Goal: Task Accomplishment & Management: Complete application form

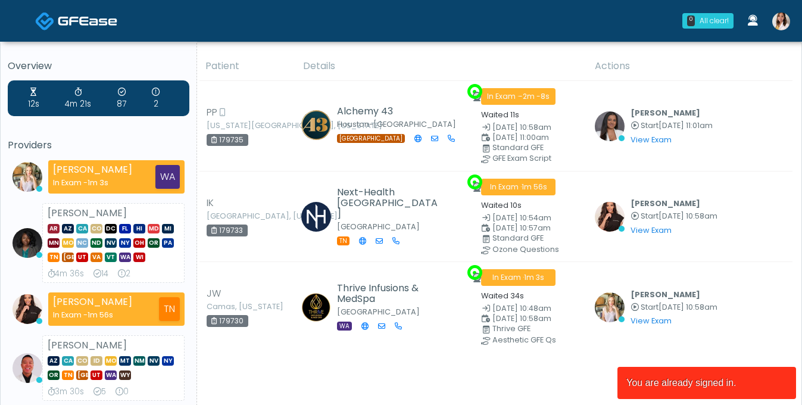
click at [776, 29] on img at bounding box center [781, 21] width 18 height 18
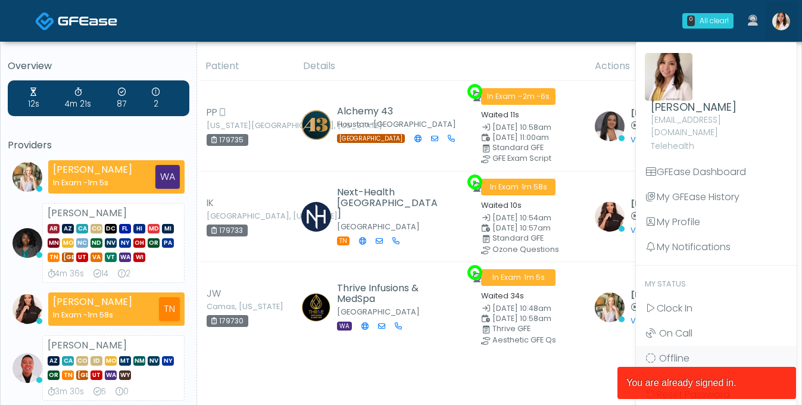
click at [696, 302] on link "Clock In" at bounding box center [716, 308] width 161 height 25
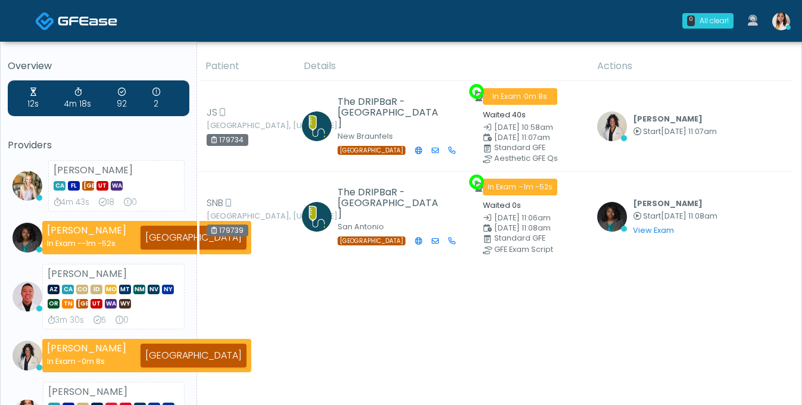
scroll to position [2, 0]
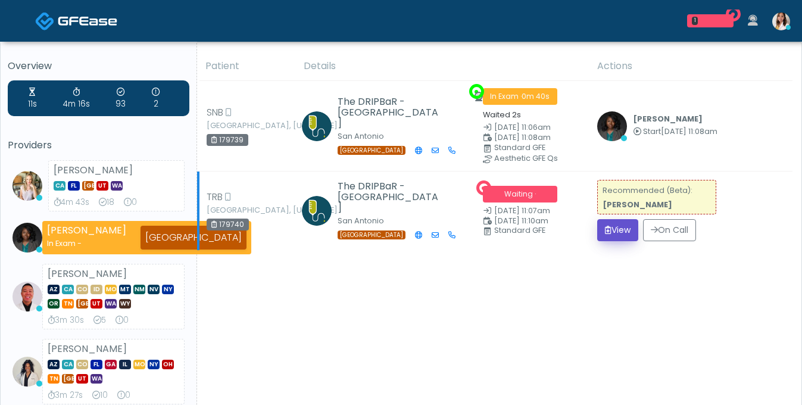
click at [633, 233] on button "View" at bounding box center [617, 230] width 41 height 22
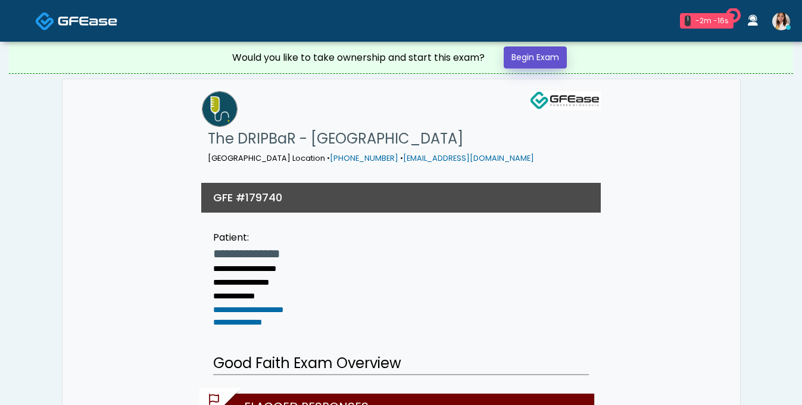
click at [551, 64] on link "Begin Exam" at bounding box center [535, 57] width 63 height 22
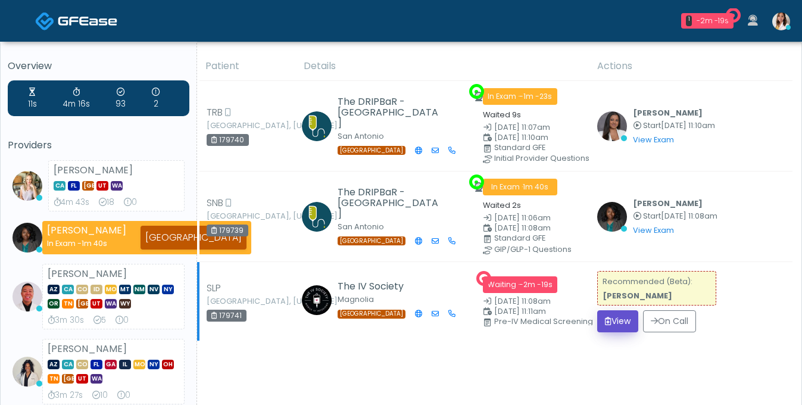
click at [620, 332] on button "View" at bounding box center [617, 321] width 41 height 22
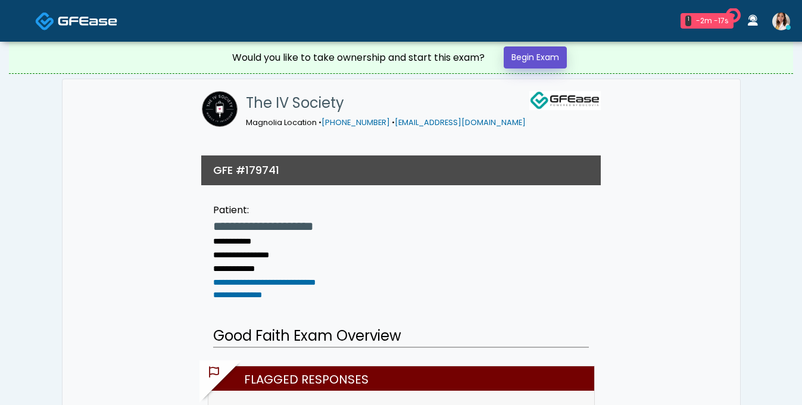
click at [540, 64] on link "Begin Exam" at bounding box center [535, 57] width 63 height 22
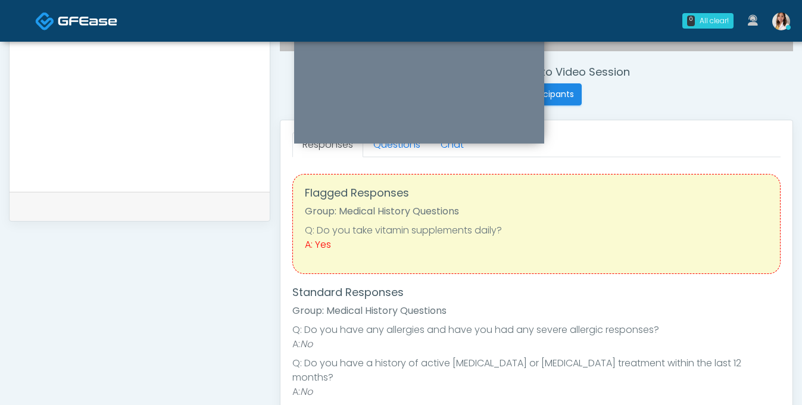
scroll to position [421, 0]
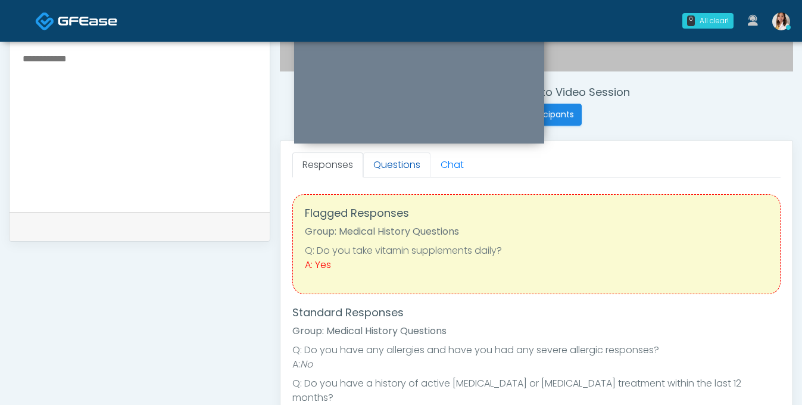
click at [394, 177] on link "Questions" at bounding box center [396, 164] width 67 height 25
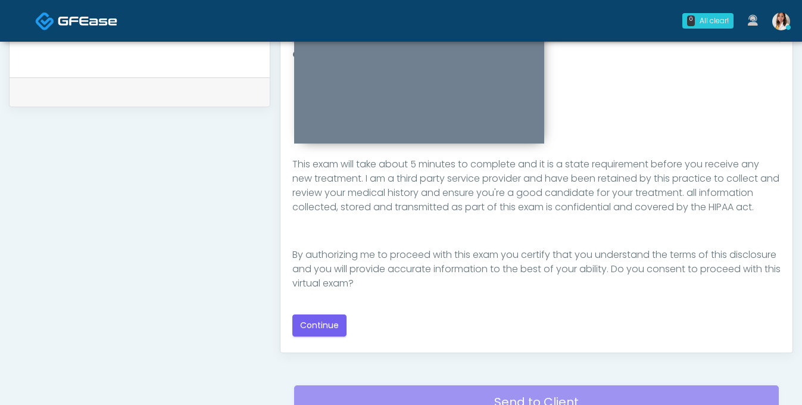
scroll to position [161, 0]
click at [338, 330] on button "Continue" at bounding box center [319, 325] width 54 height 22
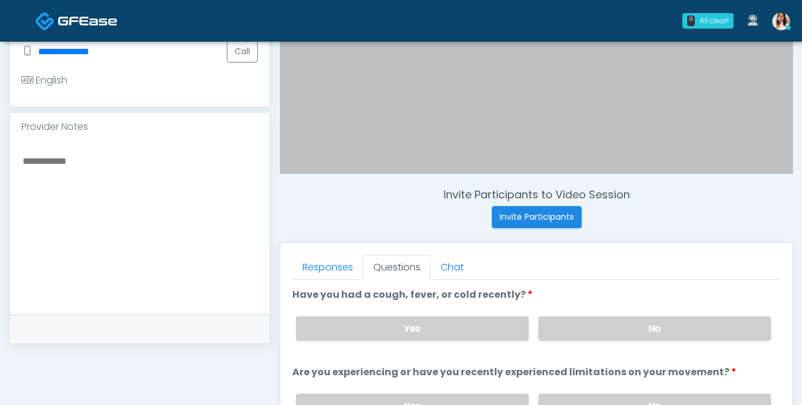
scroll to position [344, 0]
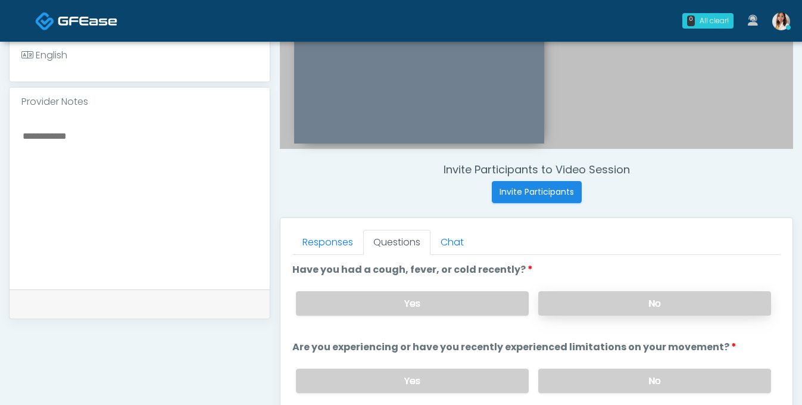
click at [611, 315] on label "No" at bounding box center [654, 303] width 233 height 24
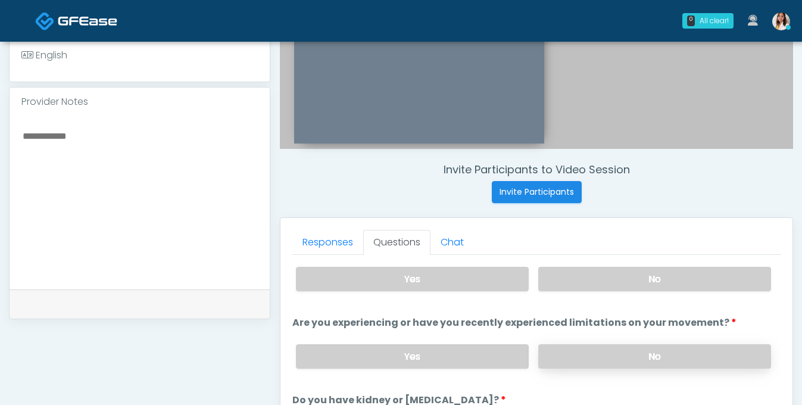
click at [643, 365] on label "No" at bounding box center [654, 356] width 233 height 24
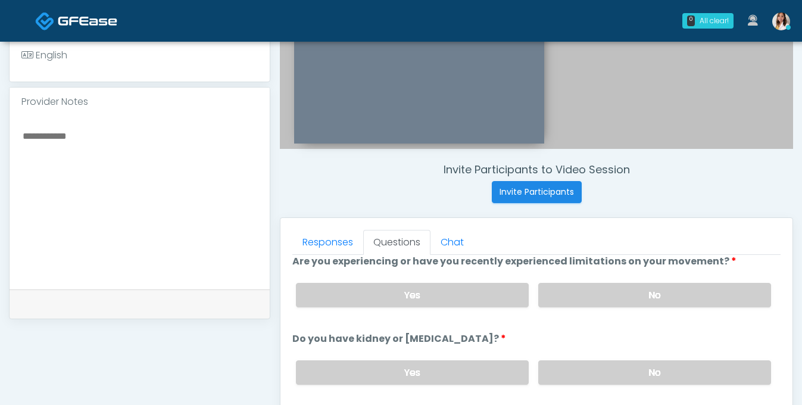
scroll to position [86, 0]
click at [618, 381] on label "No" at bounding box center [654, 371] width 233 height 24
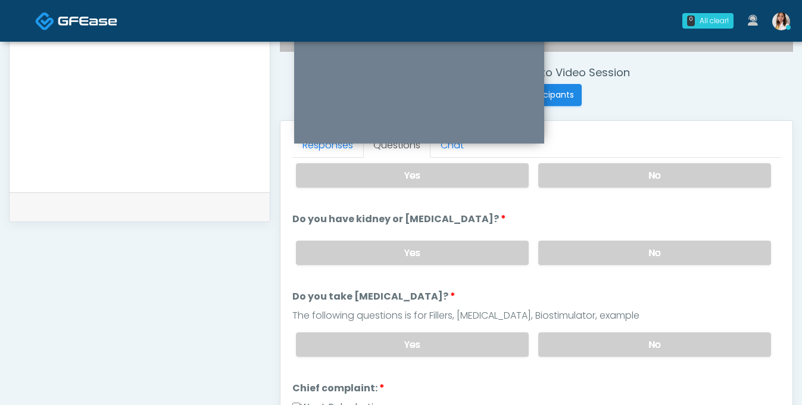
scroll to position [441, 0]
click at [620, 353] on label "No" at bounding box center [654, 344] width 233 height 24
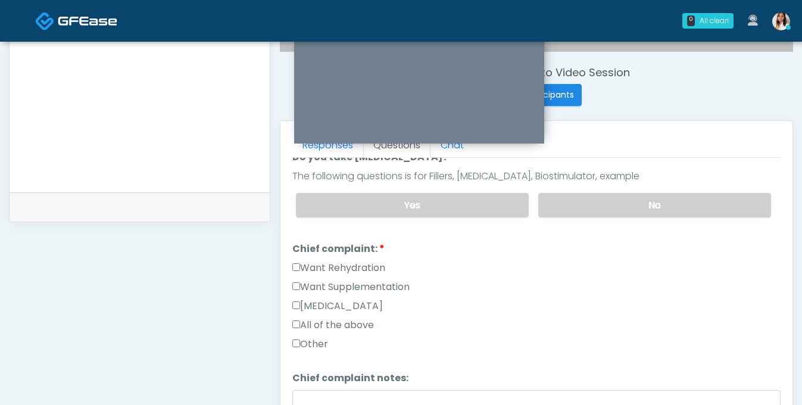
scroll to position [248, 0]
click at [294, 293] on label "Want Supplementation" at bounding box center [350, 286] width 117 height 14
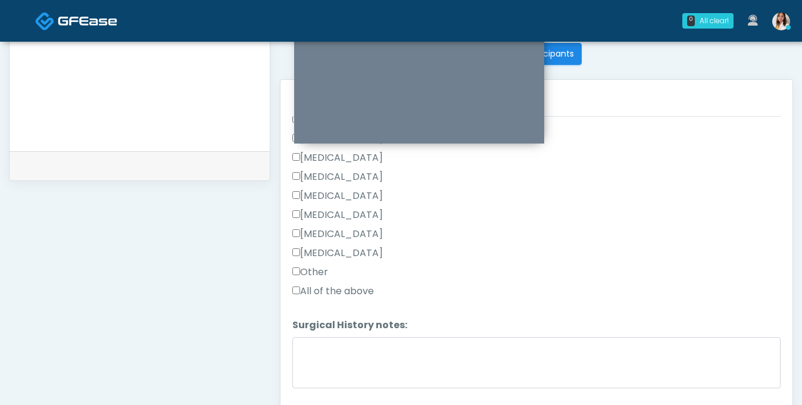
scroll to position [662, 0]
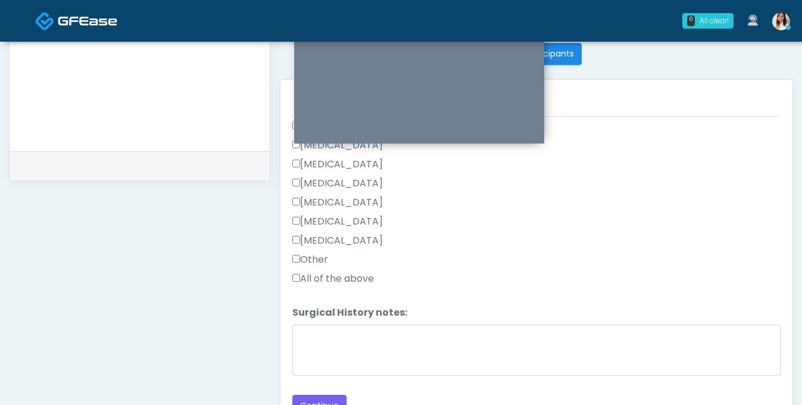
click at [310, 267] on label "Other" at bounding box center [310, 259] width 36 height 14
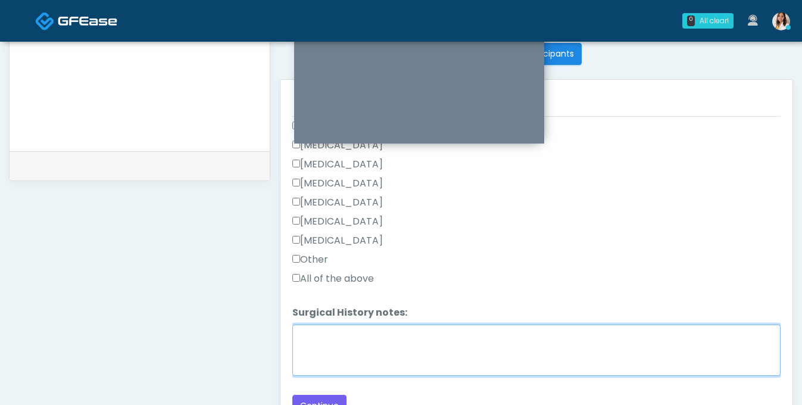
click at [342, 376] on textarea "Surgical History notes:" at bounding box center [536, 349] width 488 height 51
click at [330, 376] on textarea "**********" at bounding box center [536, 349] width 488 height 51
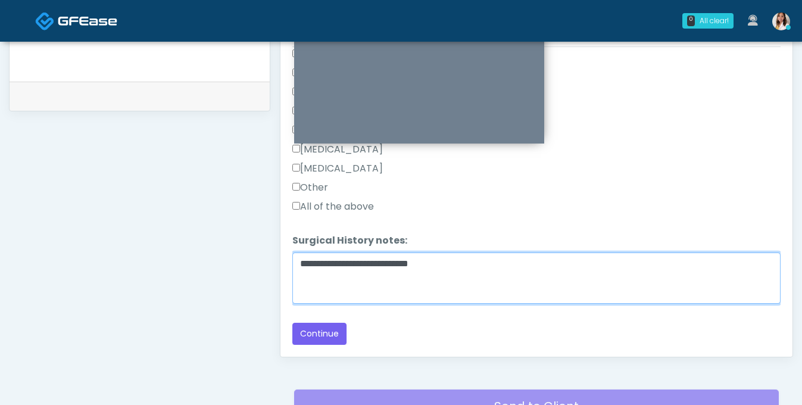
scroll to position [677, 0]
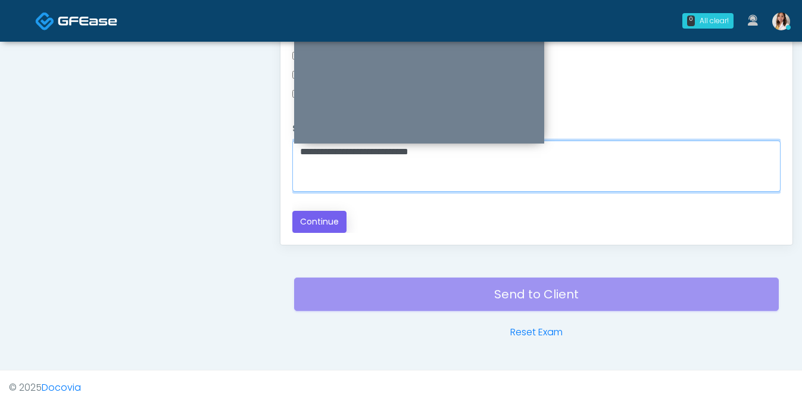
type textarea "**********"
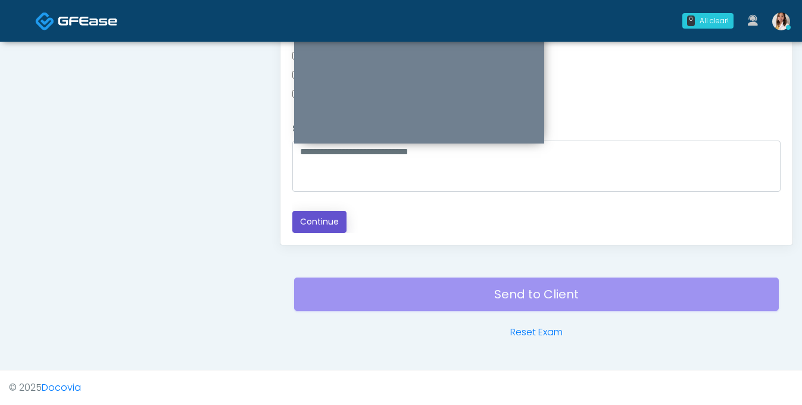
click at [326, 217] on button "Continue" at bounding box center [319, 222] width 54 height 22
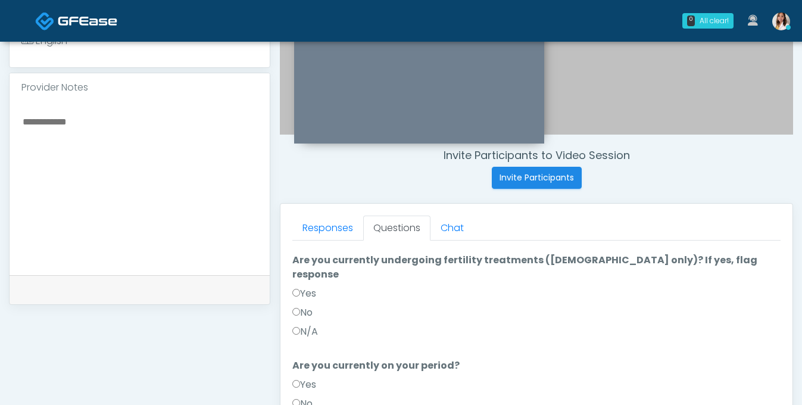
scroll to position [149, 0]
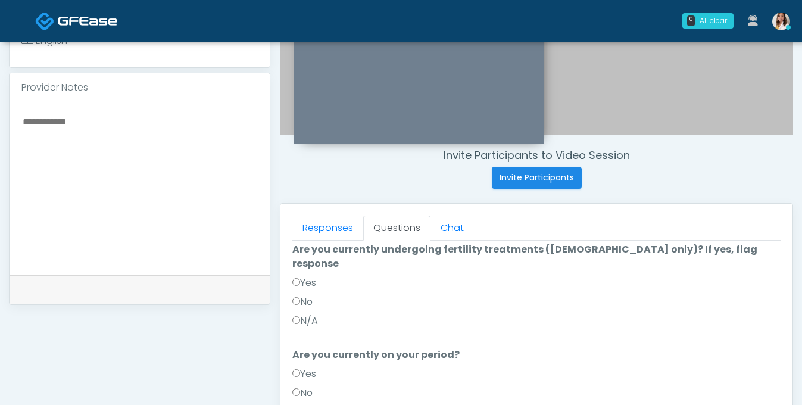
click at [302, 392] on label "No" at bounding box center [302, 393] width 20 height 14
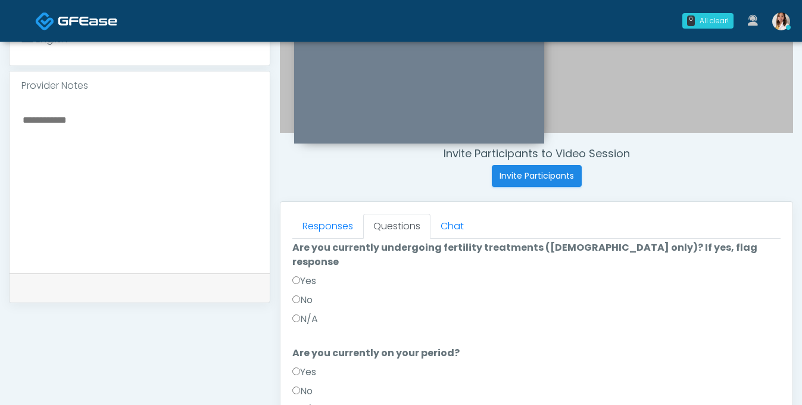
scroll to position [361, 0]
click at [306, 379] on label "Yes" at bounding box center [304, 371] width 24 height 14
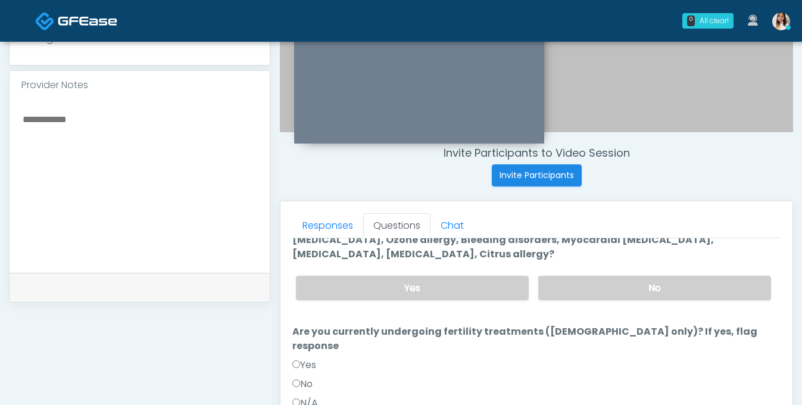
scroll to position [29, 0]
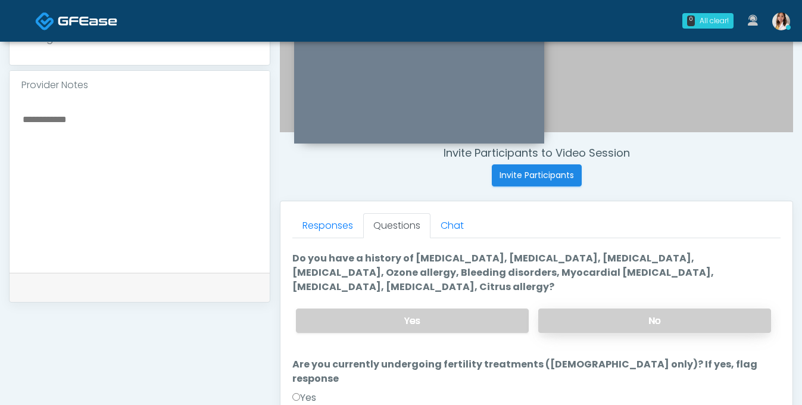
click at [585, 333] on label "No" at bounding box center [654, 320] width 233 height 24
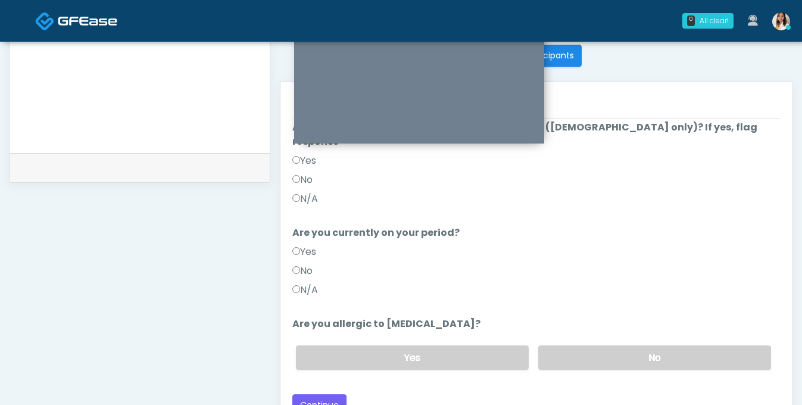
scroll to position [511, 0]
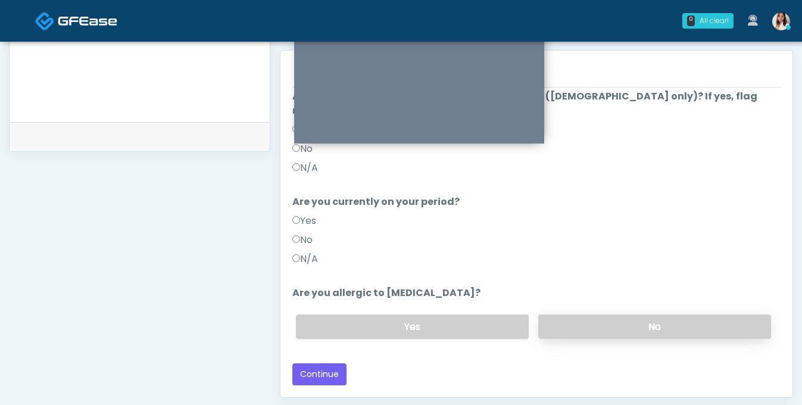
click at [623, 339] on label "No" at bounding box center [654, 326] width 233 height 24
click at [334, 382] on button "Continue" at bounding box center [319, 374] width 54 height 22
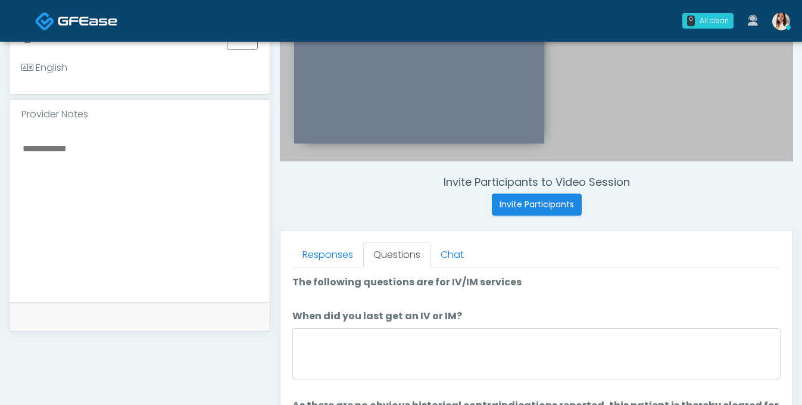
scroll to position [395, 0]
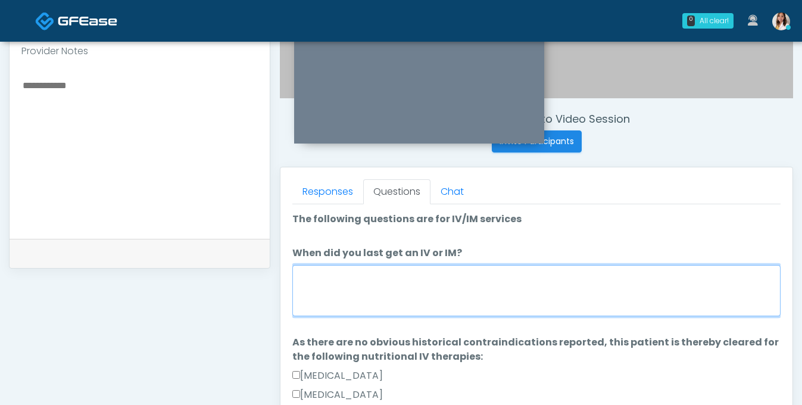
click at [381, 292] on textarea "When did you last get an IV or IM?" at bounding box center [536, 290] width 488 height 51
click at [379, 296] on textarea "When did you last get an IV or IM?" at bounding box center [536, 290] width 488 height 51
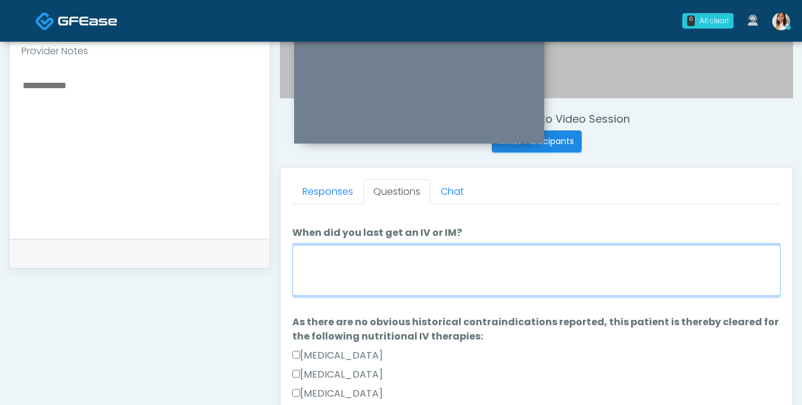
scroll to position [0, 0]
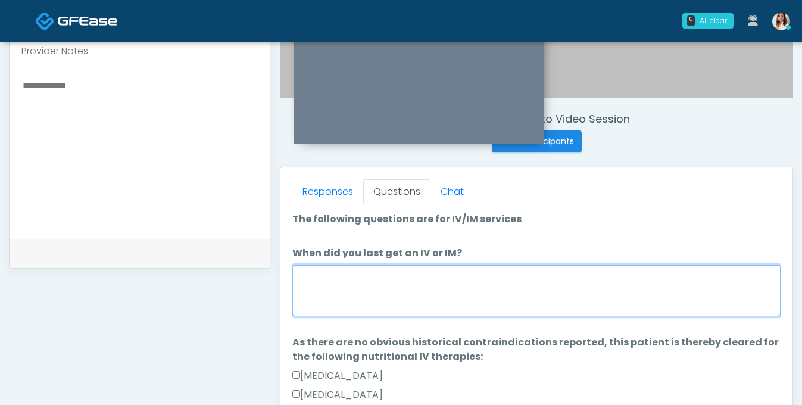
click at [371, 316] on textarea "When did you last get an IV or IM?" at bounding box center [536, 290] width 488 height 51
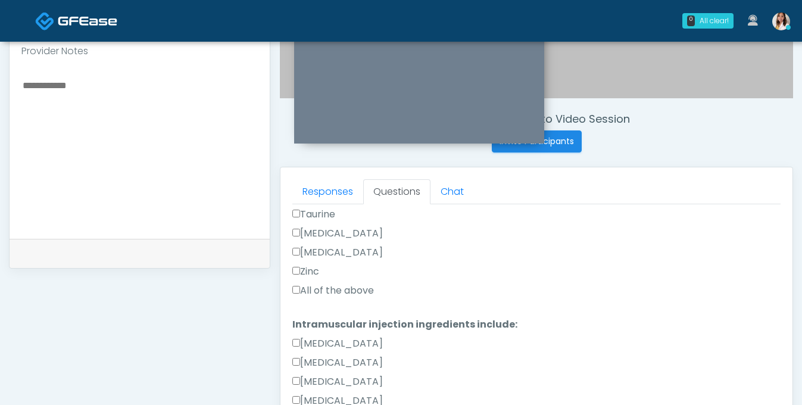
type textarea "**********"
click at [351, 298] on label "All of the above" at bounding box center [333, 290] width 82 height 14
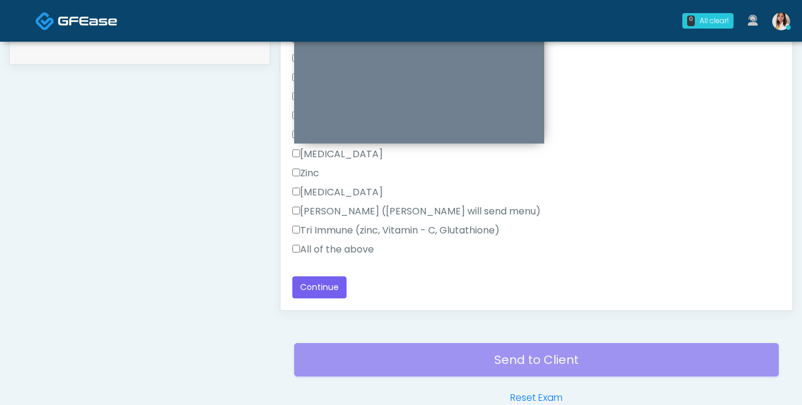
scroll to position [599, 0]
click at [331, 256] on label "All of the above" at bounding box center [333, 249] width 82 height 14
click at [337, 290] on button "Continue" at bounding box center [319, 287] width 54 height 22
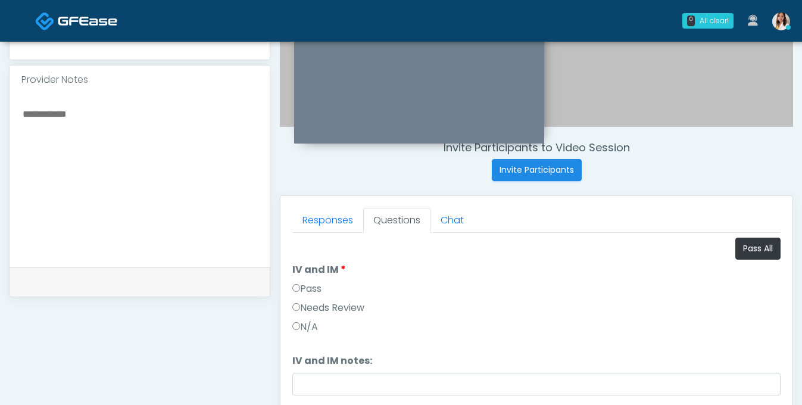
scroll to position [389, 0]
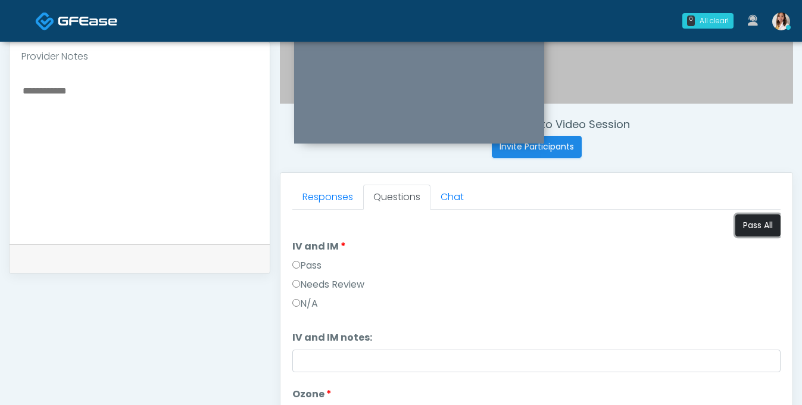
click at [744, 236] on button "Pass All" at bounding box center [757, 225] width 45 height 22
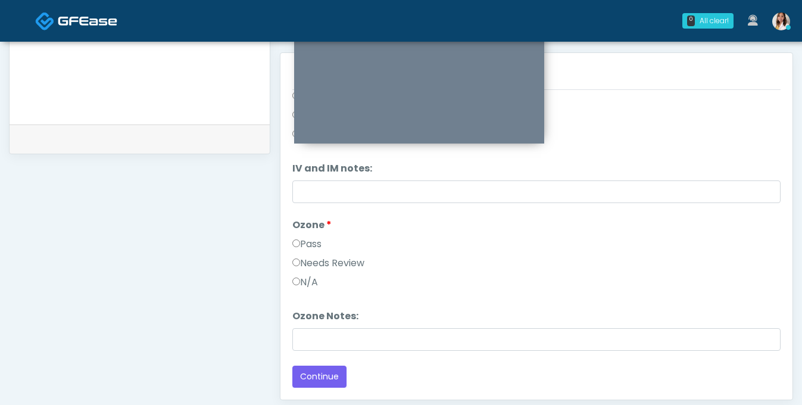
scroll to position [603, 0]
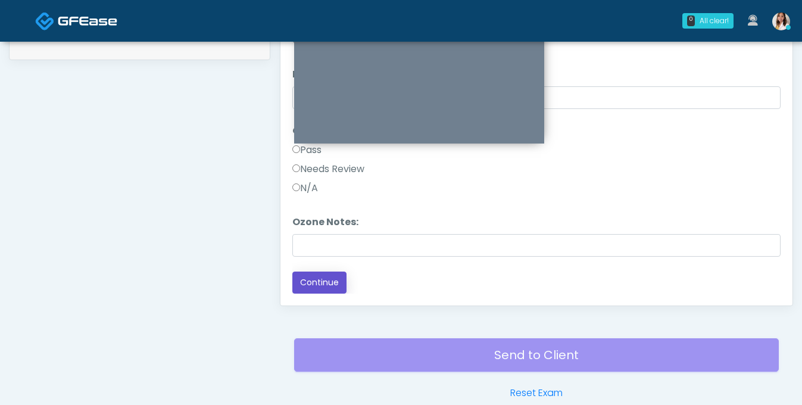
click at [321, 293] on button "Continue" at bounding box center [319, 282] width 54 height 22
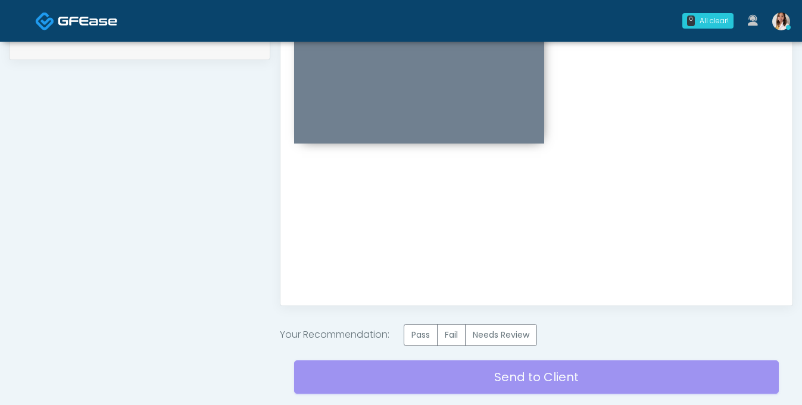
scroll to position [0, 0]
click at [429, 343] on label "Pass" at bounding box center [421, 335] width 34 height 22
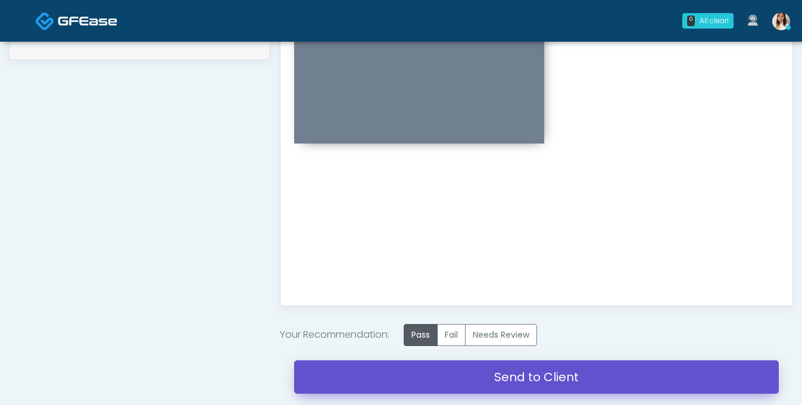
click at [493, 388] on link "Send to Client" at bounding box center [536, 376] width 484 height 33
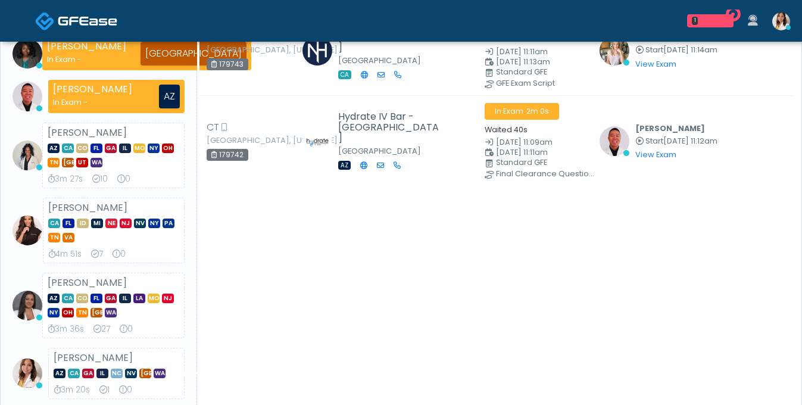
scroll to position [349, 0]
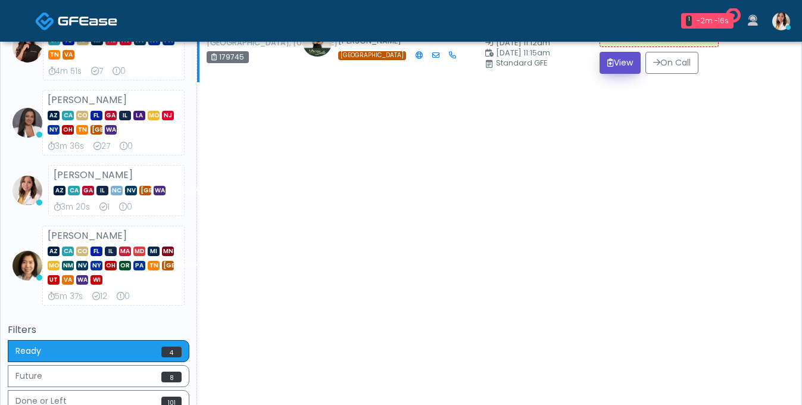
click at [623, 74] on button "View" at bounding box center [619, 63] width 41 height 22
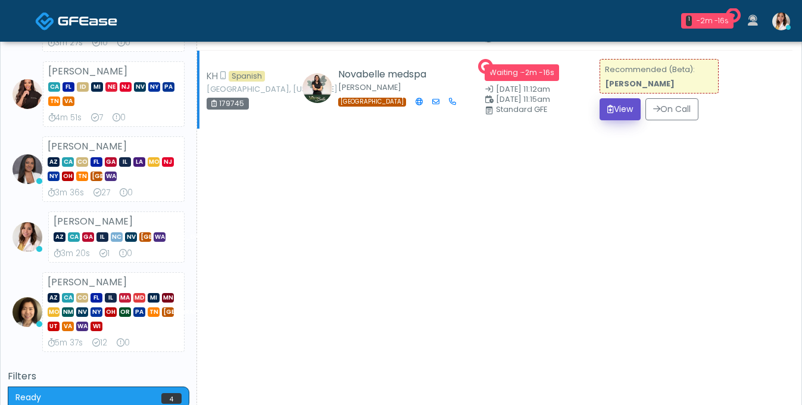
scroll to position [243, 0]
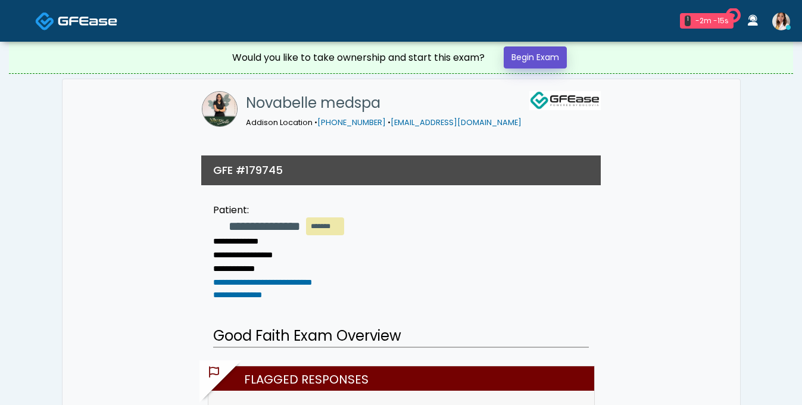
click at [552, 61] on link "Begin Exam" at bounding box center [535, 57] width 63 height 22
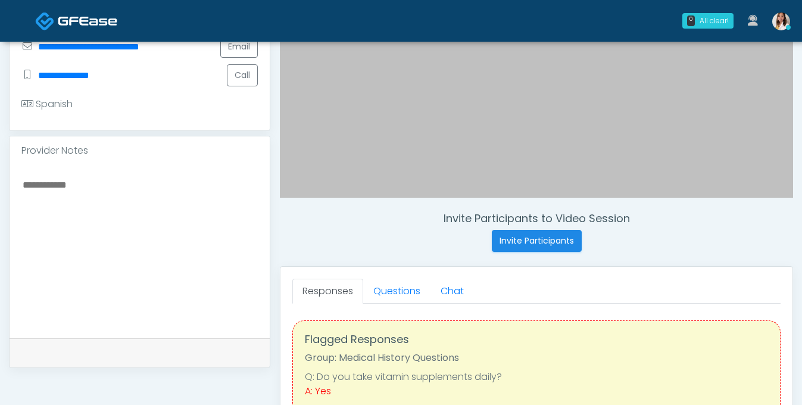
scroll to position [299, 0]
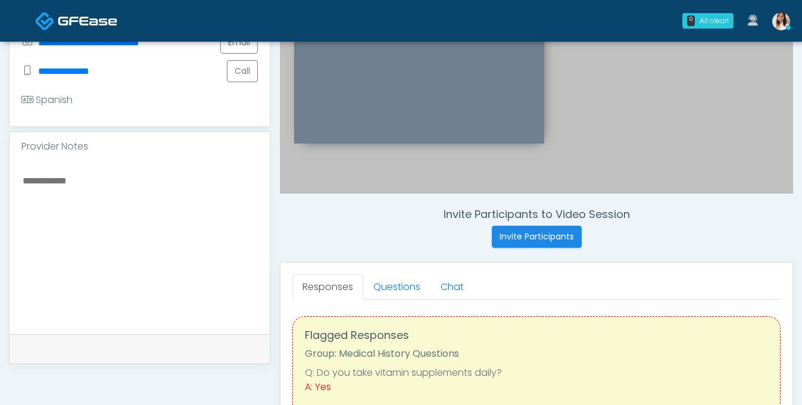
click at [77, 223] on textarea at bounding box center [139, 245] width 236 height 145
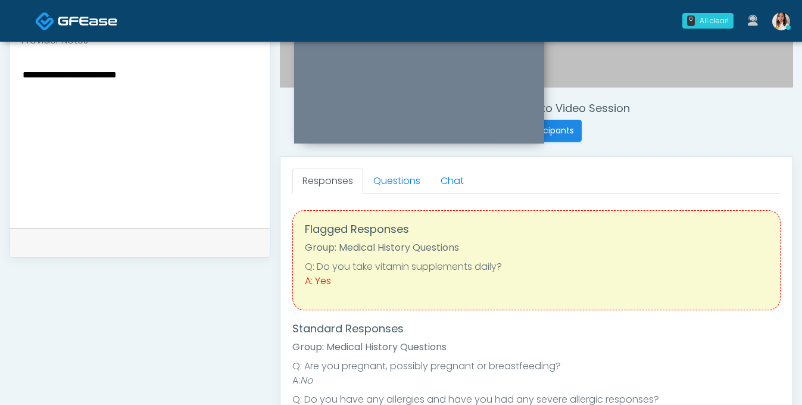
scroll to position [401, 0]
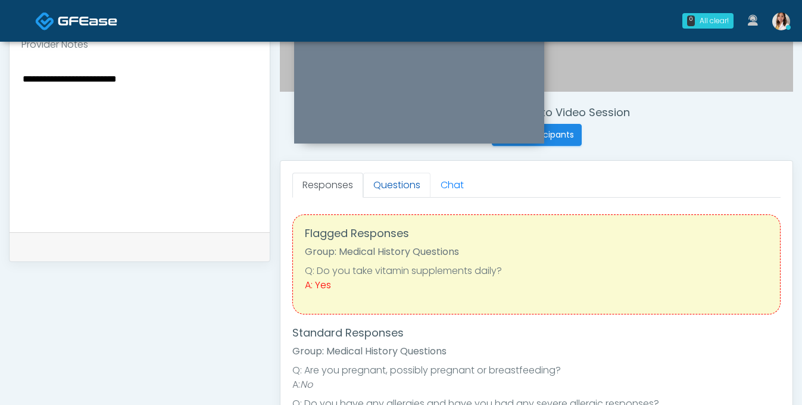
click at [398, 191] on link "Questions" at bounding box center [396, 185] width 67 height 25
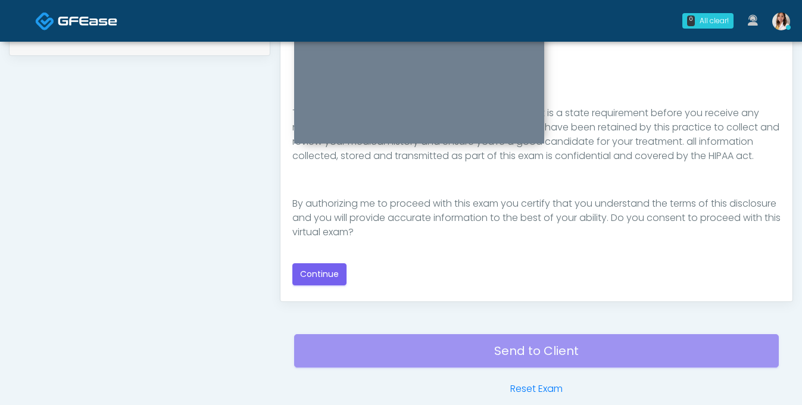
scroll to position [619, 0]
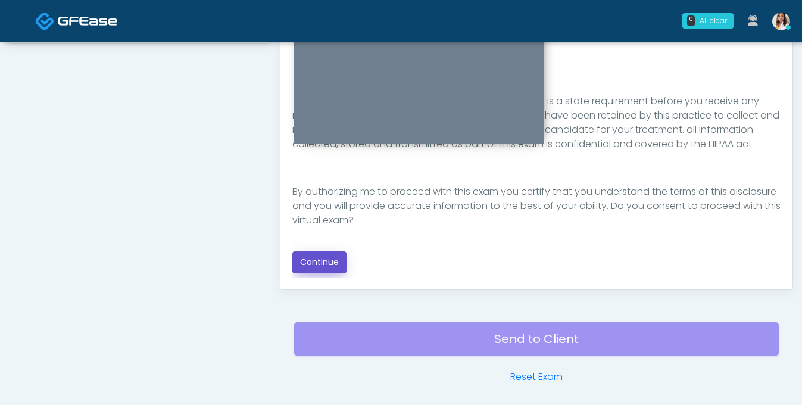
click at [317, 267] on button "Continue" at bounding box center [319, 262] width 54 height 22
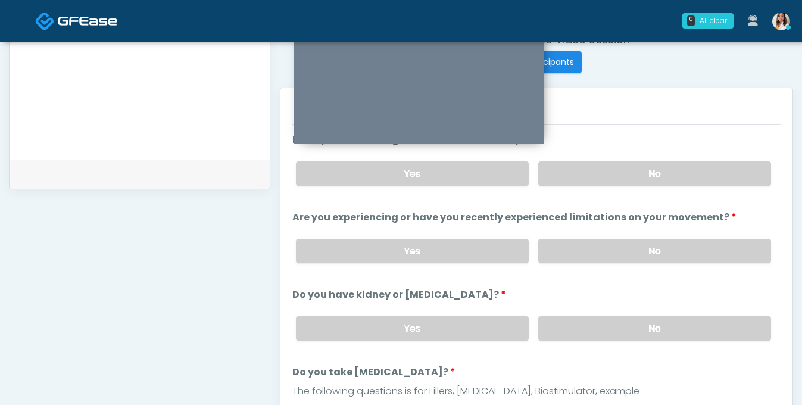
scroll to position [359, 0]
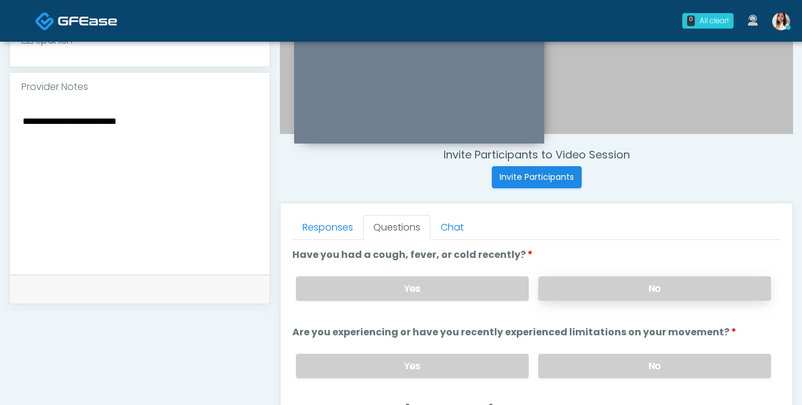
click at [607, 301] on label "No" at bounding box center [654, 288] width 233 height 24
click at [598, 370] on label "No" at bounding box center [654, 366] width 233 height 24
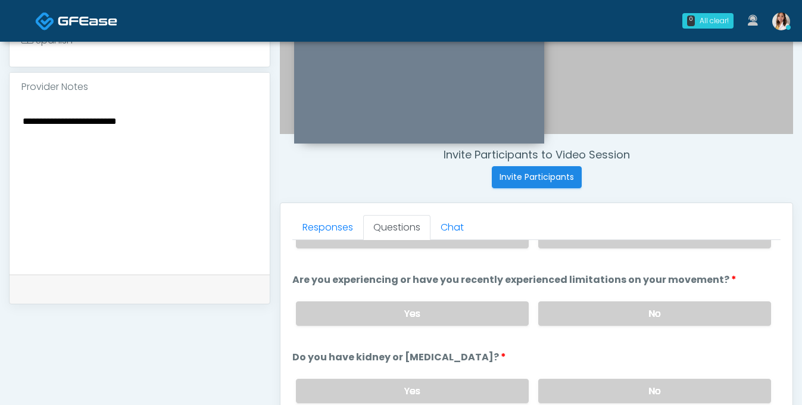
scroll to position [75, 0]
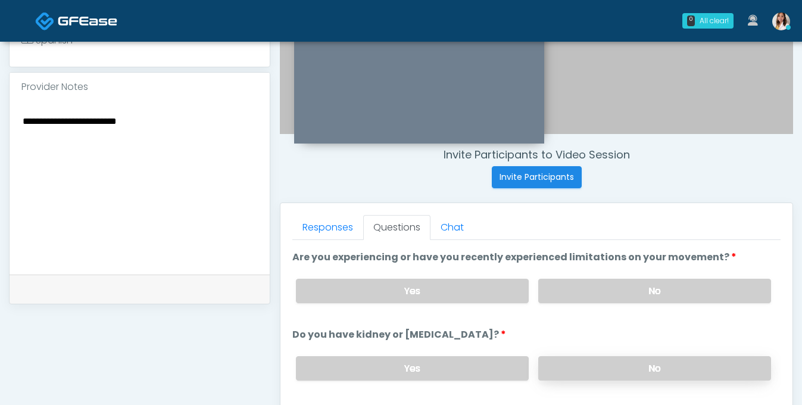
click at [593, 380] on label "No" at bounding box center [654, 368] width 233 height 24
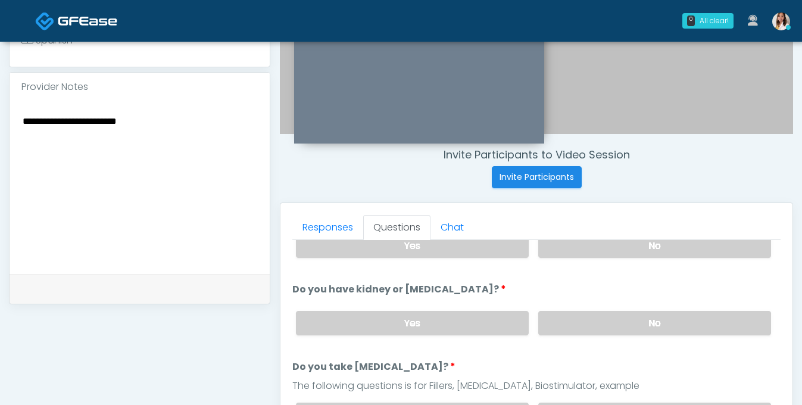
scroll to position [179, 0]
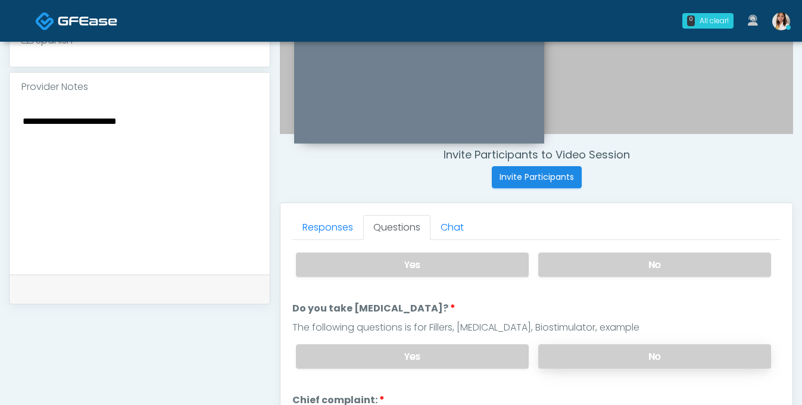
click at [598, 368] on label "No" at bounding box center [654, 356] width 233 height 24
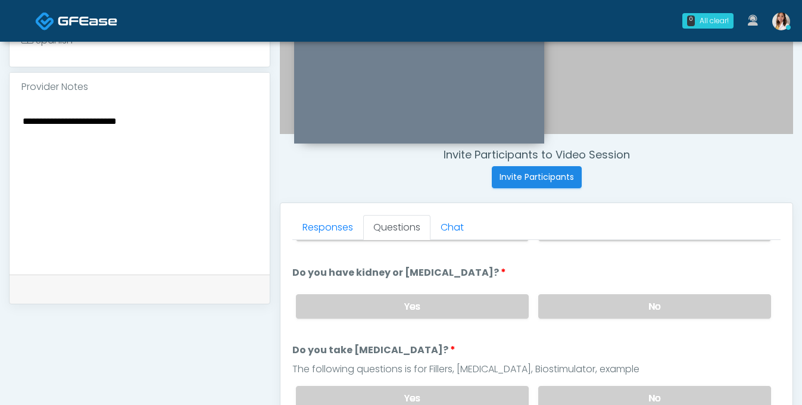
scroll to position [141, 0]
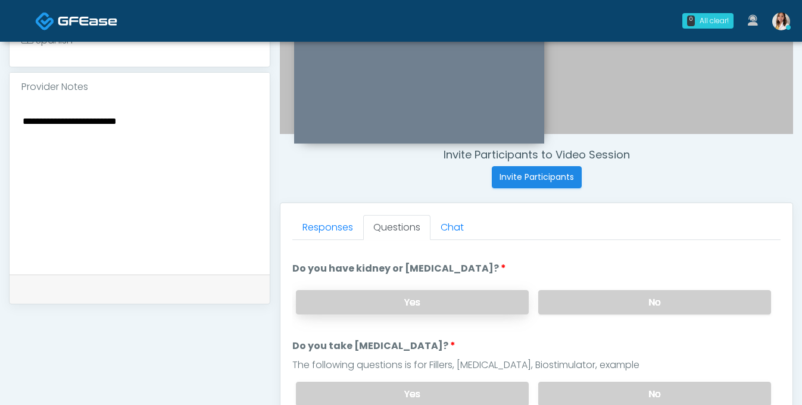
click at [458, 314] on label "Yes" at bounding box center [412, 302] width 233 height 24
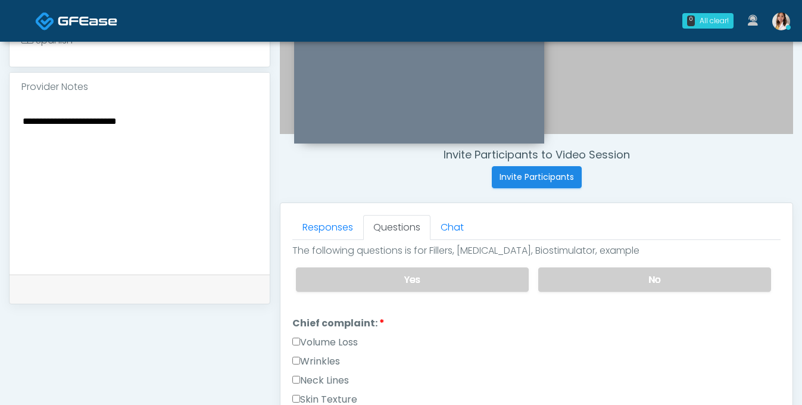
scroll to position [258, 0]
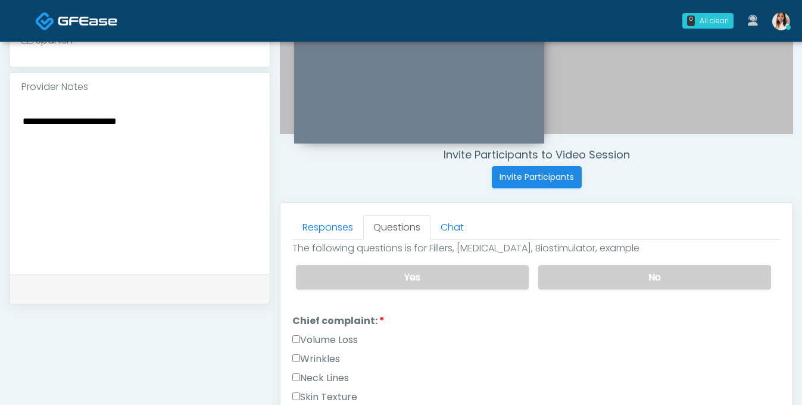
click at [154, 171] on textarea "**********" at bounding box center [139, 185] width 236 height 145
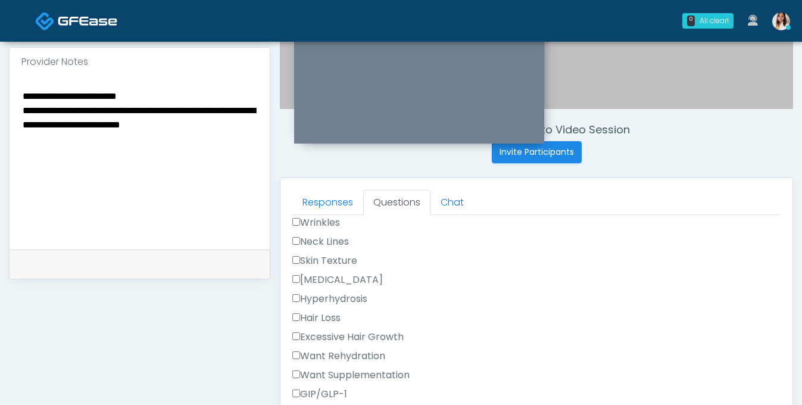
scroll to position [486, 0]
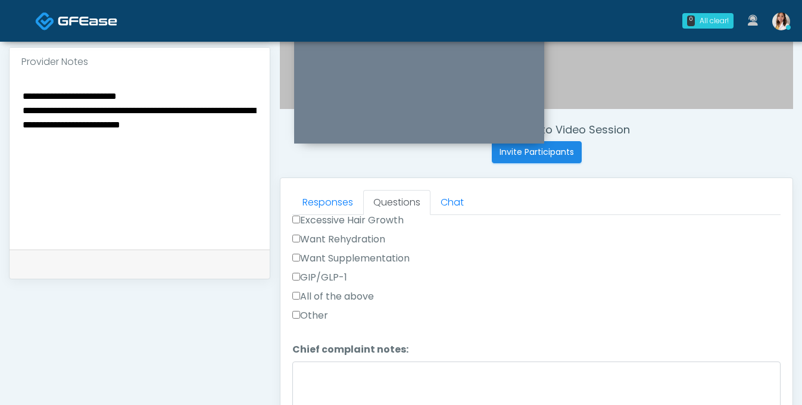
click at [316, 284] on label "GIP/GLP-1" at bounding box center [319, 277] width 55 height 14
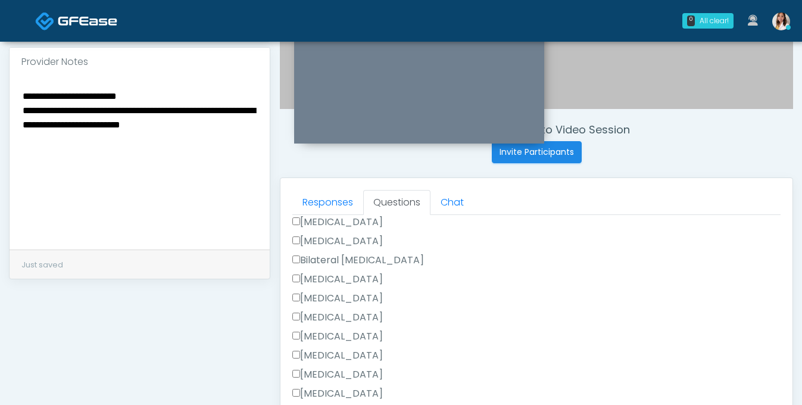
scroll to position [752, 0]
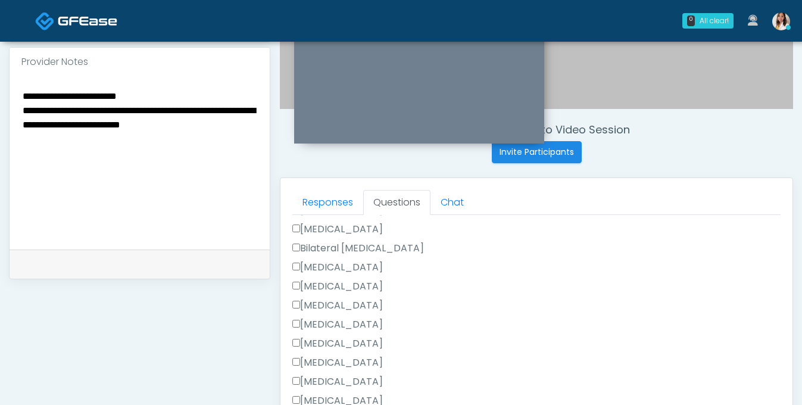
click at [58, 111] on textarea "**********" at bounding box center [139, 160] width 236 height 145
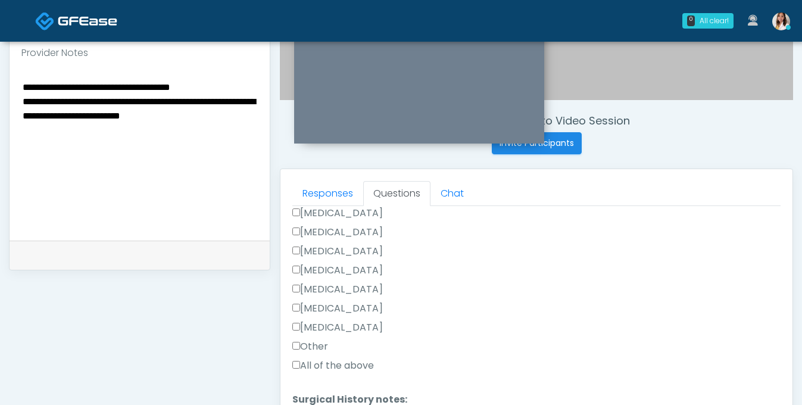
scroll to position [405, 0]
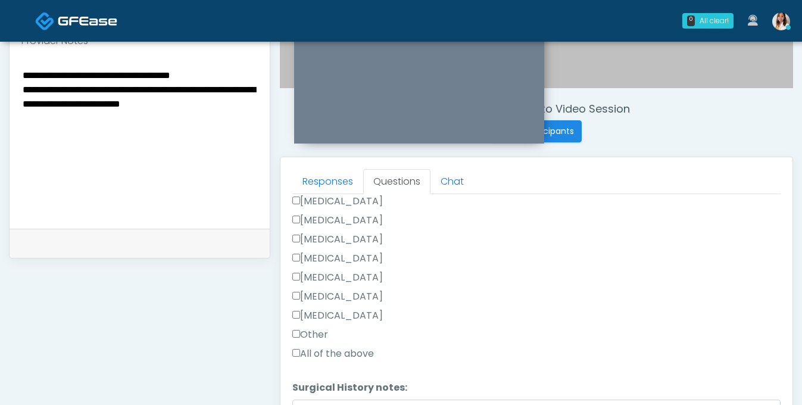
type textarea "**********"
click at [303, 337] on label "Other" at bounding box center [310, 334] width 36 height 14
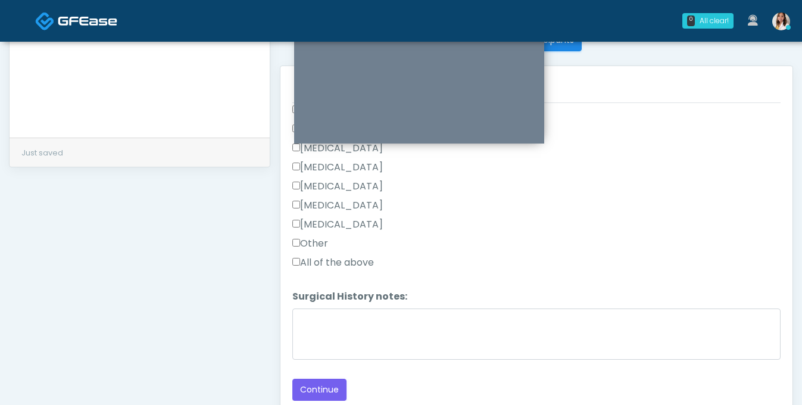
scroll to position [521, 0]
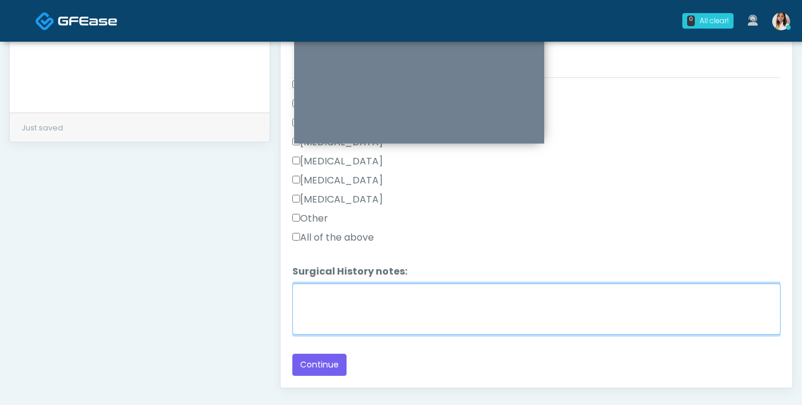
click at [336, 317] on textarea "Surgical History notes:" at bounding box center [536, 308] width 488 height 51
type textarea "**********"
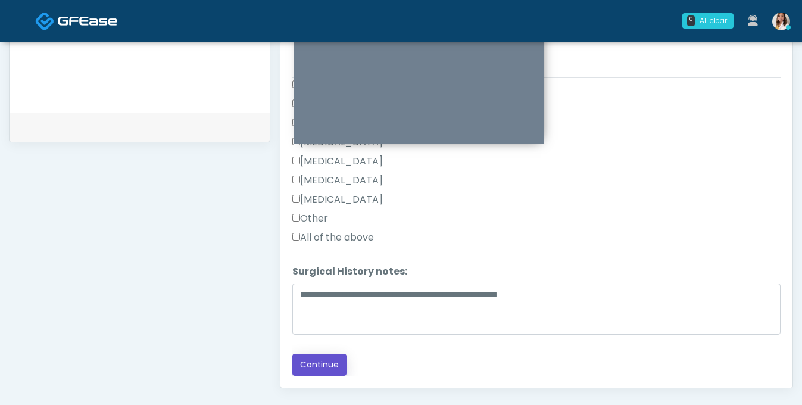
click at [317, 365] on button "Continue" at bounding box center [319, 365] width 54 height 22
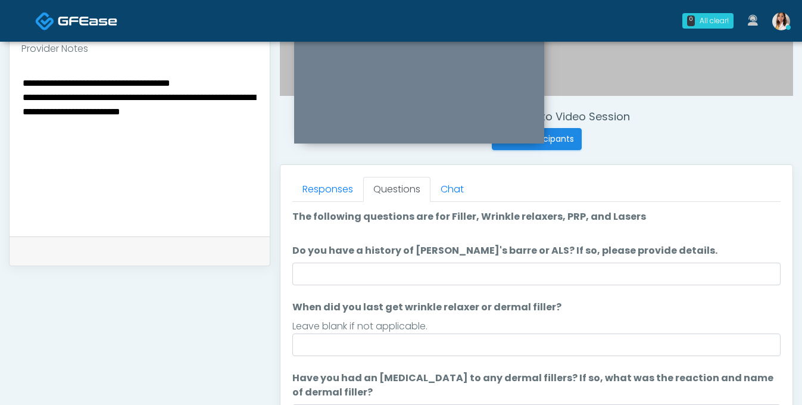
scroll to position [0, 0]
click at [259, 130] on div "**********" at bounding box center [140, 149] width 260 height 173
click at [254, 126] on textarea "**********" at bounding box center [139, 147] width 236 height 145
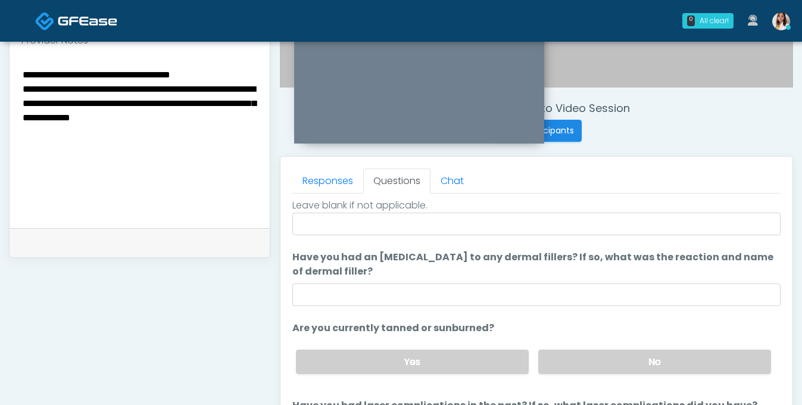
scroll to position [418, 0]
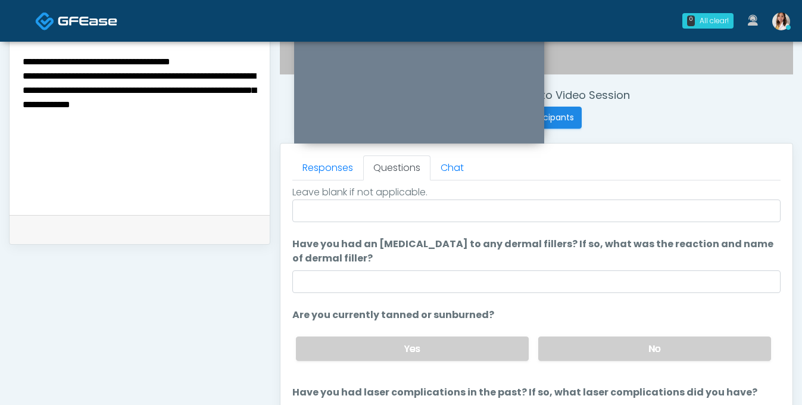
type textarea "**********"
click at [600, 370] on div "Yes No" at bounding box center [533, 348] width 494 height 43
click at [604, 359] on label "No" at bounding box center [654, 348] width 233 height 24
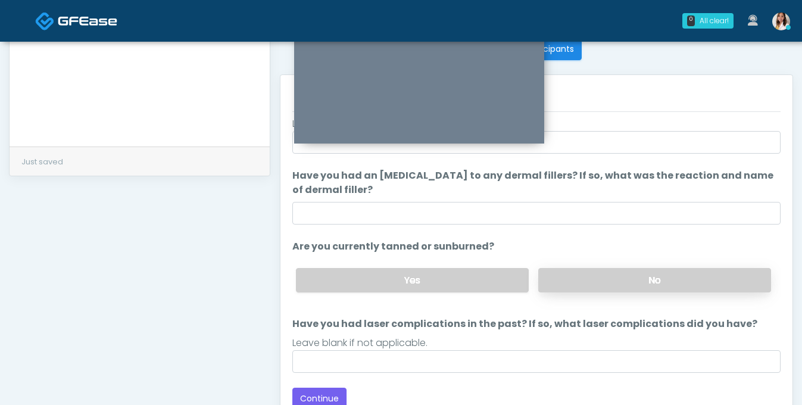
scroll to position [592, 0]
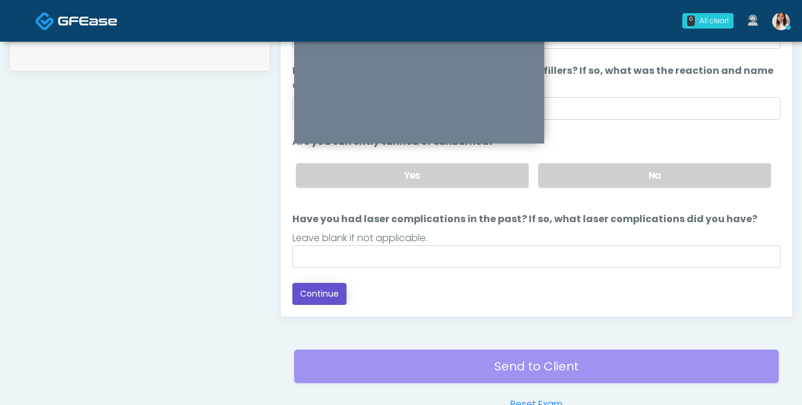
click at [342, 305] on button "Continue" at bounding box center [319, 294] width 54 height 22
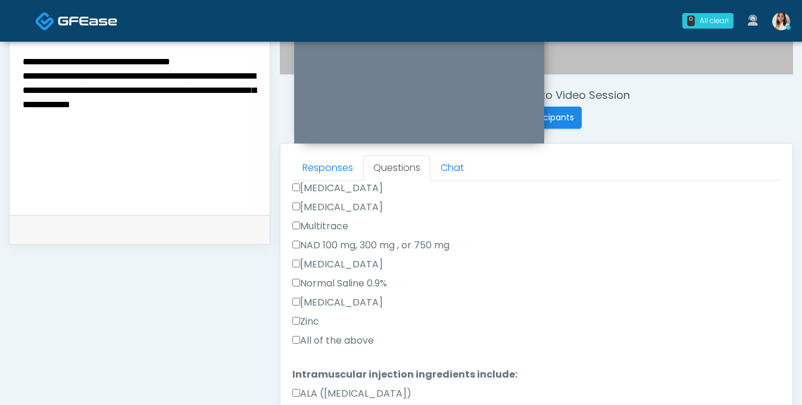
scroll to position [298, 0]
click at [309, 347] on label "All of the above" at bounding box center [333, 340] width 82 height 14
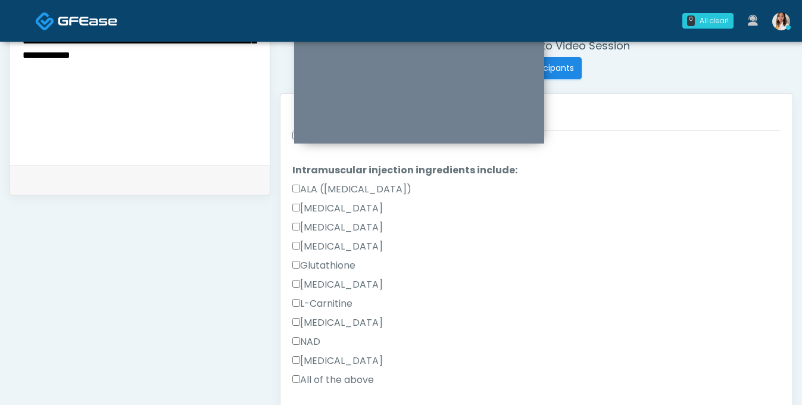
scroll to position [636, 0]
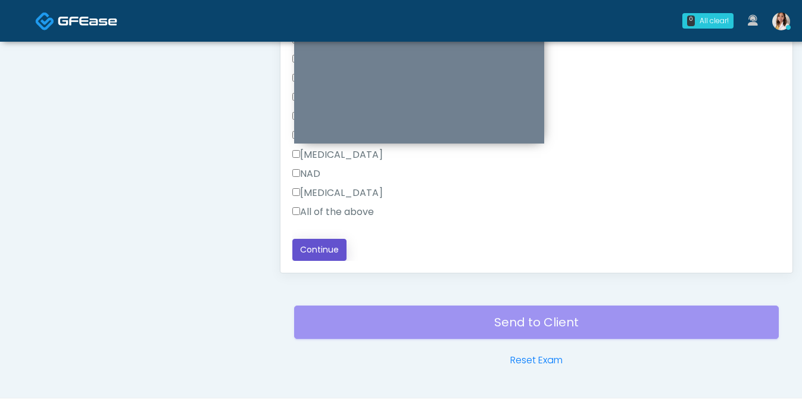
drag, startPoint x: 320, startPoint y: 264, endPoint x: 331, endPoint y: 264, distance: 11.3
click at [320, 261] on button "Continue" at bounding box center [319, 250] width 54 height 22
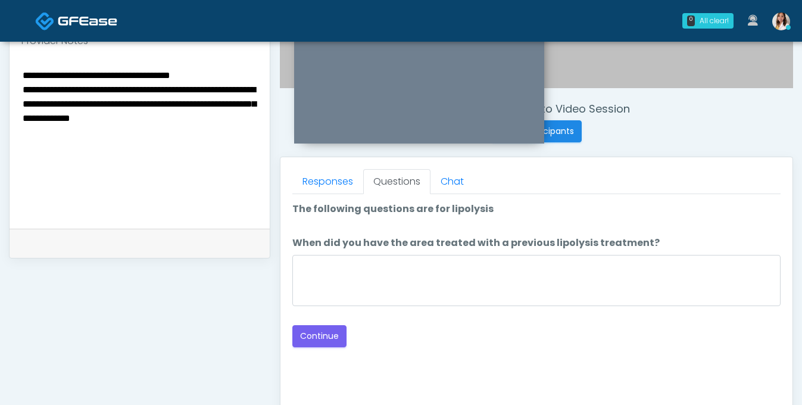
scroll to position [397, 0]
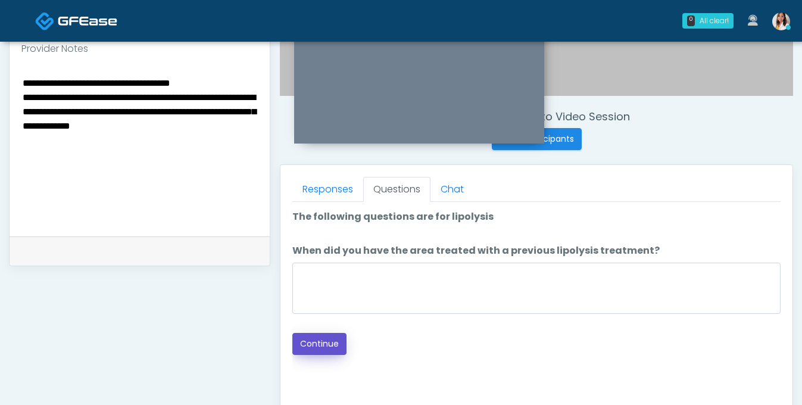
click at [336, 354] on button "Continue" at bounding box center [319, 344] width 54 height 22
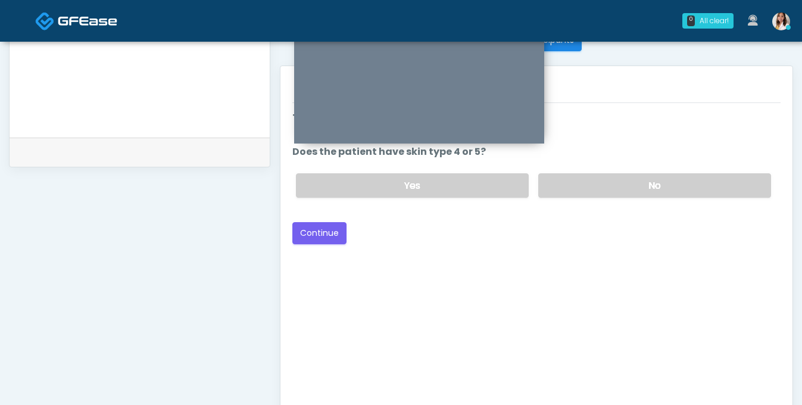
scroll to position [426, 0]
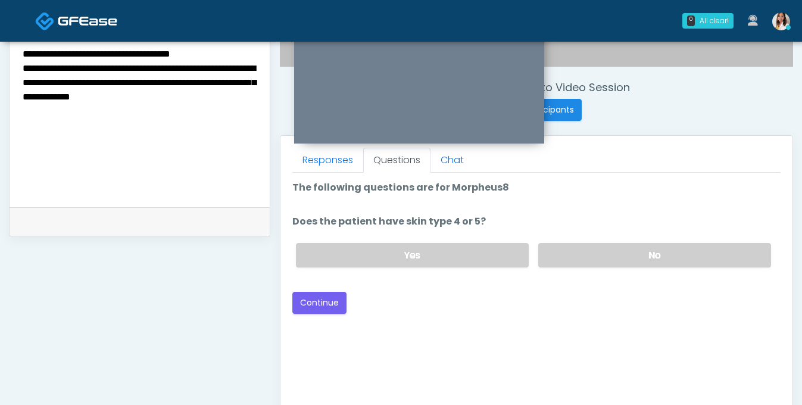
drag, startPoint x: 483, startPoint y: 265, endPoint x: 354, endPoint y: 302, distance: 133.8
click at [482, 265] on label "Yes" at bounding box center [412, 255] width 233 height 24
click at [314, 314] on button "Continue" at bounding box center [319, 303] width 54 height 22
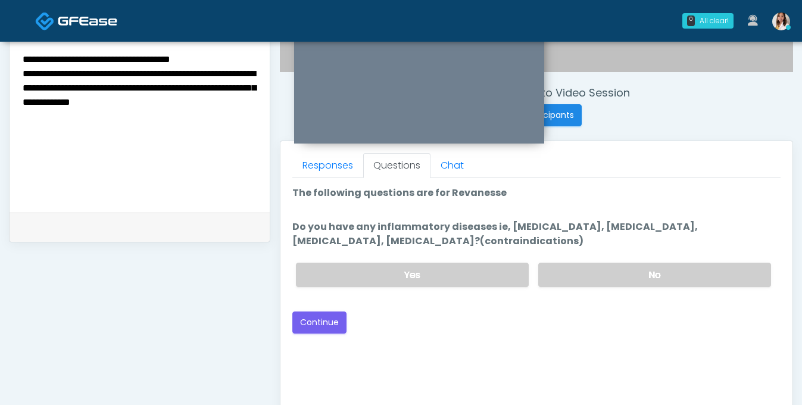
scroll to position [412, 0]
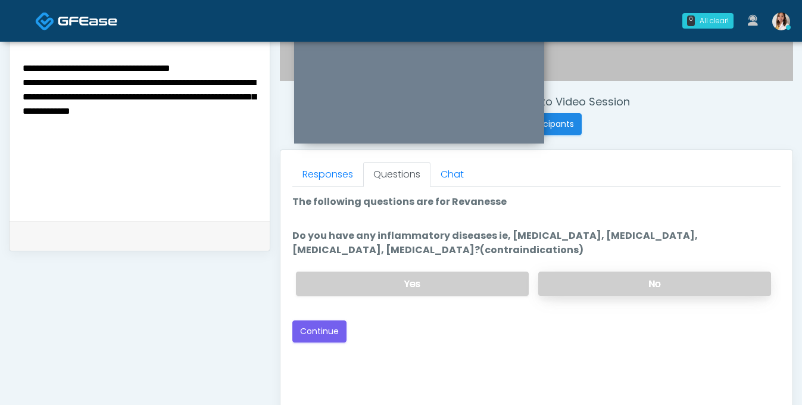
click at [604, 296] on label "No" at bounding box center [654, 283] width 233 height 24
click at [329, 342] on button "Continue" at bounding box center [319, 331] width 54 height 22
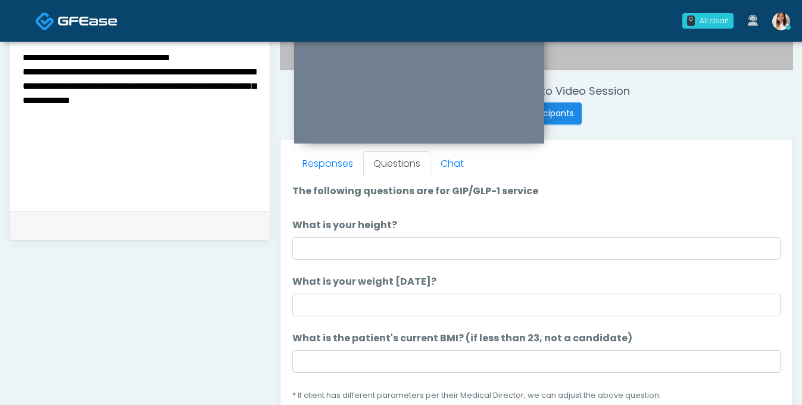
scroll to position [420, 0]
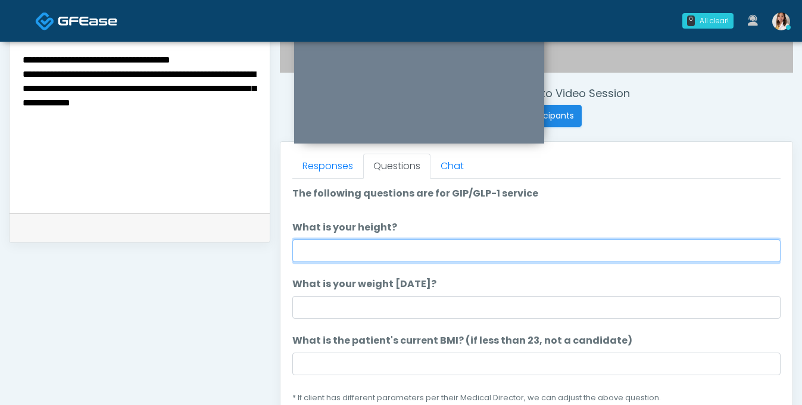
click at [420, 260] on input "What is your height?" at bounding box center [536, 250] width 488 height 23
click at [362, 262] on input "What is your height?" at bounding box center [536, 250] width 488 height 23
type input "***"
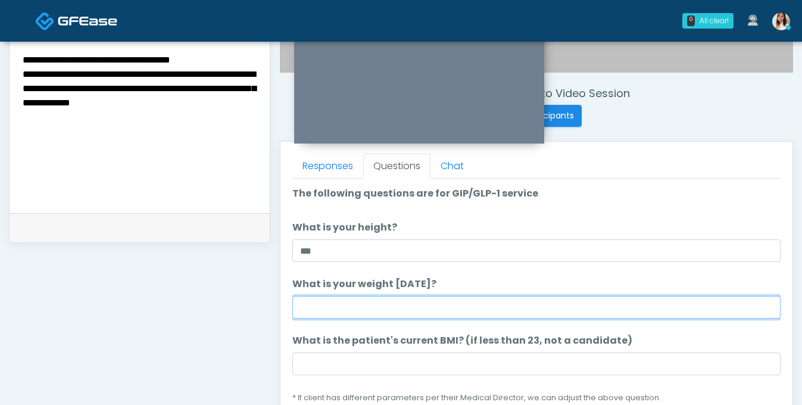
click at [382, 312] on input "What is your weight today?" at bounding box center [536, 307] width 488 height 23
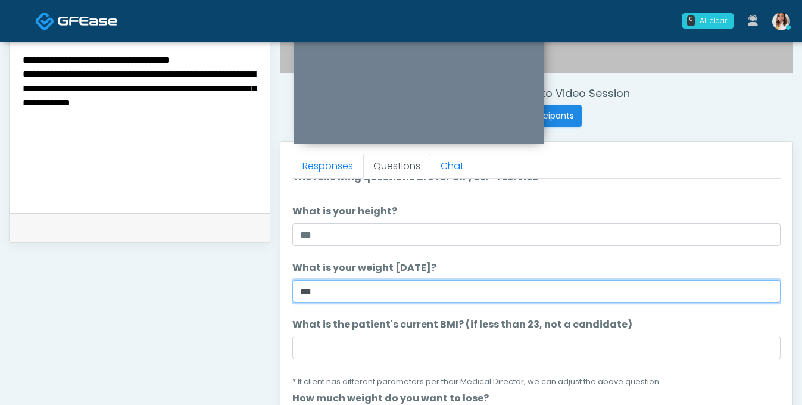
scroll to position [24, 0]
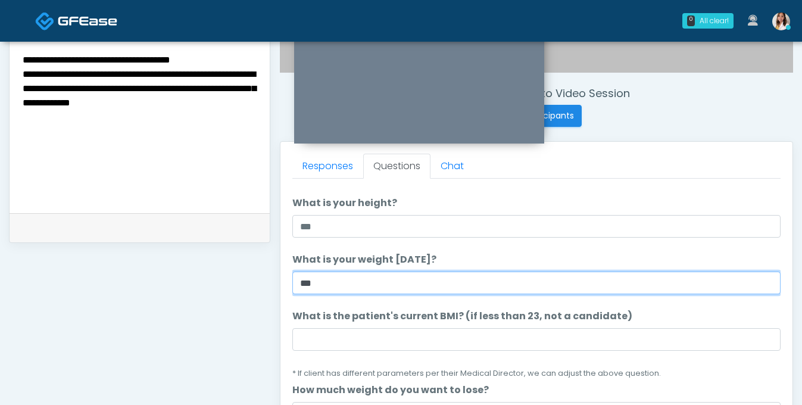
type input "***"
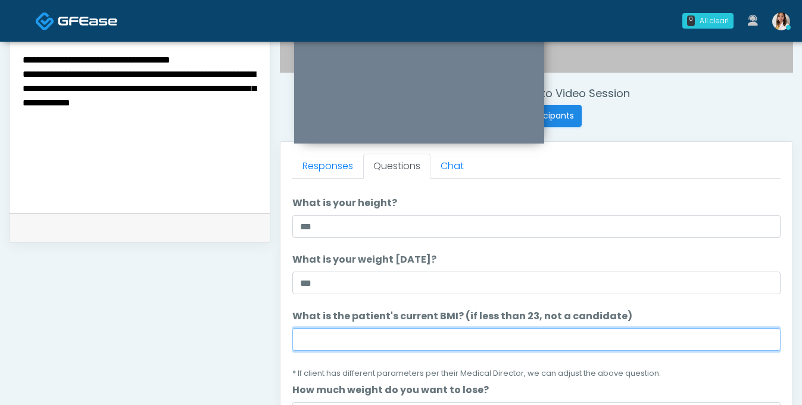
click at [407, 351] on input "What is the patient's current BMI? (if less than 23, not a candidate)" at bounding box center [536, 339] width 488 height 23
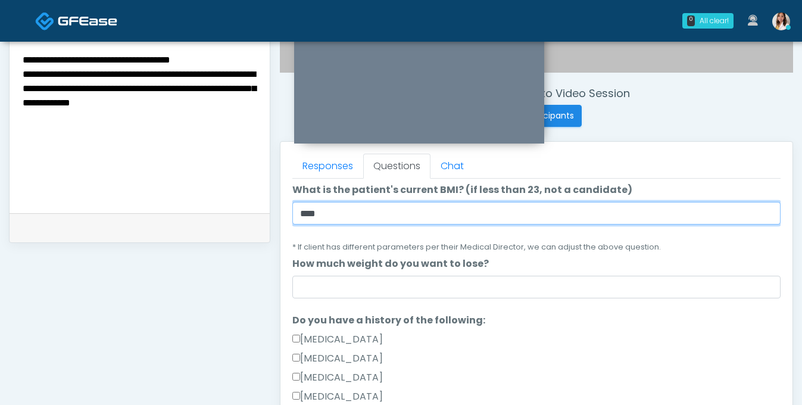
scroll to position [165, 0]
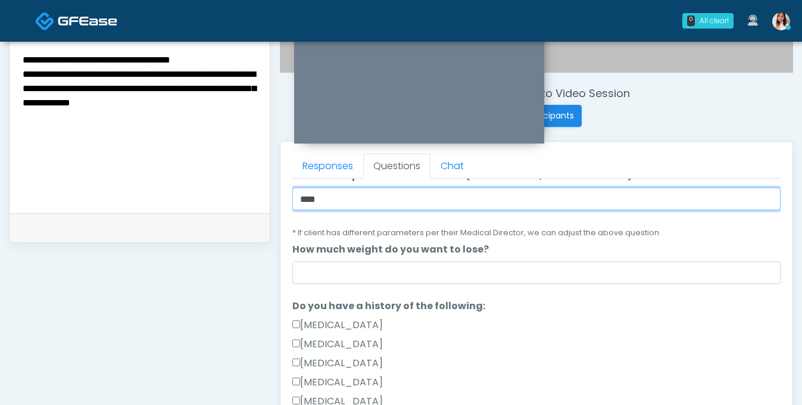
type input "****"
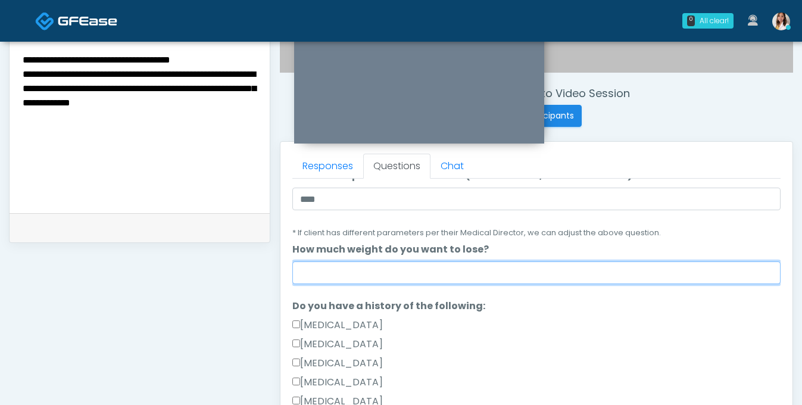
click at [411, 284] on input "How much weight do you want to lose?" at bounding box center [536, 272] width 488 height 23
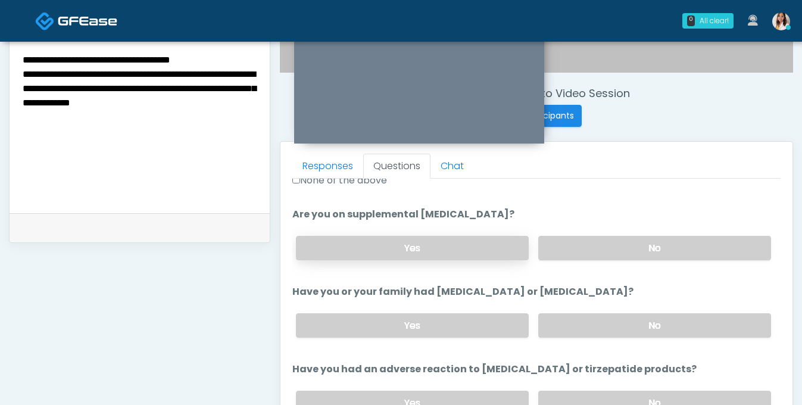
scroll to position [434, 0]
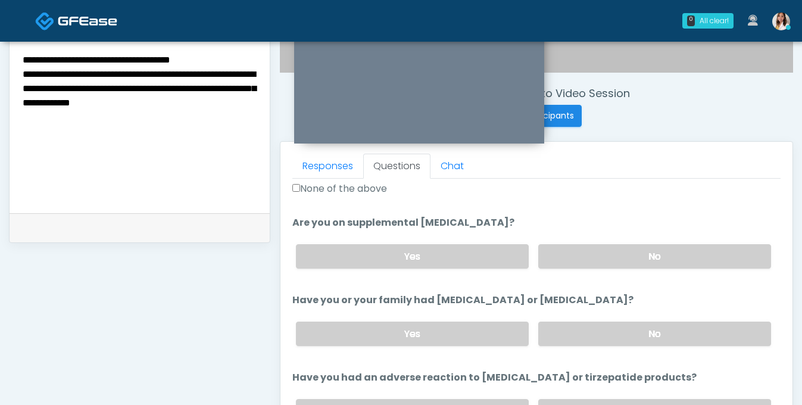
type input "*****"
click at [358, 196] on label "None of the above" at bounding box center [339, 189] width 95 height 14
click at [589, 268] on label "No" at bounding box center [654, 256] width 233 height 24
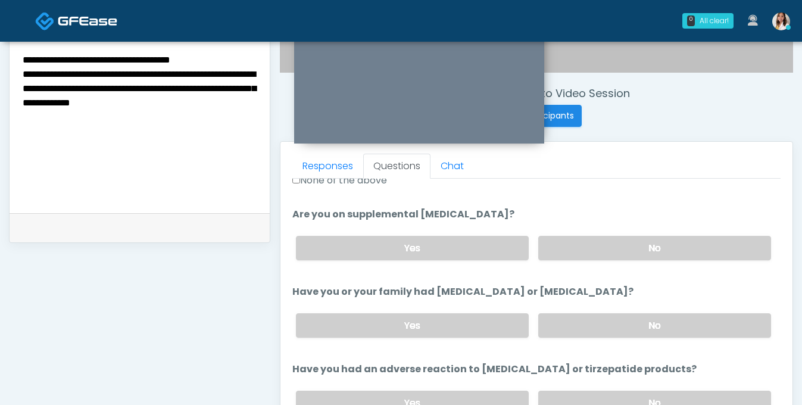
scroll to position [455, 0]
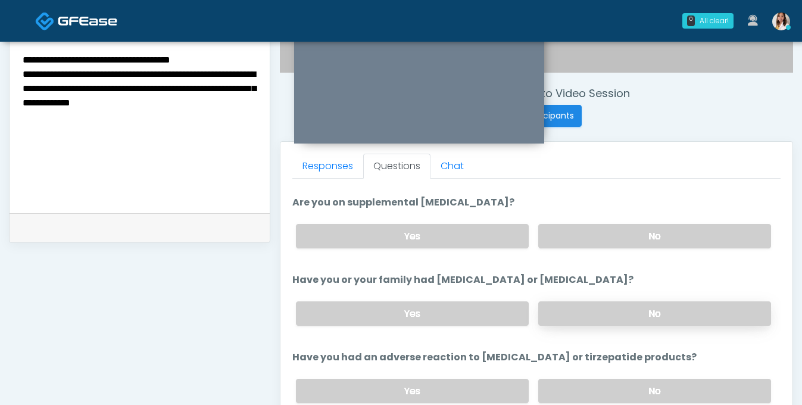
click at [599, 326] on label "No" at bounding box center [654, 313] width 233 height 24
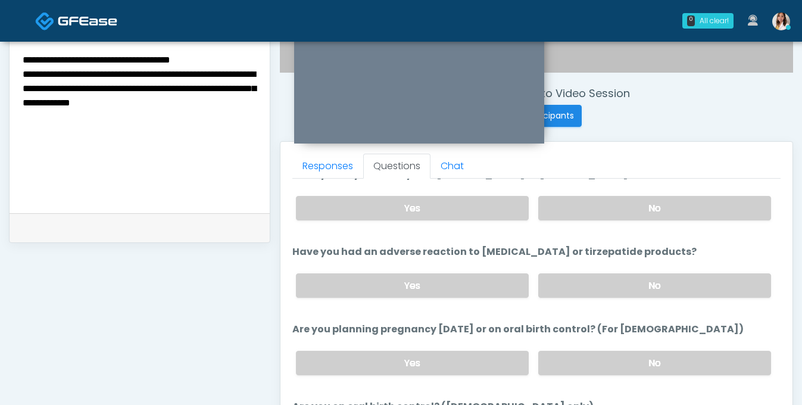
scroll to position [583, 0]
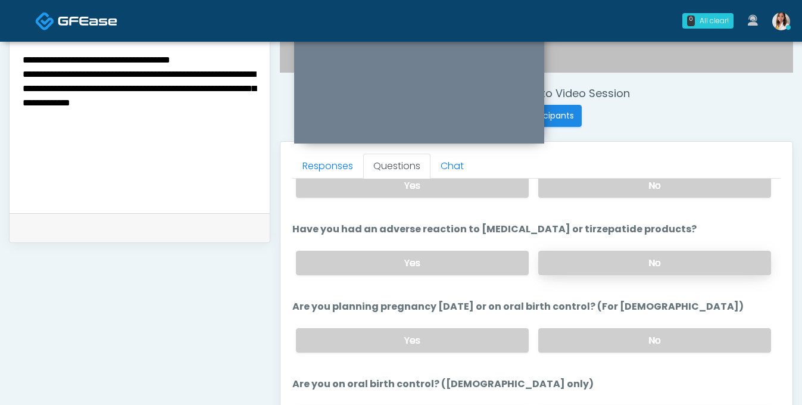
click at [607, 275] on label "No" at bounding box center [654, 263] width 233 height 24
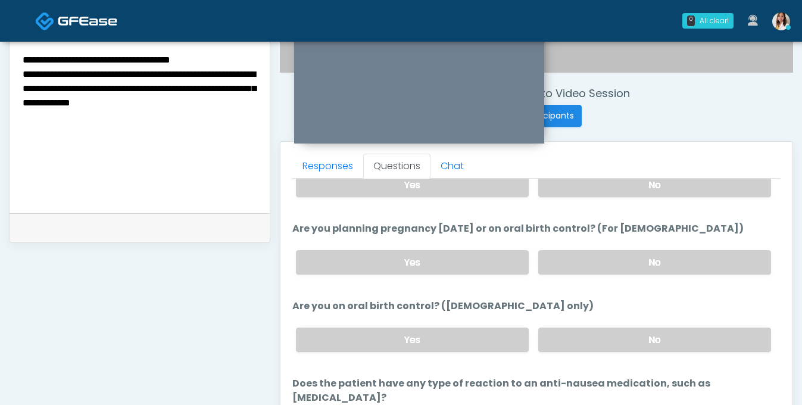
scroll to position [646, 0]
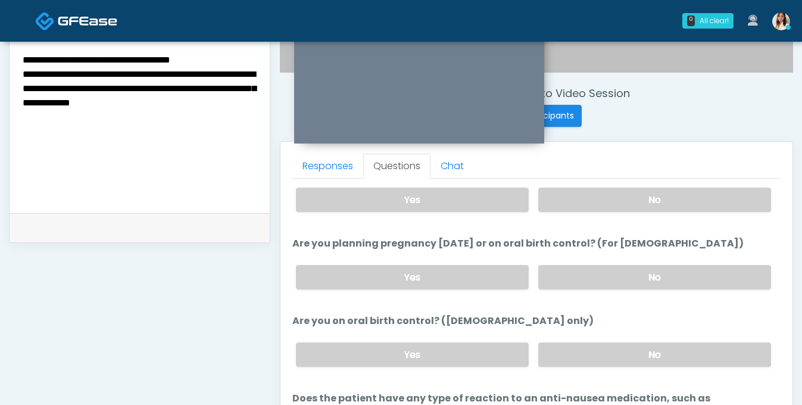
click at [127, 147] on textarea "**********" at bounding box center [139, 124] width 236 height 145
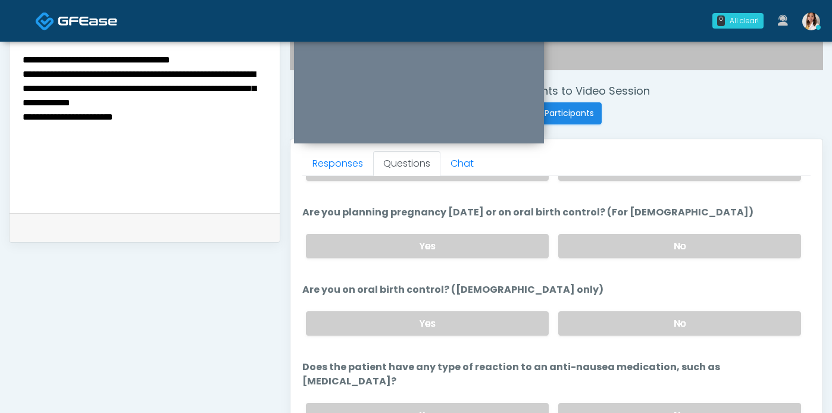
scroll to position [699, 0]
type textarea "**********"
click at [653, 258] on label "No" at bounding box center [679, 246] width 243 height 24
click at [670, 336] on label "No" at bounding box center [679, 323] width 243 height 24
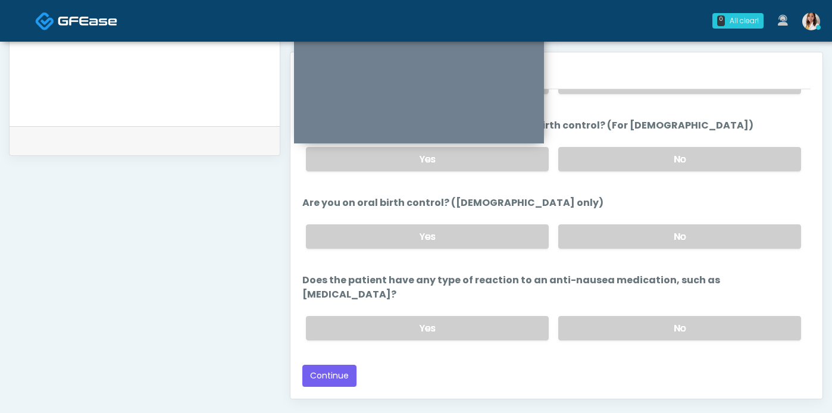
scroll to position [524, 0]
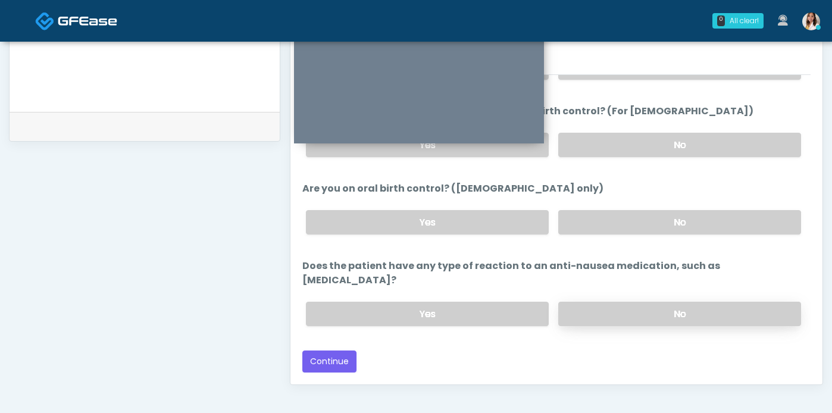
click at [634, 326] on label "No" at bounding box center [679, 314] width 243 height 24
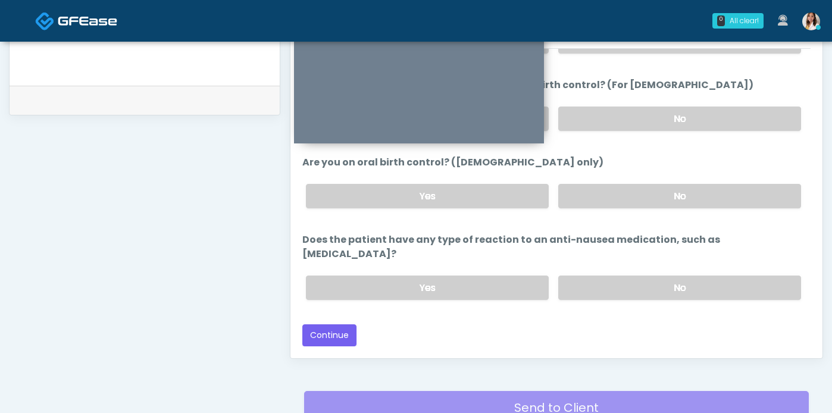
scroll to position [551, 0]
click at [340, 346] on button "Continue" at bounding box center [329, 335] width 54 height 22
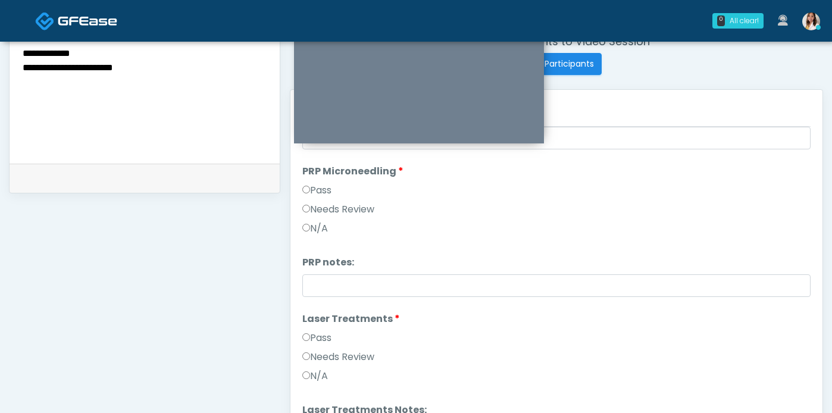
scroll to position [0, 0]
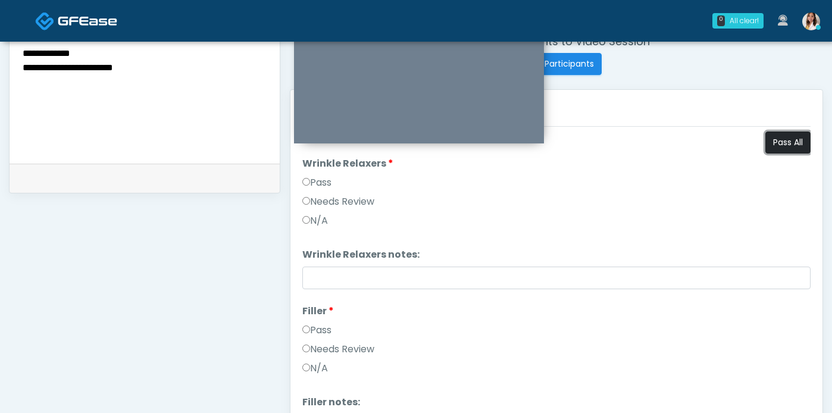
click at [765, 153] on button "Pass All" at bounding box center [787, 143] width 45 height 22
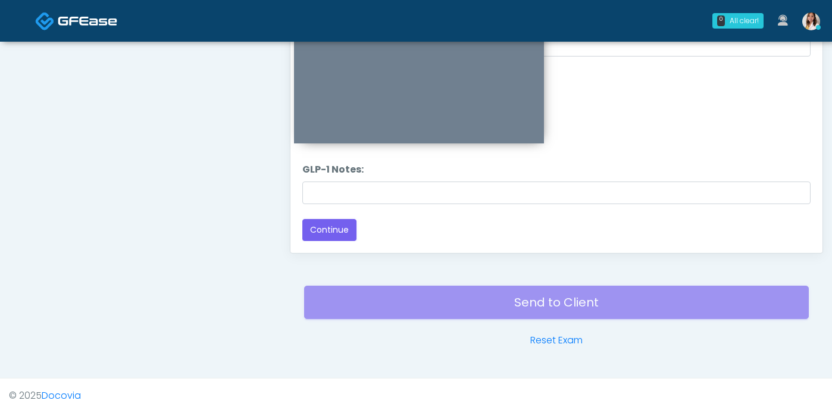
scroll to position [668, 0]
click at [327, 233] on button "Continue" at bounding box center [329, 230] width 54 height 22
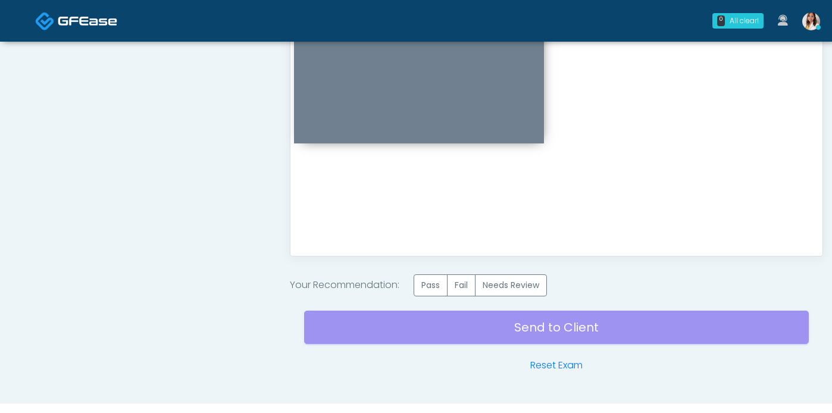
scroll to position [0, 0]
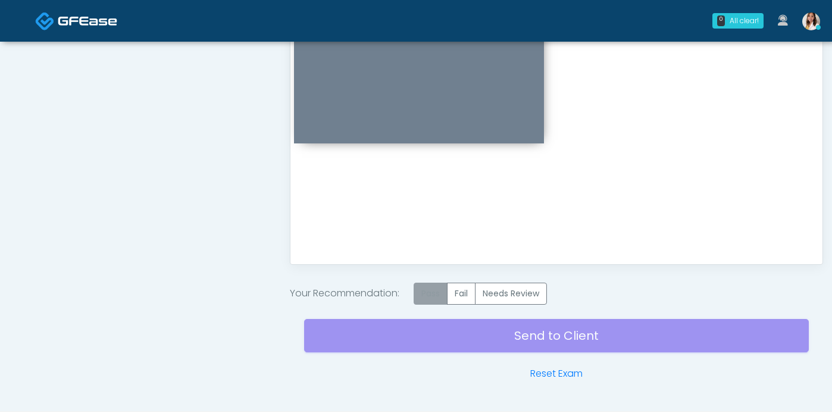
click at [439, 301] on label "Pass" at bounding box center [431, 294] width 34 height 22
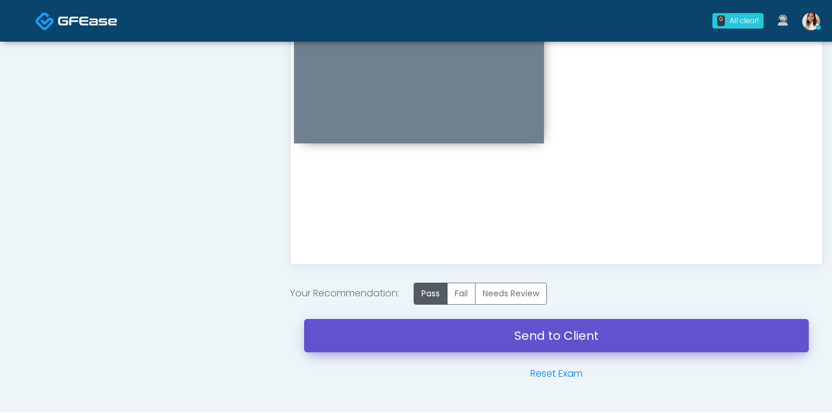
click at [495, 349] on link "Send to Client" at bounding box center [556, 335] width 505 height 33
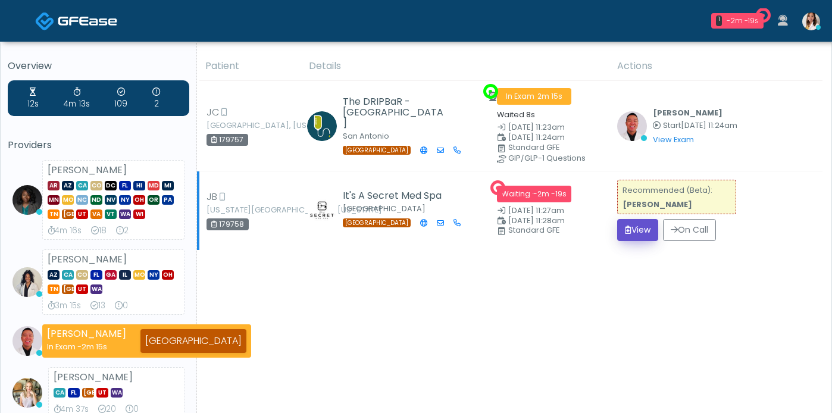
click at [626, 234] on icon "submit" at bounding box center [628, 230] width 7 height 8
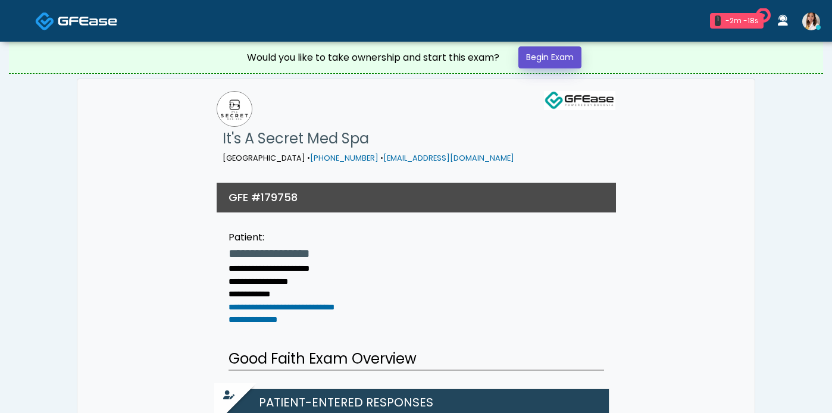
click at [567, 61] on link "Begin Exam" at bounding box center [549, 57] width 63 height 22
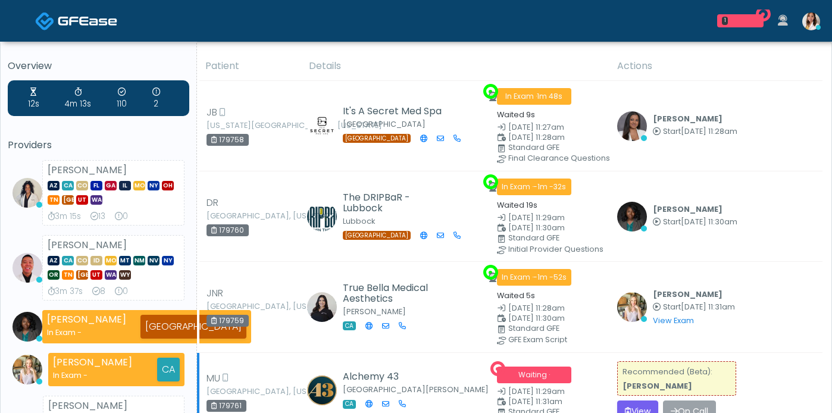
scroll to position [116, 0]
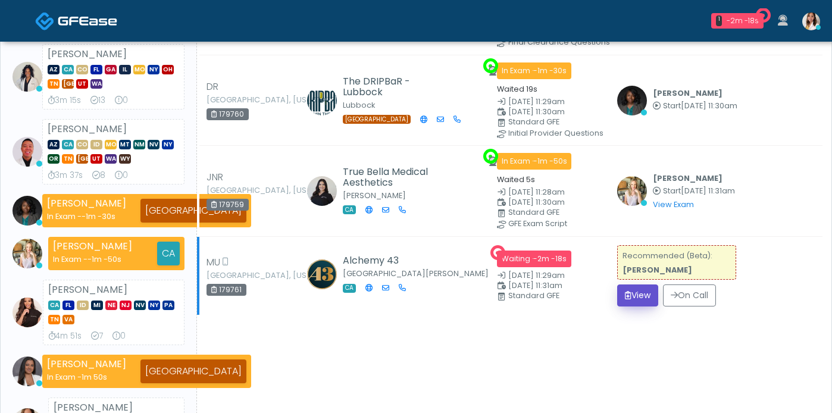
click at [652, 307] on button "View" at bounding box center [637, 295] width 41 height 22
click at [649, 307] on button "View" at bounding box center [637, 295] width 41 height 22
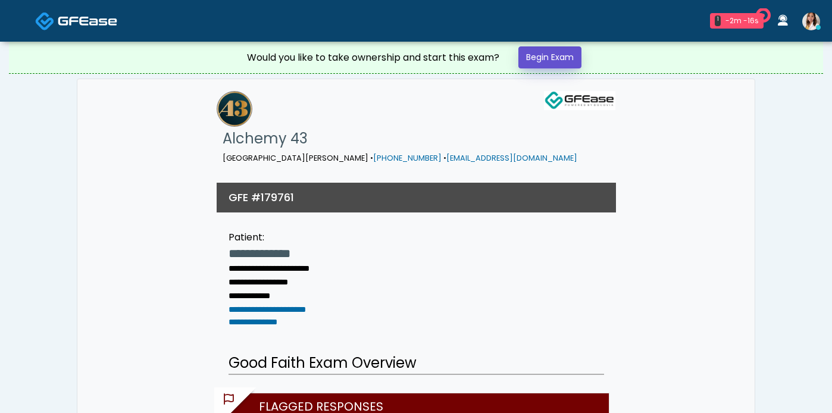
click at [545, 66] on link "Begin Exam" at bounding box center [549, 57] width 63 height 22
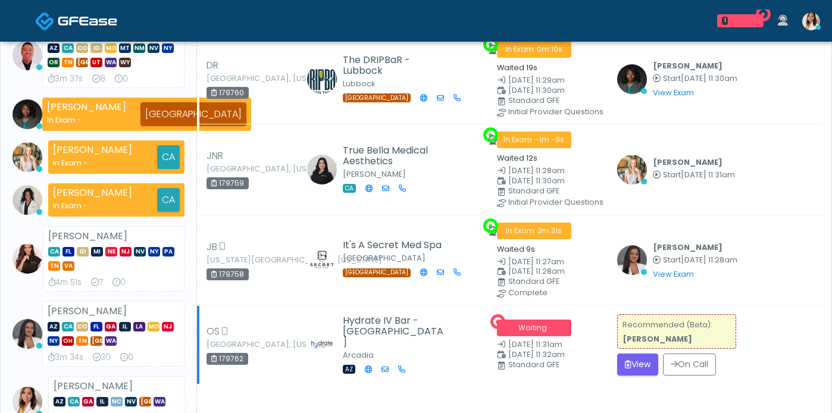
scroll to position [146, 0]
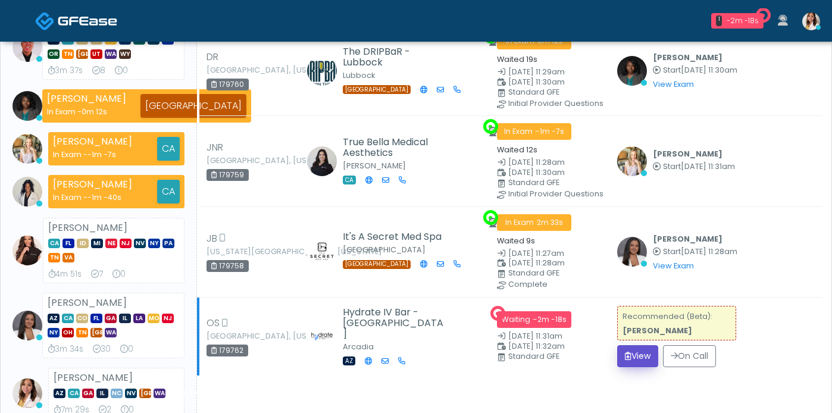
click at [630, 367] on button "View" at bounding box center [637, 356] width 41 height 22
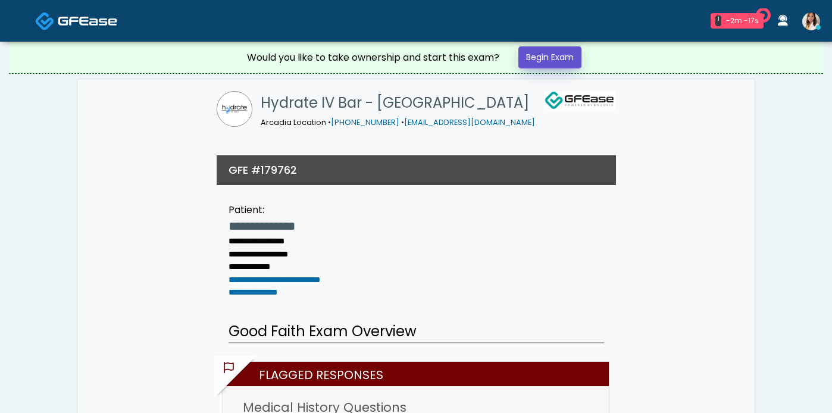
click at [568, 66] on link "Begin Exam" at bounding box center [549, 57] width 63 height 22
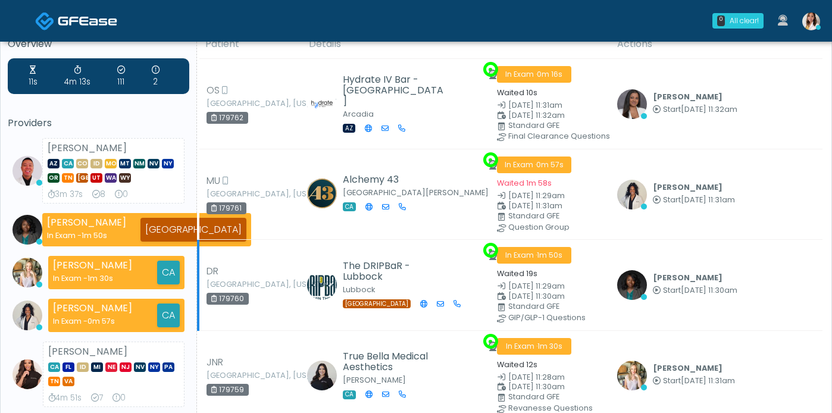
scroll to position [130, 0]
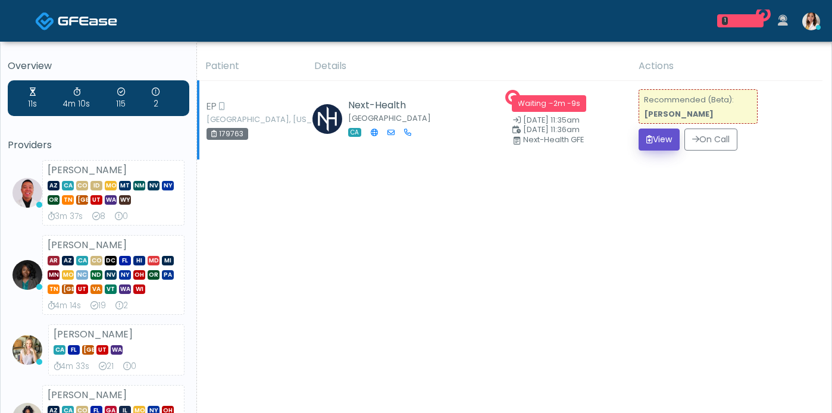
click at [642, 148] on button "View" at bounding box center [659, 140] width 41 height 22
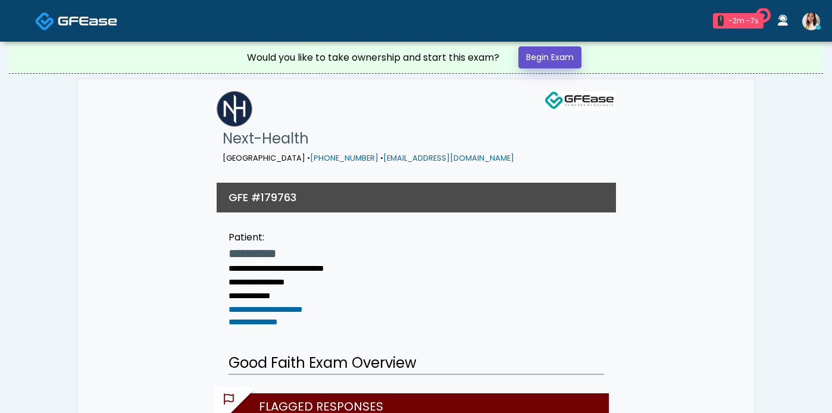
click at [559, 65] on link "Begin Exam" at bounding box center [549, 57] width 63 height 22
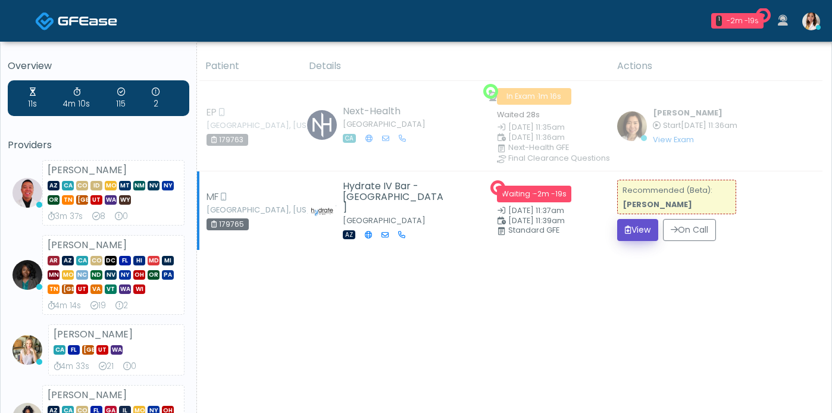
click at [629, 241] on button "View" at bounding box center [637, 230] width 41 height 22
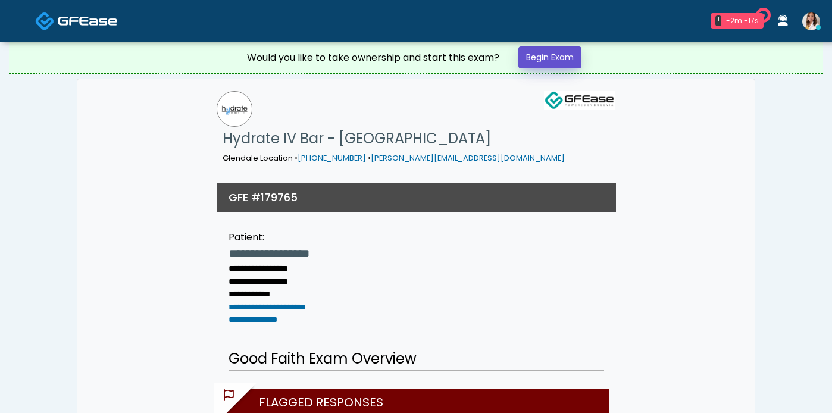
click at [569, 67] on link "Begin Exam" at bounding box center [549, 57] width 63 height 22
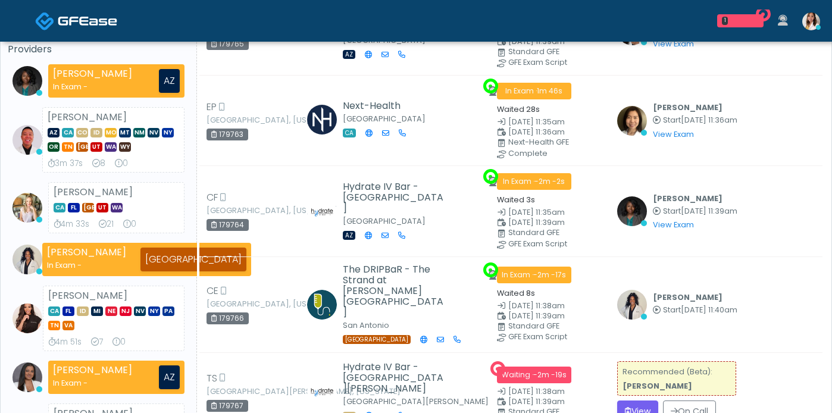
scroll to position [334, 0]
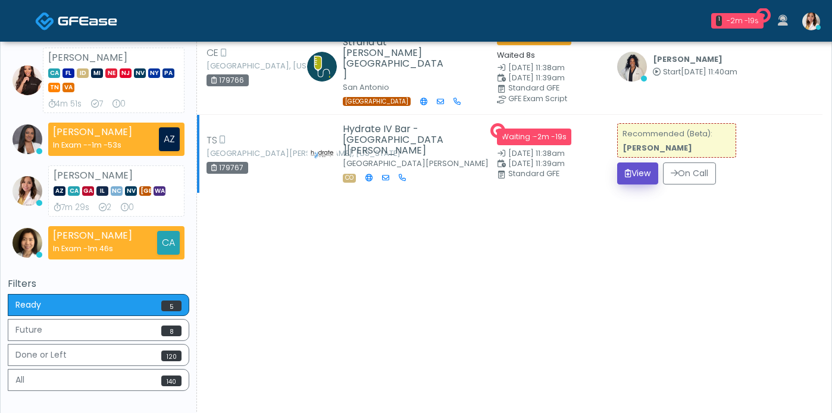
click at [635, 185] on button "View" at bounding box center [637, 173] width 41 height 22
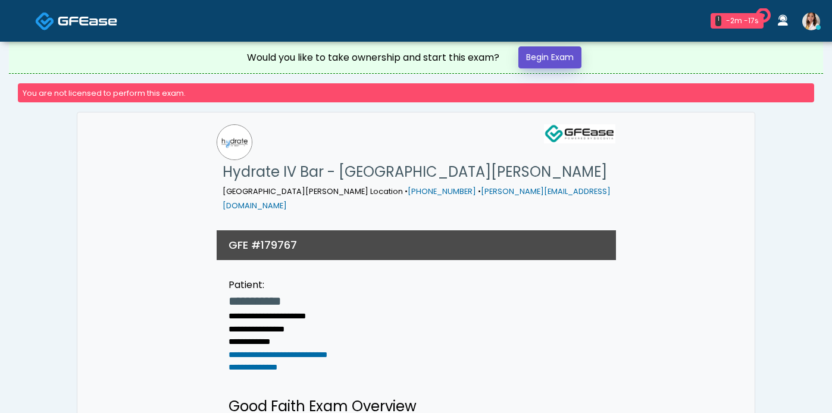
click at [559, 53] on link "Begin Exam" at bounding box center [549, 57] width 63 height 22
click at [561, 58] on link "Begin Exam" at bounding box center [549, 57] width 63 height 22
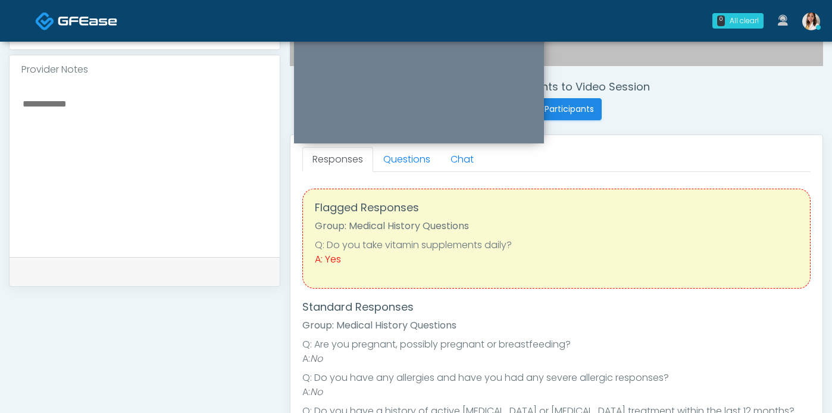
scroll to position [471, 0]
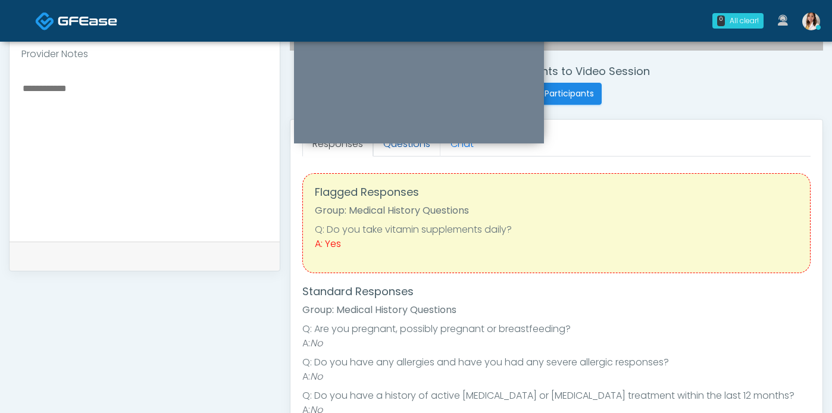
click at [407, 156] on link "Questions" at bounding box center [406, 144] width 67 height 25
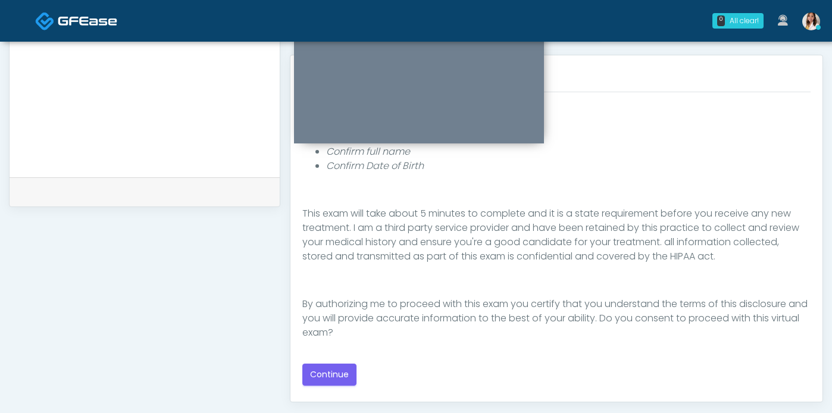
scroll to position [603, 0]
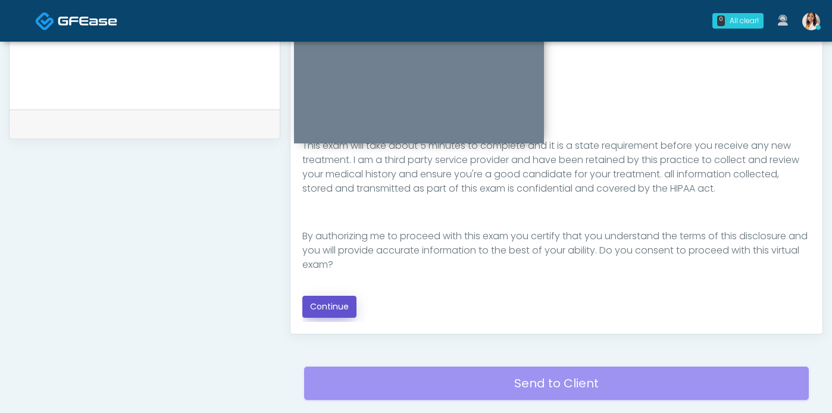
click at [336, 318] on button "Continue" at bounding box center [329, 307] width 54 height 22
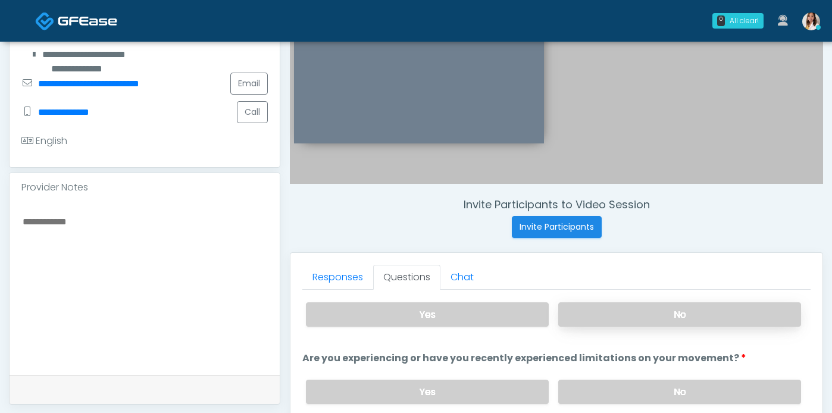
scroll to position [24, 0]
click at [636, 321] on label "No" at bounding box center [679, 314] width 243 height 24
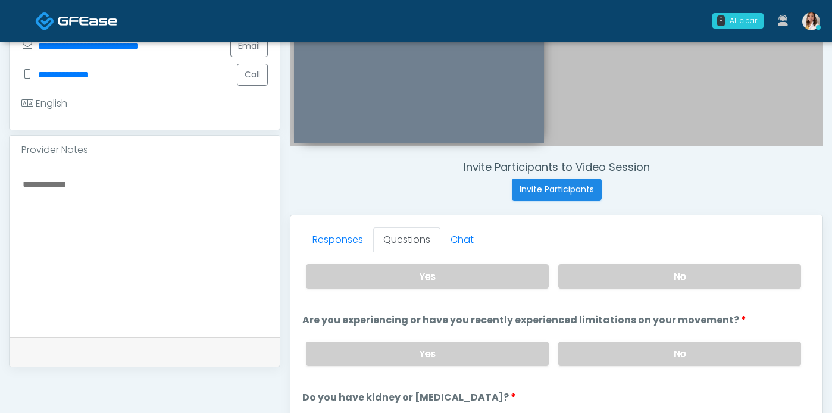
scroll to position [384, 0]
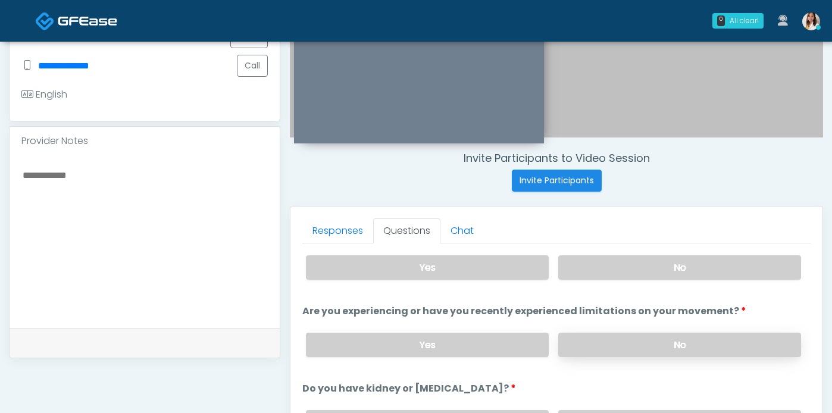
click at [655, 357] on label "No" at bounding box center [679, 345] width 243 height 24
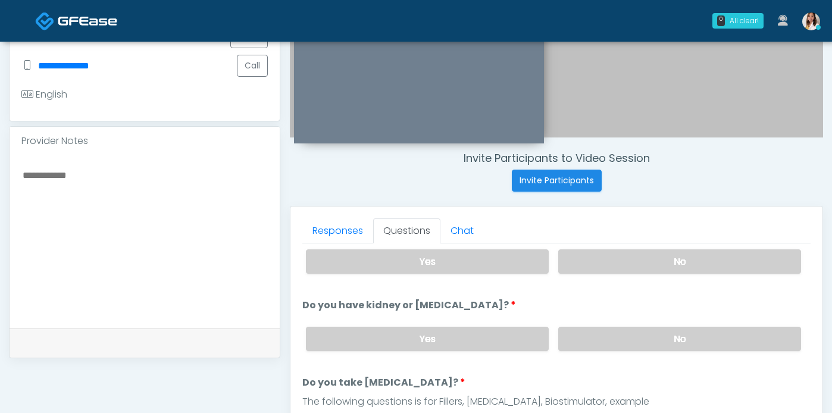
scroll to position [13, 0]
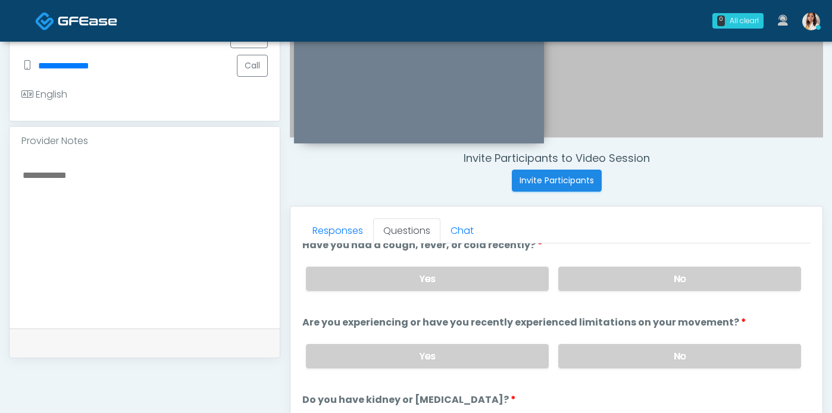
click at [42, 167] on textarea at bounding box center [144, 239] width 246 height 145
type textarea "*"
click at [212, 167] on textarea "**********" at bounding box center [144, 239] width 246 height 145
paste textarea "******"
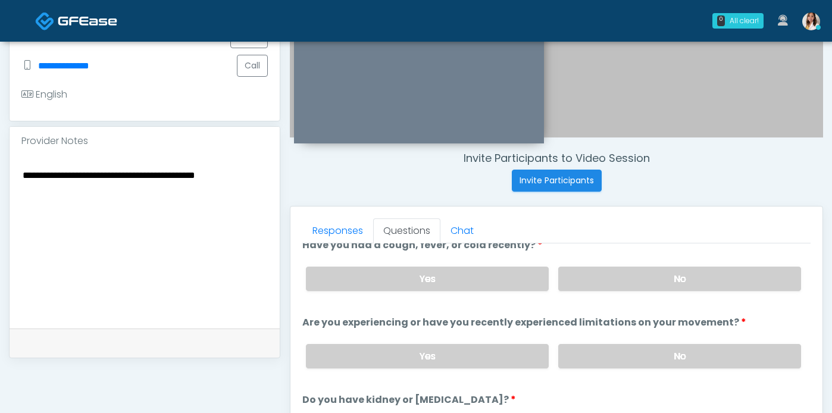
click at [198, 211] on textarea "**********" at bounding box center [144, 239] width 246 height 145
click at [118, 167] on textarea "**********" at bounding box center [144, 239] width 246 height 145
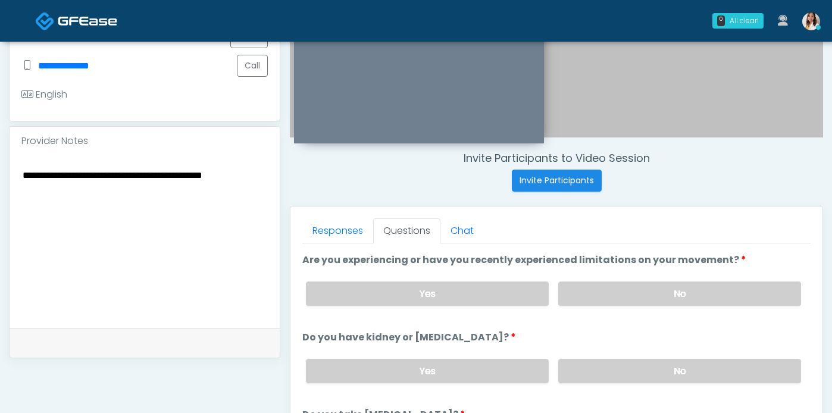
scroll to position [83, 0]
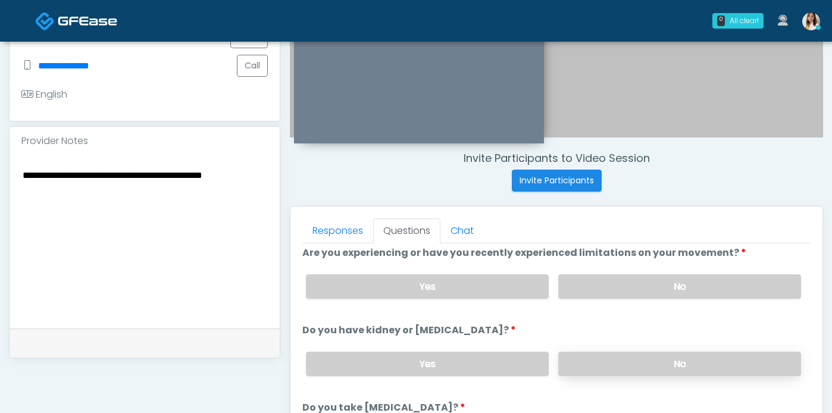
click at [649, 376] on label "No" at bounding box center [679, 364] width 243 height 24
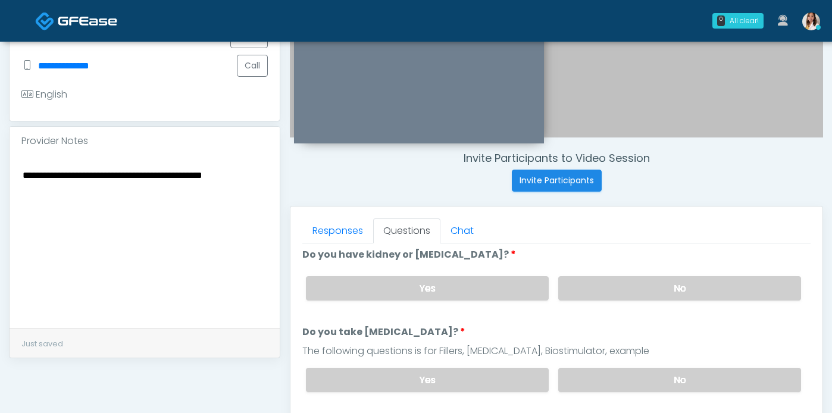
scroll to position [180, 0]
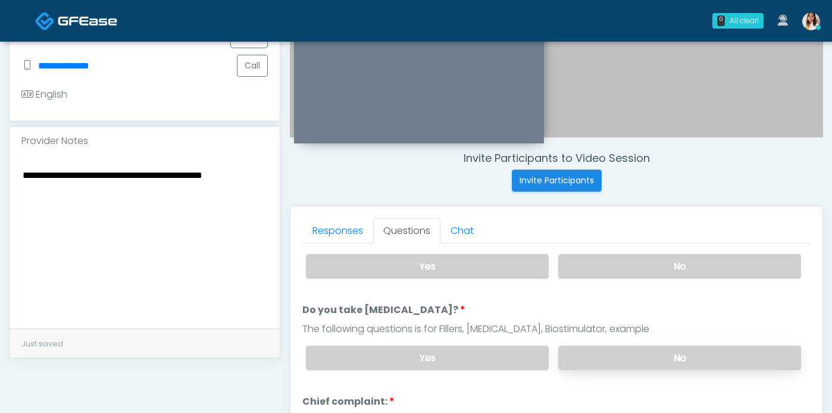
click at [620, 370] on label "No" at bounding box center [679, 358] width 243 height 24
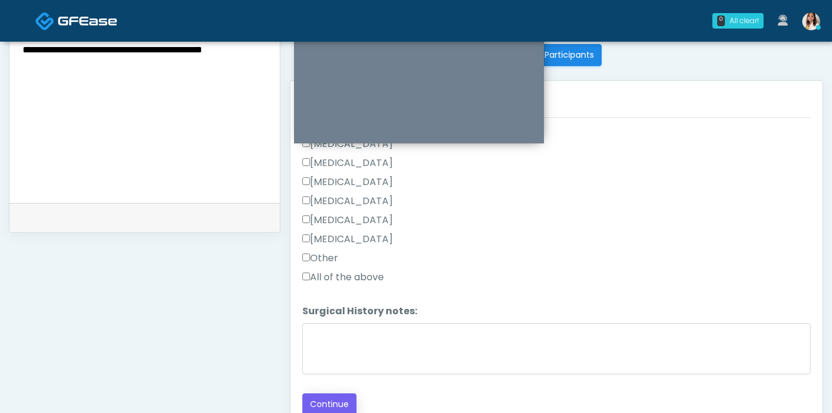
scroll to position [533, 0]
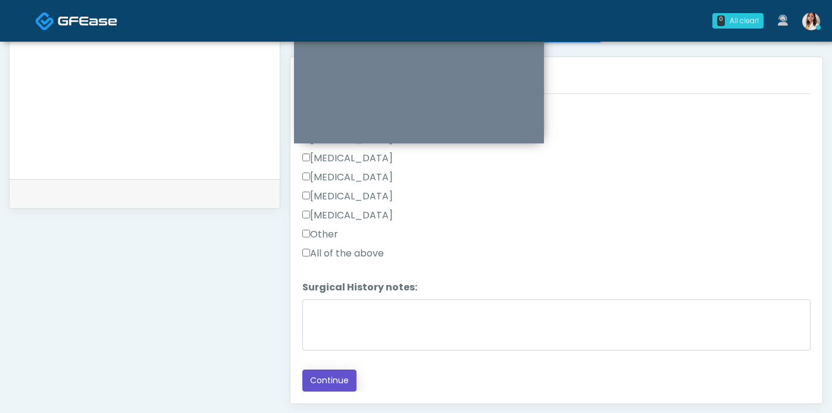
click at [348, 383] on button "Continue" at bounding box center [329, 381] width 54 height 22
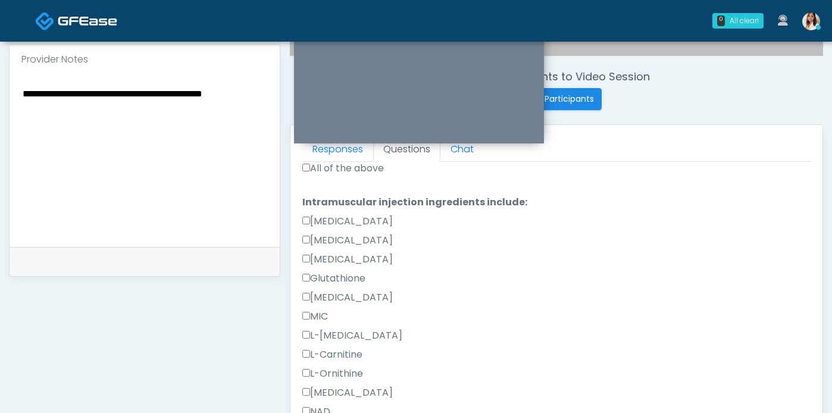
scroll to position [502, 0]
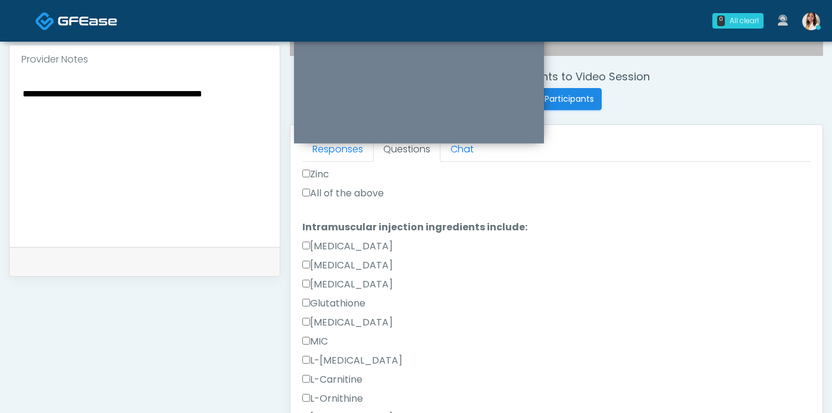
click at [328, 201] on label "All of the above" at bounding box center [343, 193] width 82 height 14
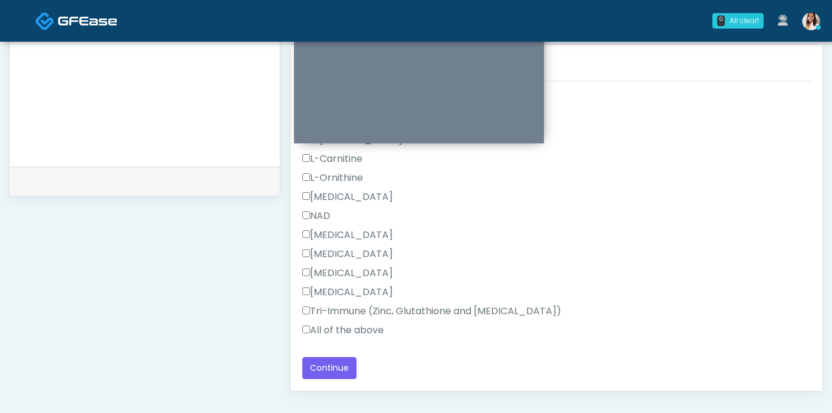
scroll to position [573, 0]
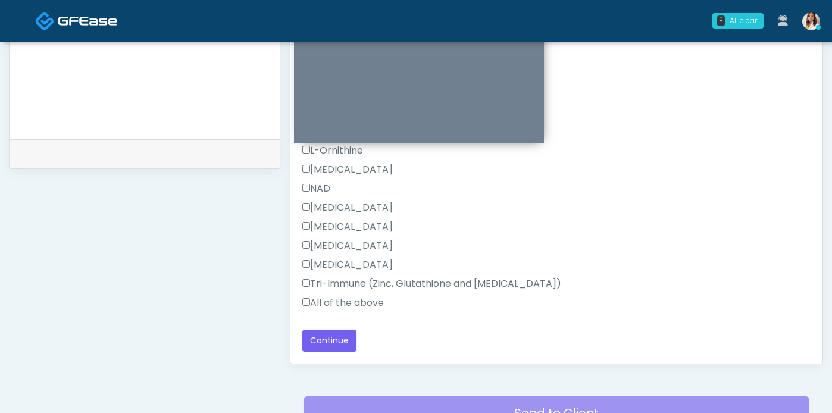
click at [329, 310] on label "All of the above" at bounding box center [343, 303] width 82 height 14
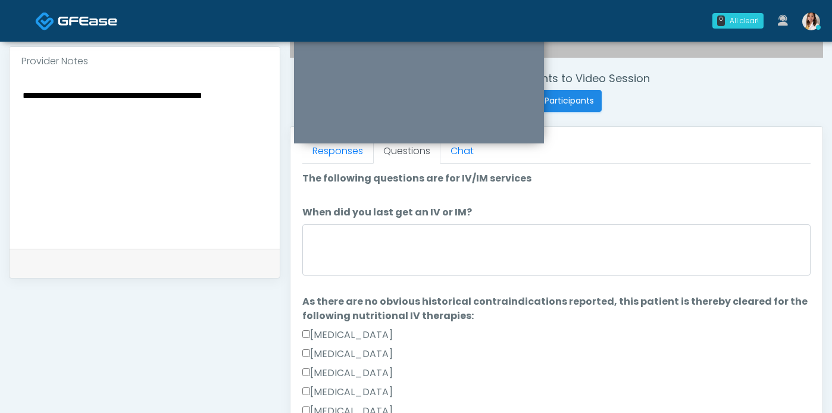
scroll to position [445, 0]
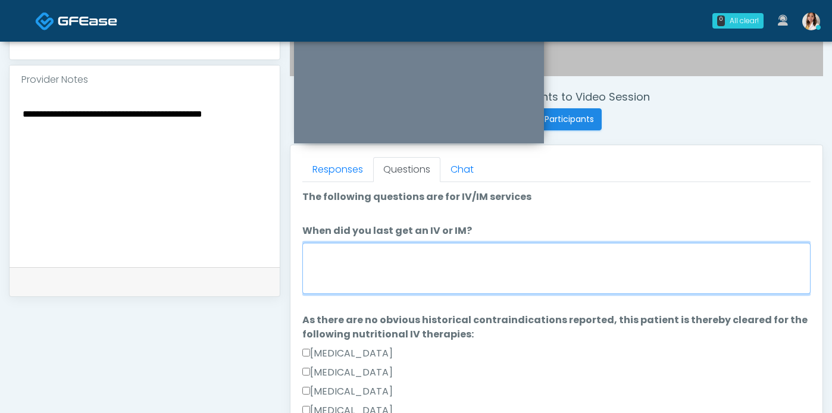
click at [512, 294] on textarea "When did you last get an IV or IM?" at bounding box center [556, 268] width 508 height 51
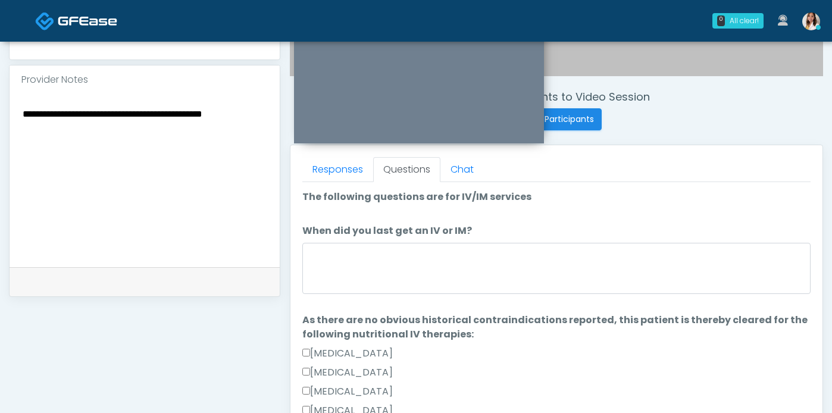
click at [130, 106] on textarea "**********" at bounding box center [144, 178] width 246 height 145
type textarea "**********"
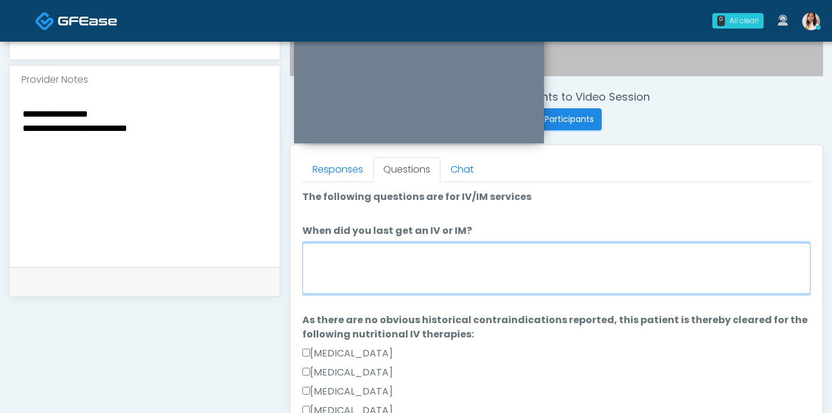
click at [476, 267] on textarea "When did you last get an IV or IM?" at bounding box center [556, 268] width 508 height 51
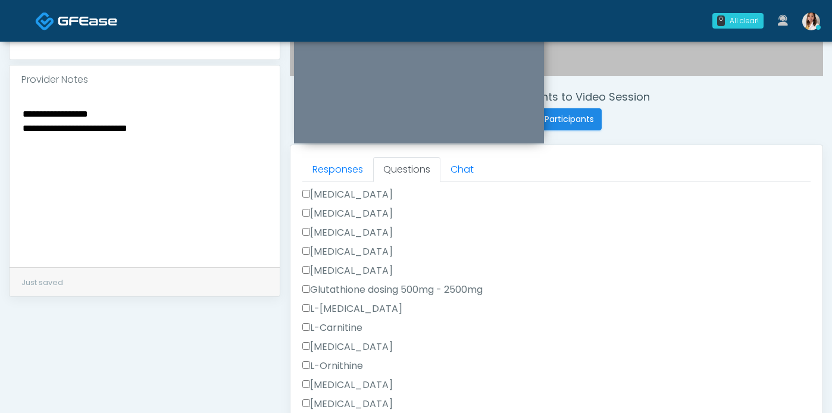
scroll to position [0, 0]
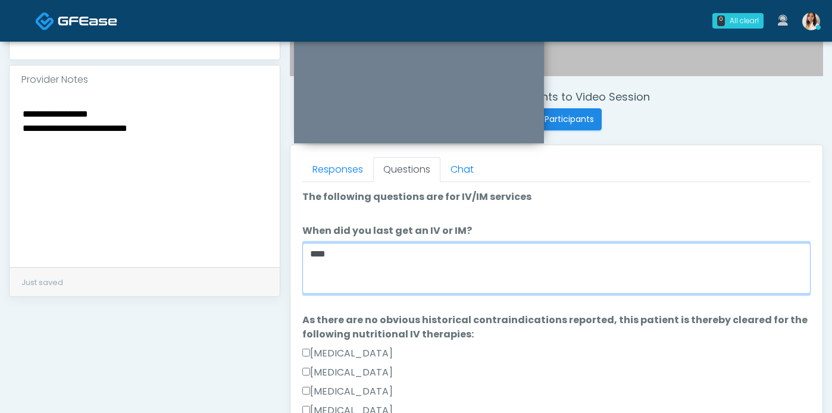
click at [399, 289] on textarea "****" at bounding box center [556, 268] width 508 height 51
click at [396, 277] on textarea "**********" at bounding box center [556, 268] width 508 height 51
click at [402, 273] on textarea "**********" at bounding box center [556, 268] width 508 height 51
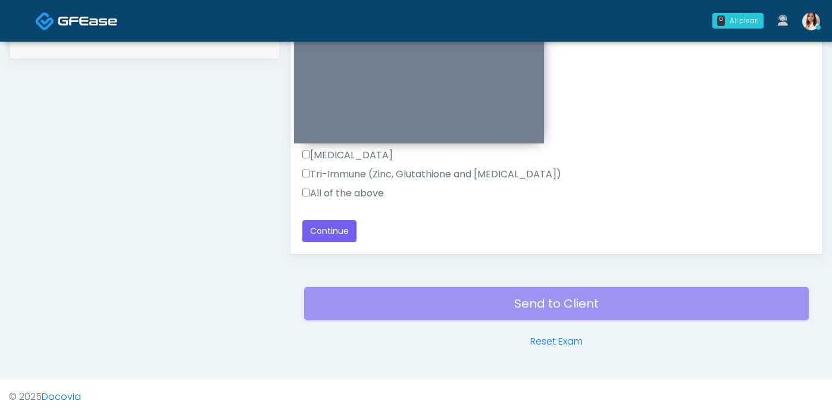
scroll to position [695, 0]
type textarea "**********"
click at [351, 233] on button "Continue" at bounding box center [329, 231] width 54 height 22
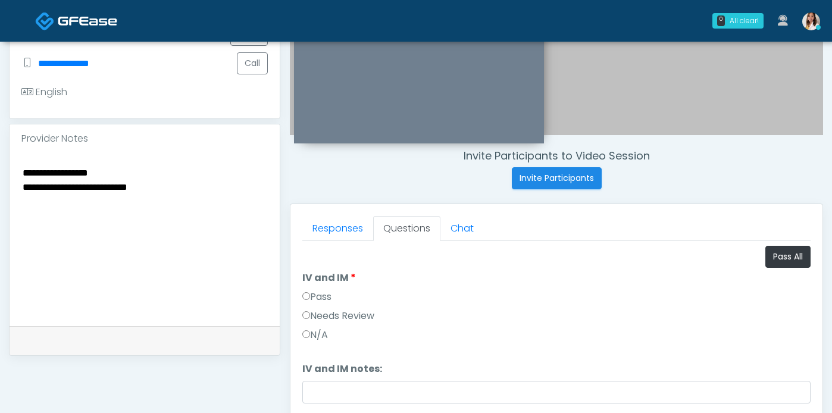
scroll to position [387, 0]
click at [768, 267] on button "Pass All" at bounding box center [787, 256] width 45 height 22
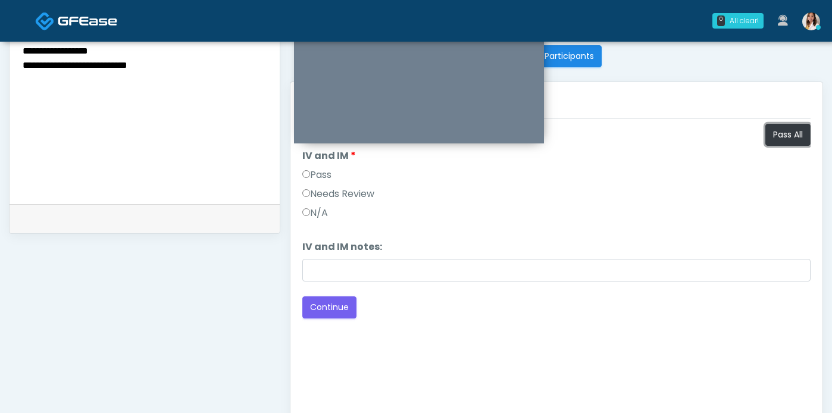
scroll to position [535, 0]
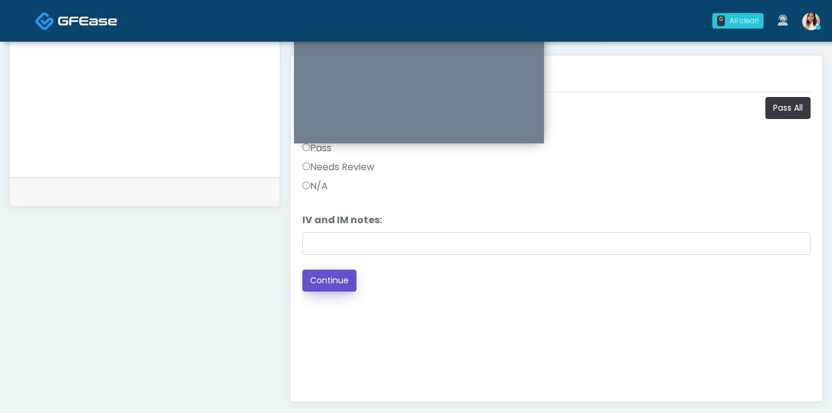
click at [326, 292] on button "Continue" at bounding box center [329, 281] width 54 height 22
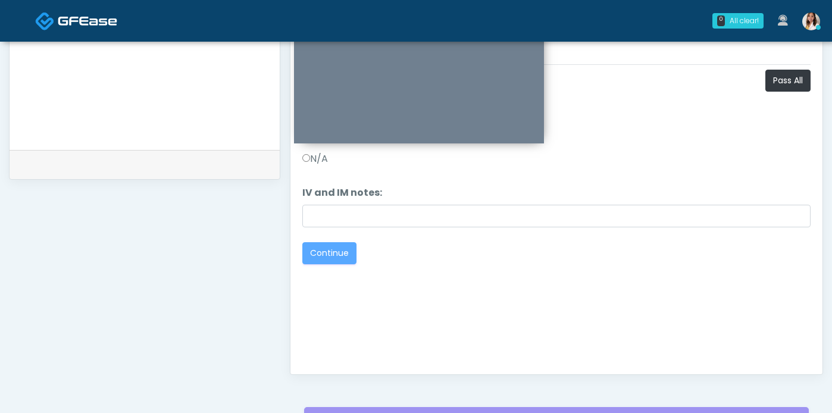
scroll to position [619, 0]
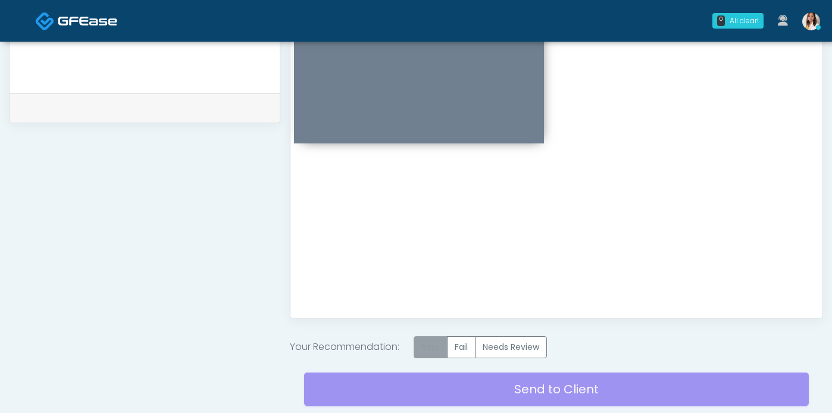
click at [443, 351] on label "Pass" at bounding box center [431, 347] width 34 height 22
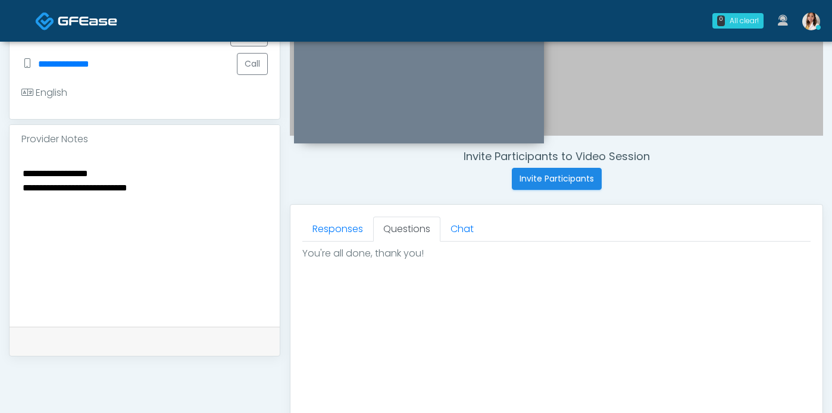
scroll to position [383, 0]
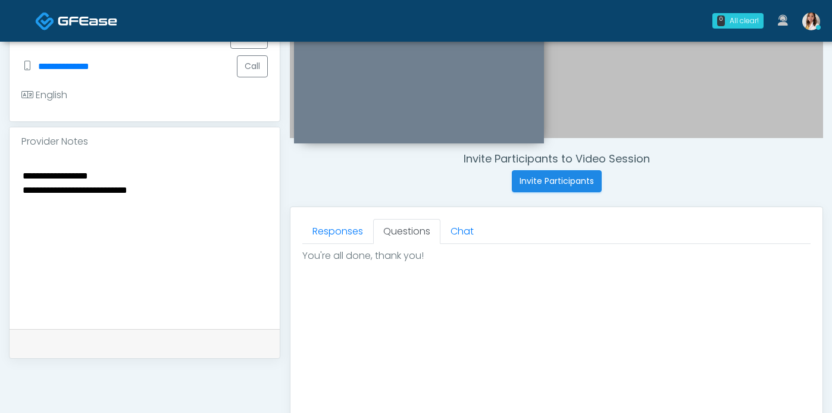
click at [127, 168] on textarea "**********" at bounding box center [144, 240] width 246 height 145
type textarea "**********"
click at [21, 185] on div "**********" at bounding box center [145, 242] width 270 height 173
click at [26, 184] on textarea "**********" at bounding box center [144, 240] width 246 height 145
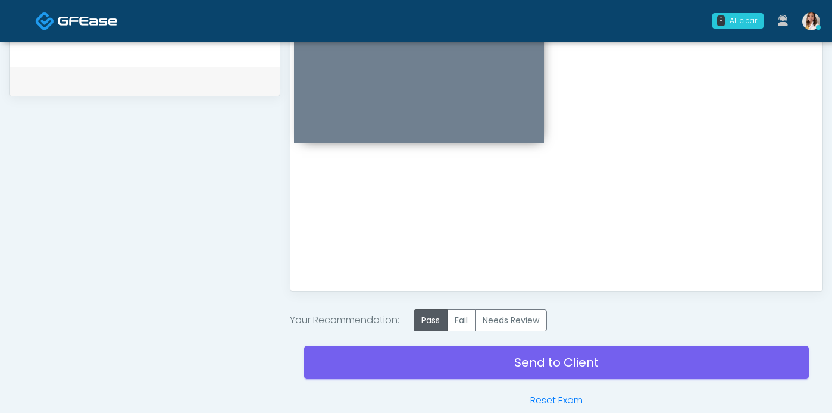
scroll to position [721, 0]
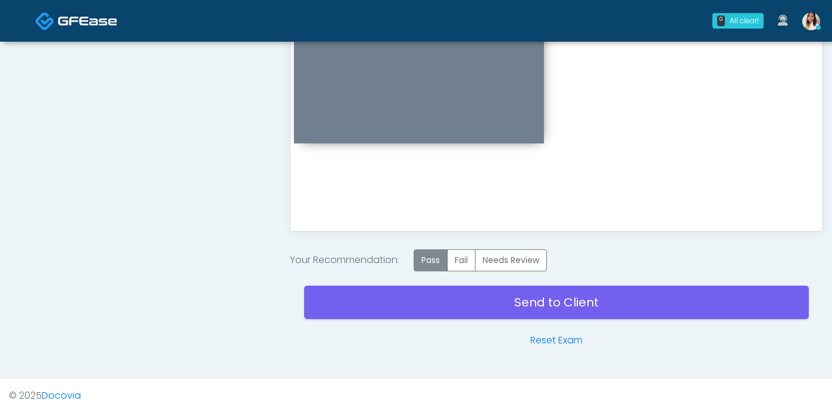
click at [436, 256] on label "Pass" at bounding box center [431, 260] width 34 height 22
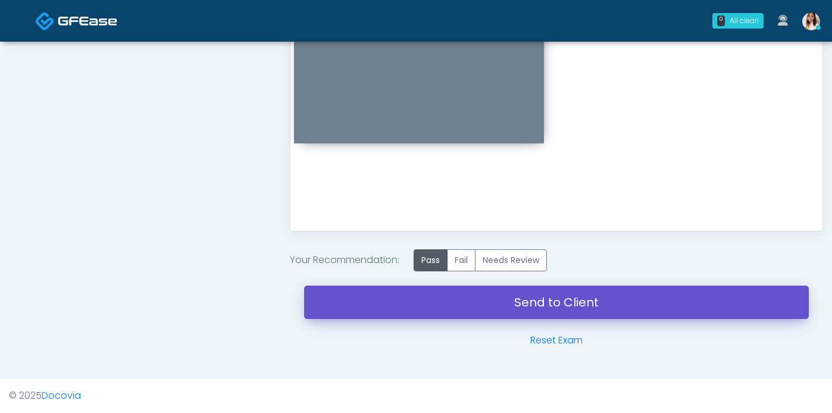
click at [499, 301] on link "Send to Client" at bounding box center [556, 302] width 505 height 33
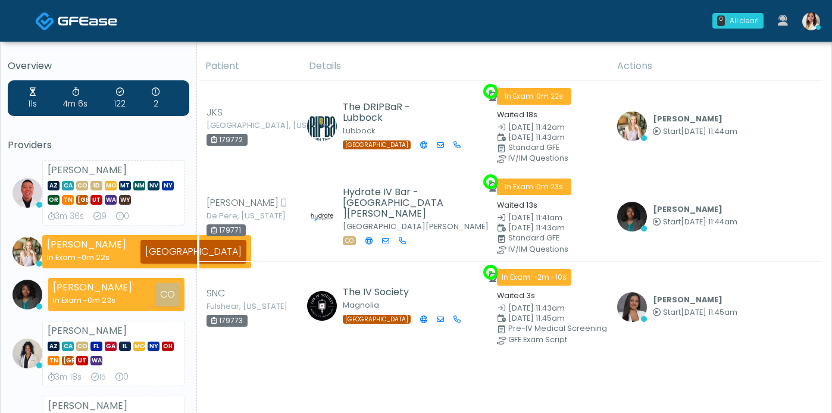
scroll to position [121, 0]
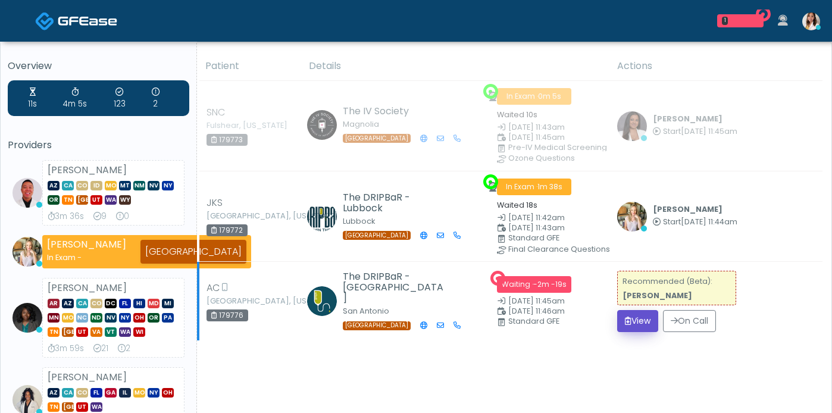
click at [627, 332] on button "View" at bounding box center [637, 321] width 41 height 22
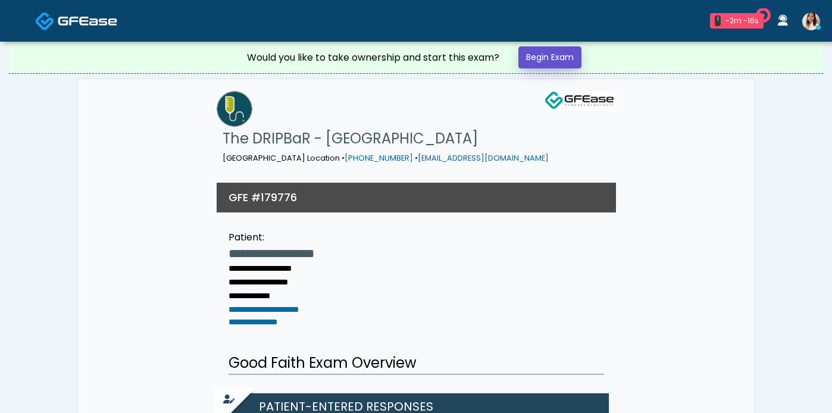
click at [544, 66] on link "Begin Exam" at bounding box center [549, 57] width 63 height 22
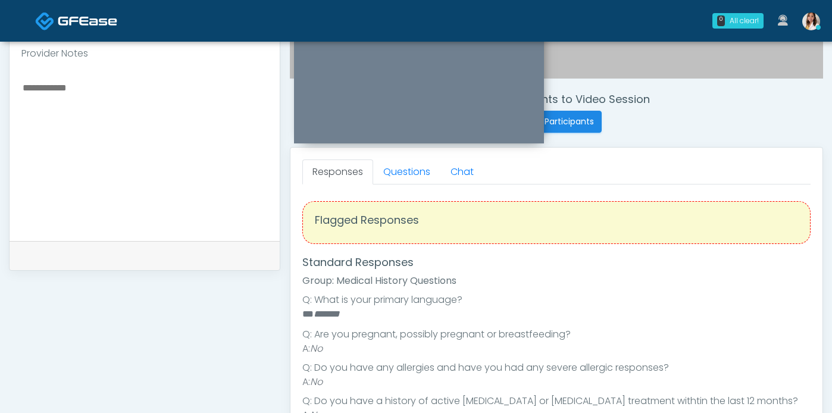
scroll to position [408, 0]
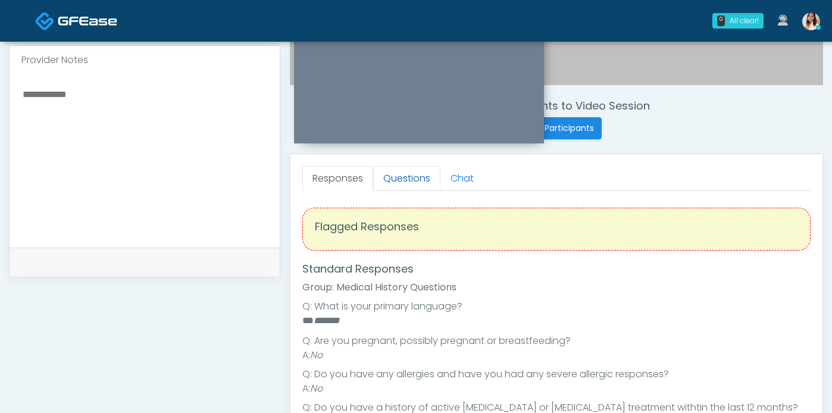
click at [424, 185] on link "Questions" at bounding box center [406, 178] width 67 height 25
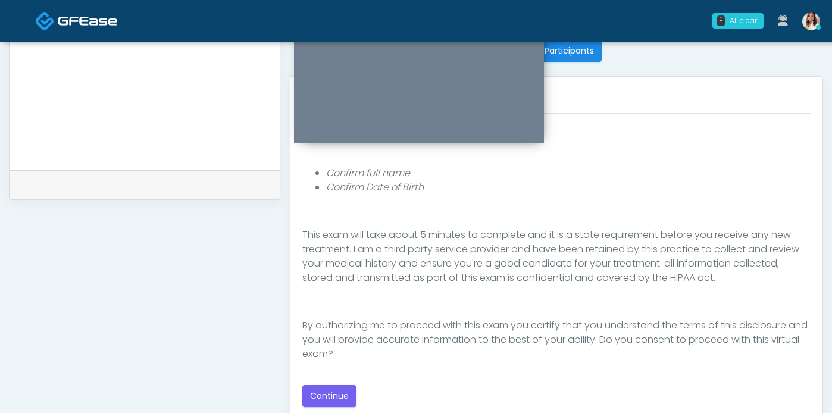
scroll to position [503, 0]
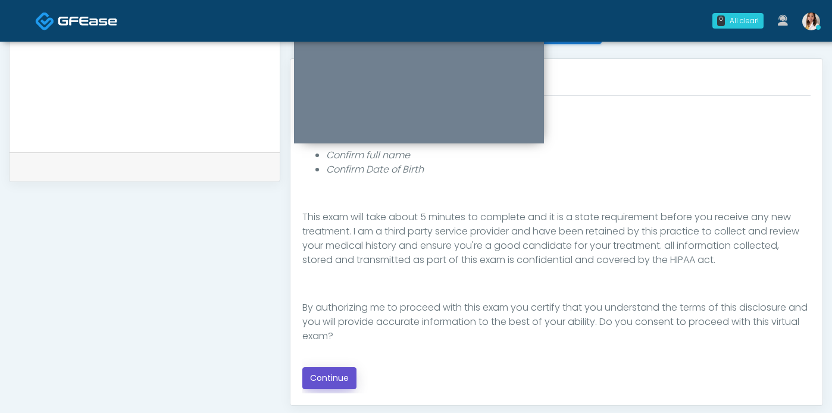
click at [342, 387] on button "Continue" at bounding box center [329, 378] width 54 height 22
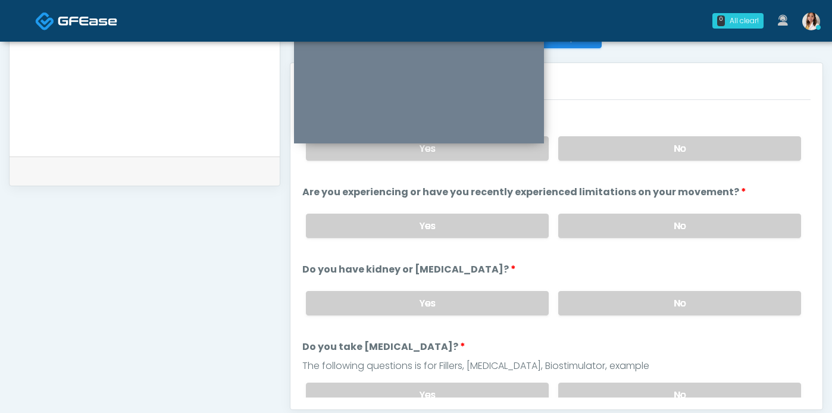
scroll to position [420, 0]
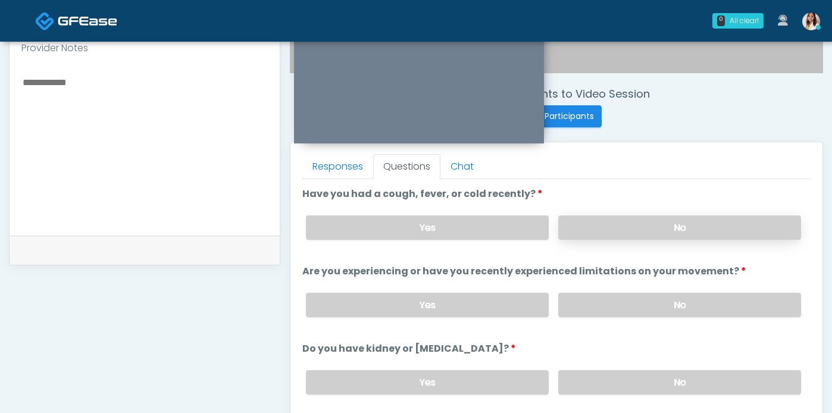
click at [608, 236] on label "No" at bounding box center [679, 227] width 243 height 24
click at [638, 314] on label "No" at bounding box center [679, 305] width 243 height 24
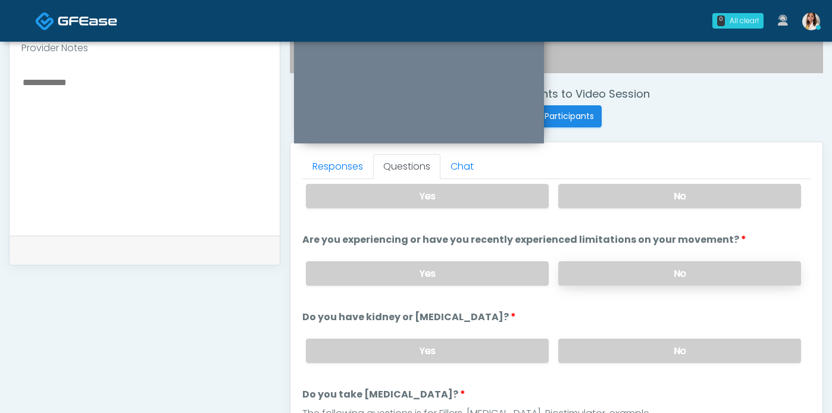
scroll to position [52, 0]
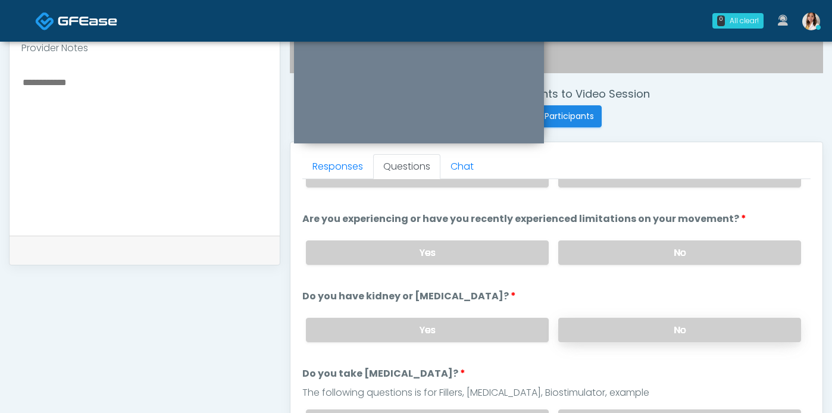
click at [630, 342] on label "No" at bounding box center [679, 330] width 243 height 24
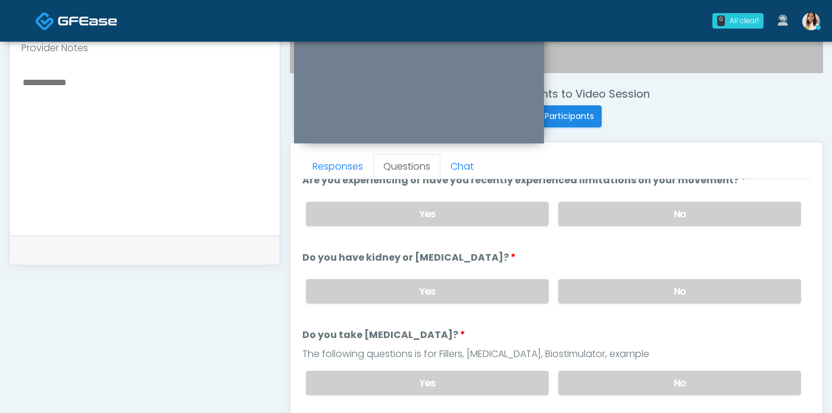
scroll to position [162, 0]
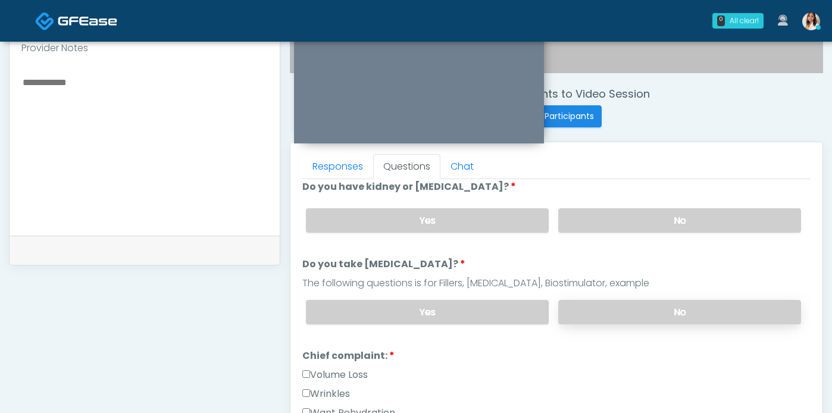
click at [622, 324] on label "No" at bounding box center [679, 312] width 243 height 24
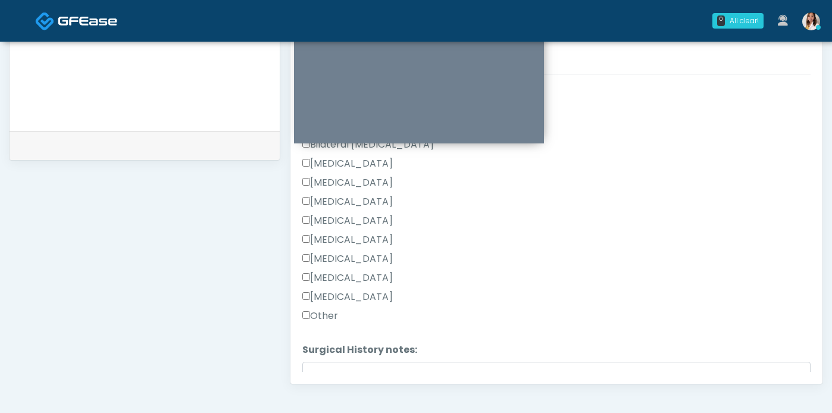
scroll to position [581, 0]
click at [332, 324] on label "Other" at bounding box center [320, 317] width 36 height 14
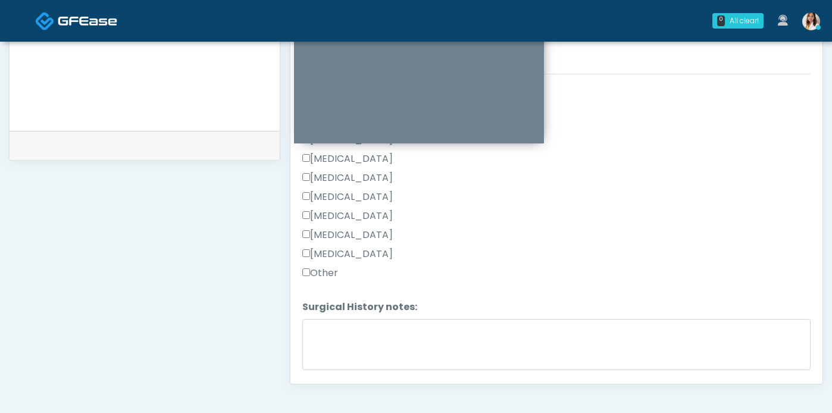
scroll to position [709, 0]
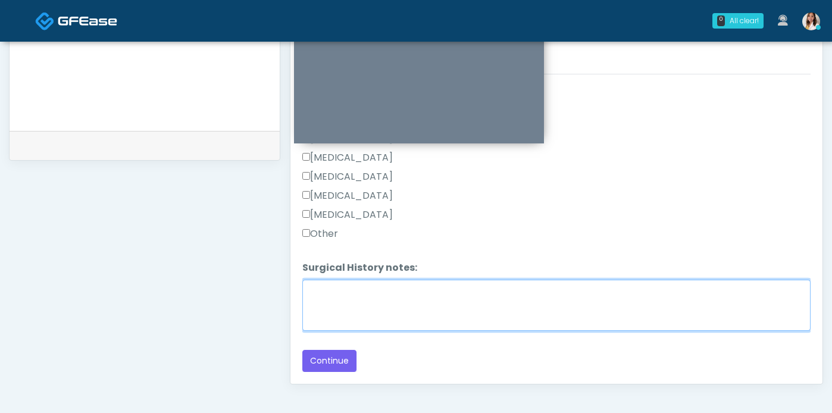
click at [379, 324] on textarea "Surgical History notes:" at bounding box center [556, 305] width 508 height 51
type textarea "**********"
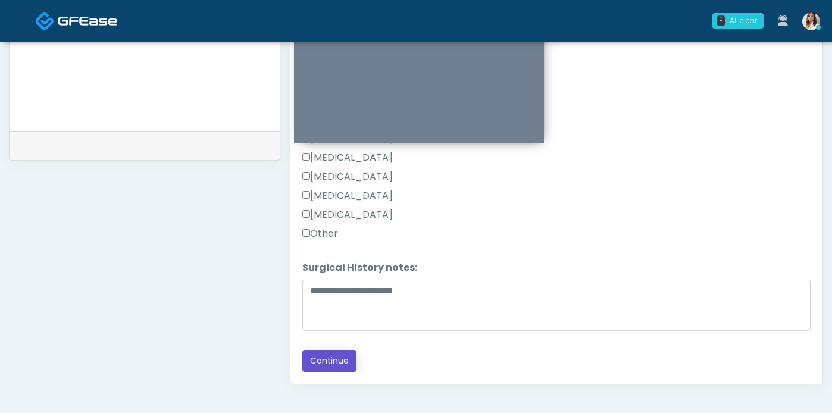
click at [357, 368] on button "Continue" at bounding box center [329, 361] width 54 height 22
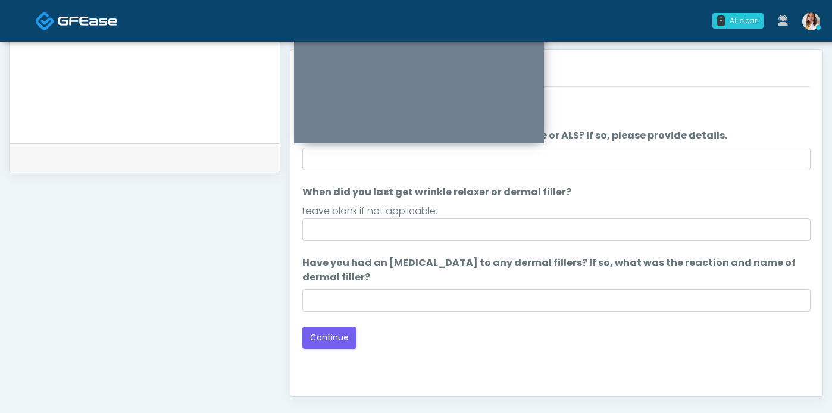
scroll to position [500, 0]
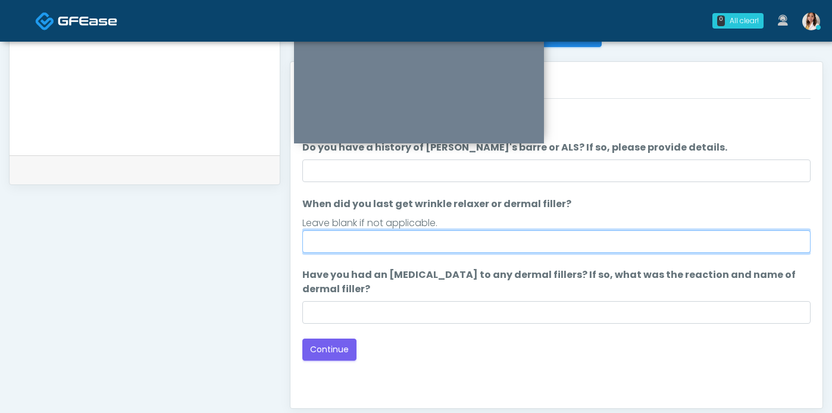
click at [455, 253] on input "When did you last get wrinkle relaxer or dermal filler?" at bounding box center [556, 241] width 508 height 23
click at [417, 253] on input "**********" at bounding box center [556, 241] width 508 height 23
type input "**********"
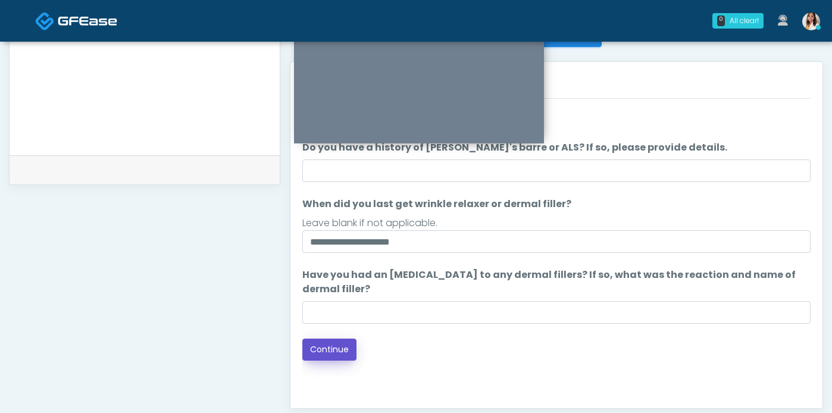
click at [314, 361] on button "Continue" at bounding box center [329, 350] width 54 height 22
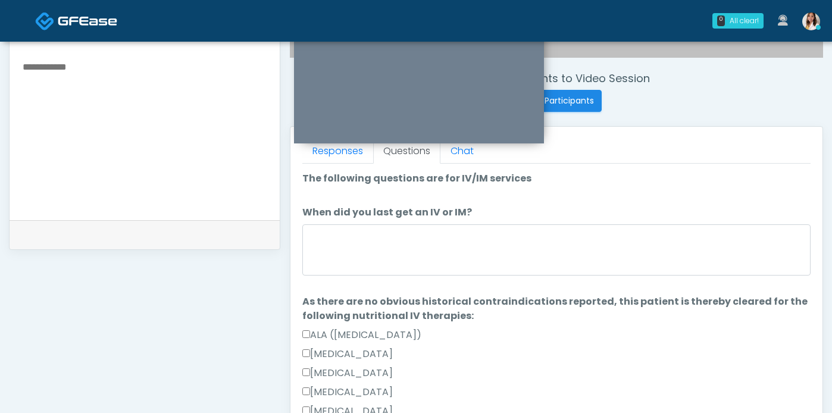
scroll to position [421, 0]
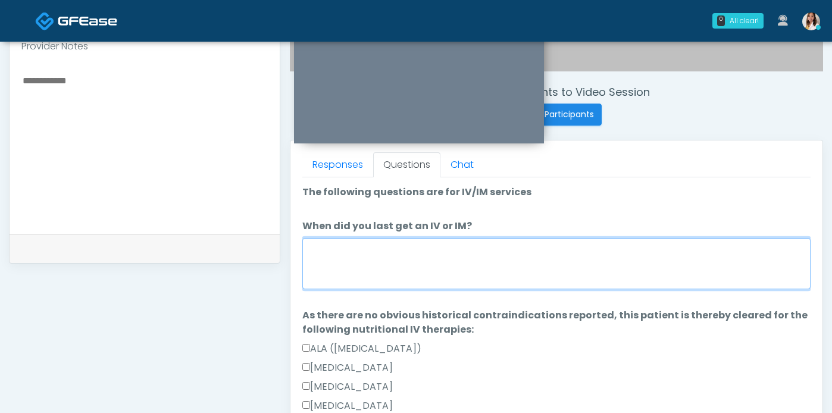
click at [496, 289] on textarea "When did you last get an IV or IM?" at bounding box center [556, 263] width 508 height 51
type textarea "*"
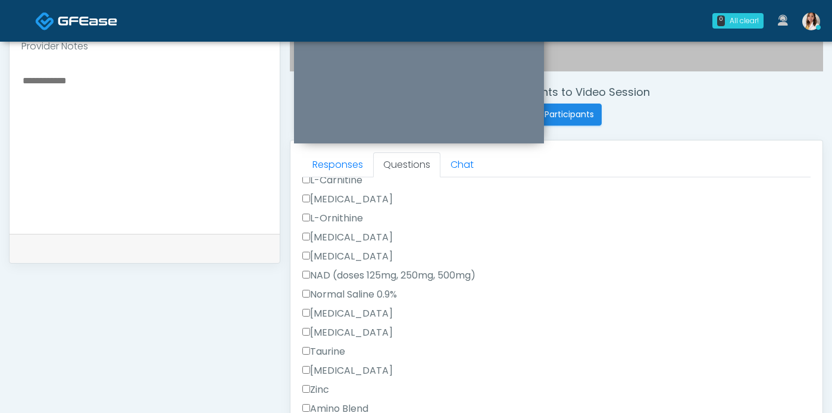
scroll to position [591, 0]
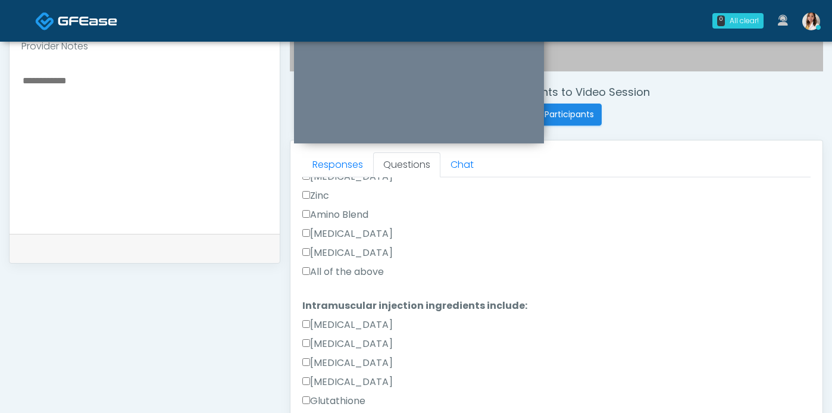
type textarea "**********"
click at [379, 279] on label "All of the above" at bounding box center [343, 272] width 82 height 14
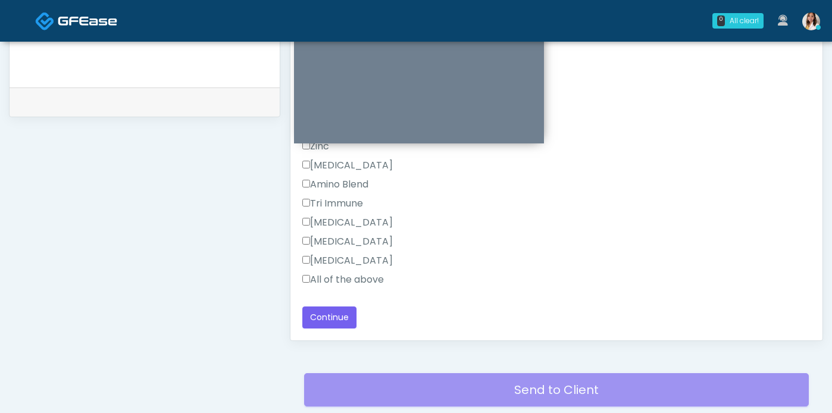
scroll to position [668, 0]
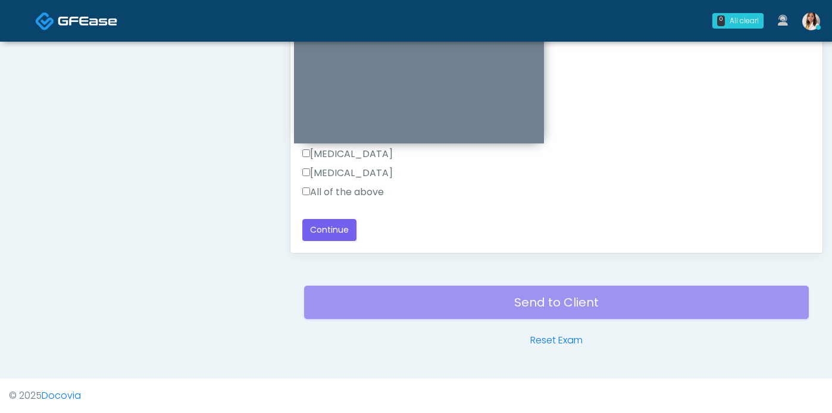
click at [334, 185] on label "All of the above" at bounding box center [343, 192] width 82 height 14
click at [343, 219] on button "Continue" at bounding box center [329, 230] width 54 height 22
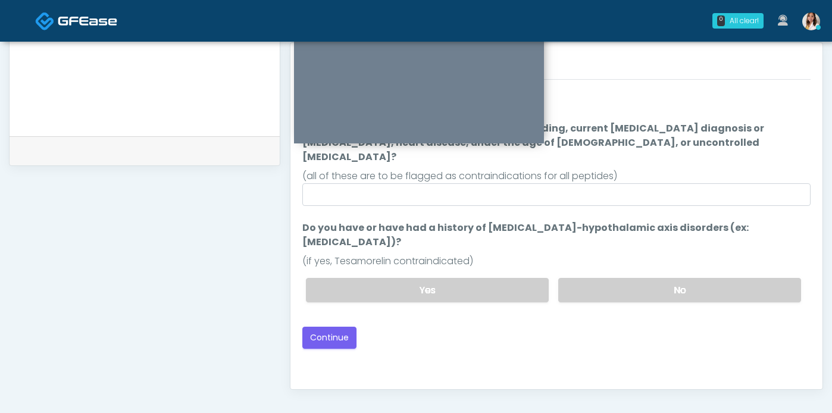
scroll to position [506, 0]
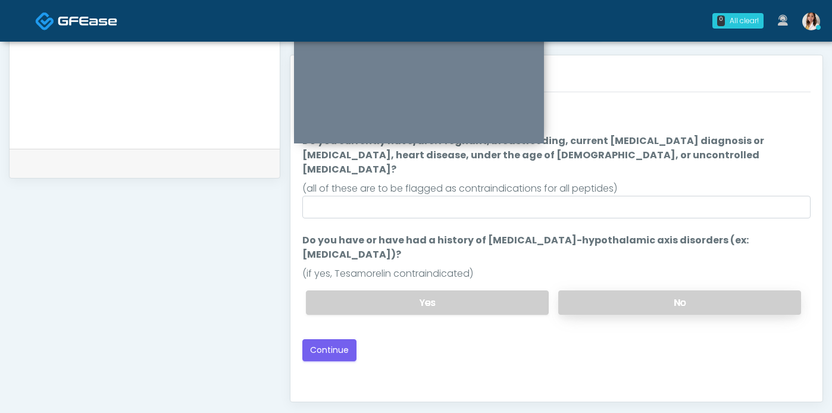
click at [630, 309] on label "No" at bounding box center [679, 302] width 243 height 24
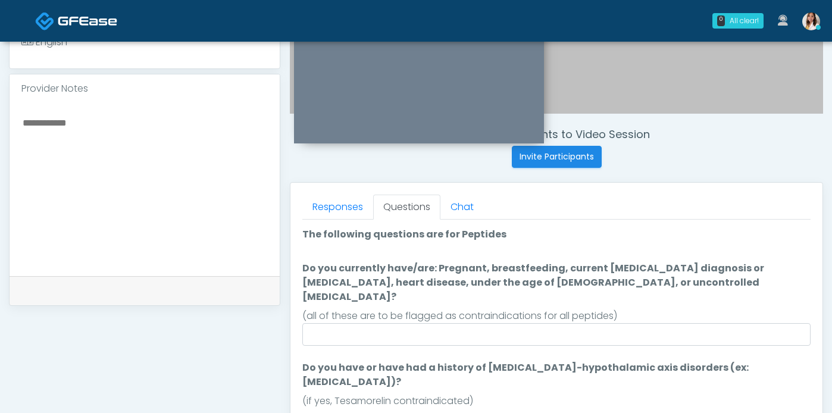
scroll to position [376, 0]
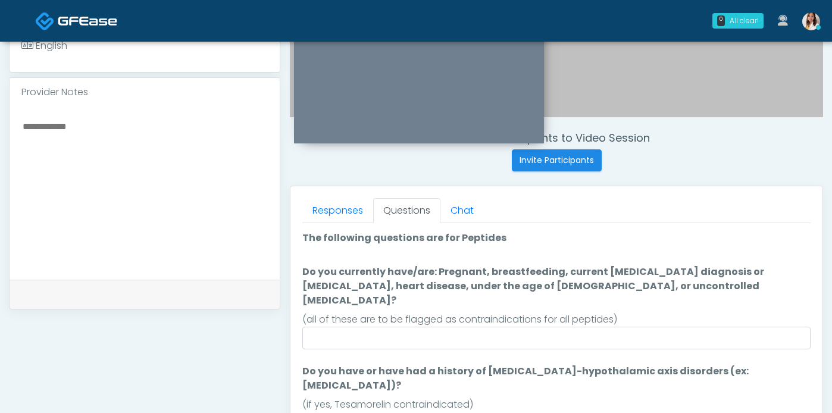
click at [102, 177] on textarea at bounding box center [144, 190] width 246 height 145
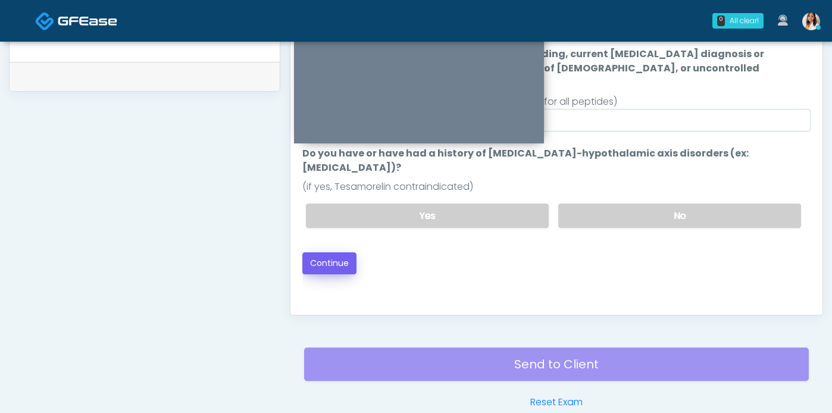
type textarea "**********"
click at [346, 274] on button "Continue" at bounding box center [329, 263] width 54 height 22
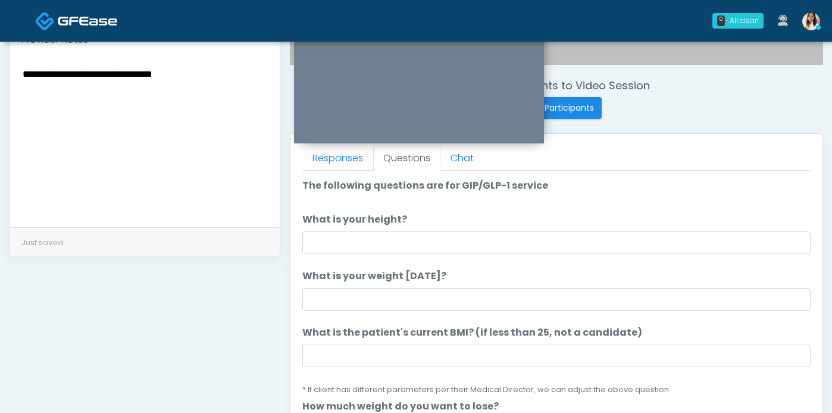
scroll to position [427, 0]
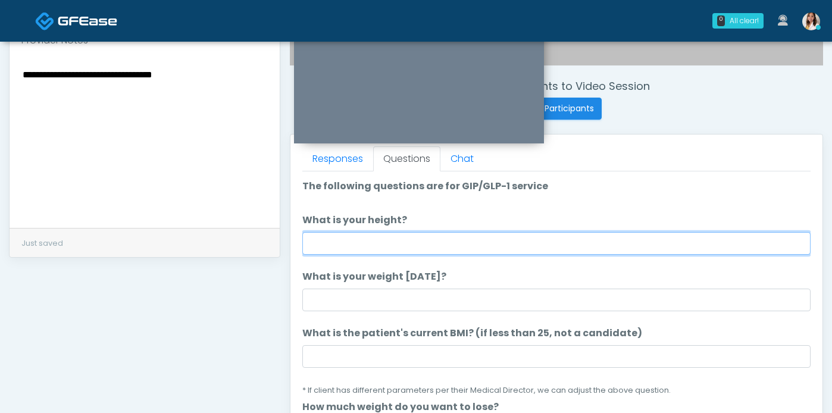
click at [479, 254] on input "What is your height?" at bounding box center [556, 243] width 508 height 23
click at [480, 254] on input "What is your height?" at bounding box center [556, 243] width 508 height 23
click at [477, 255] on input "What is your height?" at bounding box center [556, 243] width 508 height 23
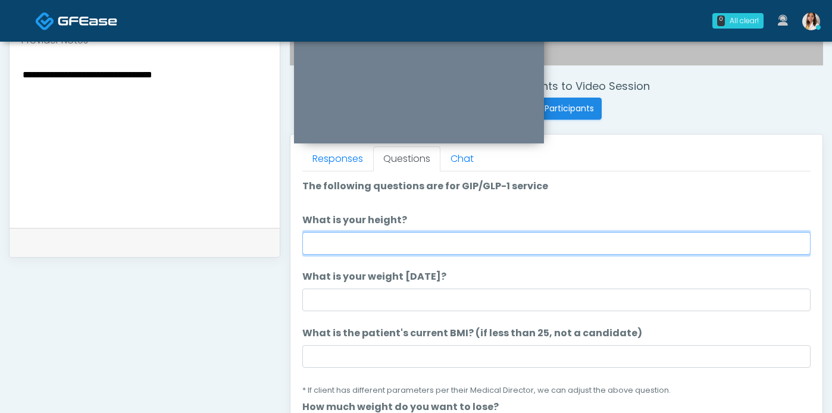
click at [477, 255] on input "What is your height?" at bounding box center [556, 243] width 508 height 23
click at [469, 255] on input "*" at bounding box center [556, 243] width 508 height 23
type input "***"
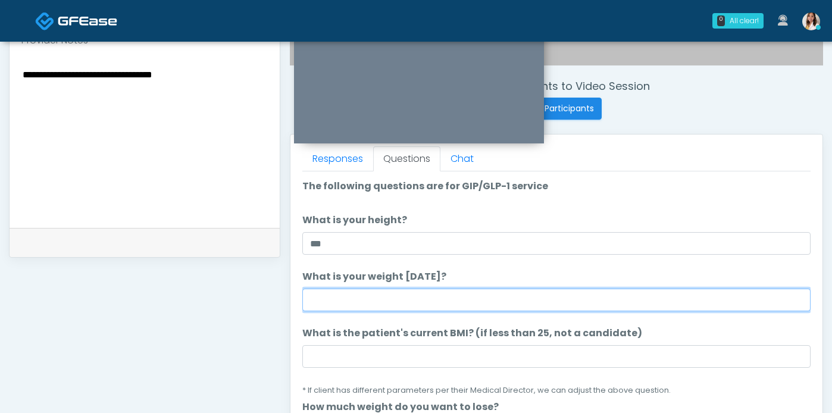
click at [481, 311] on input "What is your weight [DATE]?" at bounding box center [556, 300] width 508 height 23
type input "***"
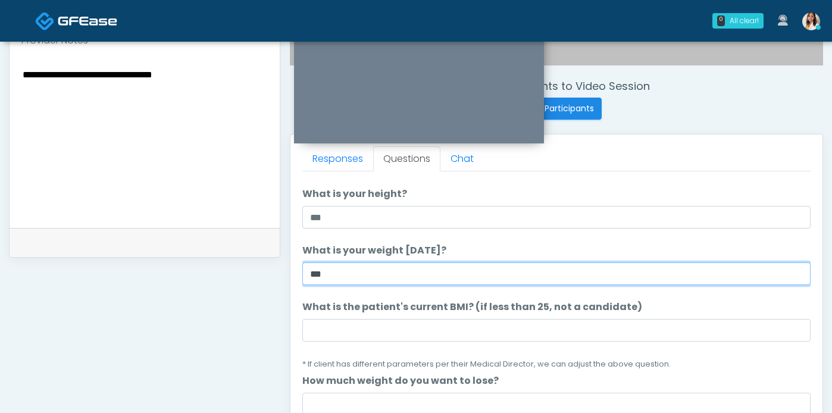
scroll to position [29, 0]
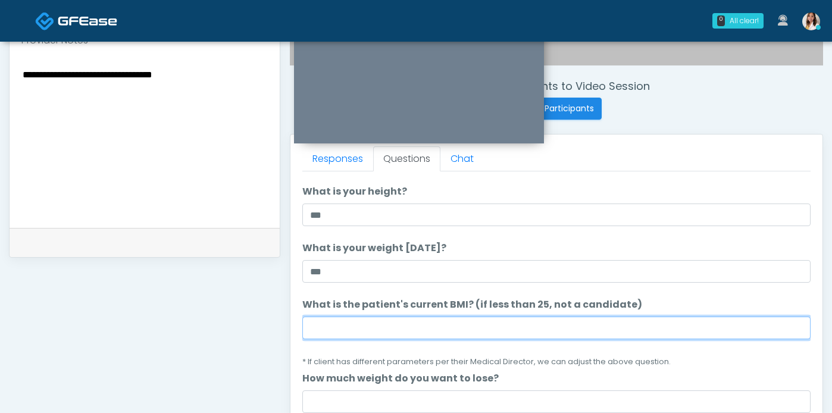
click at [365, 339] on input "What is the patient's current BMI? (if less than 25, not a candidate)" at bounding box center [556, 328] width 508 height 23
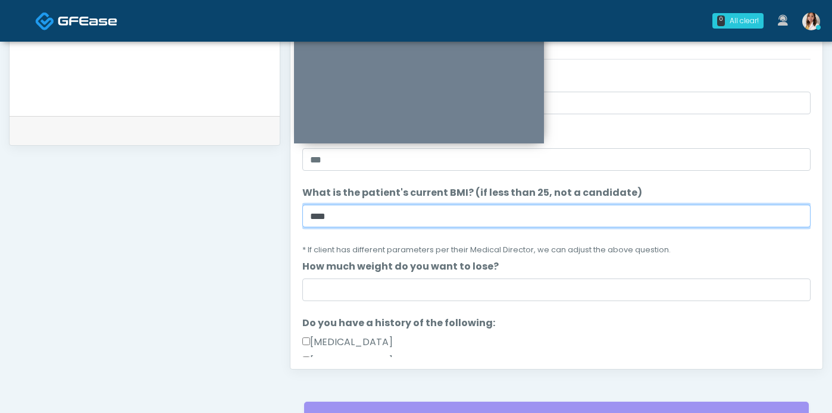
scroll to position [546, 0]
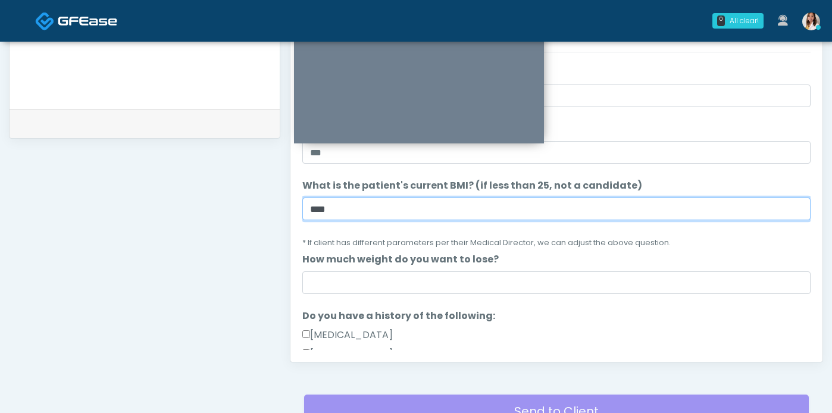
type input "****"
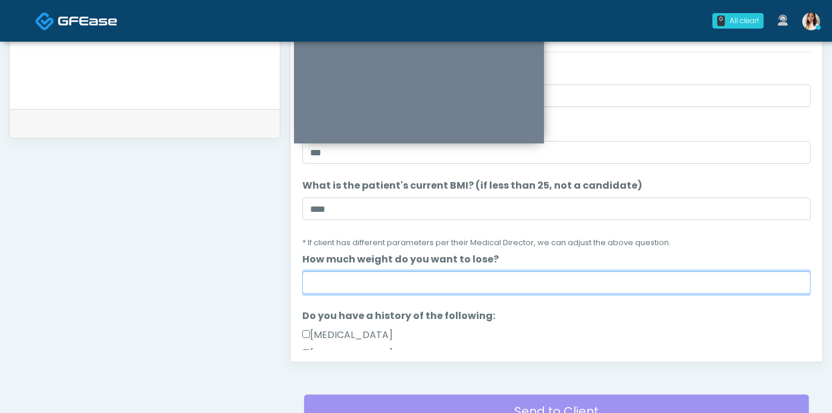
click at [363, 294] on input "How much weight do you want to lose?" at bounding box center [556, 282] width 508 height 23
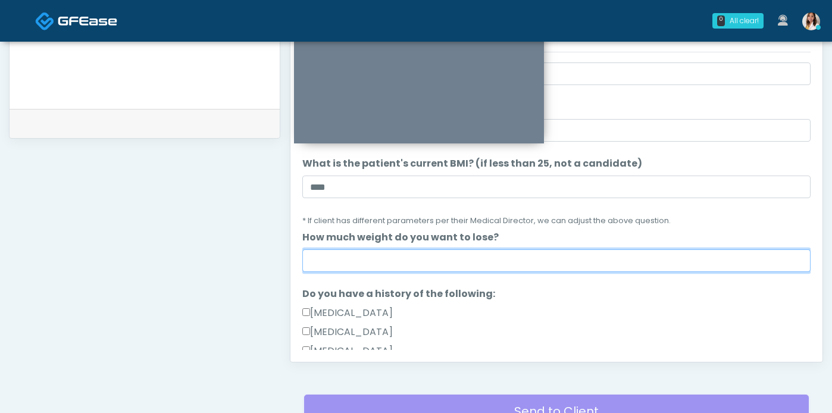
scroll to position [53, 0]
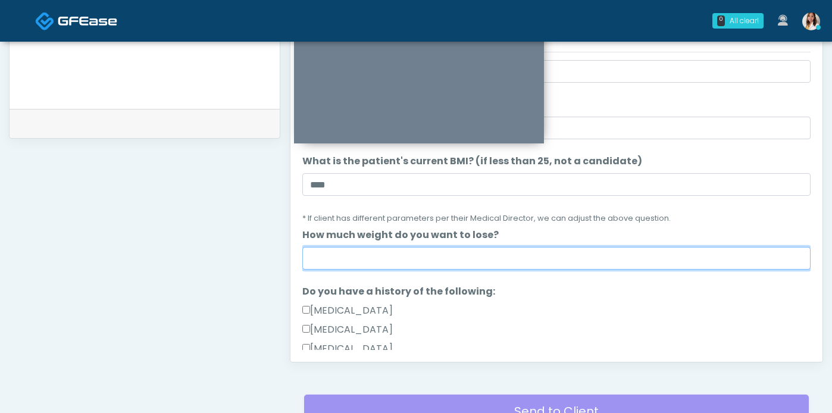
click at [367, 270] on input "How much weight do you want to lose?" at bounding box center [556, 258] width 508 height 23
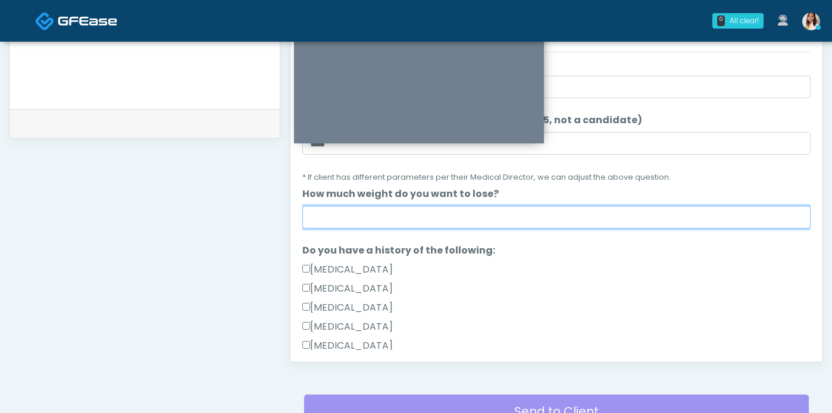
scroll to position [102, 0]
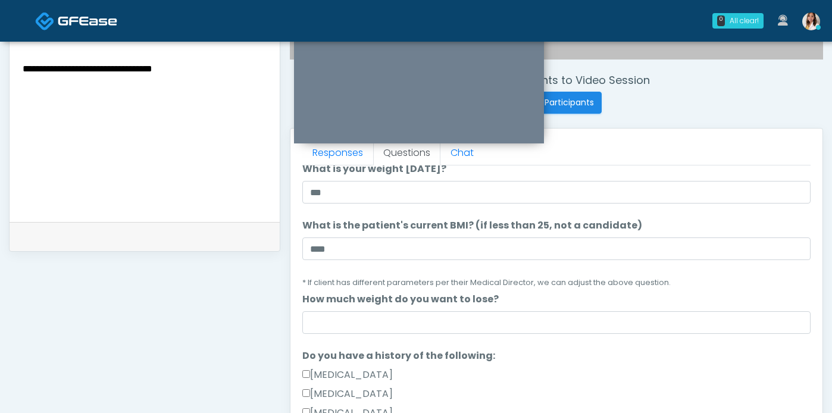
scroll to position [420, 0]
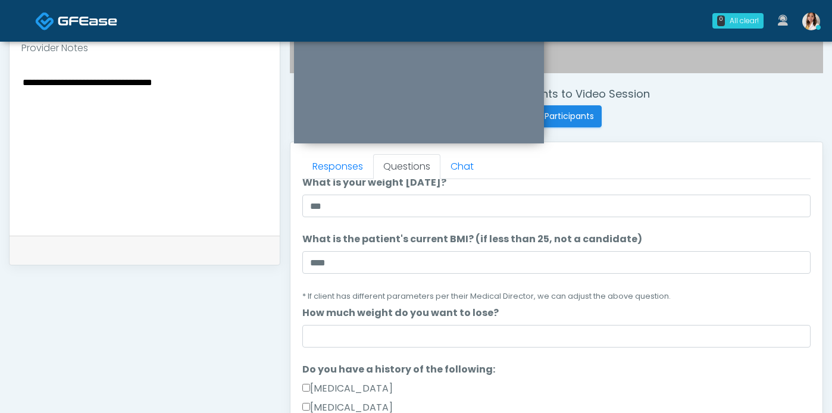
click at [195, 135] on textarea "**********" at bounding box center [144, 146] width 246 height 145
click at [218, 110] on textarea "**********" at bounding box center [144, 146] width 246 height 145
click at [59, 114] on textarea "**********" at bounding box center [144, 146] width 246 height 145
click at [143, 121] on textarea "**********" at bounding box center [144, 146] width 246 height 145
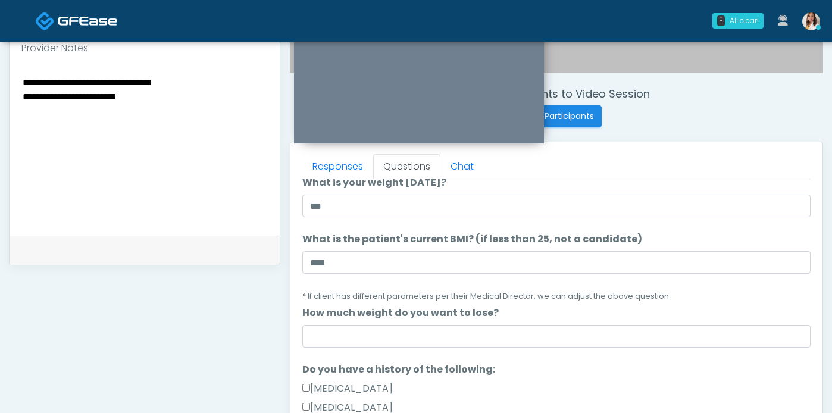
click at [143, 121] on textarea "**********" at bounding box center [144, 146] width 246 height 145
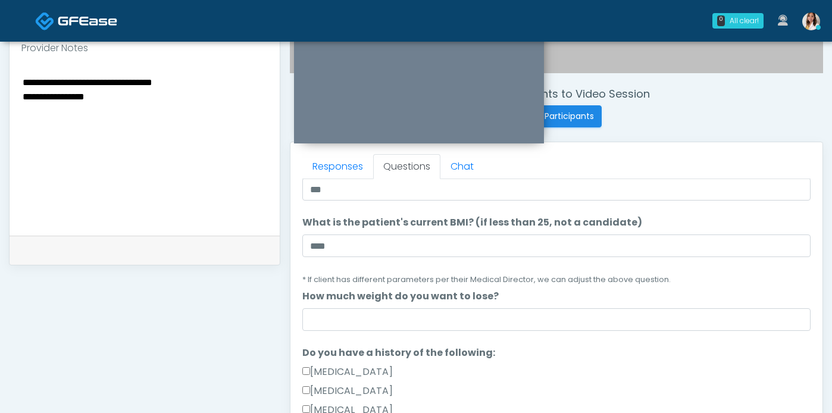
scroll to position [126, 0]
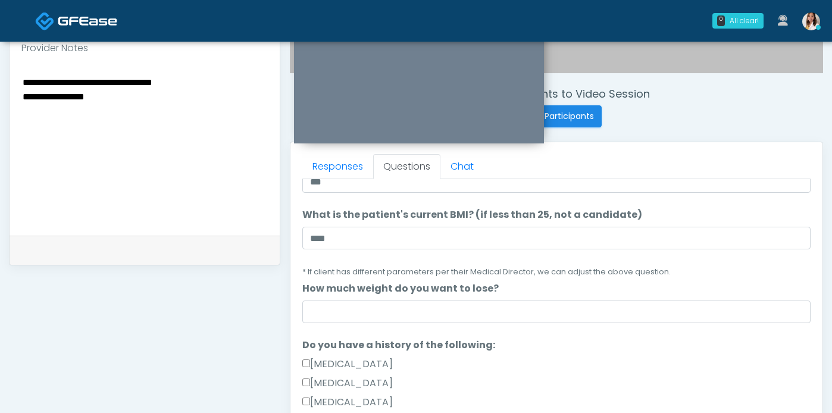
type textarea "**********"
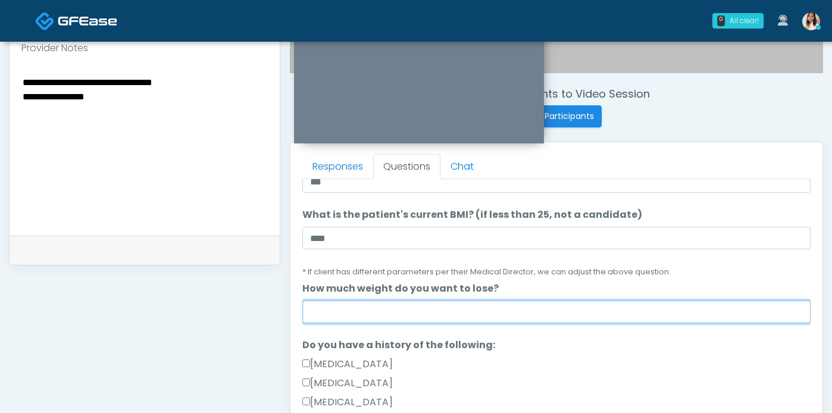
click at [394, 323] on input "How much weight do you want to lose?" at bounding box center [556, 312] width 508 height 23
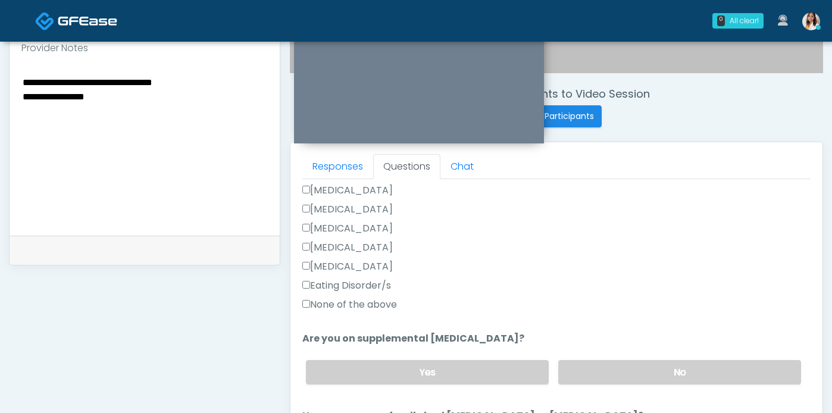
scroll to position [325, 0]
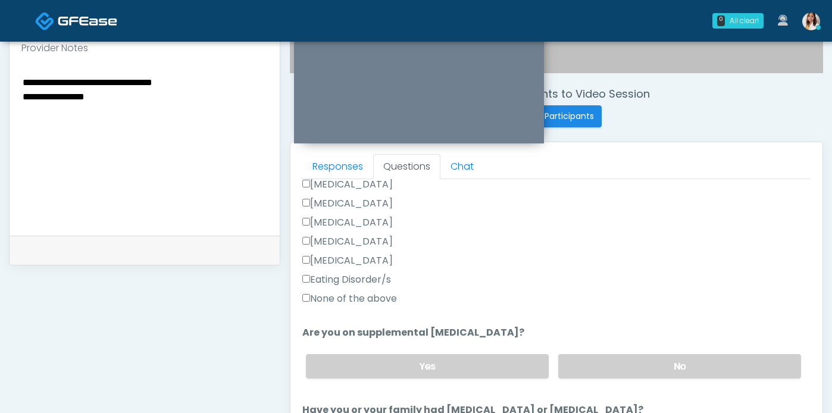
type input "*"
click at [374, 306] on label "None of the above" at bounding box center [349, 299] width 95 height 14
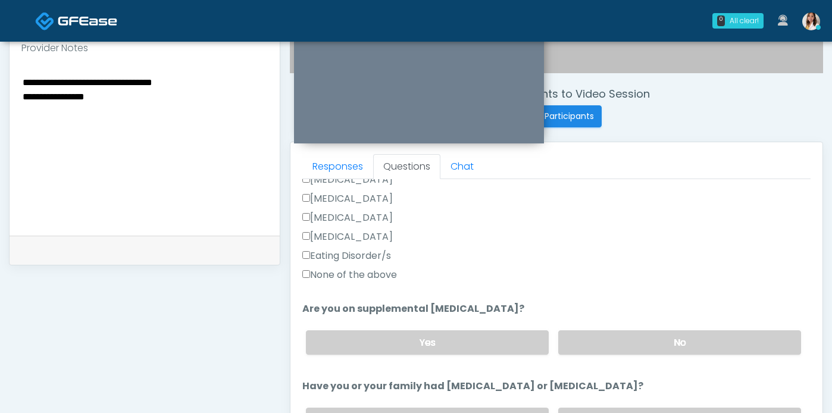
scroll to position [373, 0]
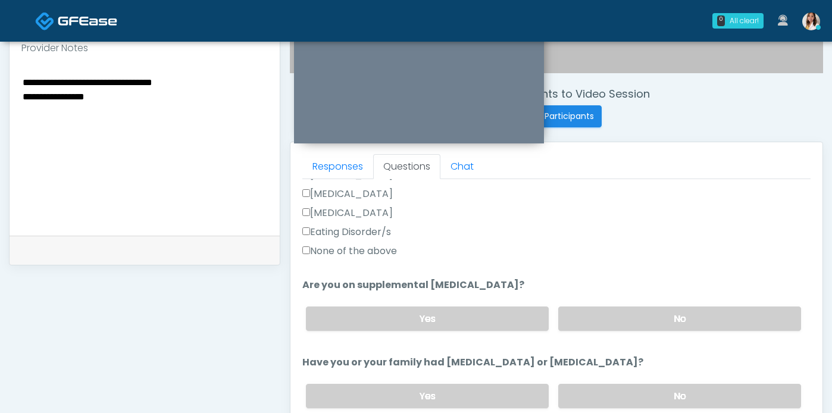
click at [624, 340] on div "Yes No" at bounding box center [553, 318] width 514 height 43
click at [624, 331] on label "No" at bounding box center [679, 319] width 243 height 24
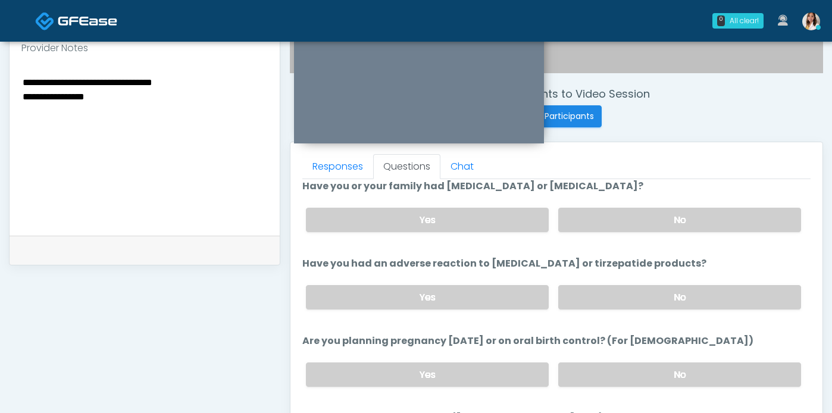
scroll to position [549, 0]
click at [617, 232] on label "No" at bounding box center [679, 219] width 243 height 24
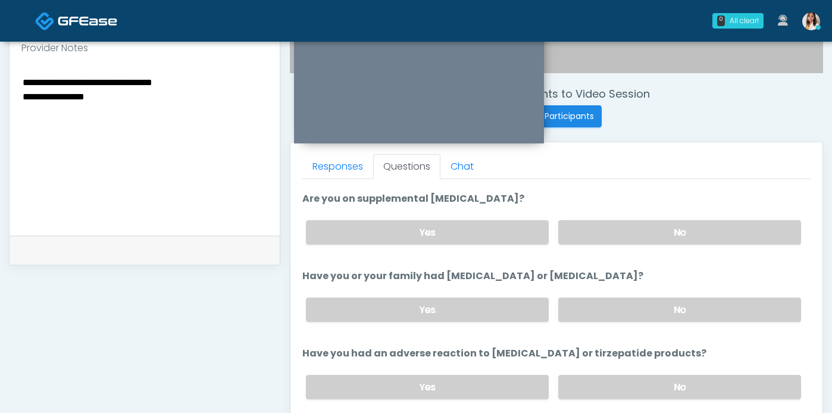
scroll to position [458, 0]
click at [468, 245] on label "Yes" at bounding box center [427, 233] width 243 height 24
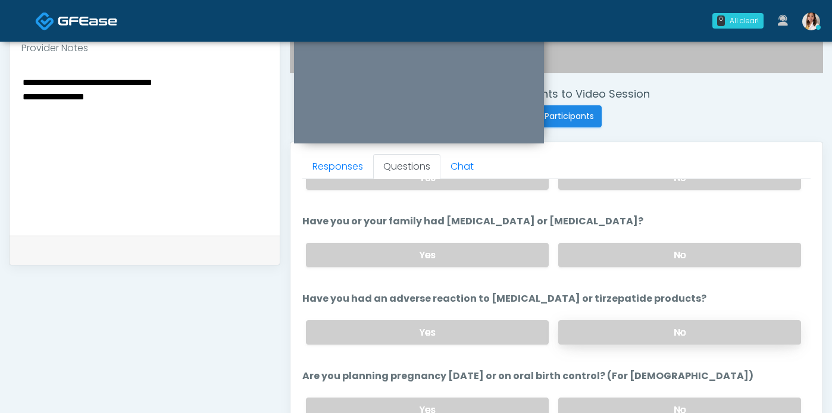
scroll to position [527, 0]
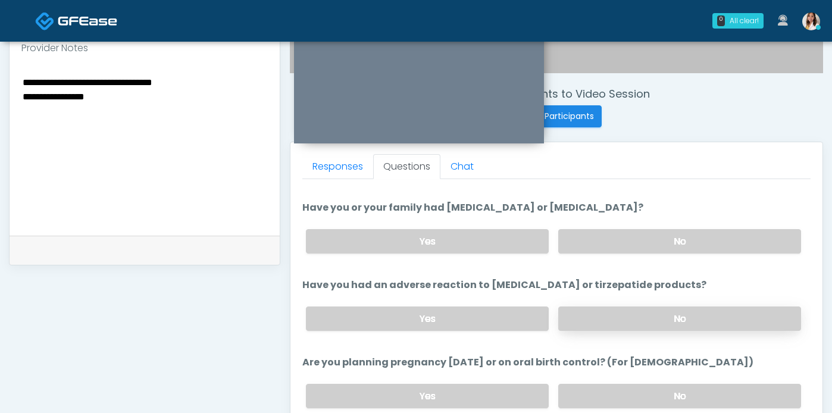
click at [627, 331] on label "No" at bounding box center [679, 319] width 243 height 24
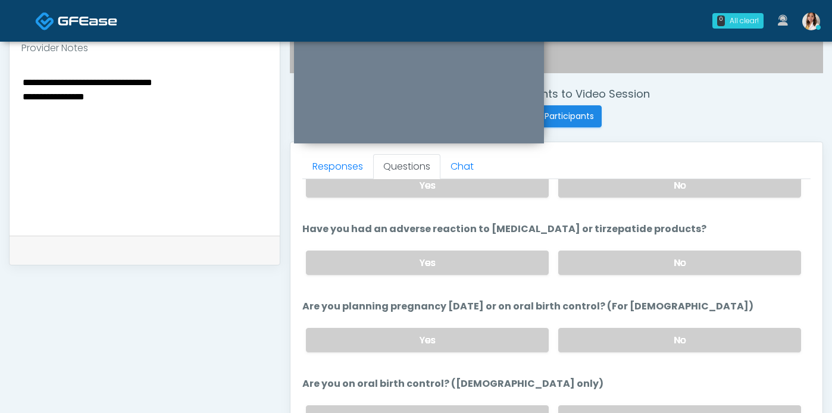
scroll to position [596, 0]
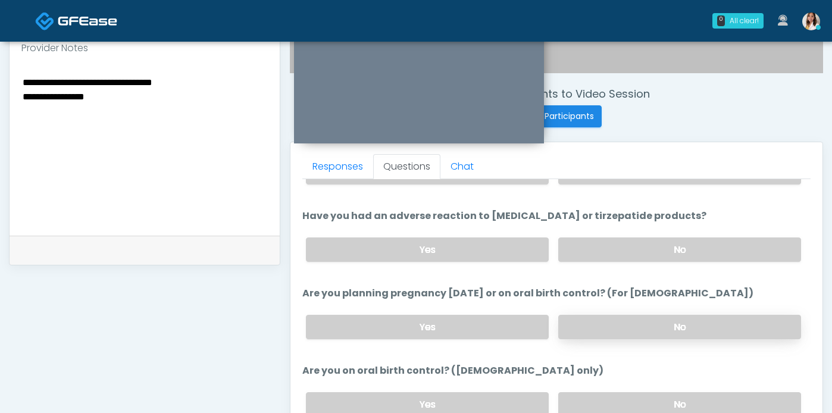
click at [610, 339] on label "No" at bounding box center [679, 327] width 243 height 24
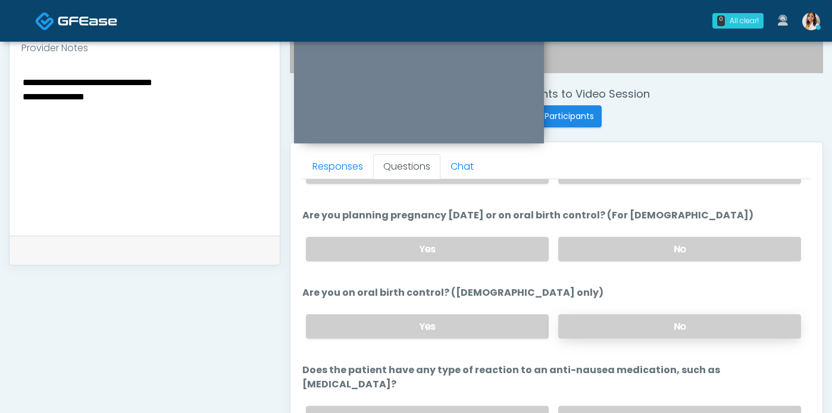
click at [627, 339] on label "No" at bounding box center [679, 326] width 243 height 24
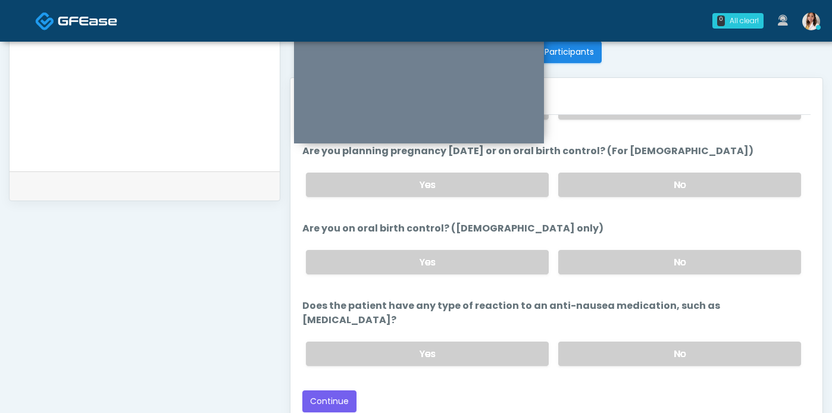
scroll to position [485, 0]
click at [662, 357] on label "No" at bounding box center [679, 352] width 243 height 24
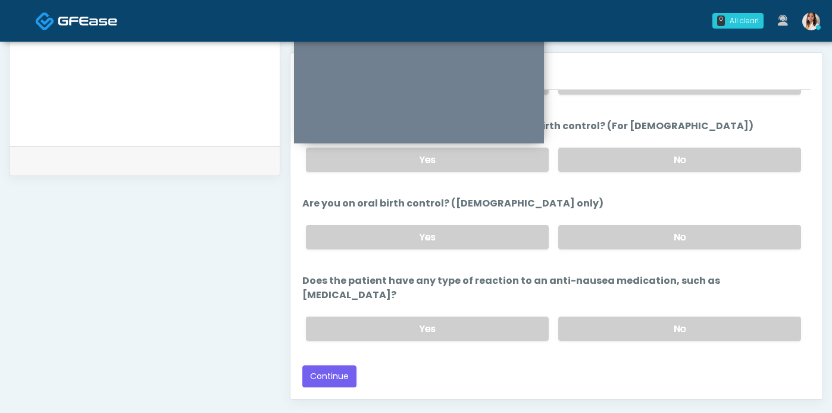
scroll to position [530, 0]
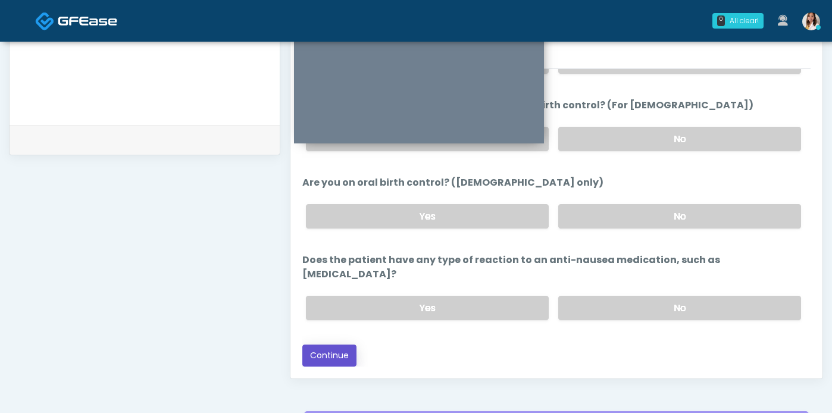
click at [340, 361] on button "Continue" at bounding box center [329, 356] width 54 height 22
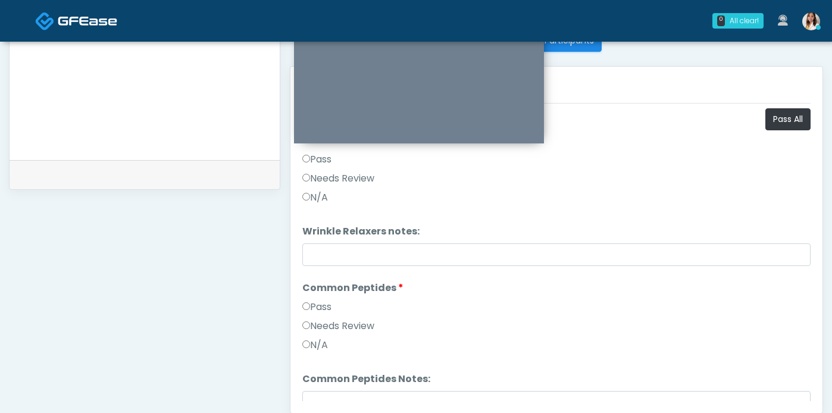
scroll to position [487, 0]
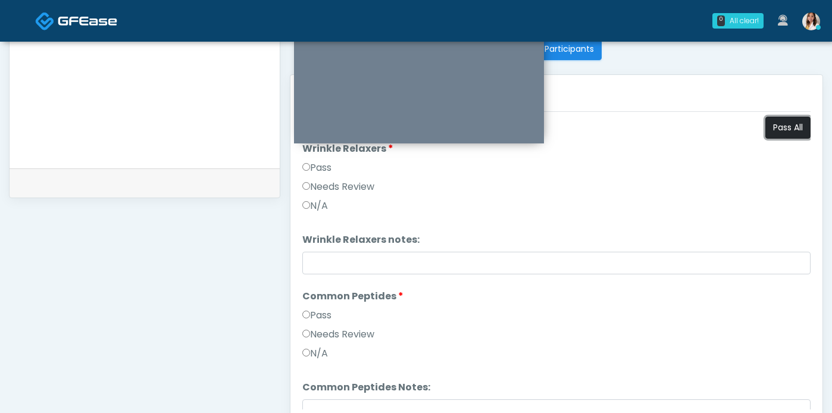
click at [773, 137] on button "Pass All" at bounding box center [787, 128] width 45 height 22
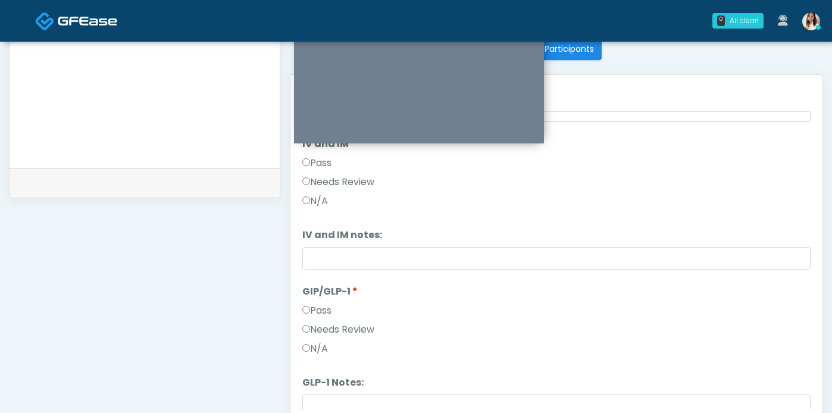
scroll to position [301, 0]
click at [350, 336] on label "Needs Review" at bounding box center [338, 328] width 72 height 14
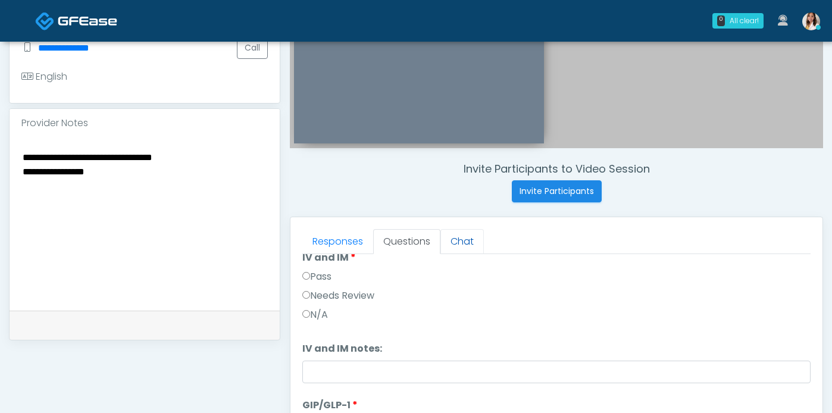
scroll to position [590, 0]
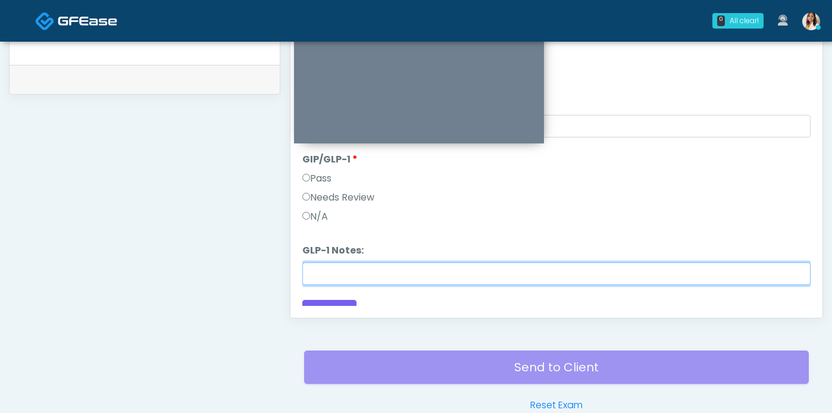
click at [362, 285] on input "GLP-1 Notes:" at bounding box center [556, 273] width 508 height 23
click at [409, 285] on input "GLP-1 Notes:" at bounding box center [556, 273] width 508 height 23
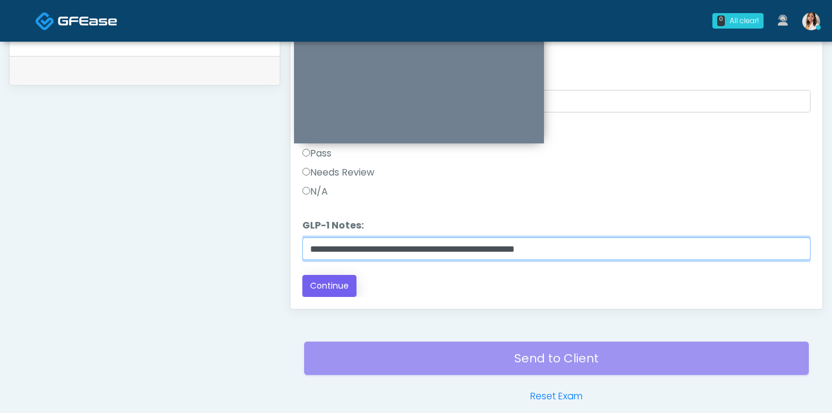
scroll to position [601, 0]
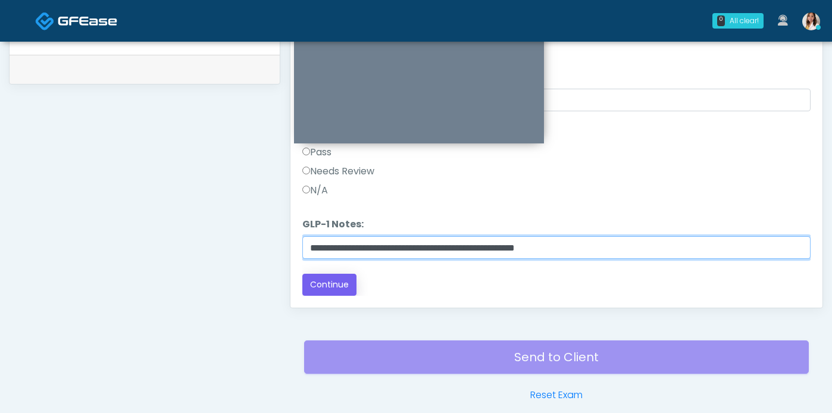
type input "**********"
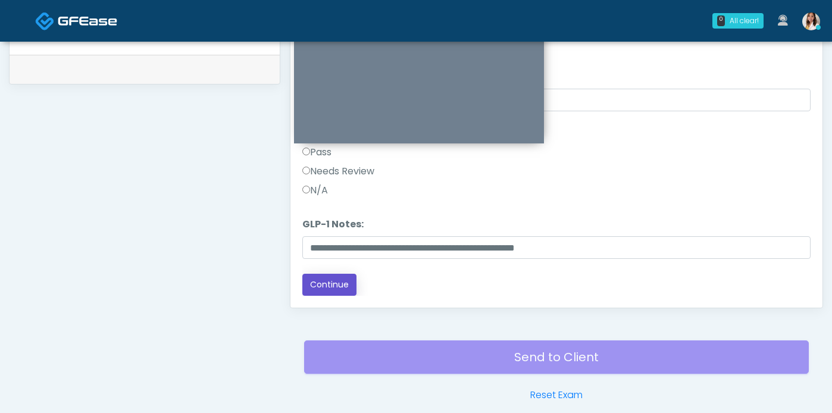
click at [353, 293] on button "Continue" at bounding box center [329, 285] width 54 height 22
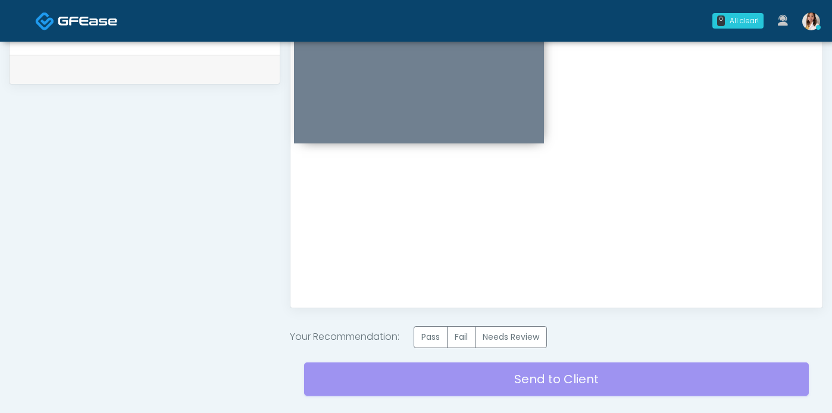
scroll to position [0, 0]
click at [430, 348] on label "Pass" at bounding box center [431, 337] width 34 height 22
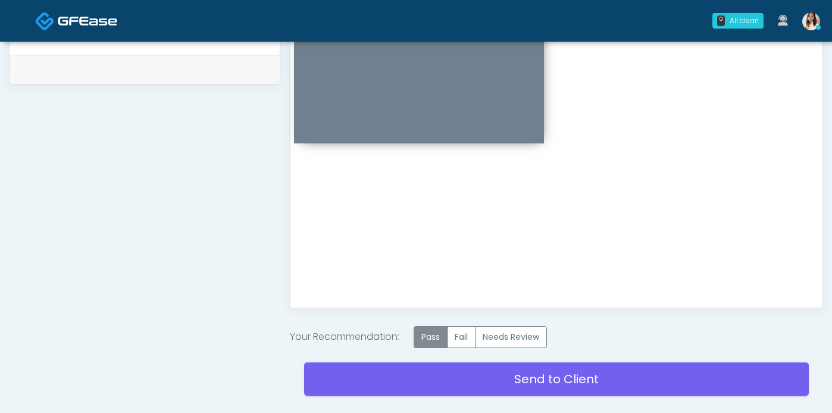
click at [438, 348] on label "Pass" at bounding box center [431, 337] width 34 height 22
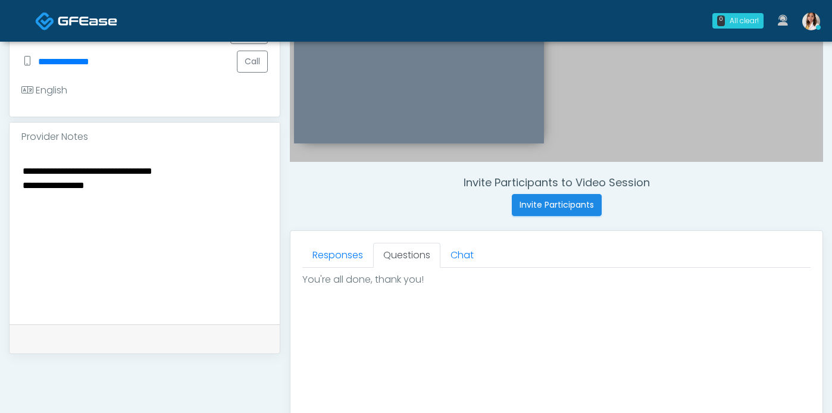
click at [150, 213] on textarea "**********" at bounding box center [144, 235] width 246 height 145
click at [229, 204] on textarea "**********" at bounding box center [144, 235] width 246 height 145
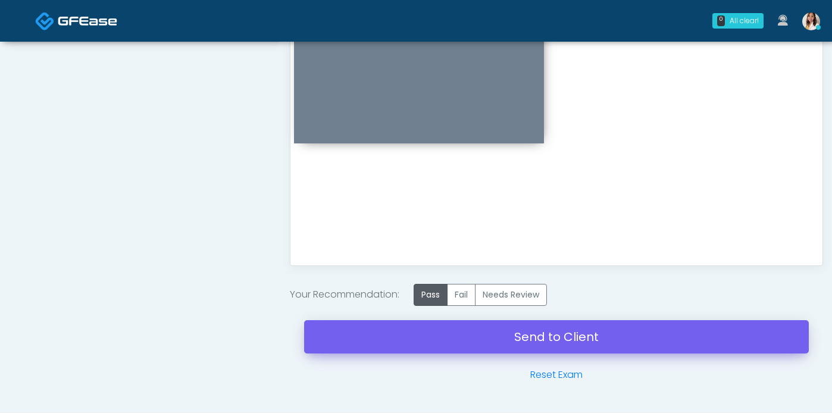
scroll to position [690, 0]
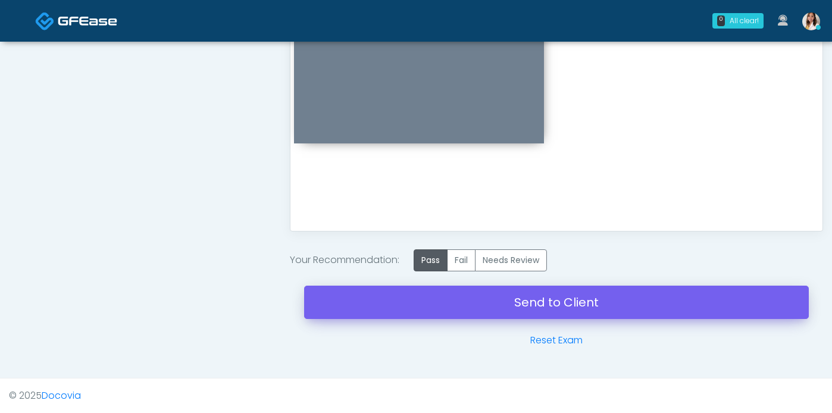
type textarea "**********"
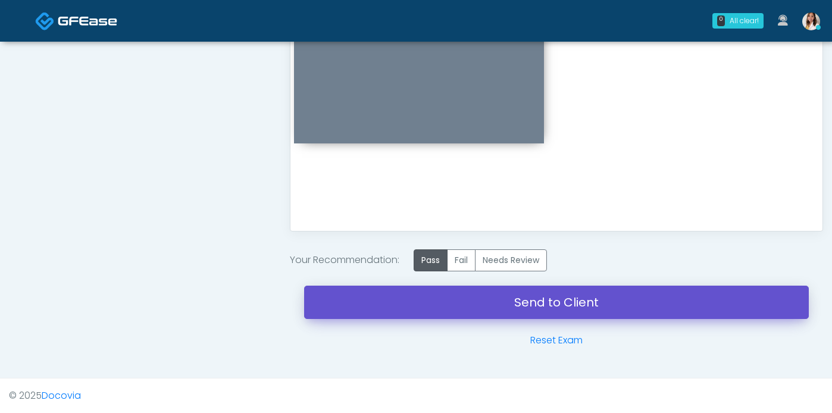
click at [463, 291] on link "Send to Client" at bounding box center [556, 302] width 505 height 33
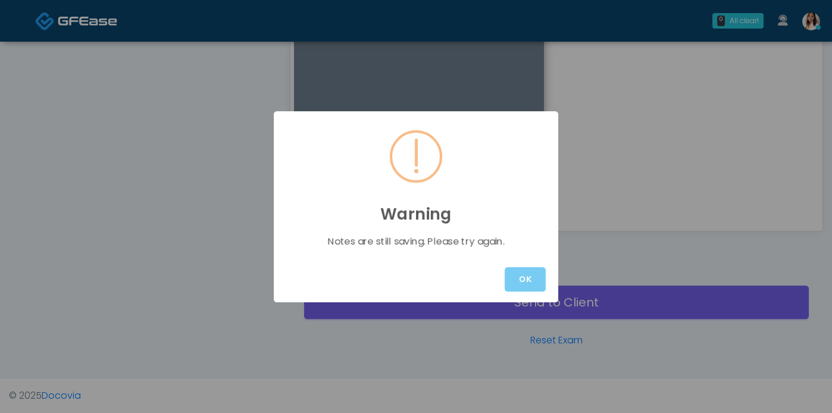
click at [517, 279] on button "OK" at bounding box center [525, 279] width 41 height 24
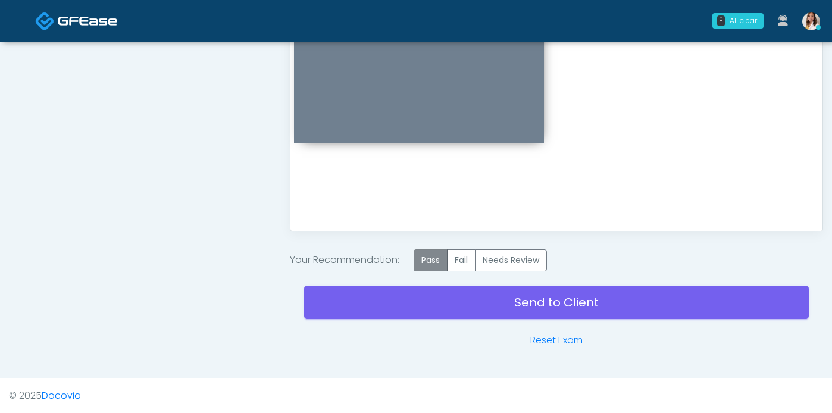
click at [443, 261] on label "Pass" at bounding box center [431, 260] width 34 height 22
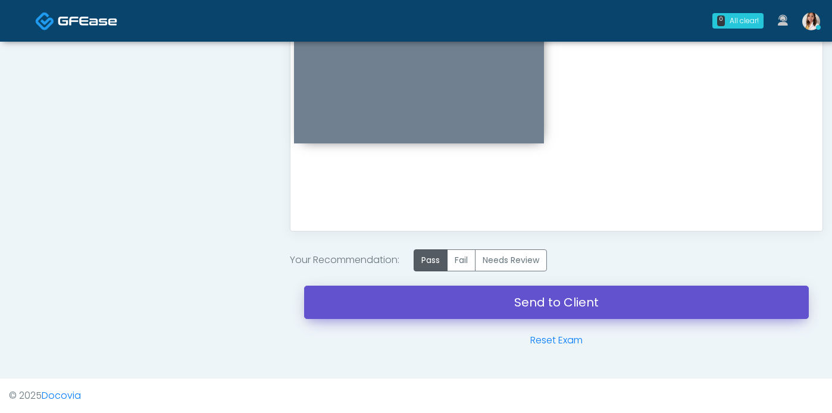
click at [461, 302] on link "Send to Client" at bounding box center [556, 302] width 505 height 33
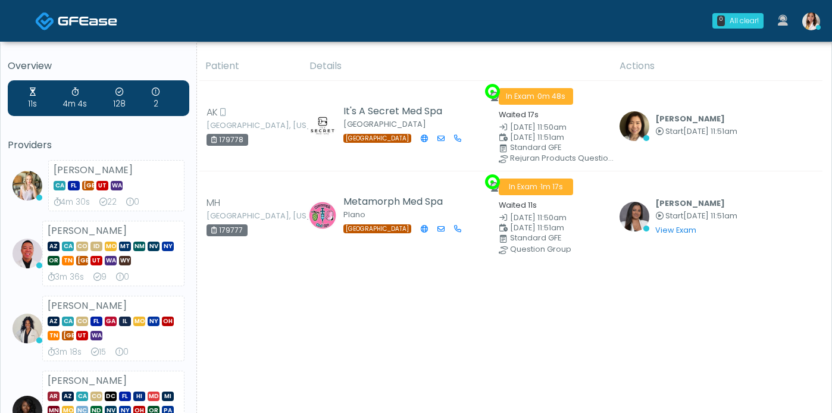
scroll to position [2, 0]
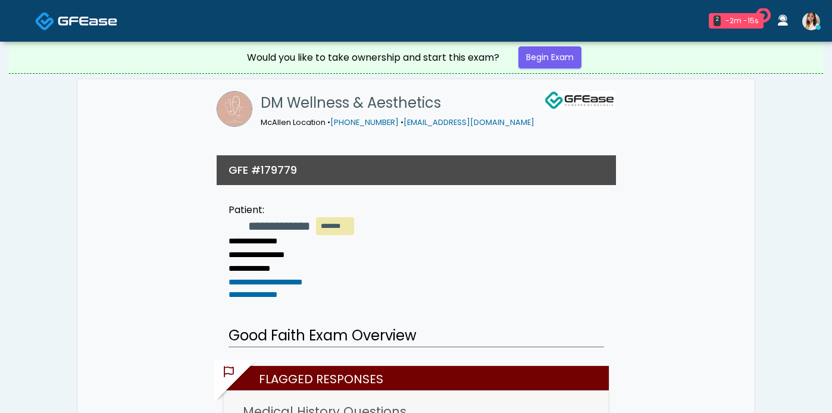
click at [539, 73] on div "Would you like to take ownership and start this exam? Begin Exam" at bounding box center [415, 58] width 357 height 32
click at [541, 65] on link "Begin Exam" at bounding box center [549, 57] width 63 height 22
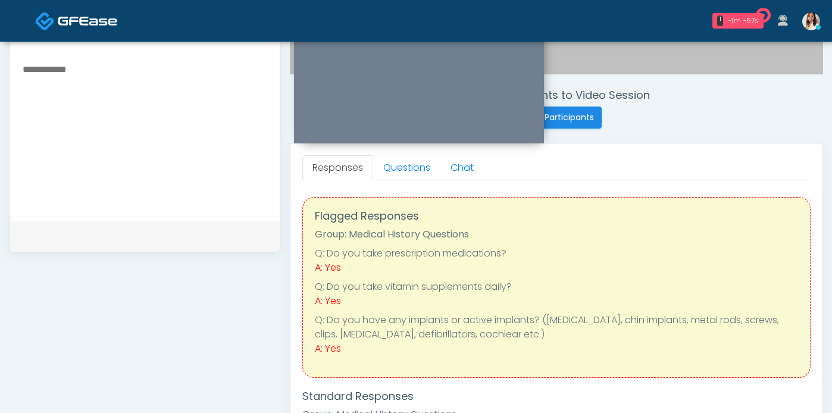
scroll to position [395, 0]
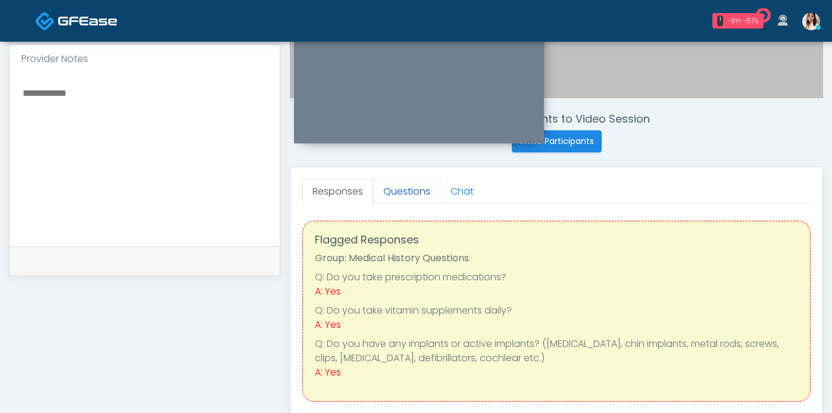
click at [435, 199] on link "Questions" at bounding box center [406, 191] width 67 height 25
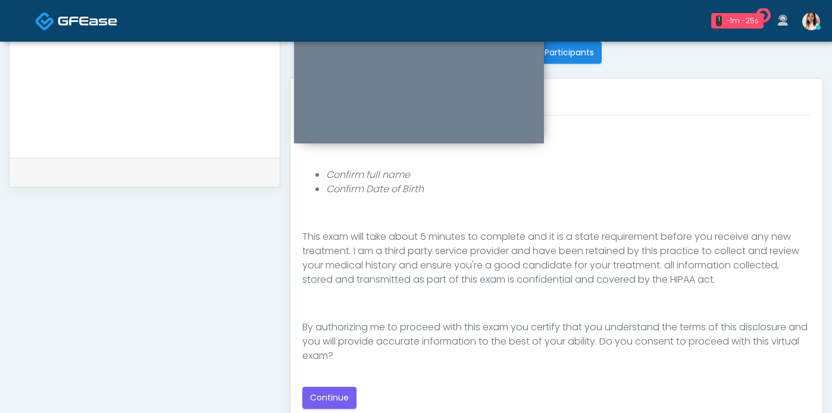
scroll to position [509, 0]
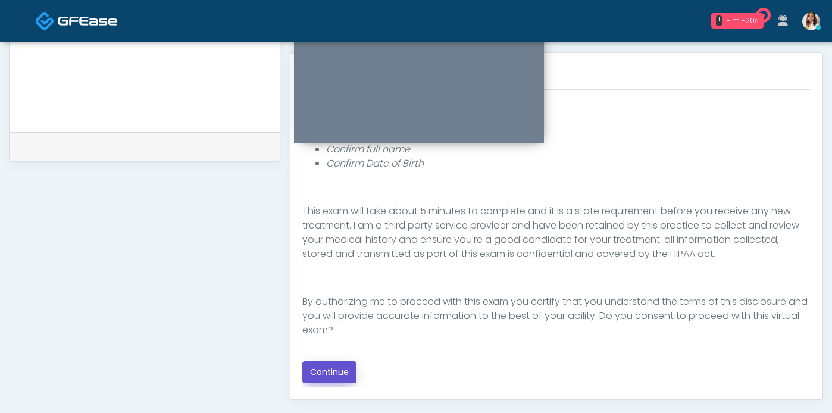
click at [349, 383] on button "Continue" at bounding box center [329, 372] width 54 height 22
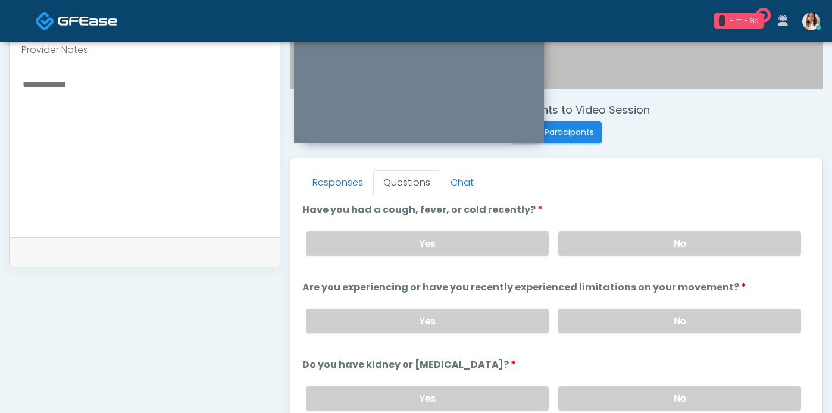
scroll to position [401, 0]
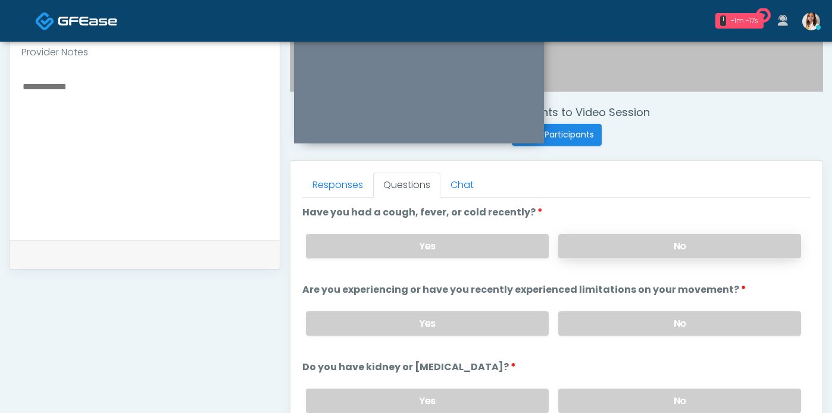
click at [623, 258] on label "No" at bounding box center [679, 246] width 243 height 24
click at [639, 336] on label "No" at bounding box center [679, 323] width 243 height 24
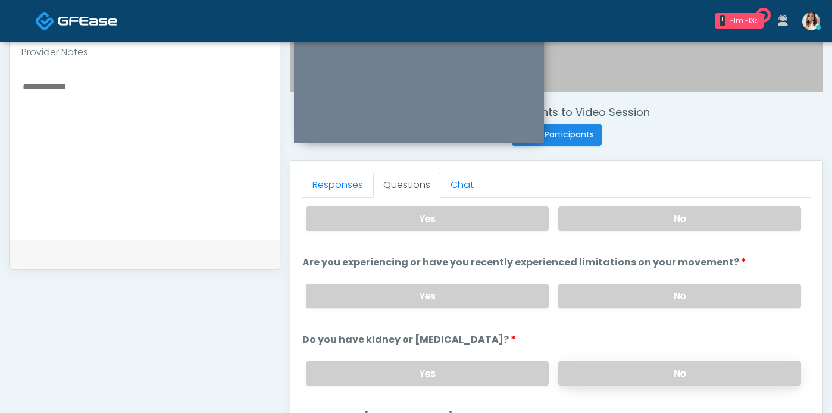
scroll to position [39, 0]
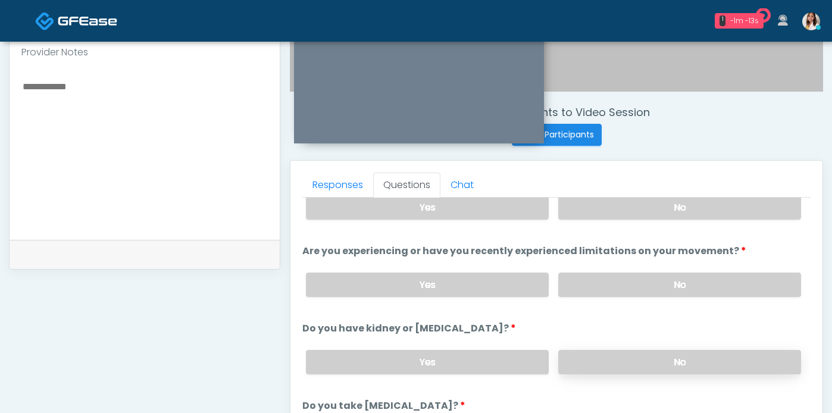
click at [646, 374] on label "No" at bounding box center [679, 362] width 243 height 24
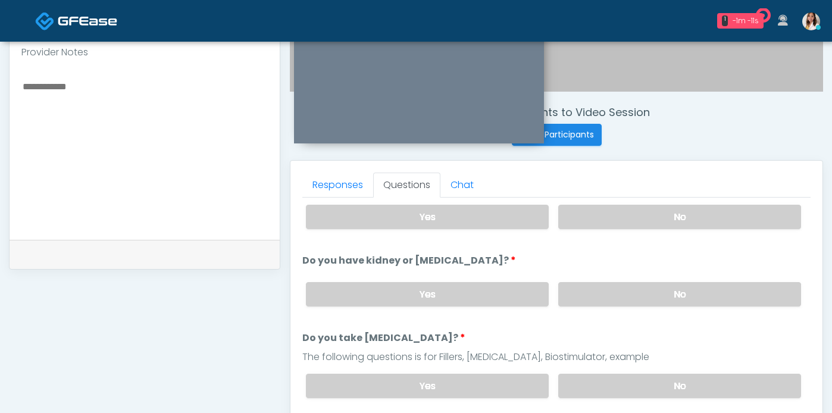
scroll to position [150, 0]
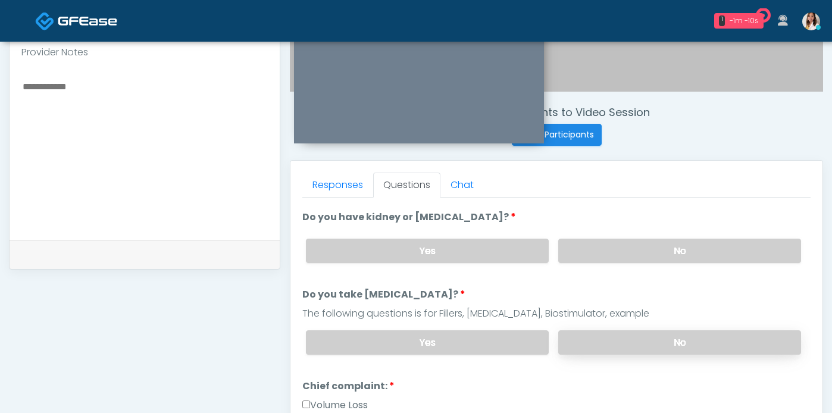
click at [645, 355] on label "No" at bounding box center [679, 342] width 243 height 24
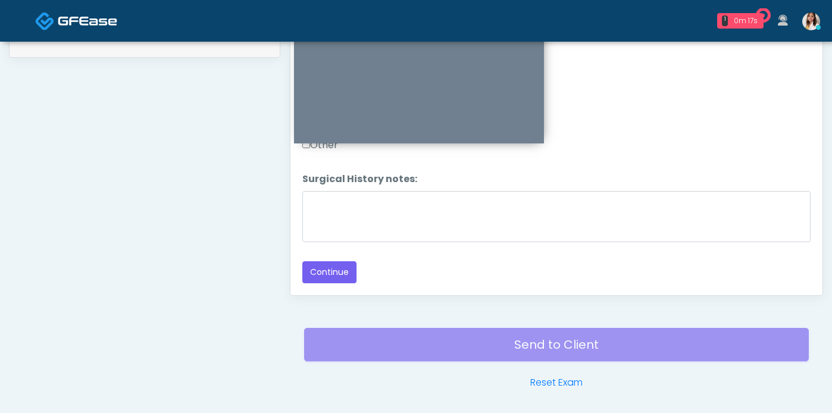
scroll to position [614, 0]
click at [326, 282] on button "Continue" at bounding box center [329, 272] width 54 height 22
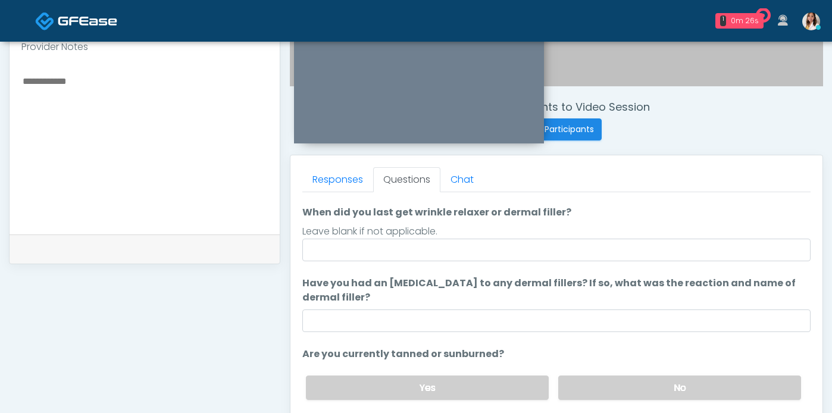
scroll to position [77, 0]
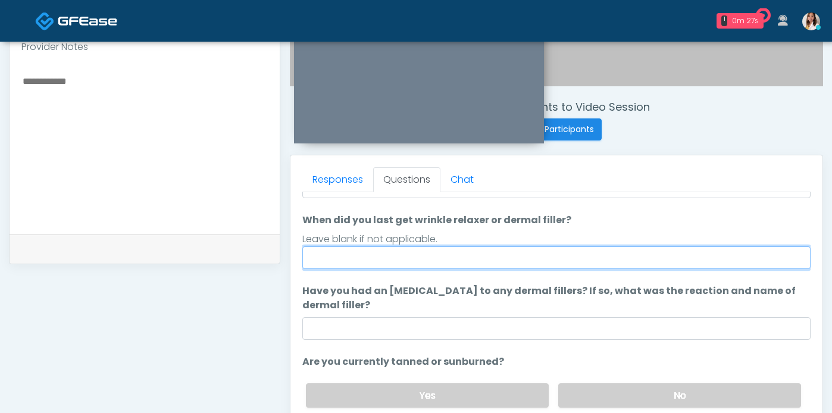
click at [508, 269] on input "When did you last get wrinkle relaxer or dermal filler?" at bounding box center [556, 257] width 508 height 23
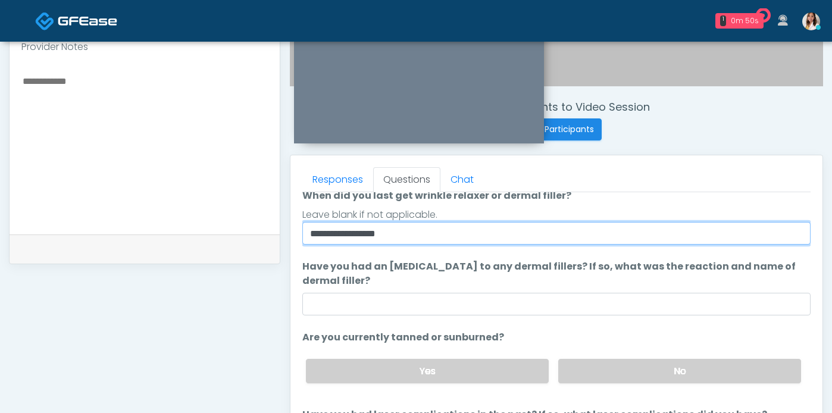
scroll to position [129, 0]
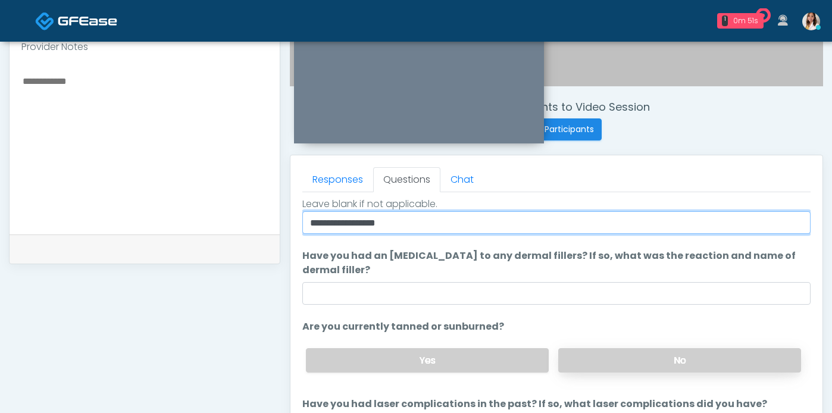
type input "**********"
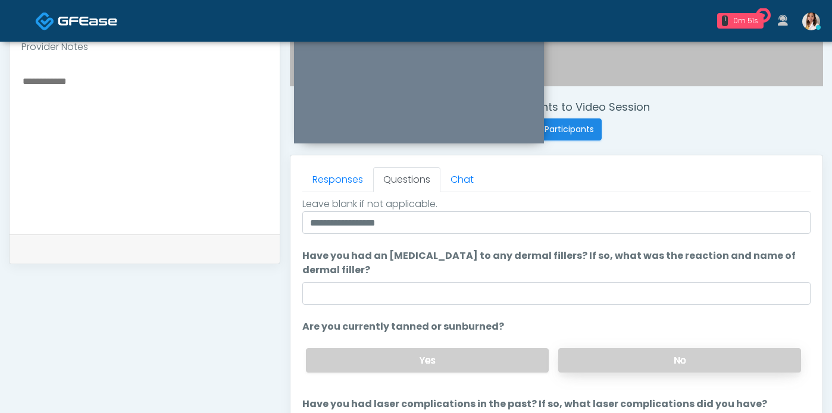
click at [594, 352] on label "No" at bounding box center [679, 360] width 243 height 24
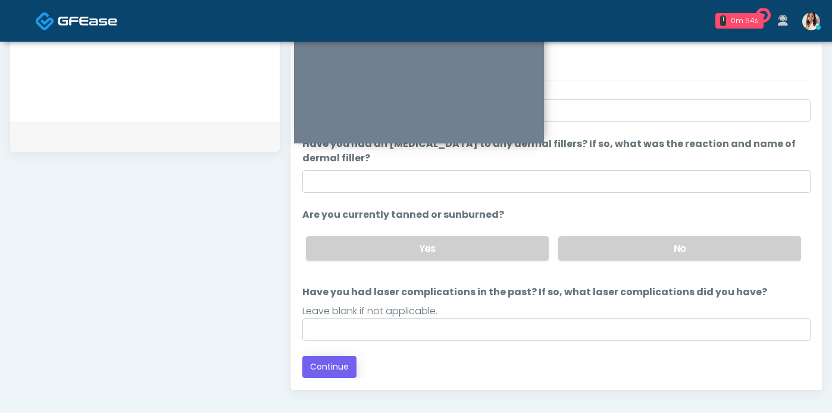
scroll to position [526, 0]
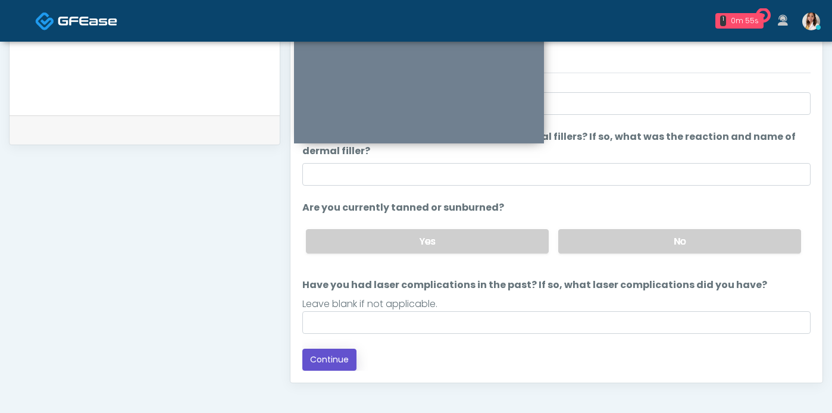
click at [325, 365] on button "Continue" at bounding box center [329, 360] width 54 height 22
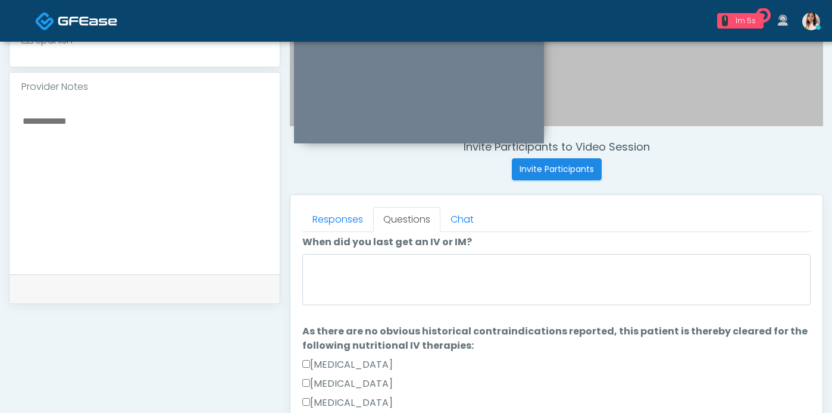
scroll to position [39, 0]
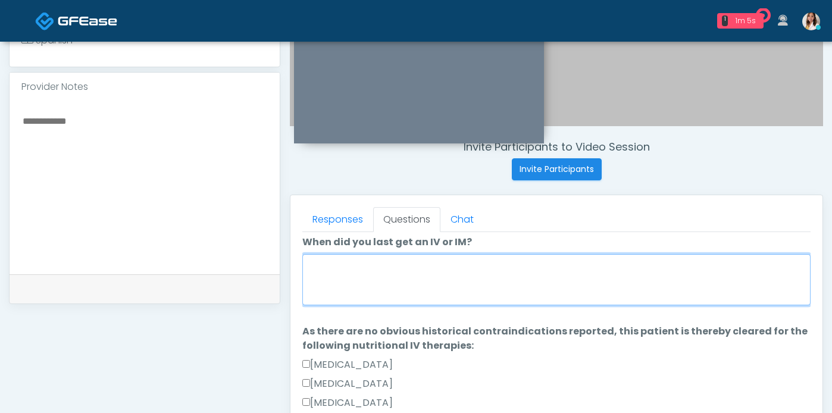
click at [323, 293] on textarea "When did you last get an IV or IM?" at bounding box center [556, 279] width 508 height 51
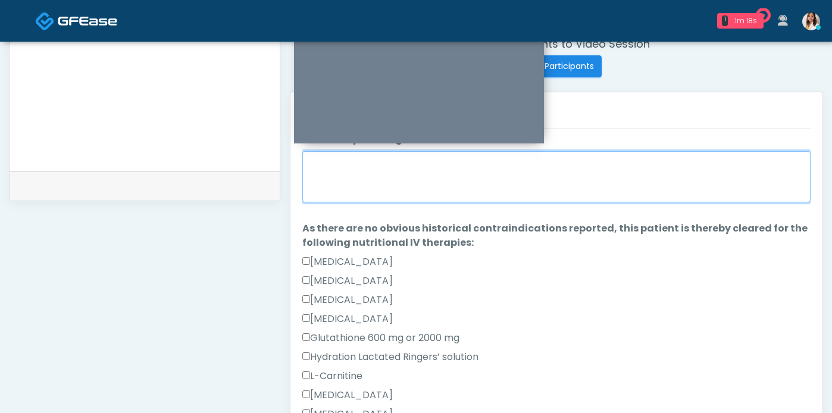
scroll to position [483, 0]
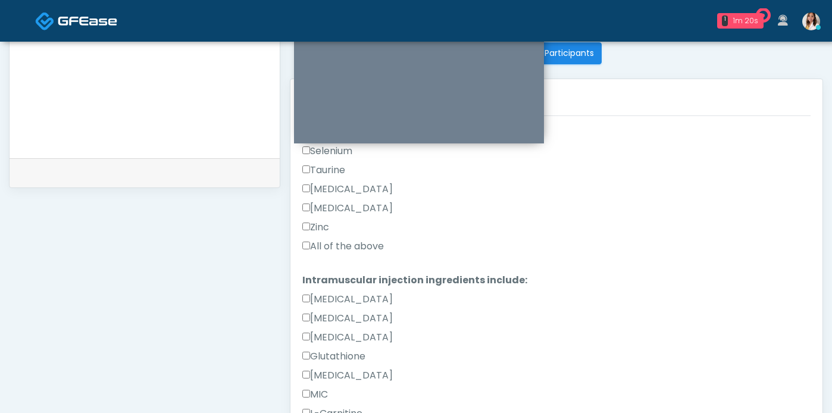
click at [327, 254] on label "All of the above" at bounding box center [343, 246] width 82 height 14
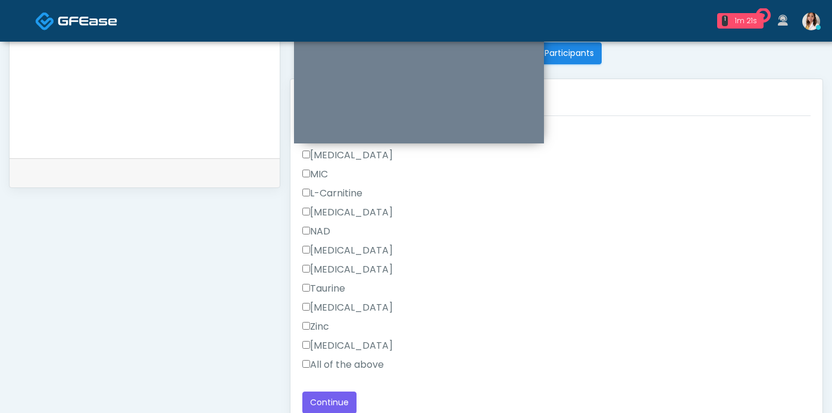
scroll to position [695, 0]
click at [348, 371] on label "All of the above" at bounding box center [343, 365] width 82 height 14
drag, startPoint x: 339, startPoint y: 401, endPoint x: 346, endPoint y: 401, distance: 7.7
click at [339, 401] on button "Continue" at bounding box center [329, 403] width 54 height 22
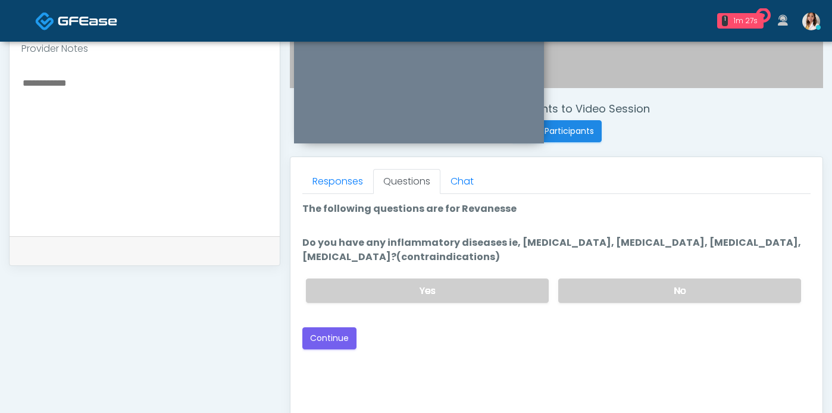
scroll to position [406, 0]
click at [655, 302] on label "No" at bounding box center [679, 289] width 243 height 24
click at [344, 362] on div "Good Faith Exam Script Good Faith Exam Script INTRODUCTION Hello, my name is un…" at bounding box center [556, 342] width 508 height 298
click at [342, 348] on button "Continue" at bounding box center [329, 337] width 54 height 22
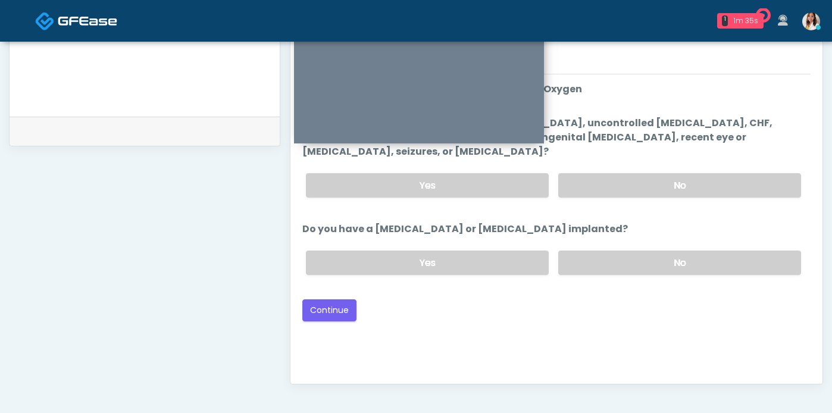
scroll to position [437, 0]
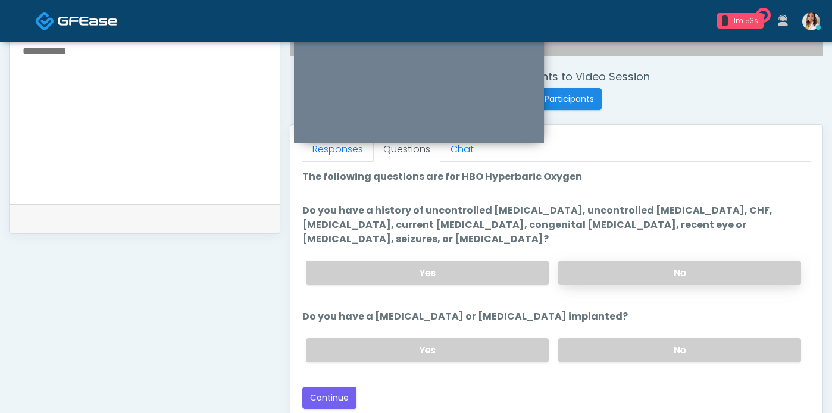
click at [618, 285] on label "No" at bounding box center [679, 273] width 243 height 24
click at [618, 362] on label "No" at bounding box center [679, 350] width 243 height 24
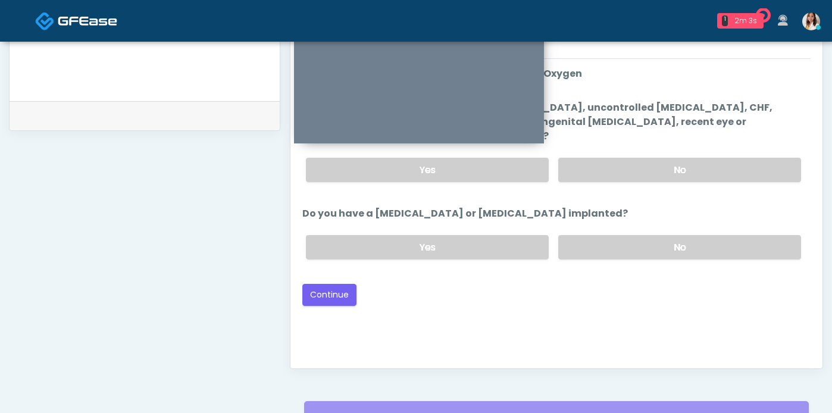
scroll to position [549, 0]
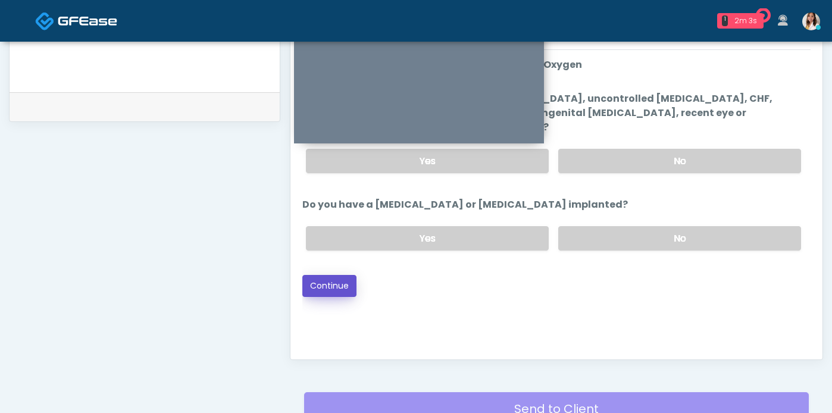
click at [347, 297] on button "Continue" at bounding box center [329, 286] width 54 height 22
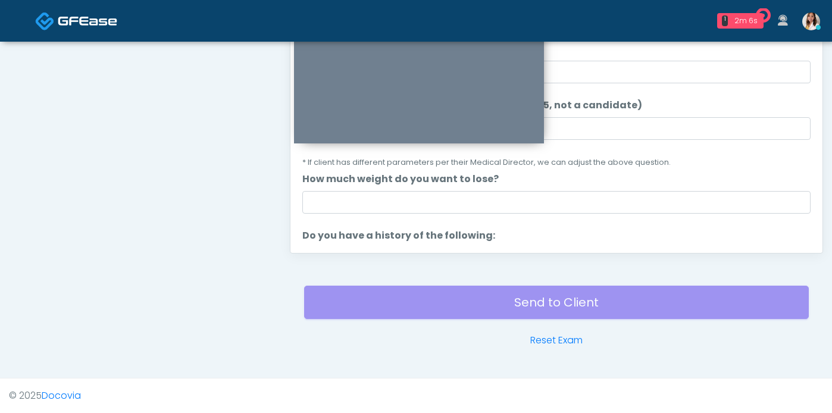
scroll to position [387, 0]
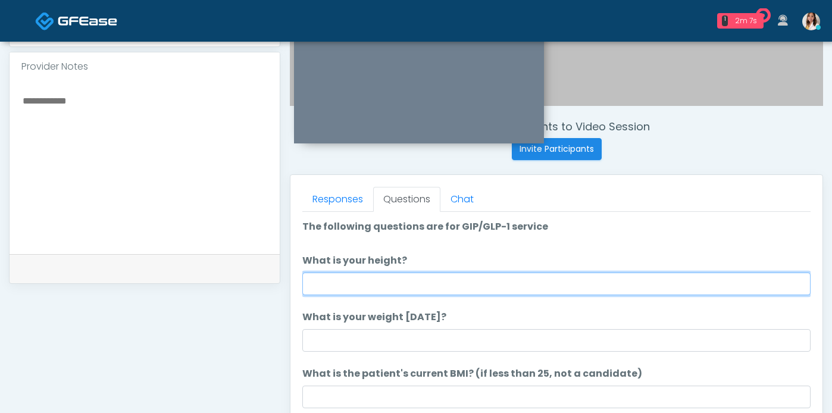
click at [460, 295] on input "What is your height?" at bounding box center [556, 284] width 508 height 23
type input "*"
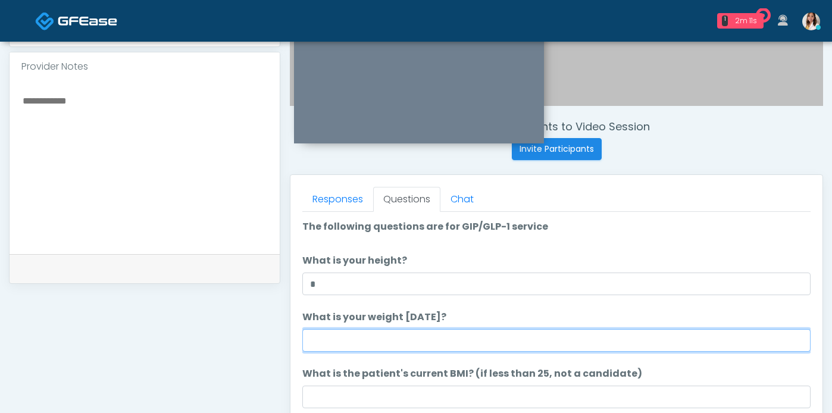
click at [456, 352] on input "What is your weight [DATE]?" at bounding box center [556, 340] width 508 height 23
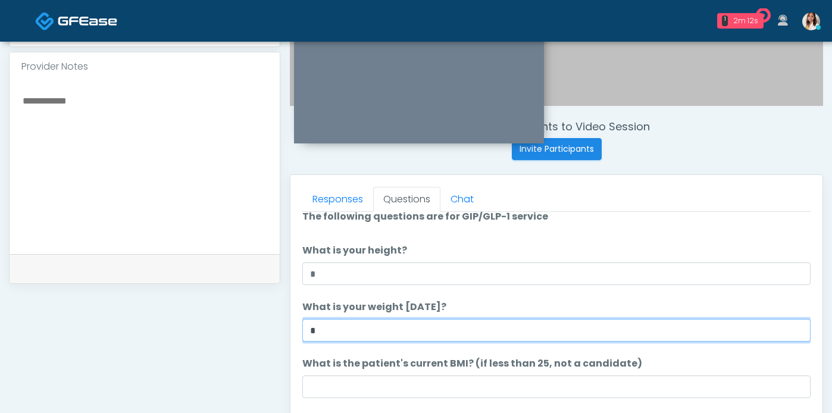
scroll to position [22, 0]
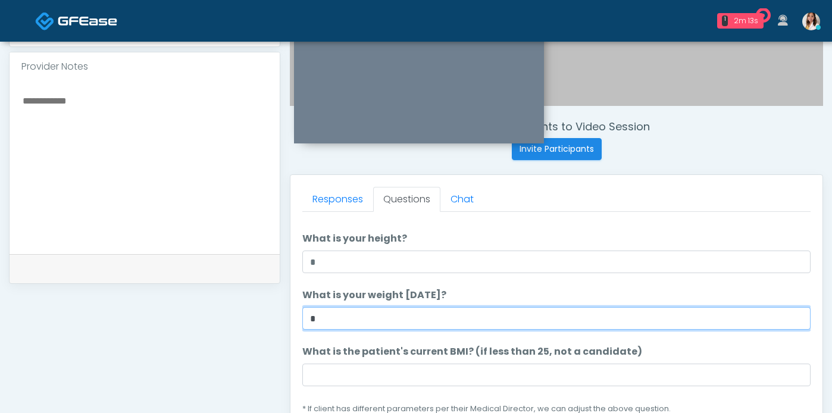
type input "*"
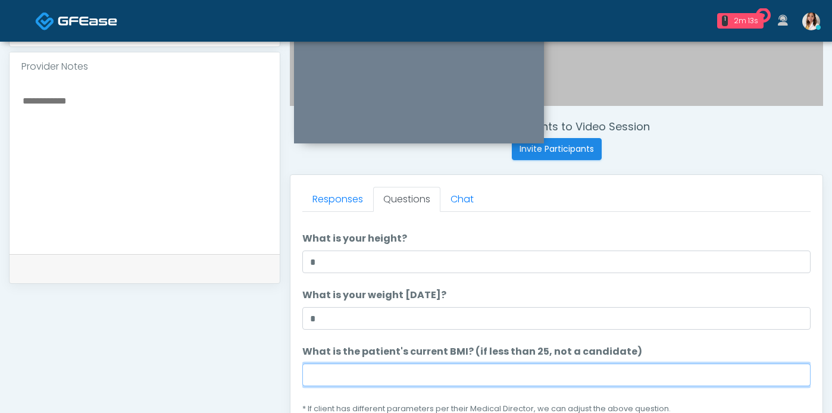
drag, startPoint x: 463, startPoint y: 384, endPoint x: 466, endPoint y: 378, distance: 7.2
click at [464, 384] on input "What is the patient's current BMI? (if less than 25, not a candidate)" at bounding box center [556, 375] width 508 height 23
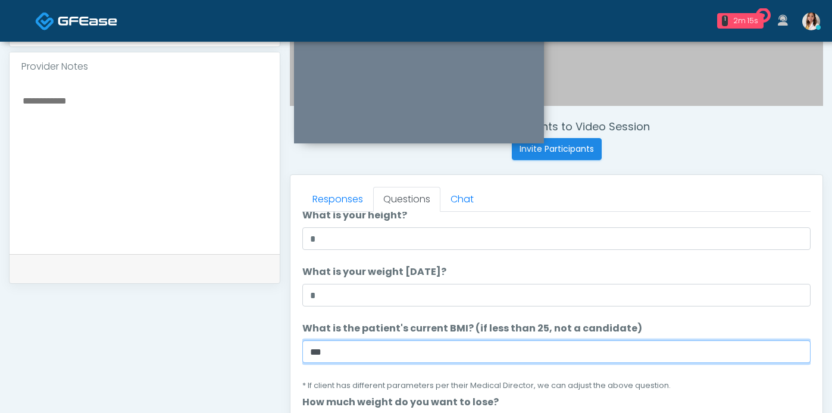
scroll to position [117, 0]
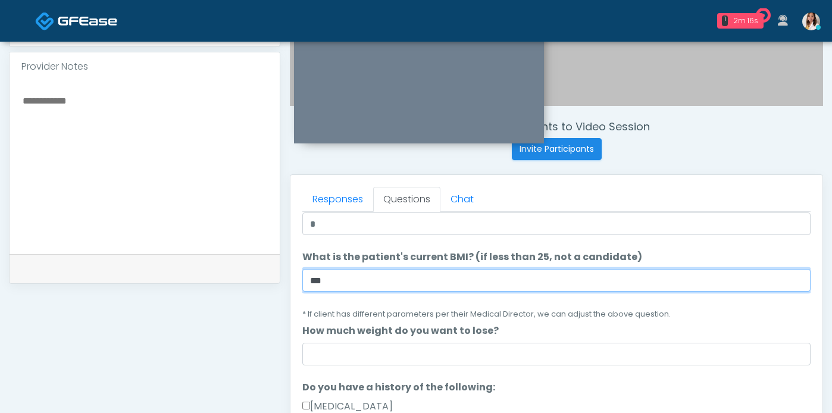
type input "***"
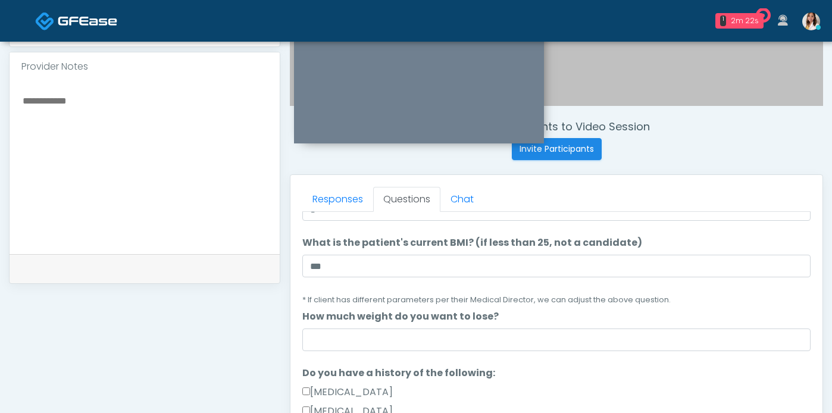
scroll to position [141, 0]
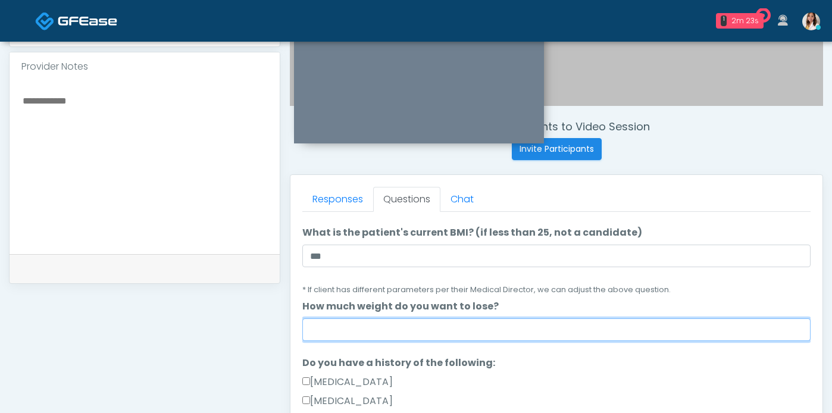
click at [342, 341] on input "How much weight do you want to lose?" at bounding box center [556, 329] width 508 height 23
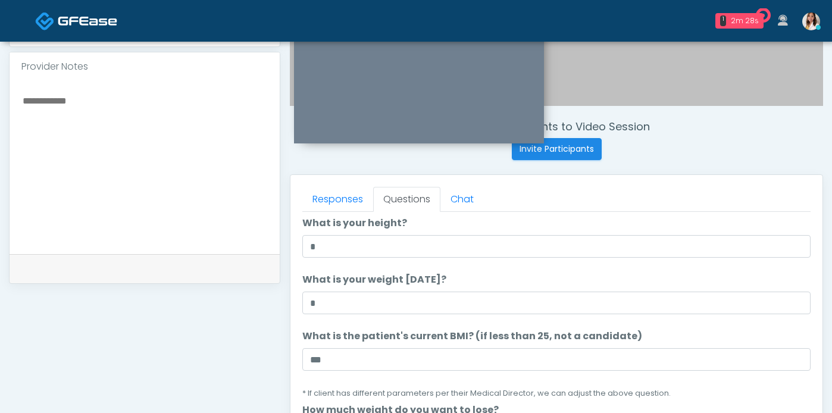
scroll to position [0, 0]
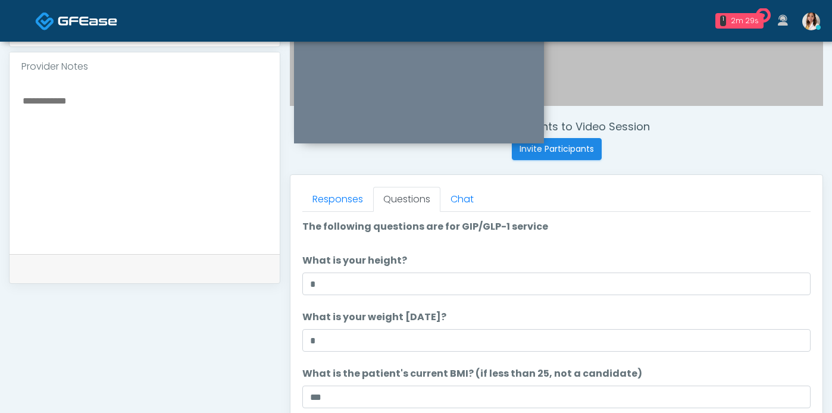
type input "****"
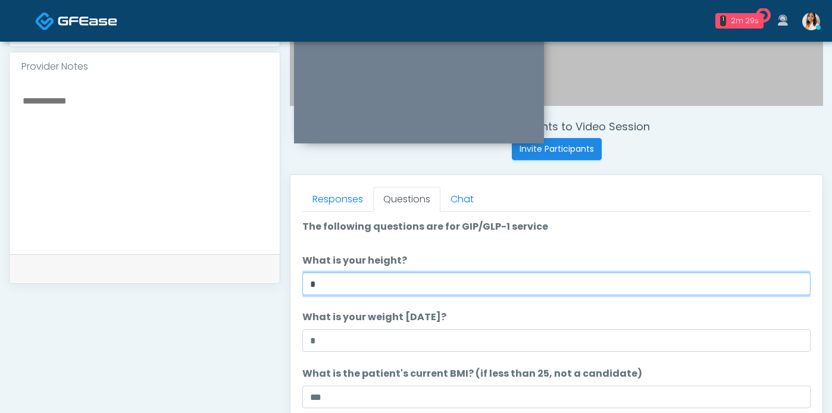
click at [342, 295] on input "*" at bounding box center [556, 284] width 508 height 23
type input "***"
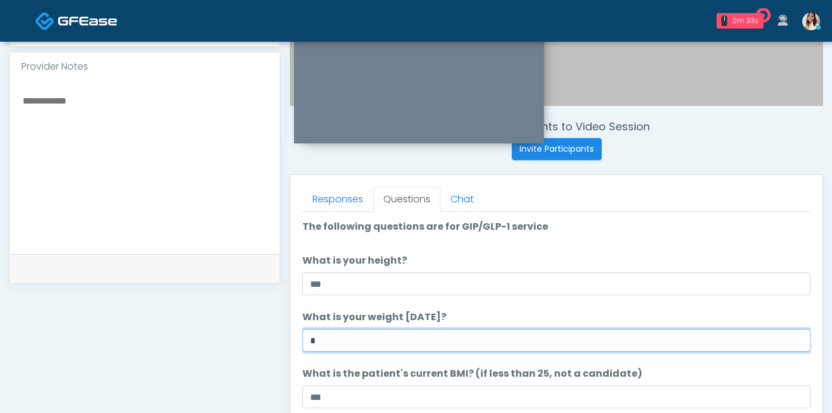
click at [349, 352] on input "*" at bounding box center [556, 340] width 508 height 23
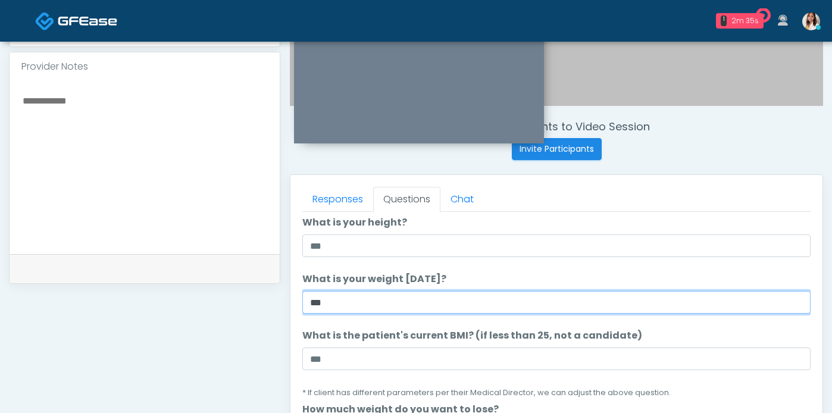
scroll to position [100, 0]
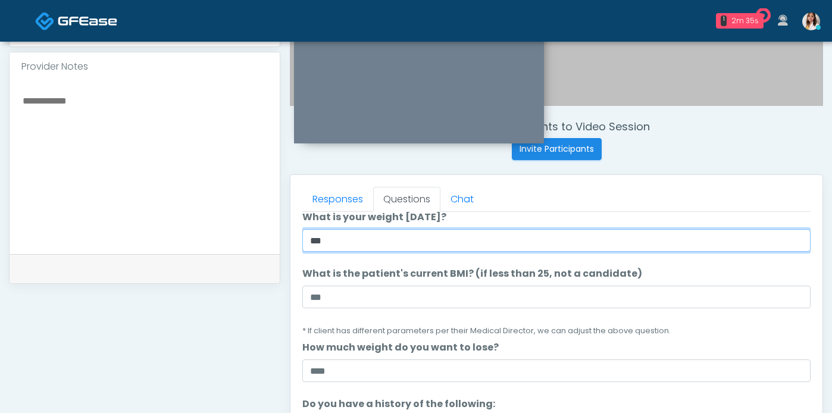
type input "***"
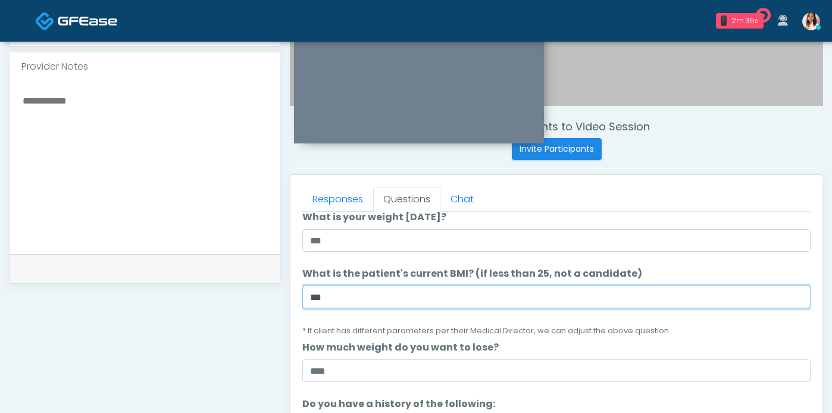
click at [346, 308] on input "***" at bounding box center [556, 297] width 508 height 23
drag, startPoint x: 345, startPoint y: 312, endPoint x: 307, endPoint y: 307, distance: 37.9
click at [307, 307] on input "***" at bounding box center [556, 297] width 508 height 23
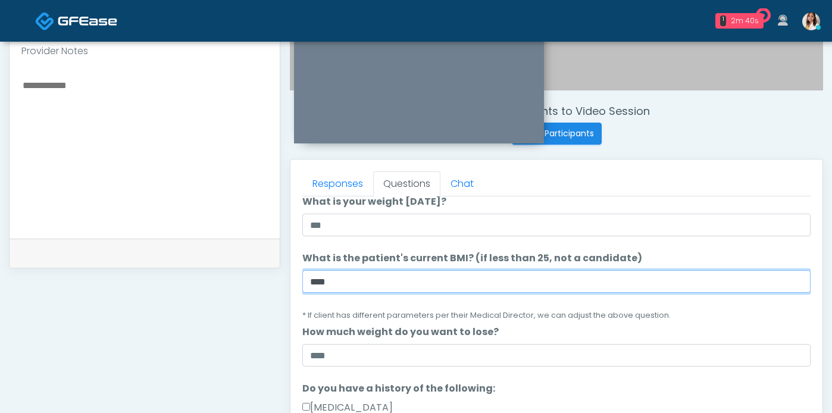
scroll to position [462, 0]
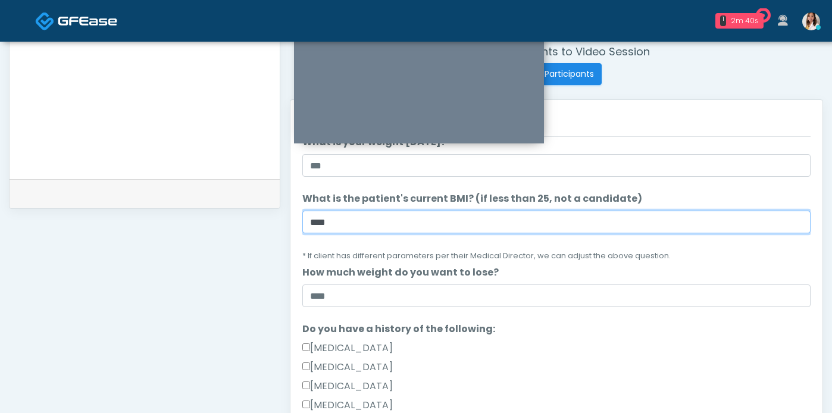
type input "****"
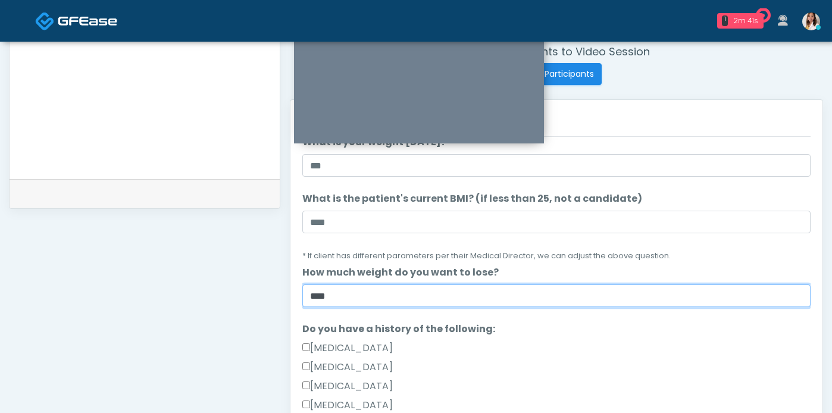
click at [340, 307] on input "****" at bounding box center [556, 295] width 508 height 23
drag, startPoint x: 342, startPoint y: 319, endPoint x: 302, endPoint y: 317, distance: 39.9
click at [302, 317] on div "Responses Questions Chat Good Faith Exam Script Good Faith Exam Script INTRODUC…" at bounding box center [556, 273] width 532 height 346
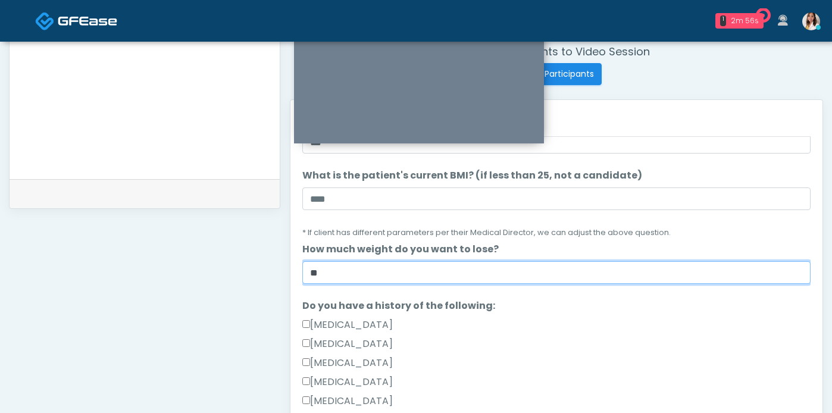
scroll to position [134, 0]
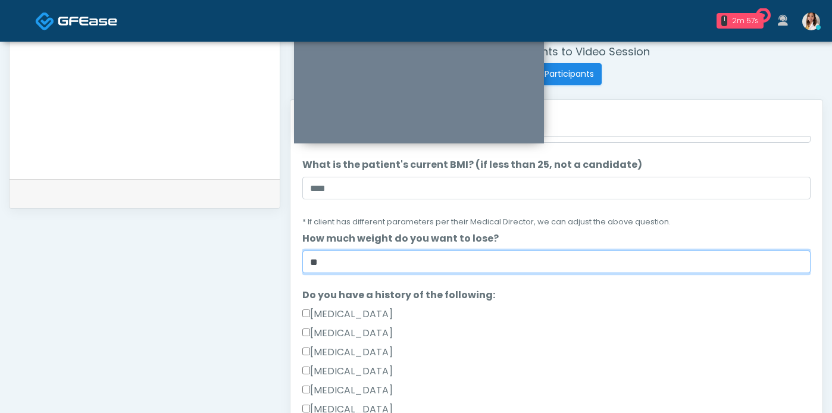
click at [402, 273] on input "**" at bounding box center [556, 262] width 508 height 23
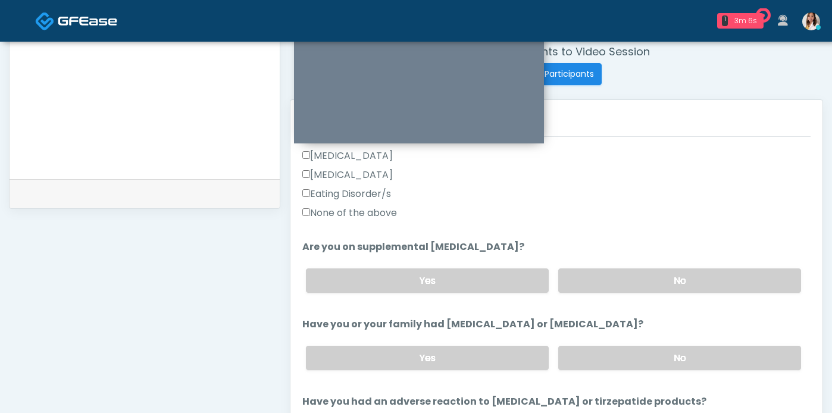
scroll to position [393, 0]
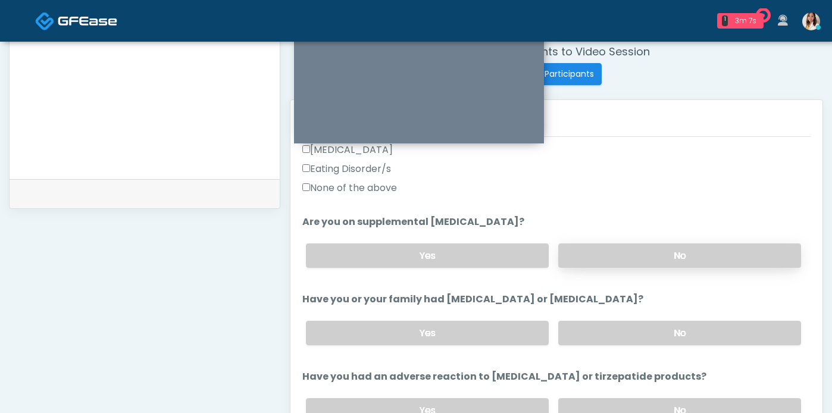
type input "*****"
click at [660, 268] on label "No" at bounding box center [679, 255] width 243 height 24
click at [651, 345] on label "No" at bounding box center [679, 333] width 243 height 24
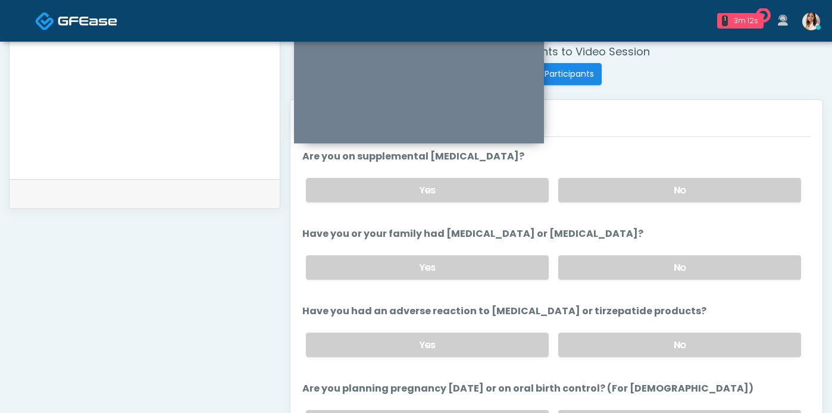
scroll to position [459, 0]
click at [653, 357] on label "No" at bounding box center [679, 344] width 243 height 24
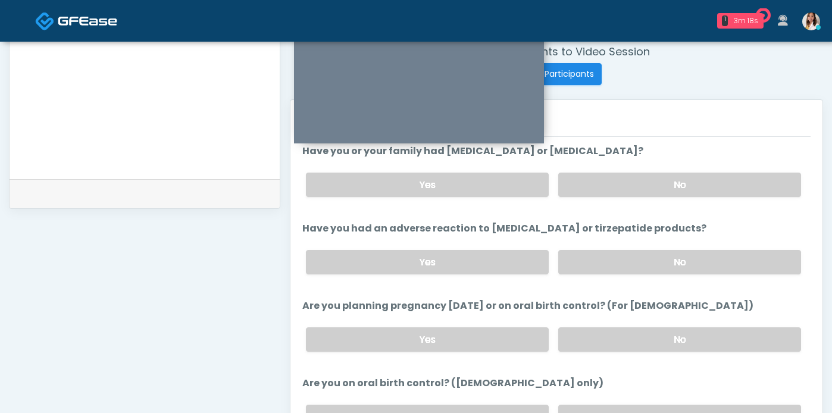
scroll to position [544, 0]
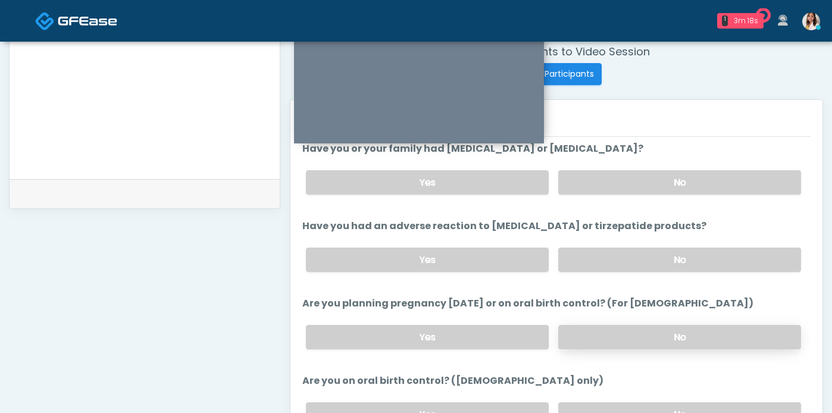
click at [648, 349] on label "No" at bounding box center [679, 337] width 243 height 24
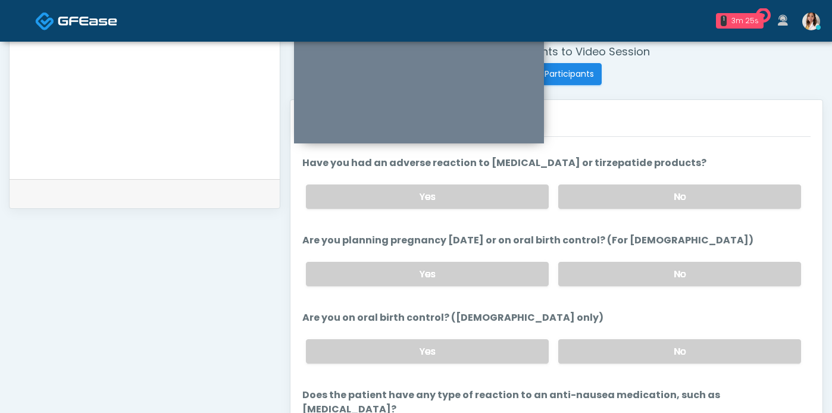
scroll to position [607, 0]
click at [645, 364] on label "No" at bounding box center [679, 351] width 243 height 24
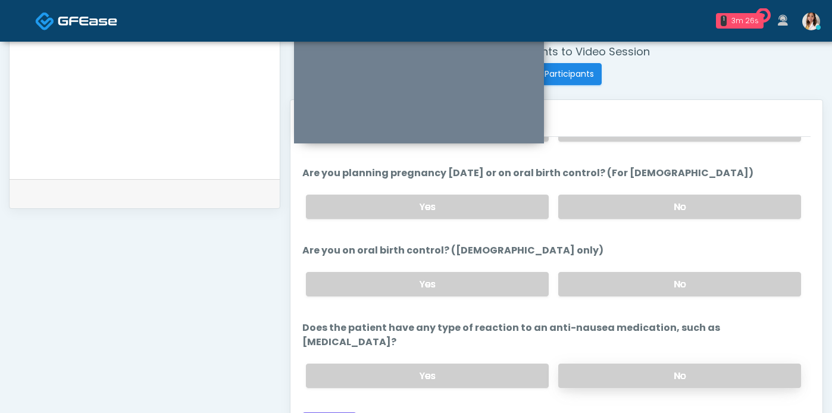
scroll to position [699, 0]
click at [431, 296] on label "Yes" at bounding box center [427, 284] width 243 height 24
click at [449, 219] on label "Yes" at bounding box center [427, 207] width 243 height 24
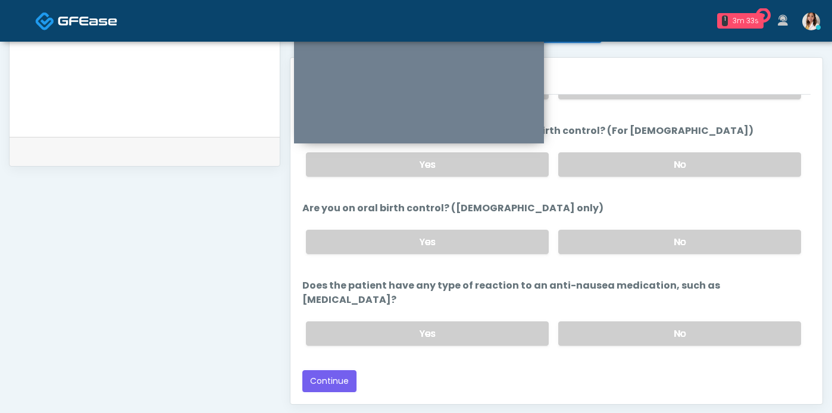
scroll to position [508, 0]
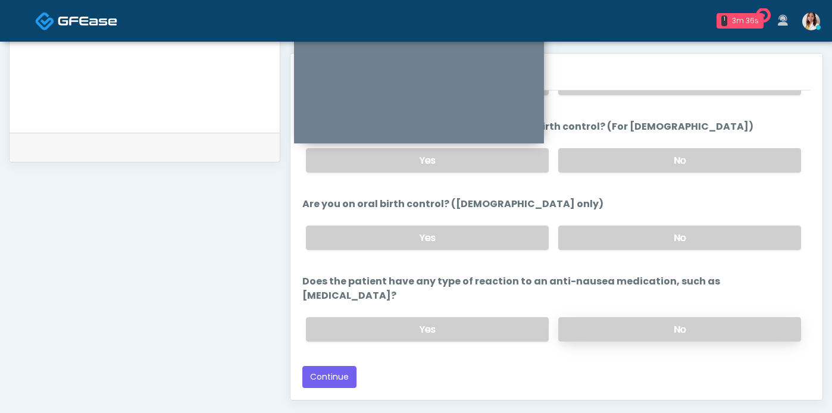
click at [620, 333] on label "No" at bounding box center [679, 329] width 243 height 24
click at [351, 380] on button "Continue" at bounding box center [329, 377] width 54 height 22
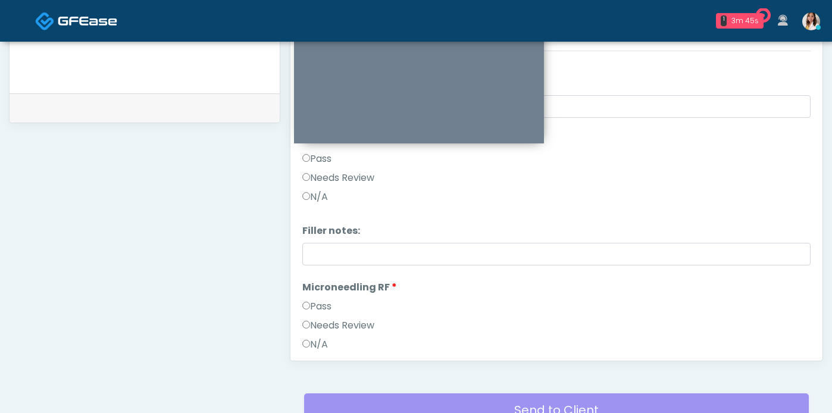
scroll to position [0, 0]
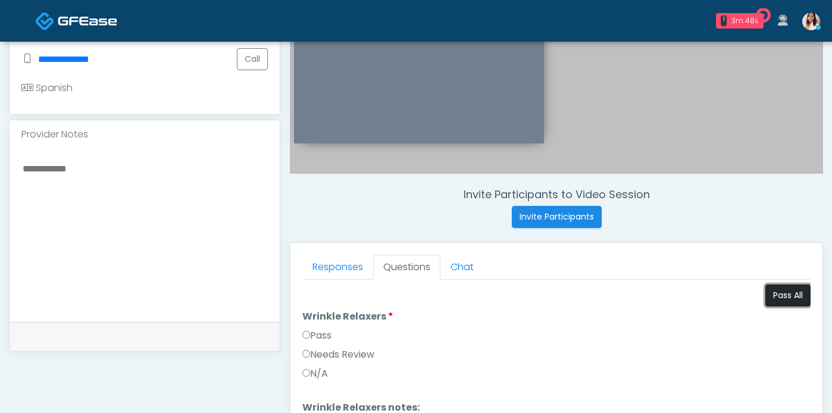
click at [765, 302] on button "Pass All" at bounding box center [787, 295] width 45 height 22
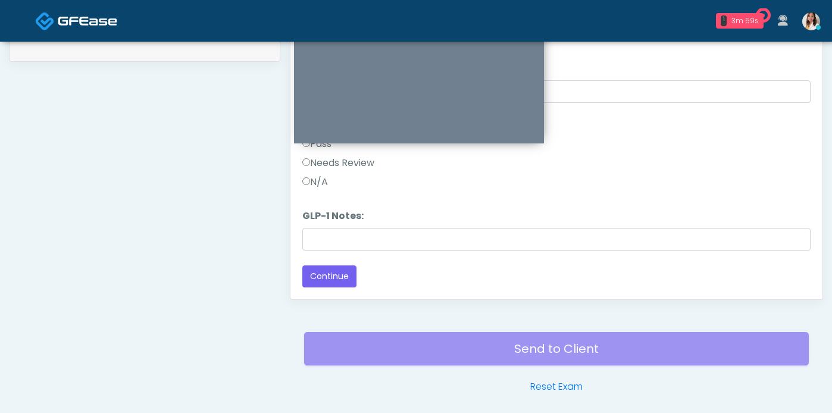
scroll to position [620, 0]
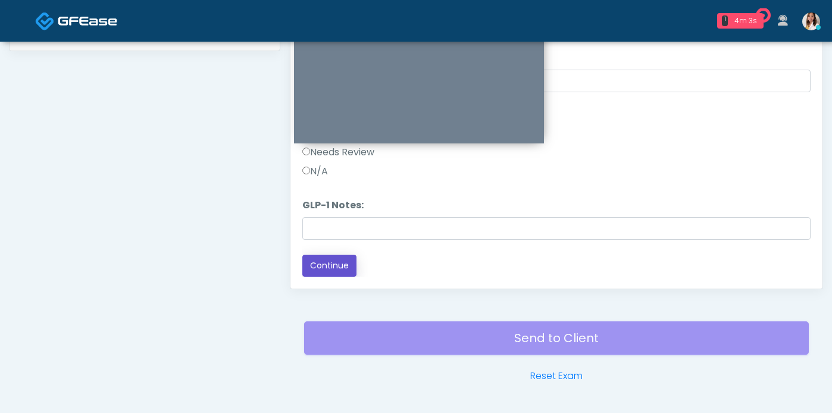
click at [354, 272] on button "Continue" at bounding box center [329, 266] width 54 height 22
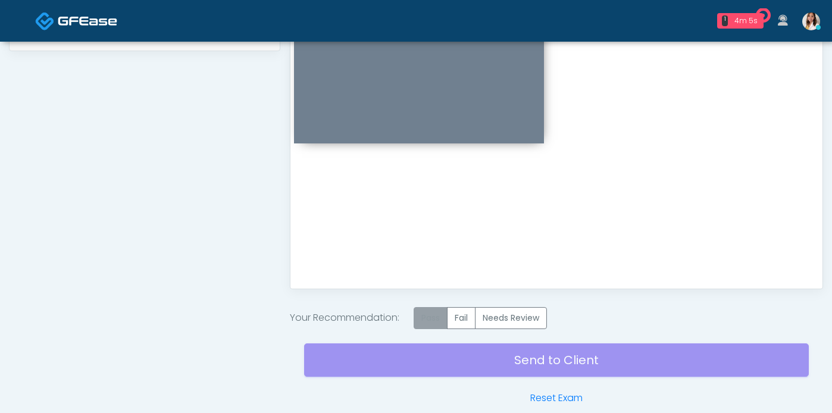
click at [448, 319] on label "Pass" at bounding box center [431, 318] width 34 height 22
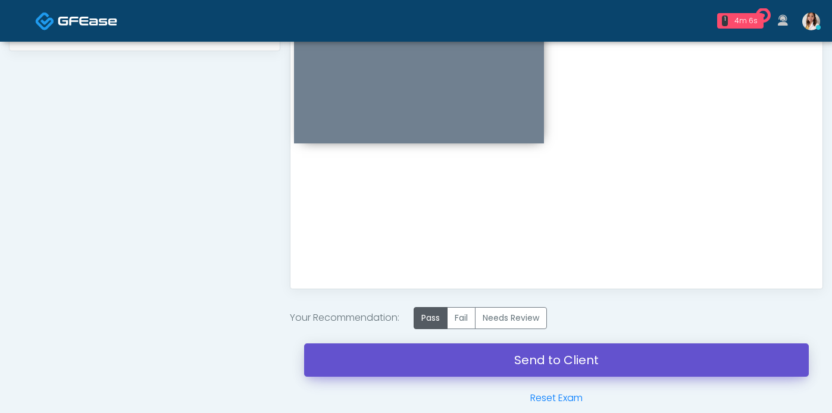
click at [520, 377] on link "Send to Client" at bounding box center [556, 359] width 505 height 33
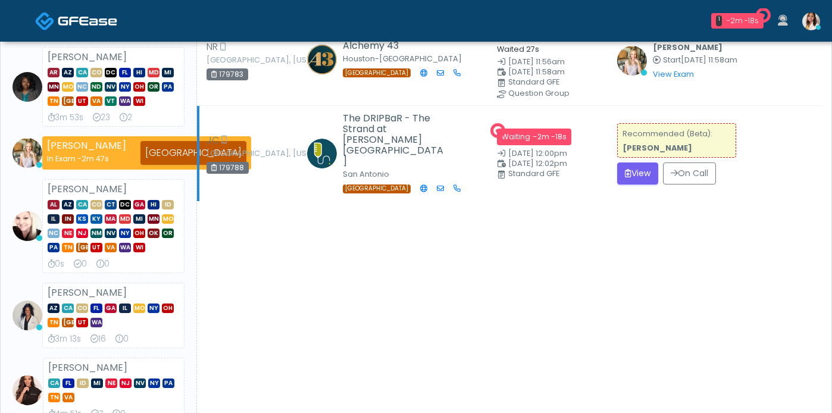
scroll to position [107, 0]
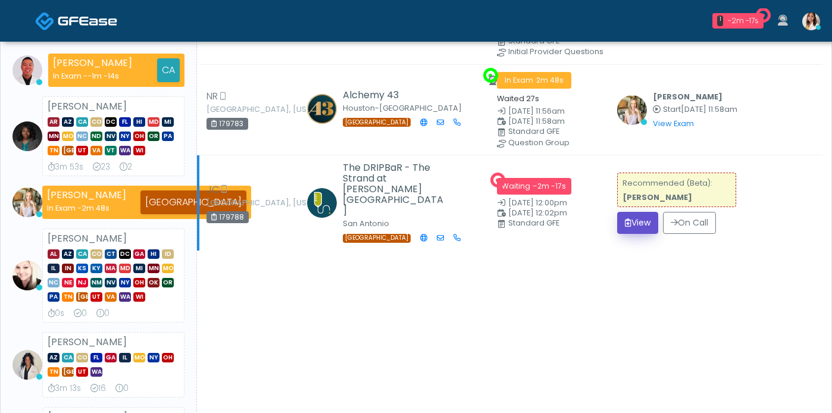
click at [650, 225] on button "View" at bounding box center [637, 223] width 41 height 22
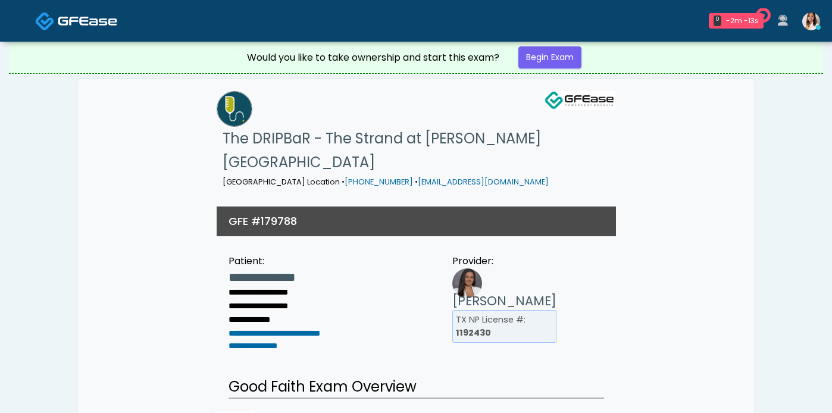
click at [67, 13] on span at bounding box center [88, 20] width 60 height 17
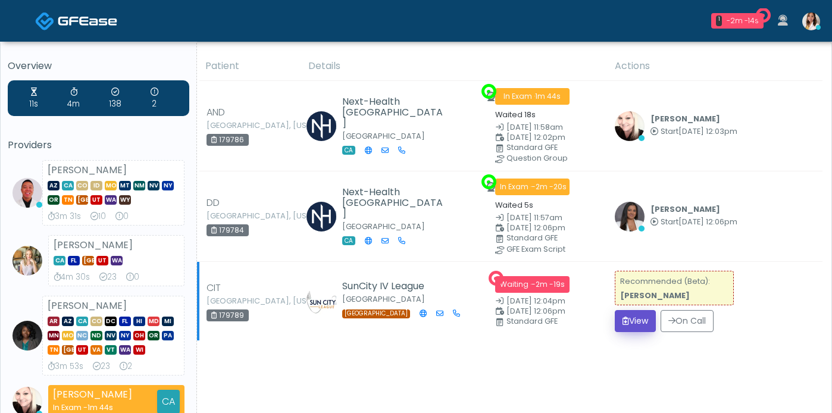
click at [629, 331] on button "View" at bounding box center [635, 321] width 41 height 22
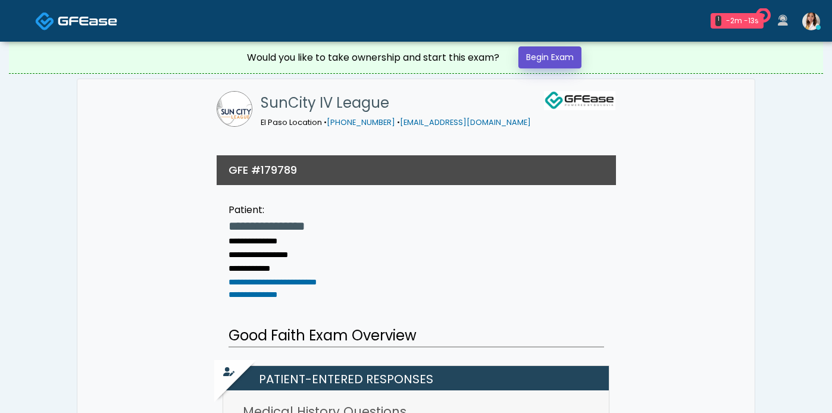
click at [549, 63] on link "Begin Exam" at bounding box center [549, 57] width 63 height 22
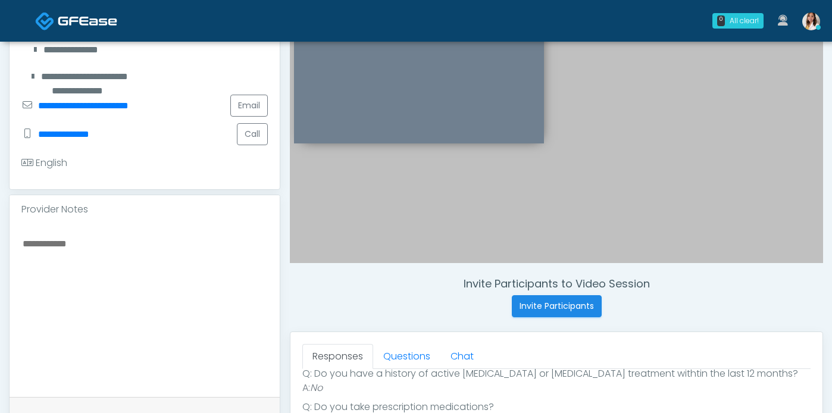
scroll to position [212, 0]
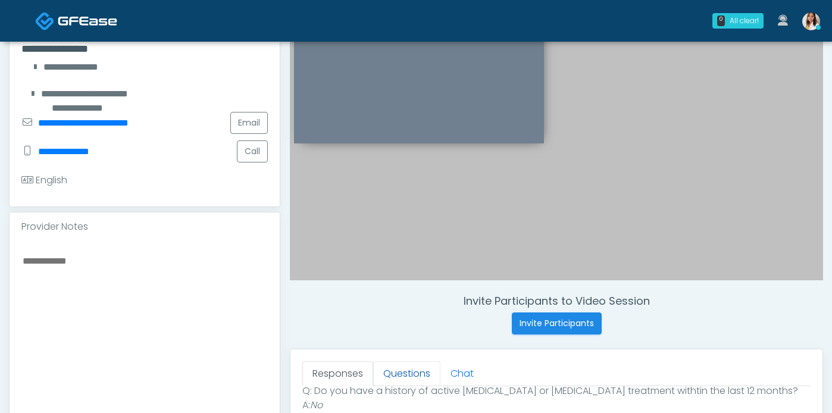
click at [411, 375] on link "Questions" at bounding box center [406, 373] width 67 height 25
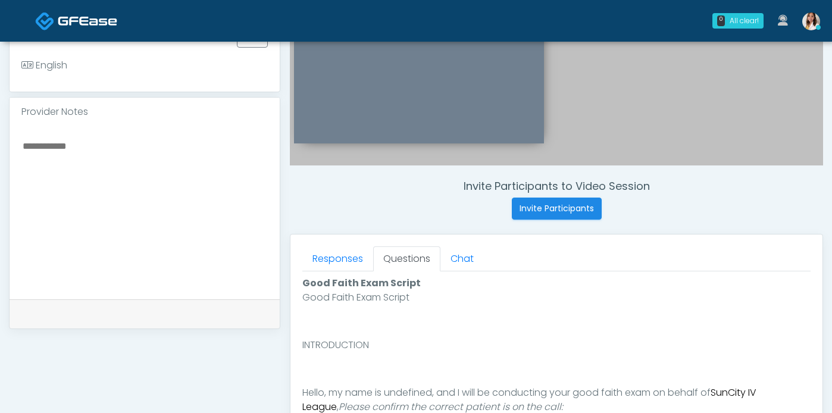
scroll to position [211, 0]
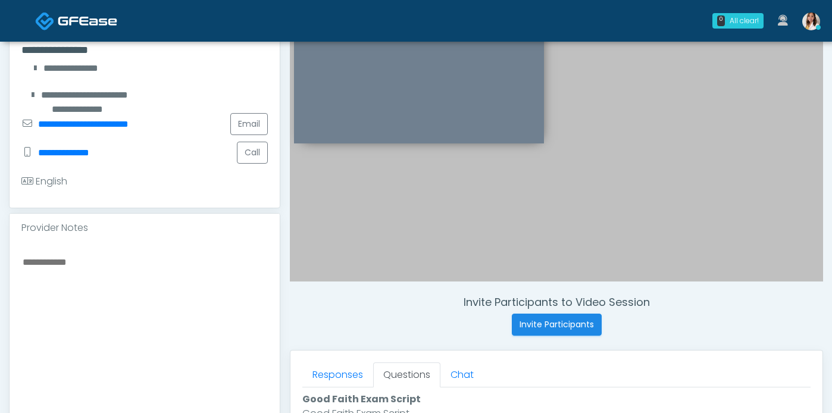
click at [183, 293] on textarea at bounding box center [144, 326] width 246 height 145
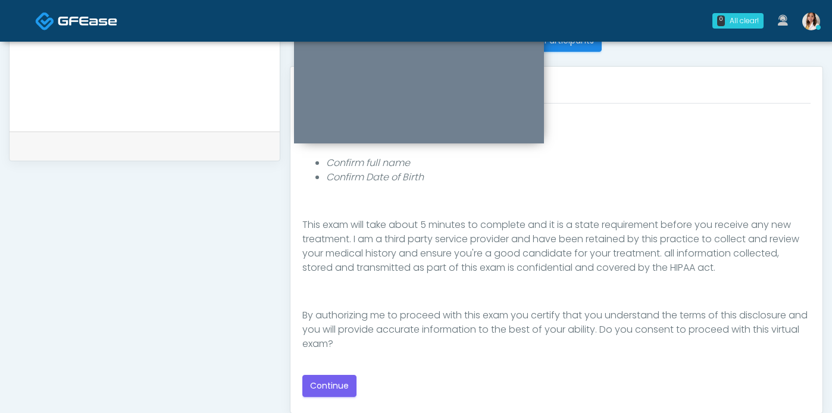
scroll to position [496, 0]
click at [340, 395] on button "Continue" at bounding box center [329, 385] width 54 height 22
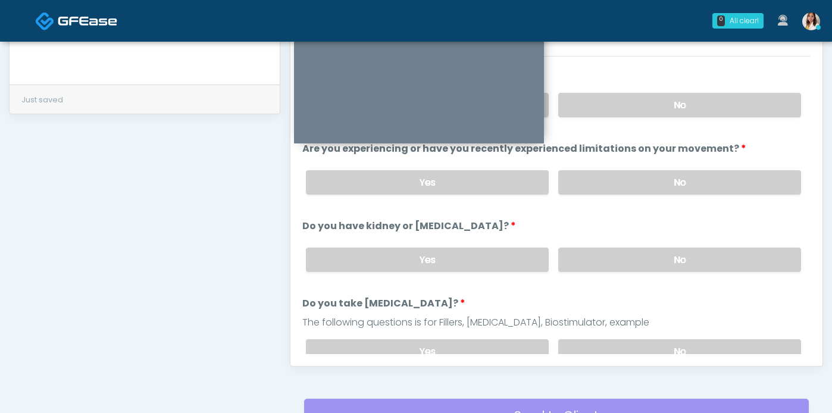
scroll to position [421, 0]
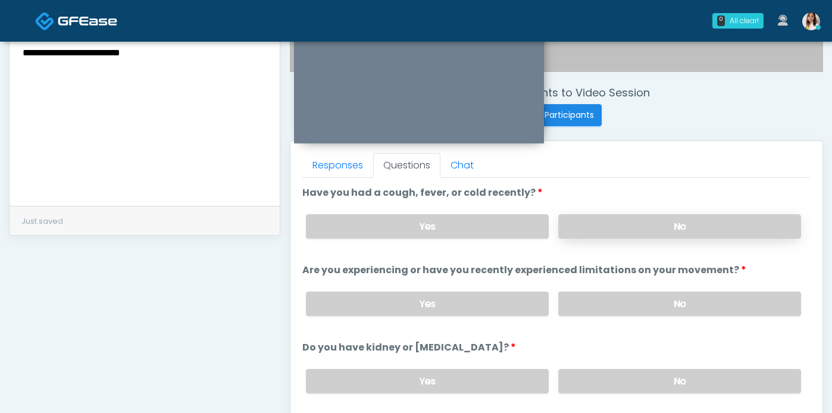
click at [625, 237] on label "No" at bounding box center [679, 226] width 243 height 24
click at [625, 312] on label "No" at bounding box center [679, 304] width 243 height 24
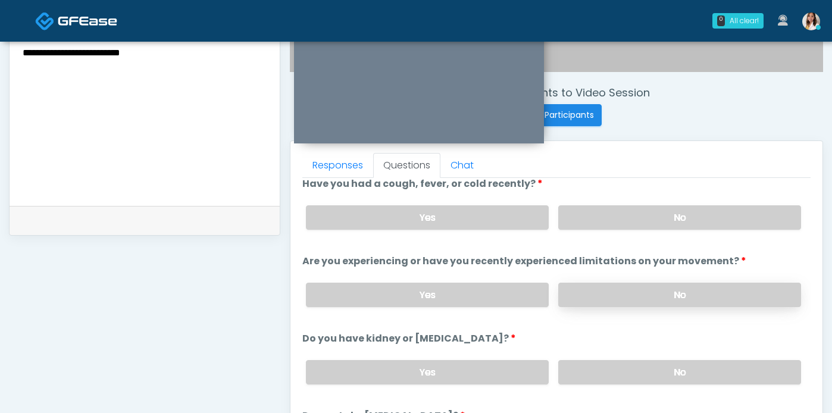
scroll to position [22, 0]
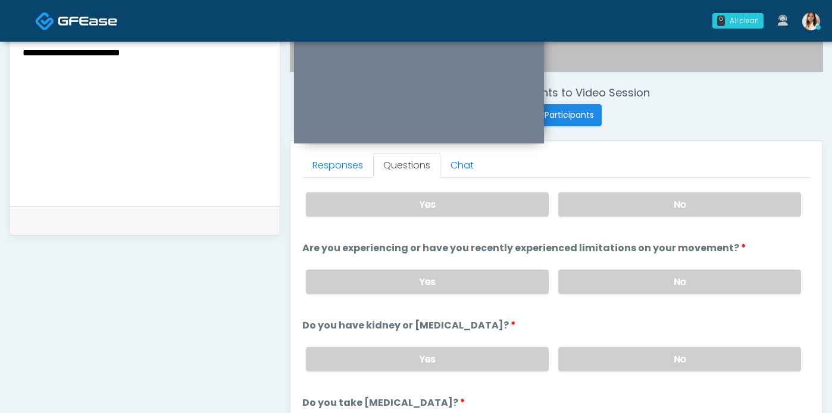
click at [174, 81] on textarea "**********" at bounding box center [144, 117] width 246 height 145
click at [69, 70] on textarea "**********" at bounding box center [144, 117] width 246 height 145
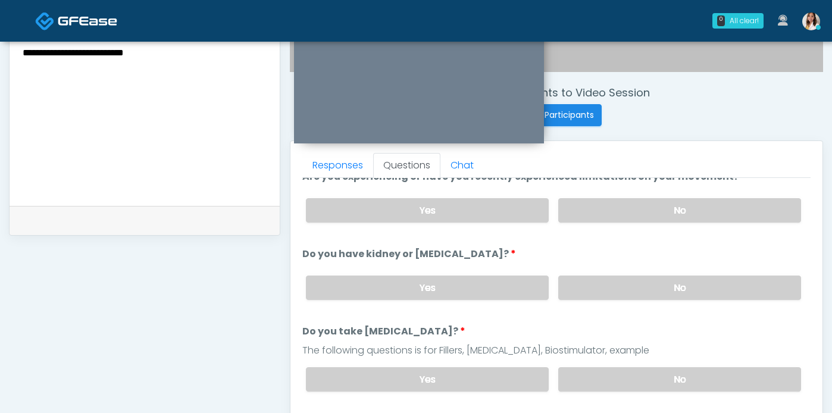
scroll to position [137, 0]
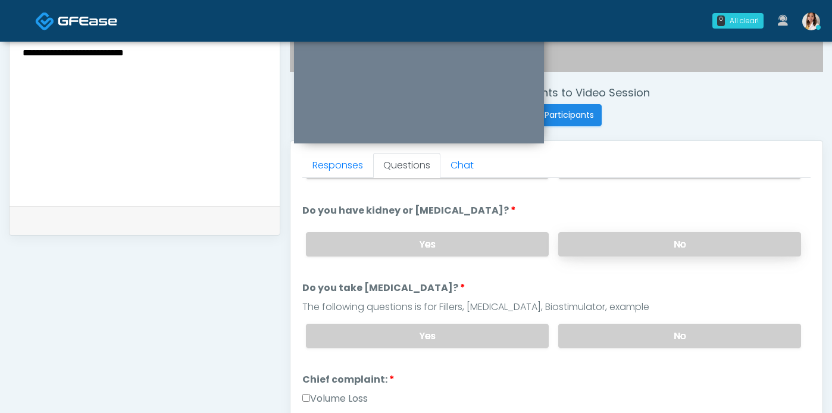
type textarea "**********"
click at [609, 257] on label "No" at bounding box center [679, 244] width 243 height 24
click at [617, 348] on label "No" at bounding box center [679, 336] width 243 height 24
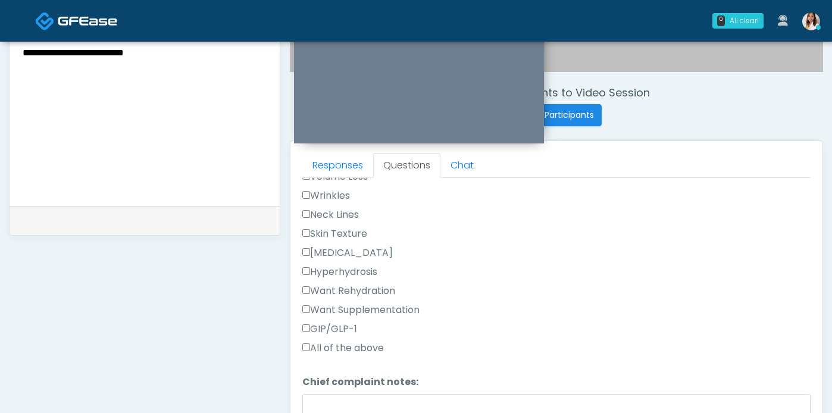
scroll to position [361, 0]
click at [308, 315] on label "Want Supplementation" at bounding box center [360, 308] width 117 height 14
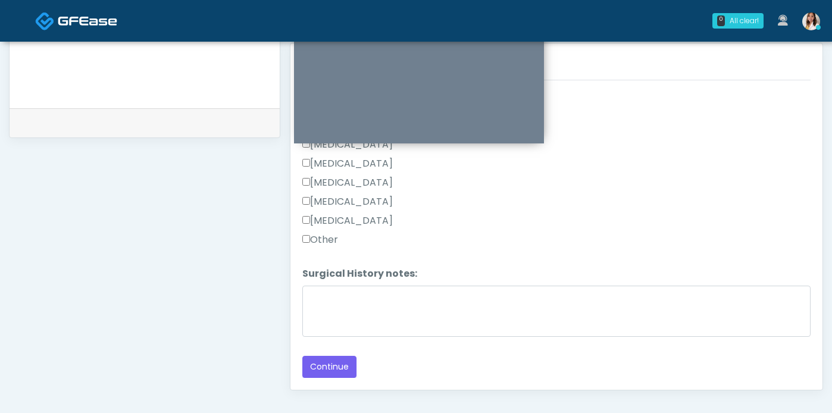
scroll to position [544, 0]
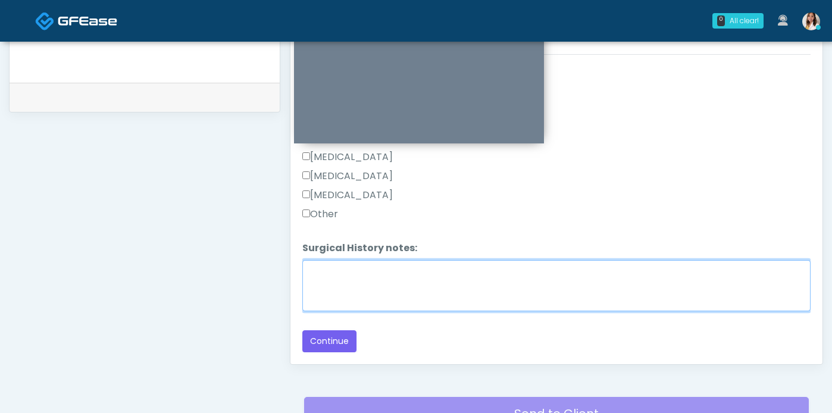
click at [382, 301] on textarea "Surgical History notes:" at bounding box center [556, 285] width 508 height 51
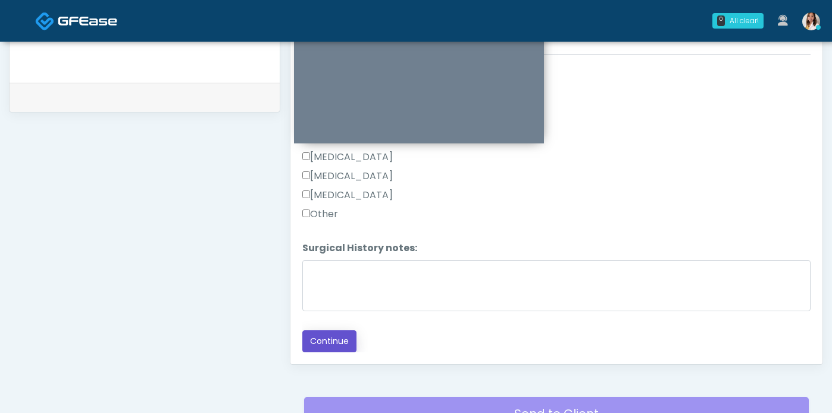
click at [345, 352] on button "Continue" at bounding box center [329, 341] width 54 height 22
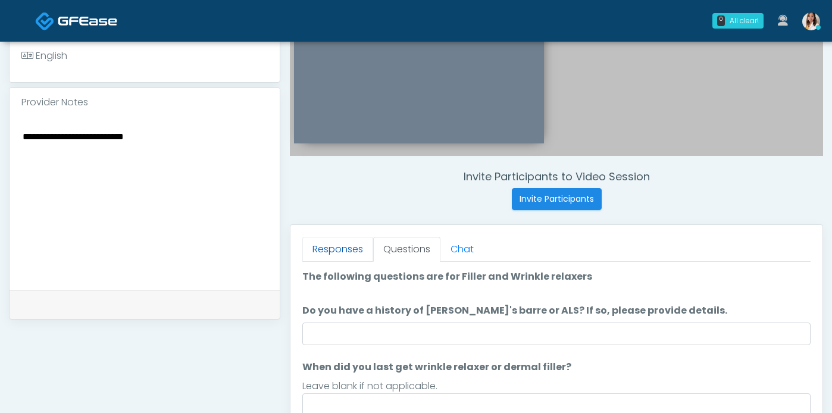
scroll to position [433, 0]
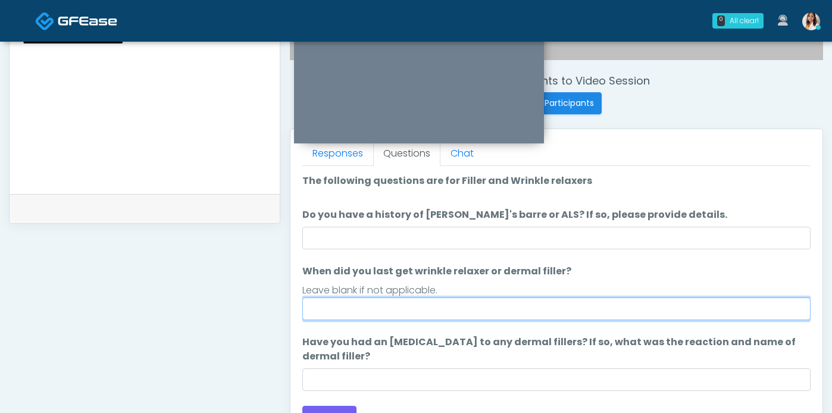
click at [399, 320] on input "When did you last get wrinkle relaxer or dermal filler?" at bounding box center [556, 309] width 508 height 23
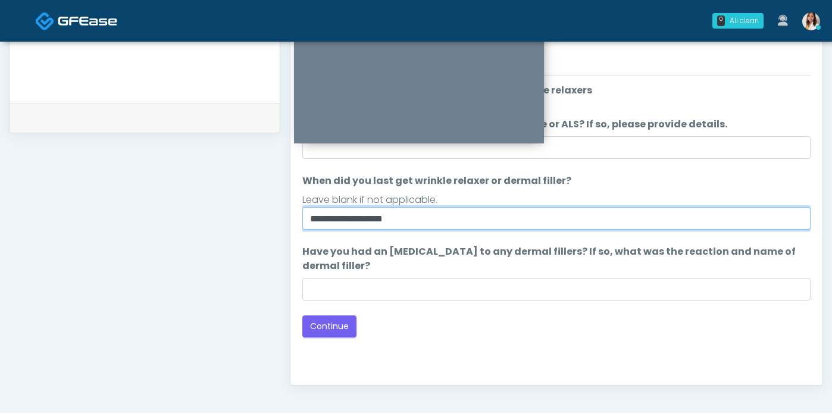
scroll to position [593, 0]
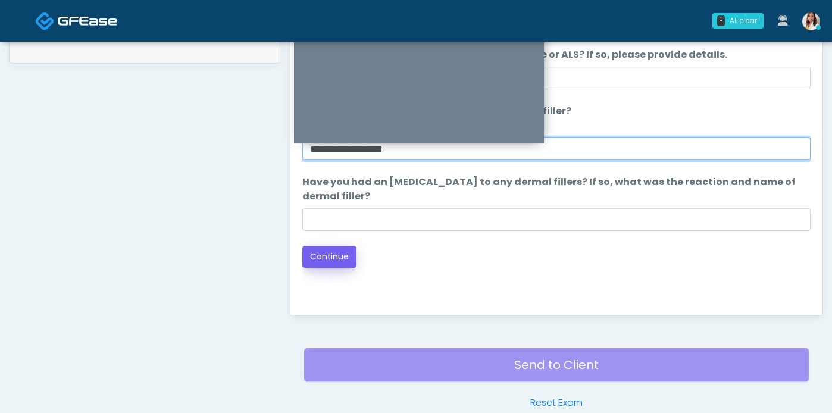
type input "**********"
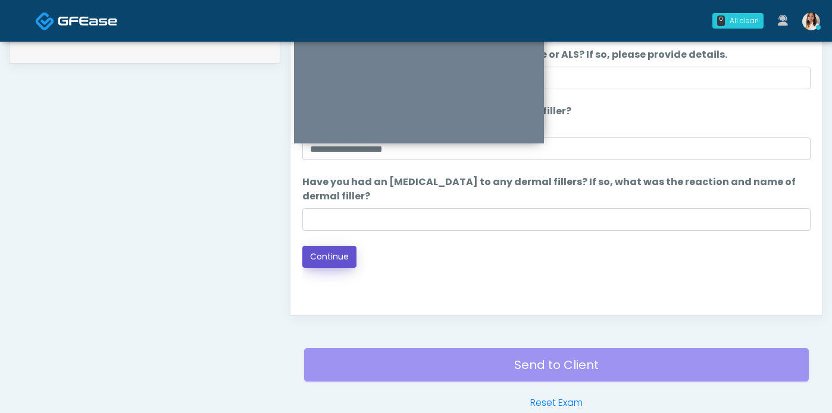
click at [348, 268] on button "Continue" at bounding box center [329, 257] width 54 height 22
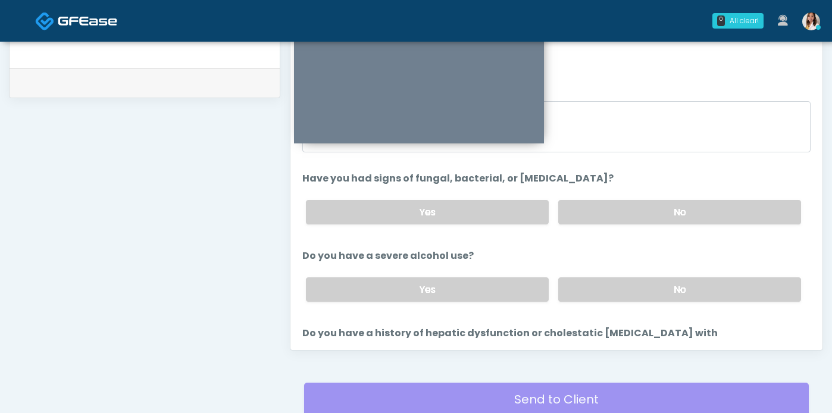
scroll to position [534, 0]
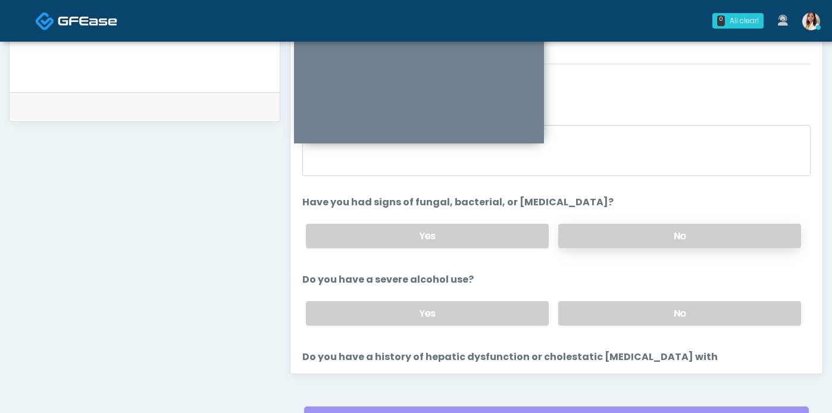
click at [637, 248] on label "No" at bounding box center [679, 236] width 243 height 24
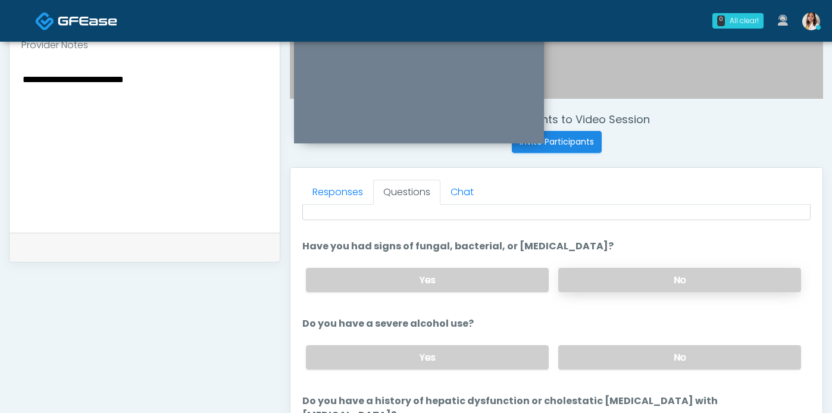
scroll to position [98, 0]
click at [636, 368] on label "No" at bounding box center [679, 355] width 243 height 24
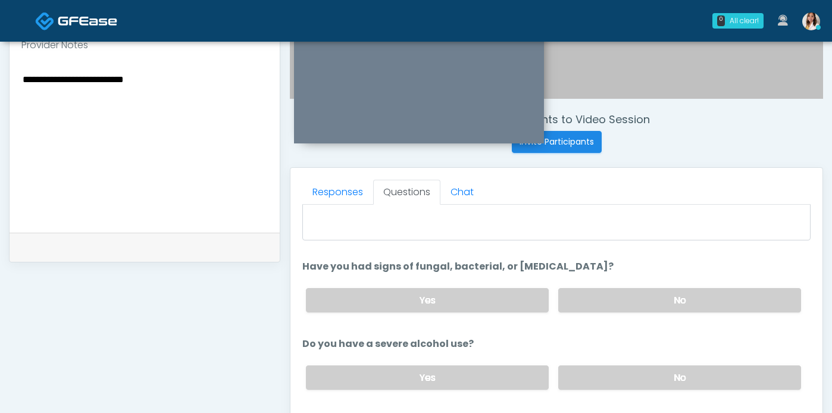
scroll to position [0, 0]
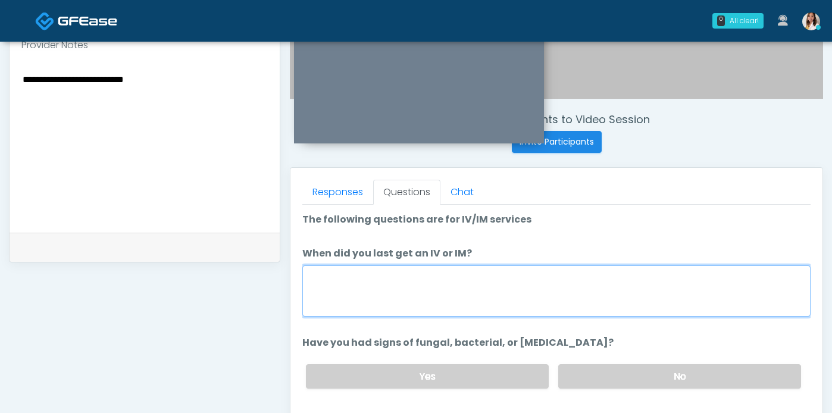
click at [554, 317] on textarea "When did you last get an IV or IM?" at bounding box center [556, 290] width 508 height 51
click at [552, 317] on textarea "When did you last get an IV or IM?" at bounding box center [556, 290] width 508 height 51
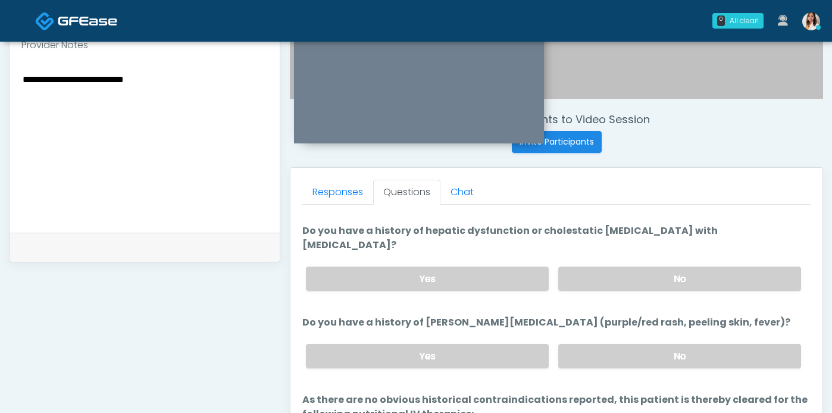
scroll to position [252, 0]
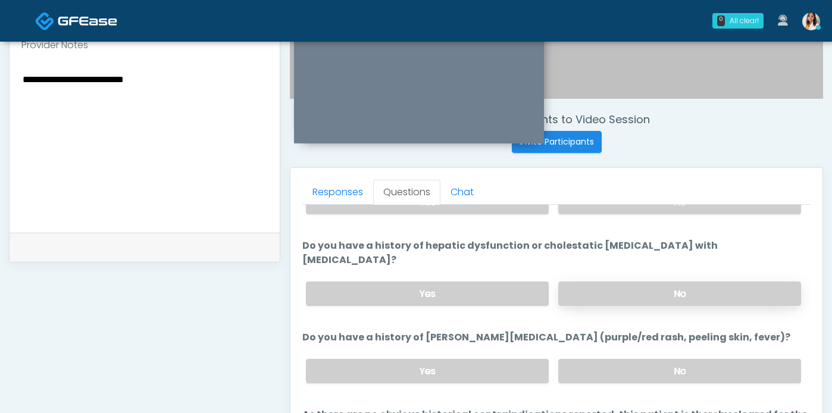
type textarea "**********"
click at [608, 304] on label "No" at bounding box center [679, 294] width 243 height 24
click at [630, 383] on label "No" at bounding box center [679, 371] width 243 height 24
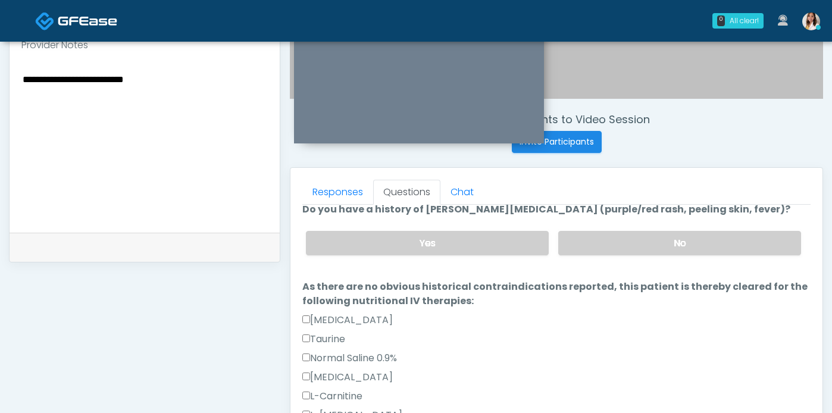
scroll to position [380, 0]
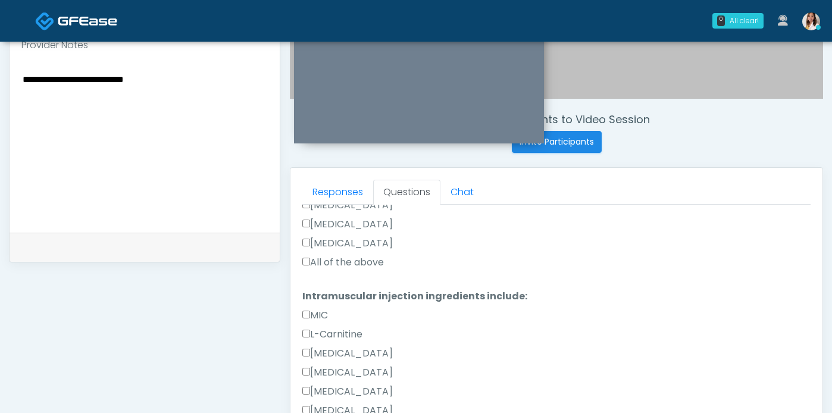
click at [311, 270] on label "All of the above" at bounding box center [343, 262] width 82 height 14
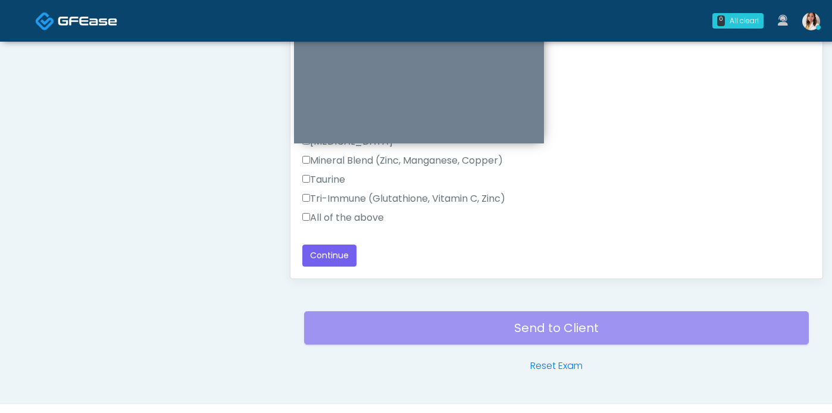
scroll to position [668, 0]
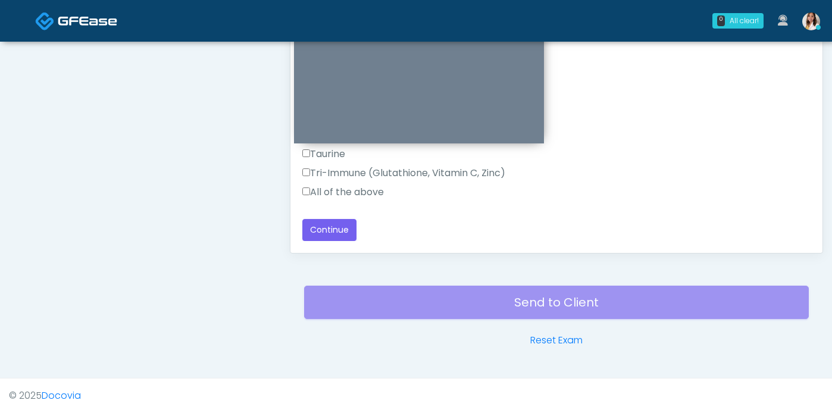
click at [318, 186] on label "All of the above" at bounding box center [343, 192] width 82 height 14
click at [329, 219] on button "Continue" at bounding box center [329, 230] width 54 height 22
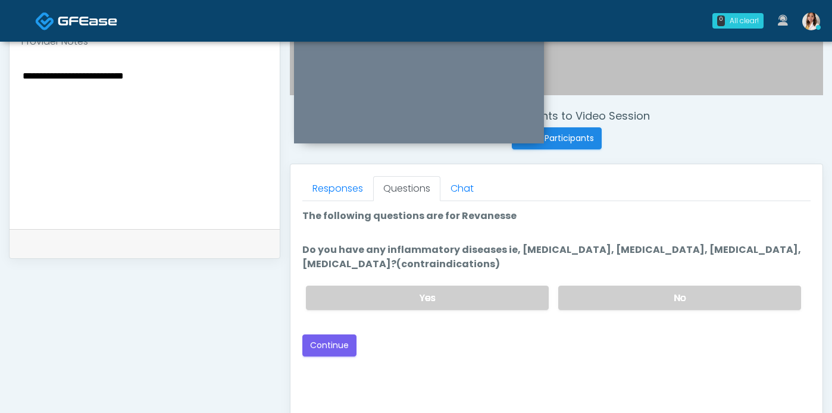
scroll to position [399, 0]
click at [633, 308] on label "No" at bounding box center [679, 296] width 243 height 24
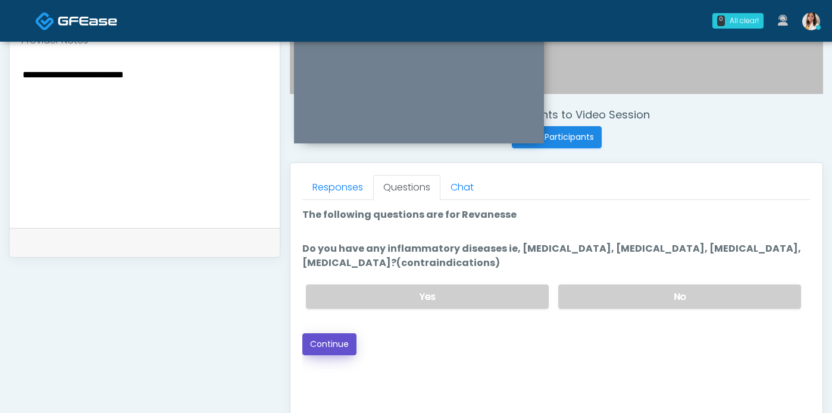
click at [340, 352] on button "Continue" at bounding box center [329, 344] width 54 height 22
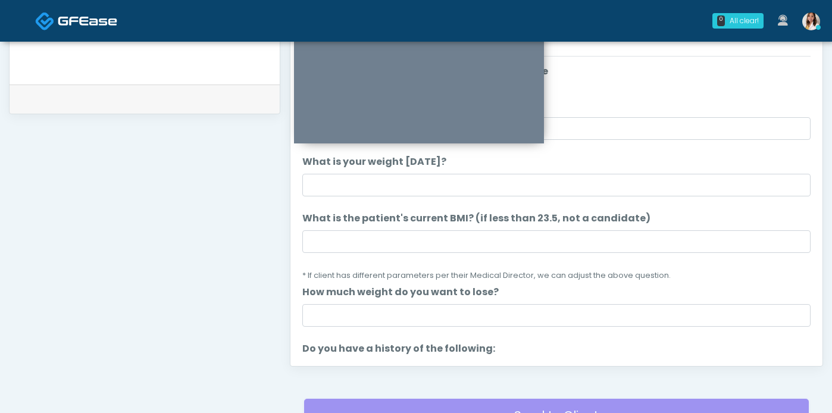
scroll to position [433, 0]
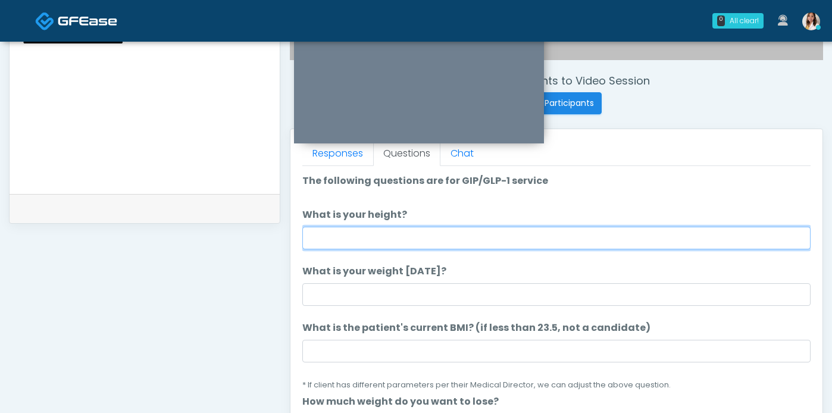
click at [434, 249] on input "What is your height?" at bounding box center [556, 238] width 508 height 23
type input "***"
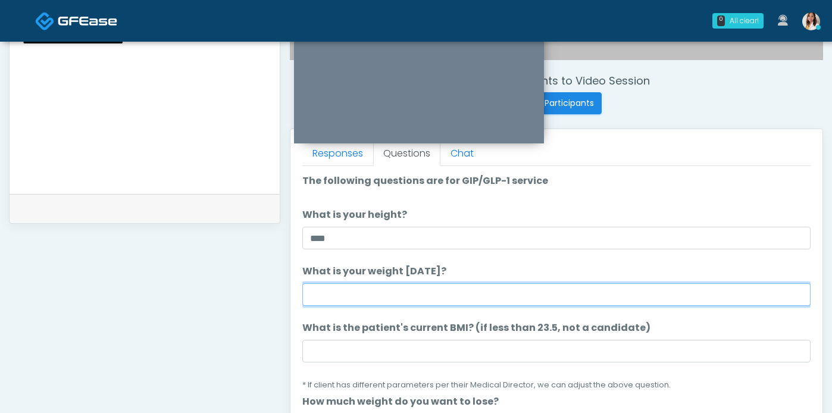
click at [326, 306] on input "What is your weight today?" at bounding box center [556, 294] width 508 height 23
type input "***"
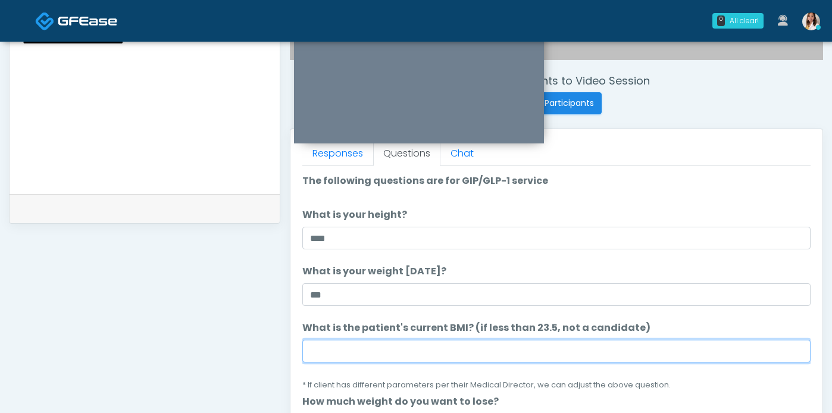
click at [357, 362] on input "What is the patient's current BMI? (if less than 23.5, not a candidate)" at bounding box center [556, 351] width 508 height 23
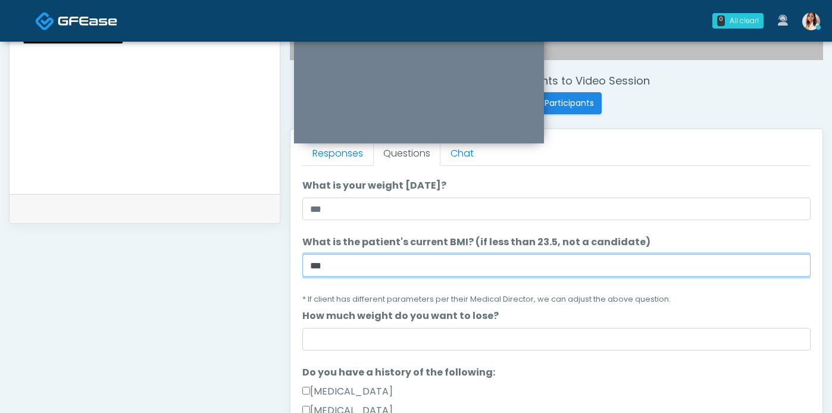
scroll to position [86, 0]
drag, startPoint x: 355, startPoint y: 277, endPoint x: 305, endPoint y: 274, distance: 49.5
click at [305, 274] on input "***" at bounding box center [556, 265] width 508 height 23
type input "****"
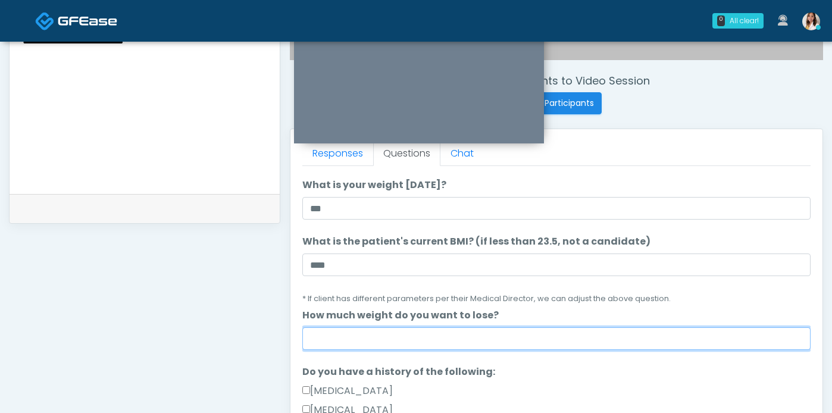
click at [322, 350] on input "How much weight do you want to lose?" at bounding box center [556, 338] width 508 height 23
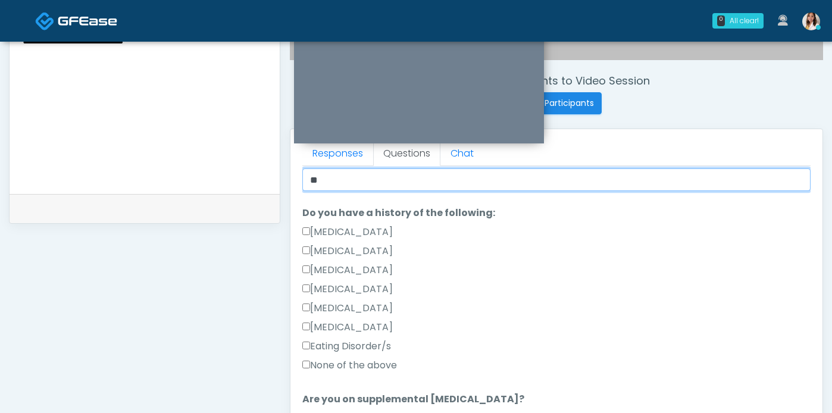
scroll to position [348, 0]
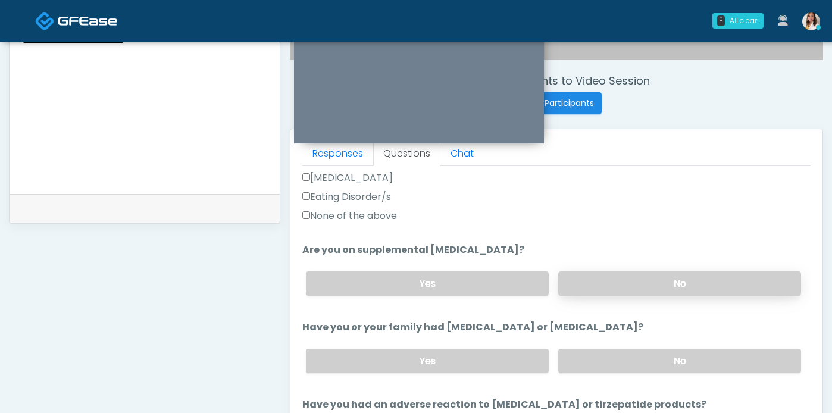
type input "**"
click at [638, 296] on label "No" at bounding box center [679, 283] width 243 height 24
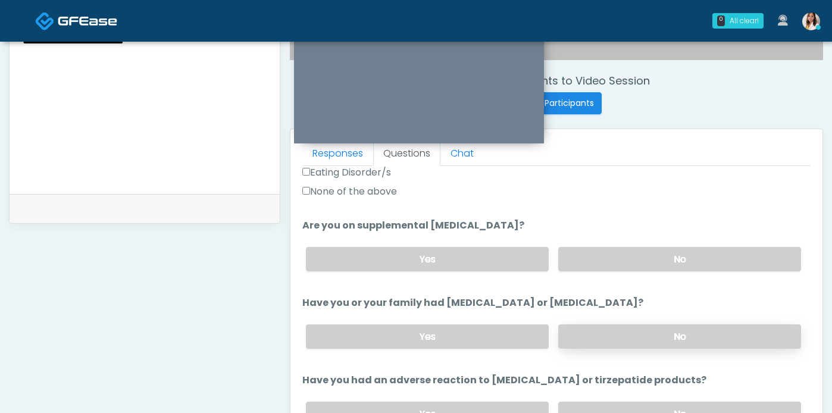
click at [652, 349] on label "No" at bounding box center [679, 336] width 243 height 24
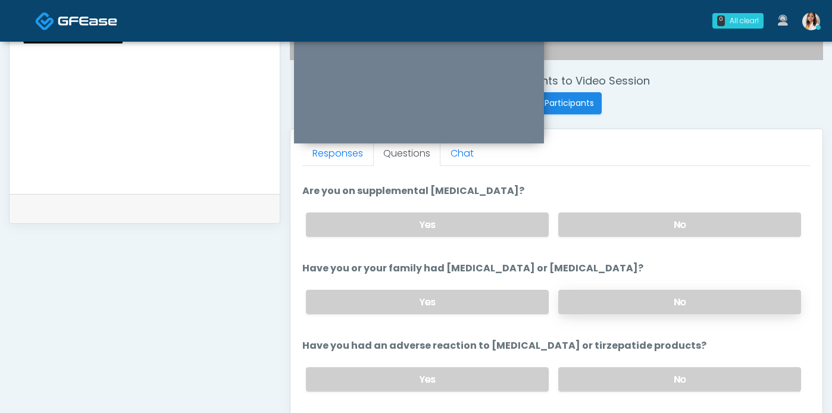
scroll to position [482, 0]
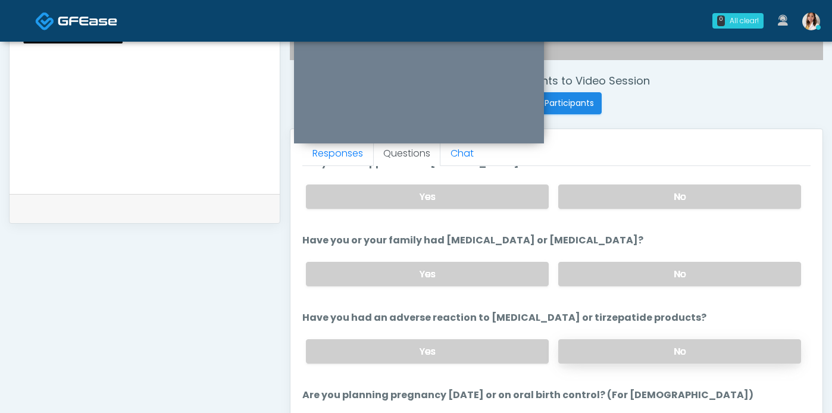
click at [650, 364] on label "No" at bounding box center [679, 351] width 243 height 24
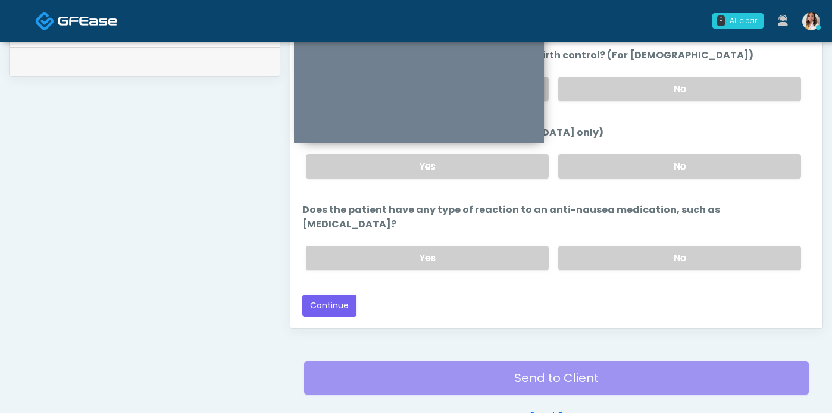
scroll to position [583, 0]
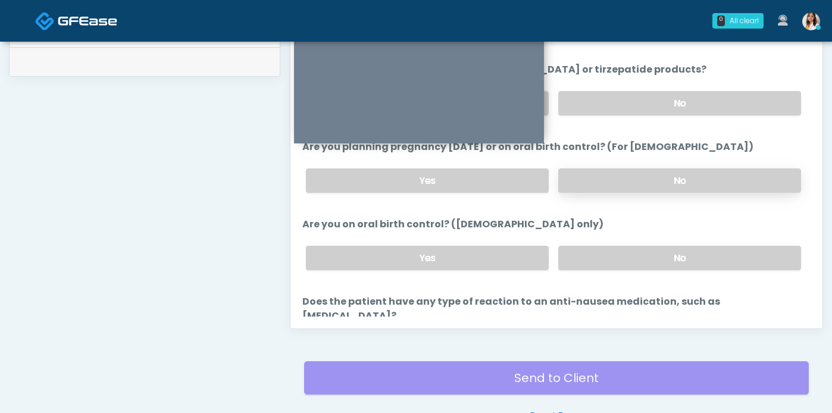
click at [655, 193] on label "No" at bounding box center [679, 180] width 243 height 24
click at [651, 270] on label "No" at bounding box center [679, 258] width 243 height 24
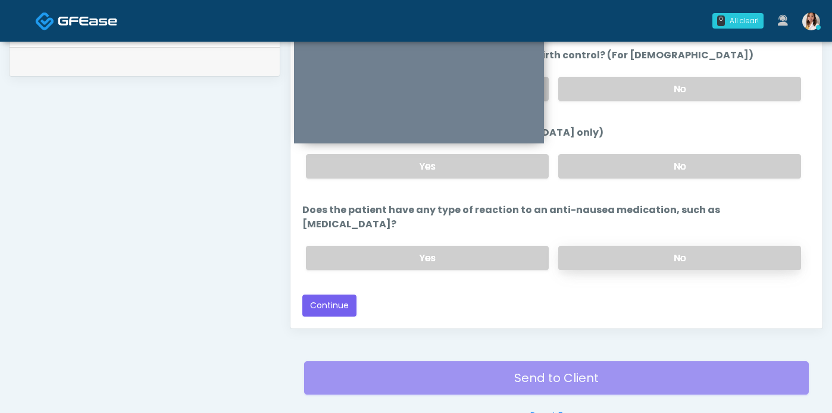
scroll to position [699, 0]
click at [648, 270] on label "No" at bounding box center [679, 258] width 243 height 24
click at [337, 309] on button "Continue" at bounding box center [329, 306] width 54 height 22
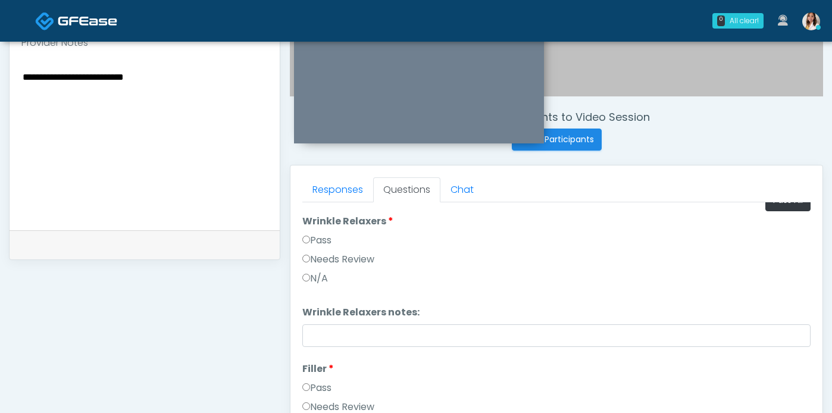
scroll to position [0, 0]
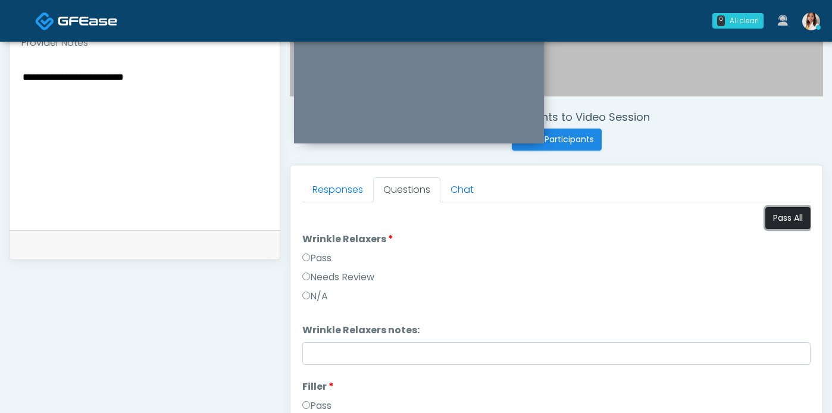
click at [765, 229] on button "Pass All" at bounding box center [787, 218] width 45 height 22
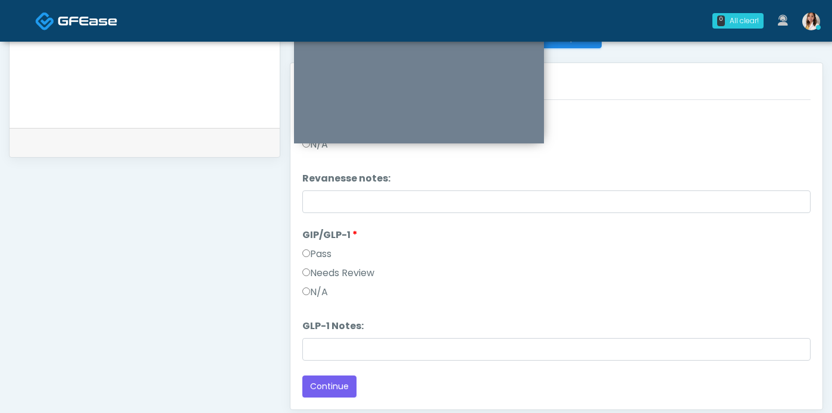
scroll to position [509, 0]
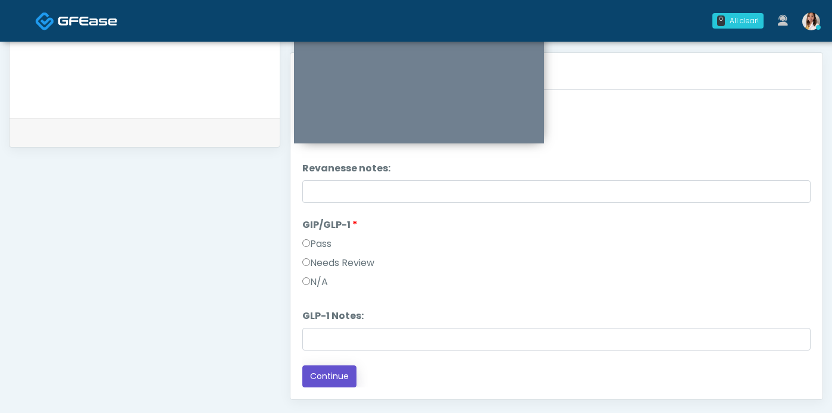
click at [338, 384] on button "Continue" at bounding box center [329, 376] width 54 height 22
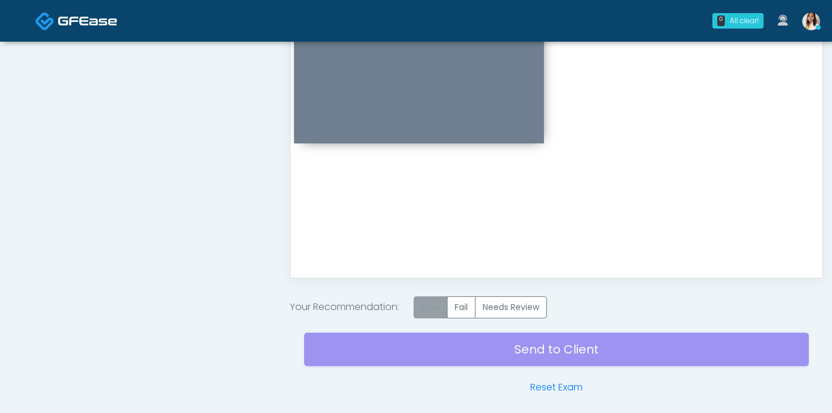
scroll to position [0, 0]
click at [442, 316] on label "Pass" at bounding box center [431, 307] width 34 height 22
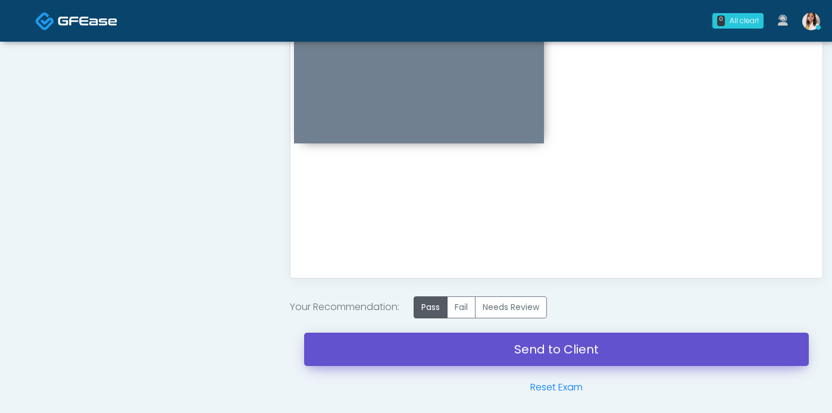
click at [517, 359] on link "Send to Client" at bounding box center [556, 349] width 505 height 33
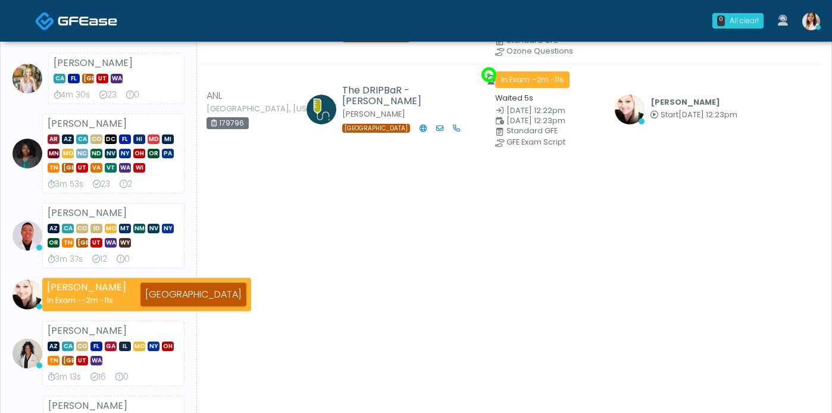
scroll to position [110, 0]
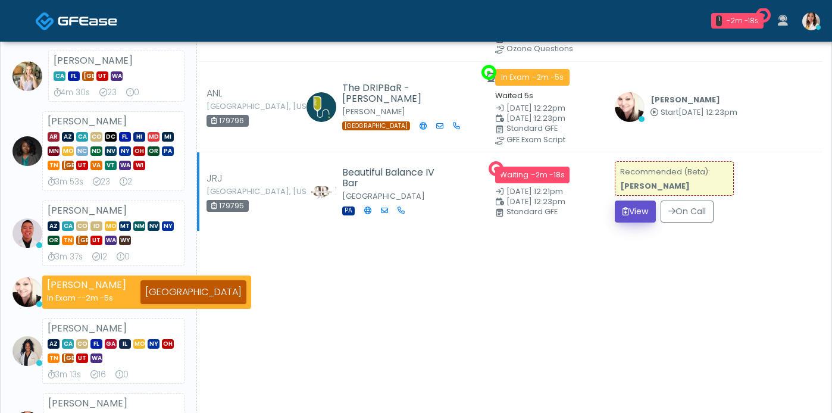
click at [641, 223] on button "View" at bounding box center [635, 212] width 41 height 22
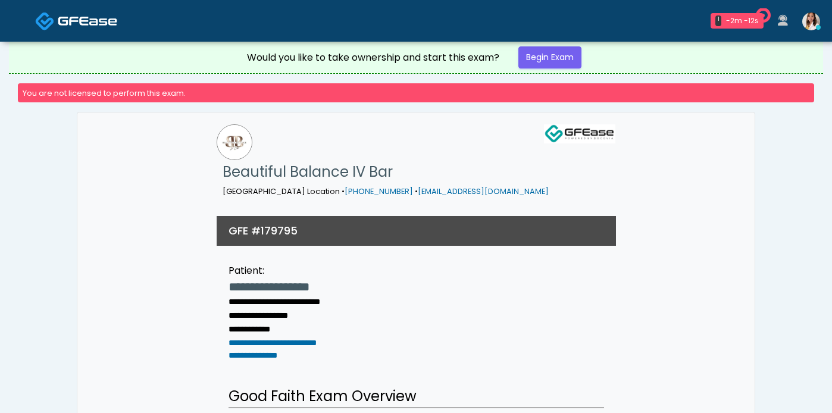
click at [66, 23] on img at bounding box center [88, 21] width 60 height 12
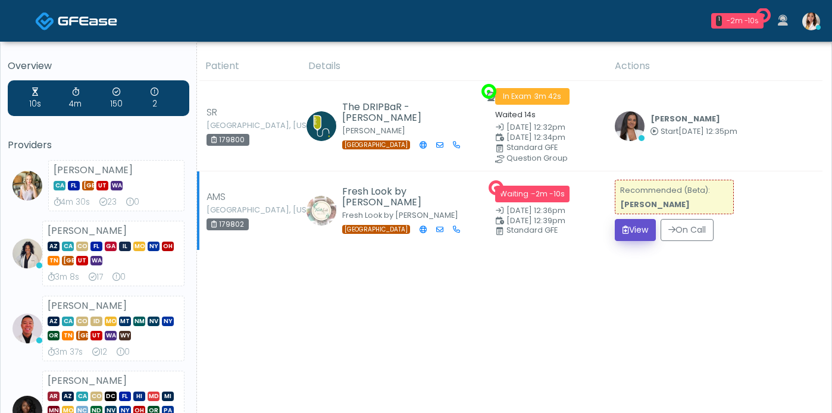
click at [637, 238] on button "View" at bounding box center [635, 230] width 41 height 22
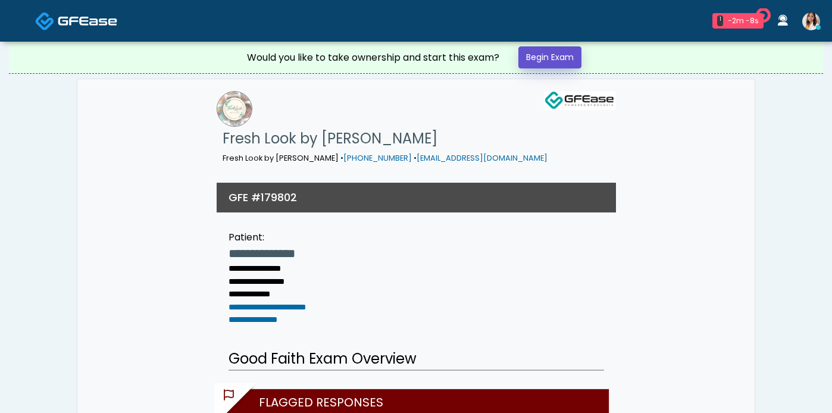
click at [566, 67] on link "Begin Exam" at bounding box center [549, 57] width 63 height 22
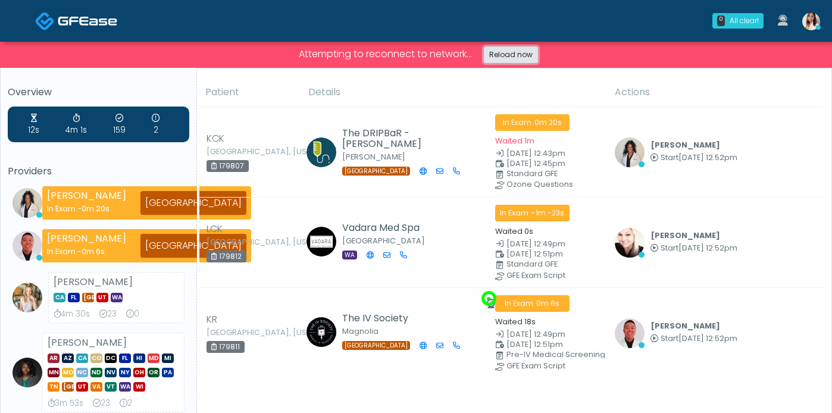
click at [524, 55] on link "Reload now" at bounding box center [511, 54] width 54 height 17
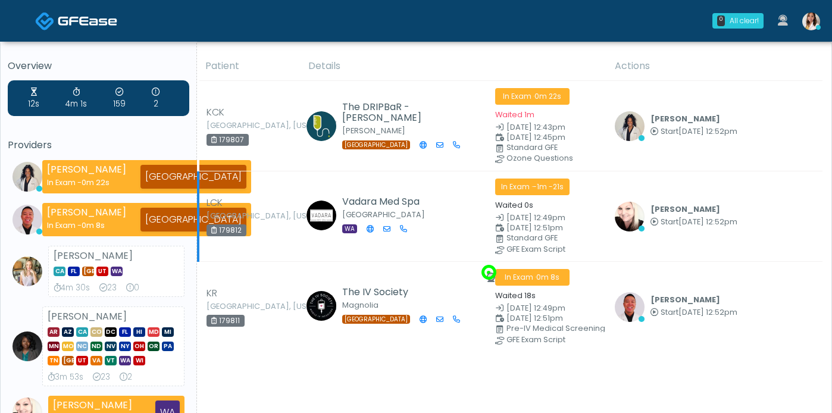
scroll to position [85, 0]
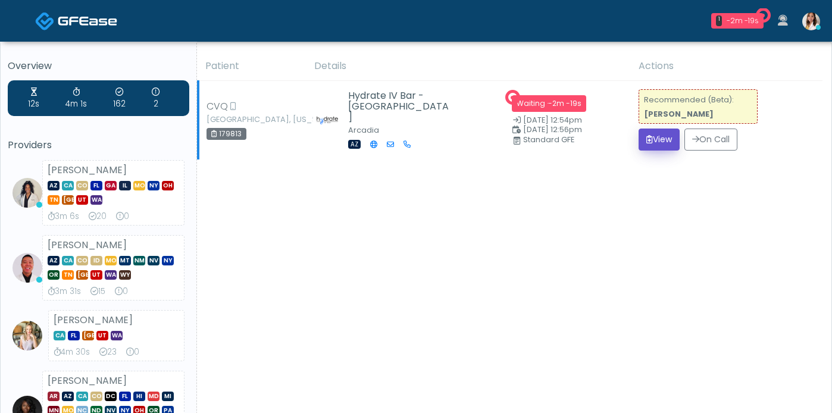
click at [668, 139] on button "View" at bounding box center [659, 140] width 41 height 22
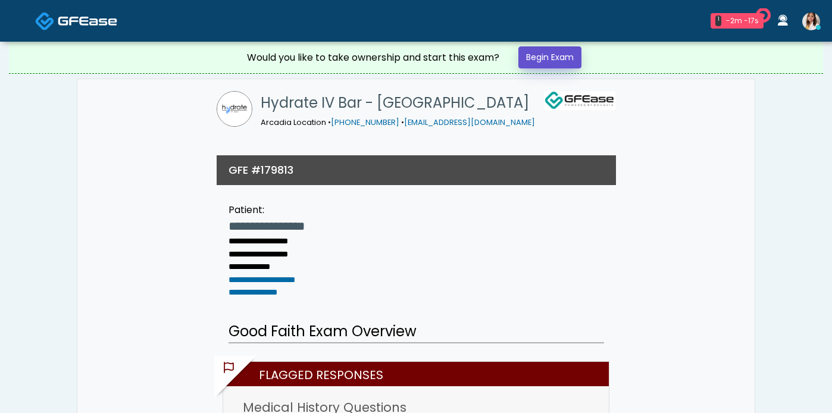
click at [566, 68] on link "Begin Exam" at bounding box center [549, 57] width 63 height 22
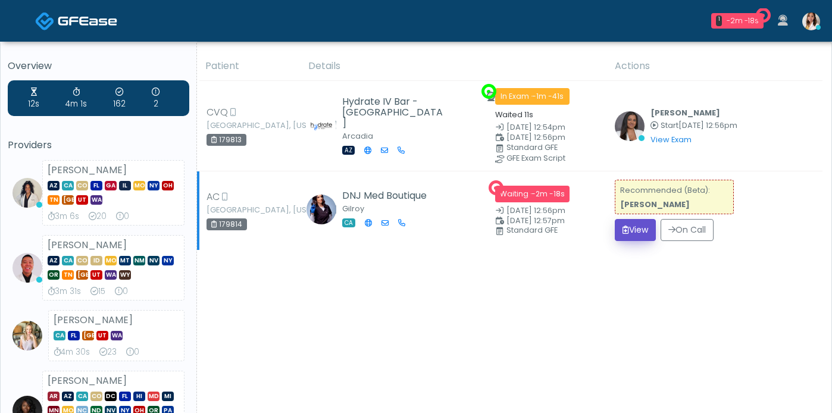
click at [634, 241] on button "View" at bounding box center [635, 230] width 41 height 22
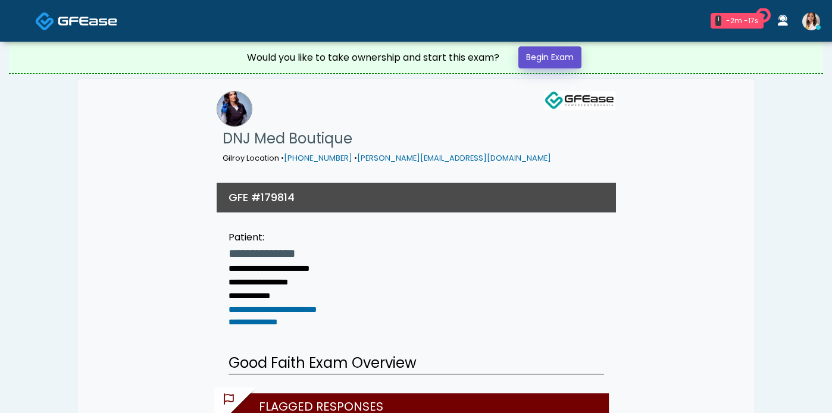
click at [541, 68] on link "Begin Exam" at bounding box center [549, 57] width 63 height 22
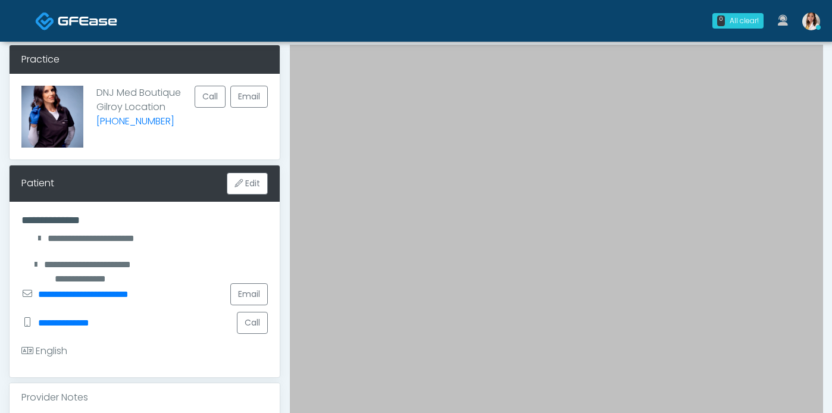
scroll to position [264, 0]
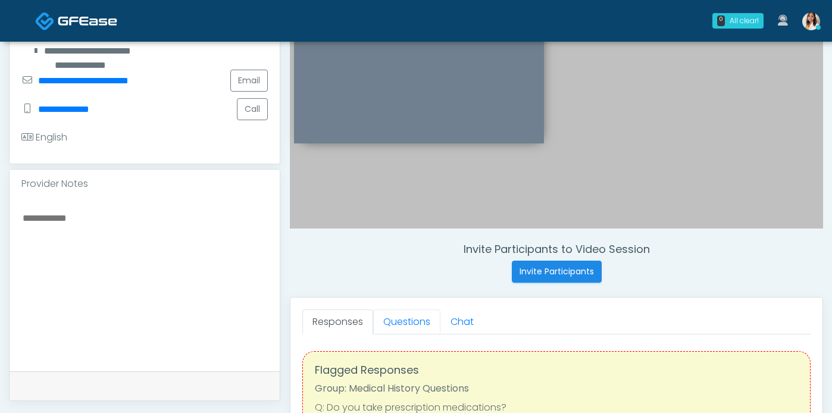
drag, startPoint x: 424, startPoint y: 332, endPoint x: 420, endPoint y: 296, distance: 36.0
click at [424, 332] on link "Questions" at bounding box center [406, 321] width 67 height 25
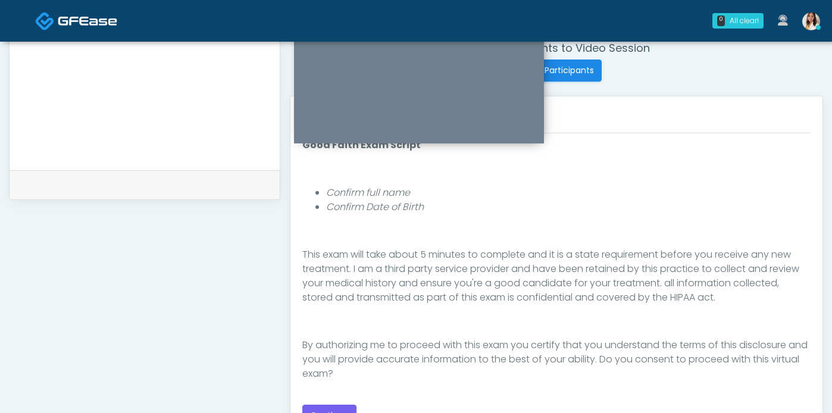
scroll to position [653, 0]
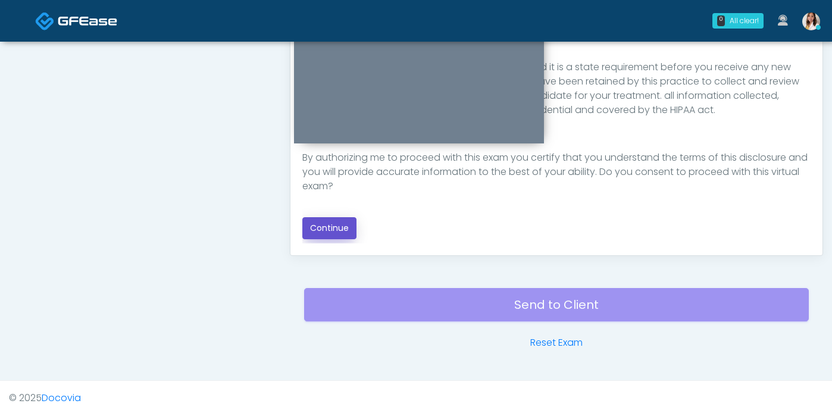
click at [337, 239] on button "Continue" at bounding box center [329, 228] width 54 height 22
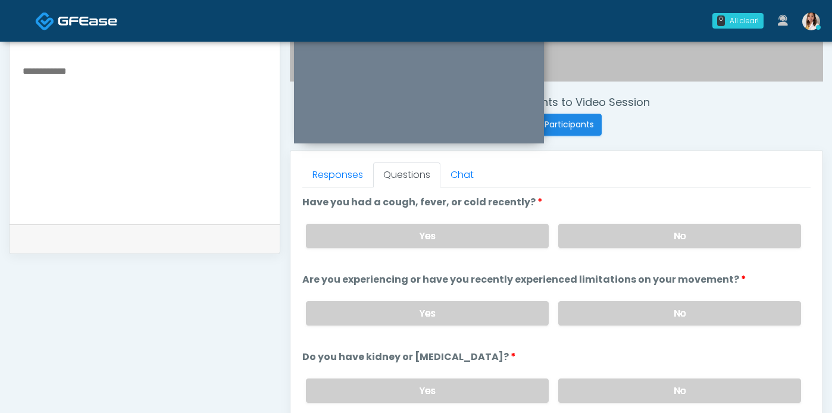
scroll to position [409, 0]
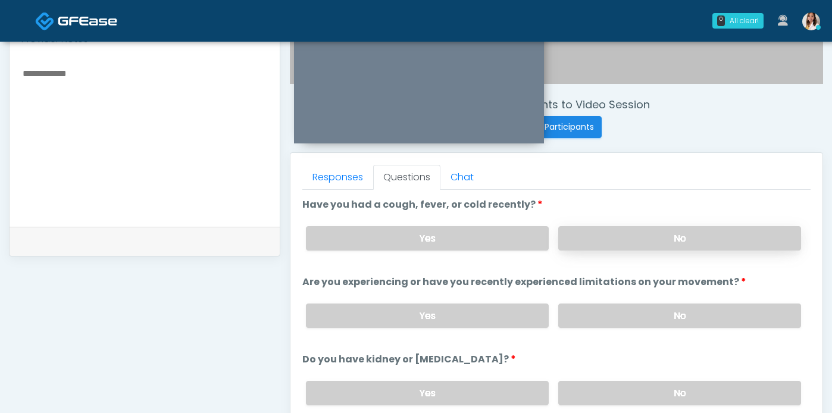
click at [635, 251] on label "No" at bounding box center [679, 238] width 243 height 24
click at [631, 327] on label "No" at bounding box center [679, 316] width 243 height 24
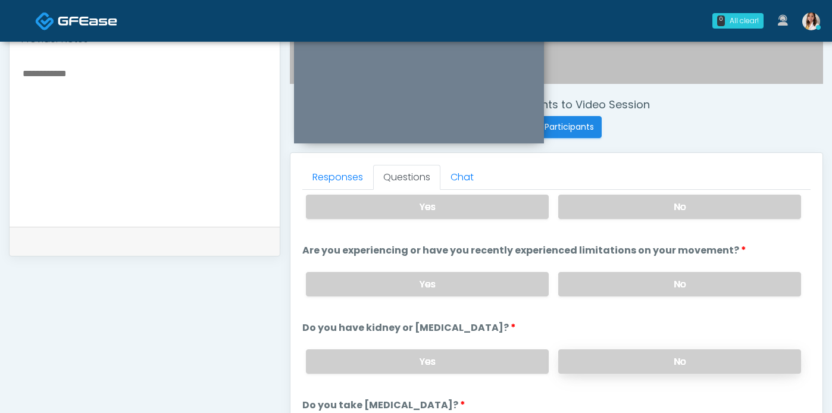
scroll to position [33, 0]
click at [640, 373] on label "No" at bounding box center [679, 360] width 243 height 24
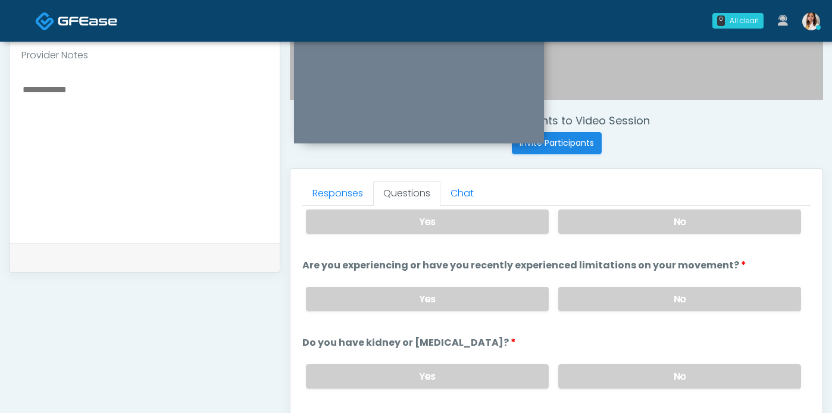
scroll to position [393, 0]
drag, startPoint x: 111, startPoint y: 87, endPoint x: 110, endPoint y: 100, distance: 13.1
click at [111, 87] on div at bounding box center [145, 156] width 270 height 173
click at [108, 109] on textarea at bounding box center [144, 154] width 246 height 145
click at [506, 309] on label "Yes" at bounding box center [427, 299] width 243 height 24
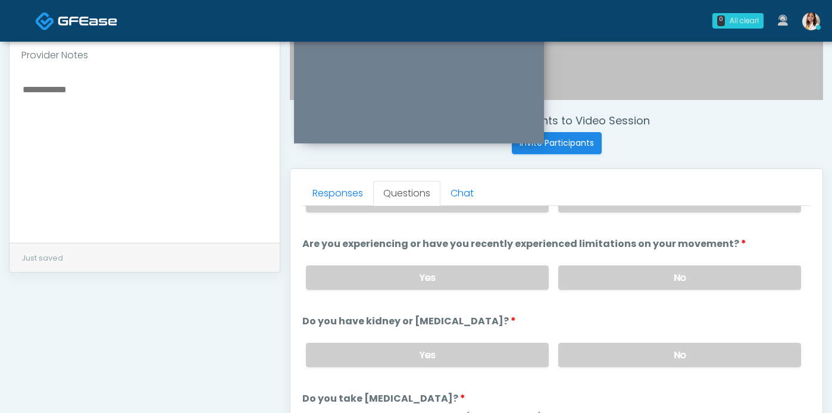
scroll to position [54, 0]
click at [111, 101] on textarea at bounding box center [144, 154] width 246 height 145
click at [115, 145] on textarea "**********" at bounding box center [144, 154] width 246 height 145
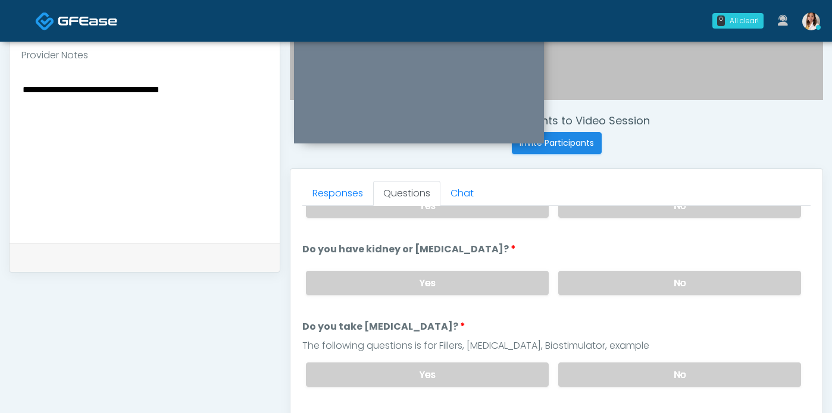
scroll to position [137, 0]
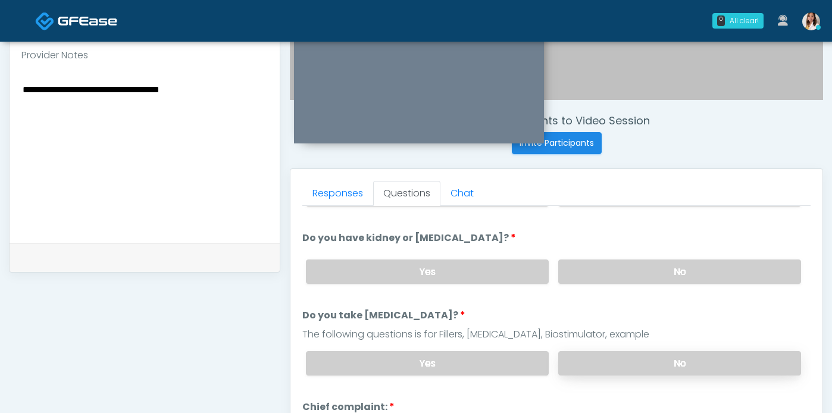
type textarea "**********"
click at [609, 376] on label "No" at bounding box center [679, 363] width 243 height 24
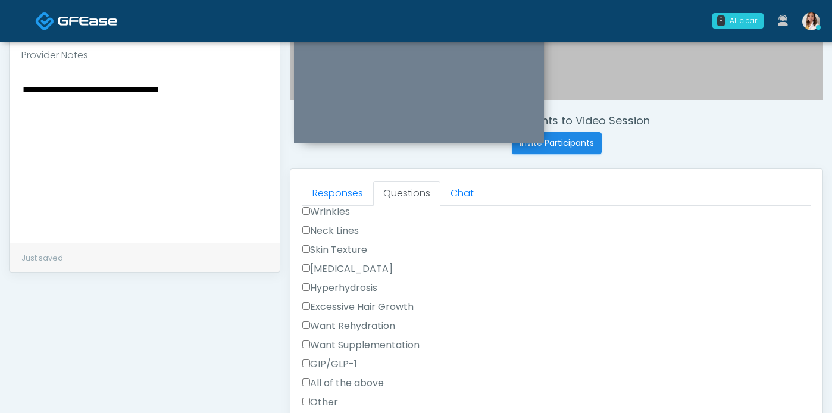
scroll to position [386, 0]
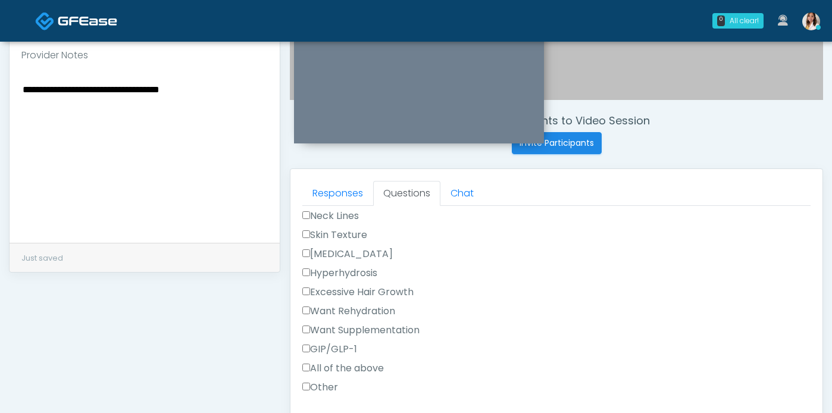
click at [379, 337] on label "Want Supplementation" at bounding box center [360, 330] width 117 height 14
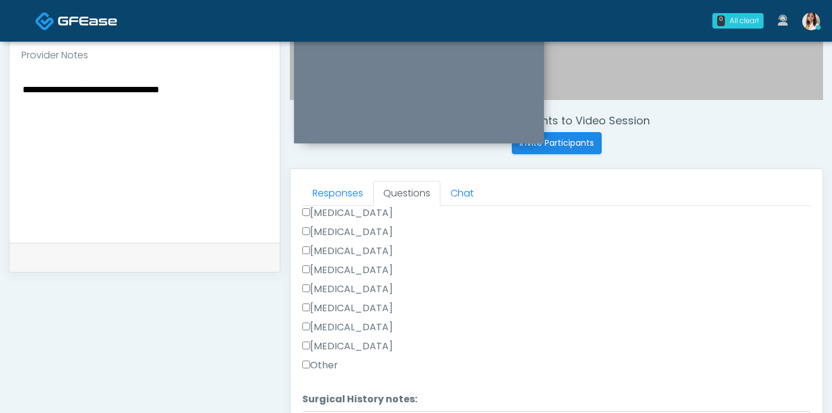
scroll to position [659, 0]
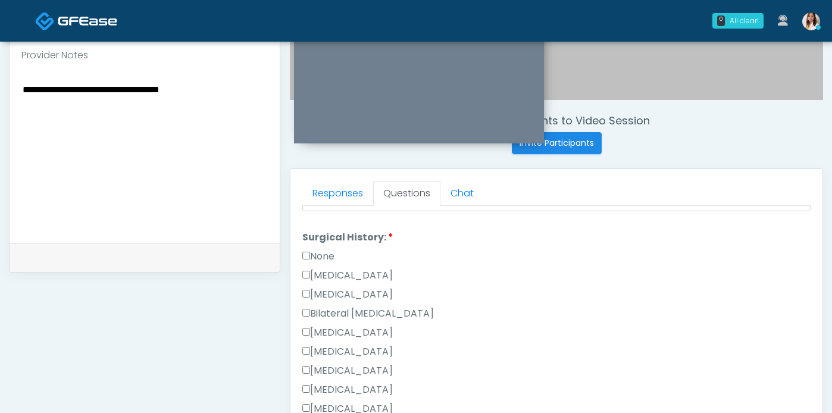
click at [309, 264] on label "None" at bounding box center [318, 256] width 32 height 14
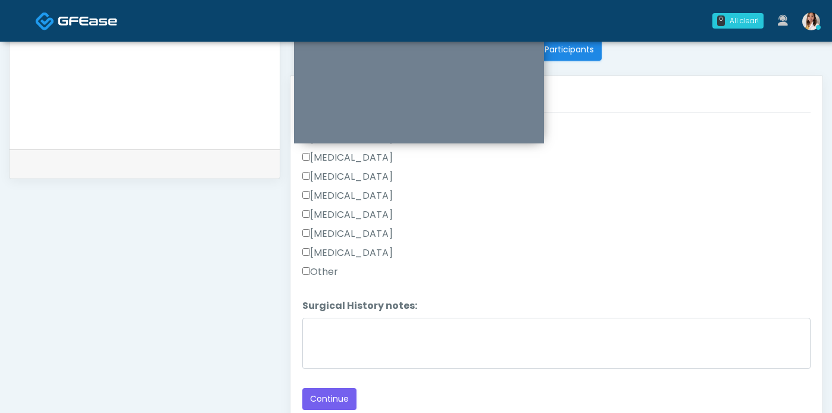
scroll to position [591, 0]
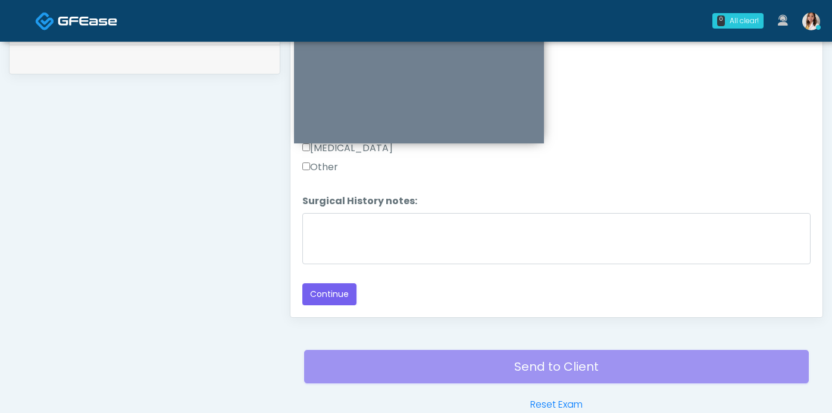
click at [343, 305] on button "Continue" at bounding box center [329, 294] width 54 height 22
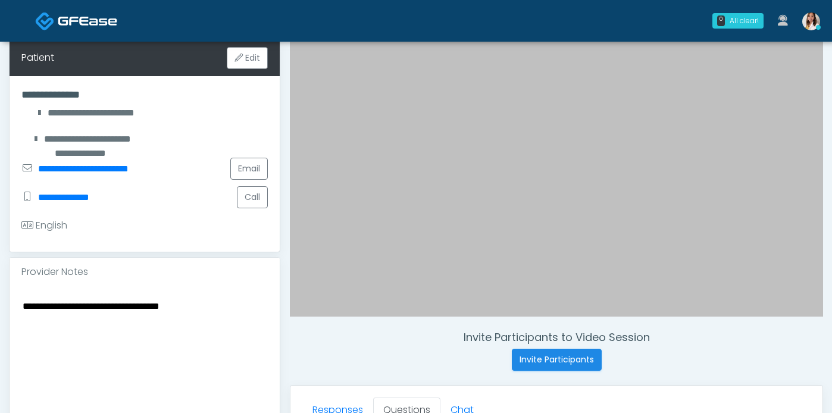
scroll to position [526, 0]
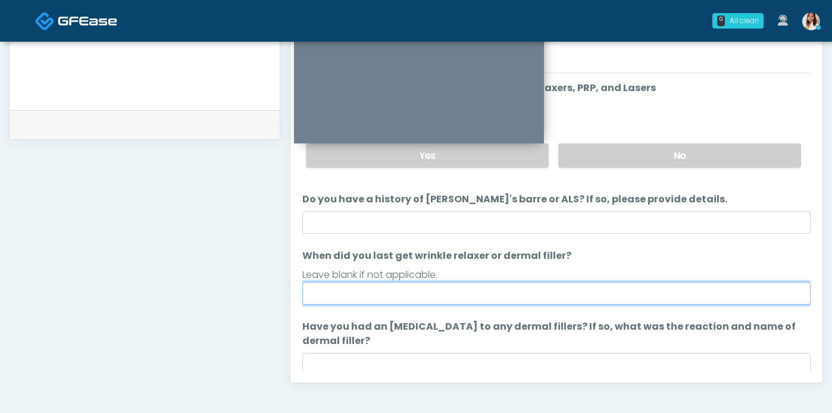
click at [526, 305] on input "When did you last get wrinkle relaxer or dermal filler?" at bounding box center [556, 293] width 508 height 23
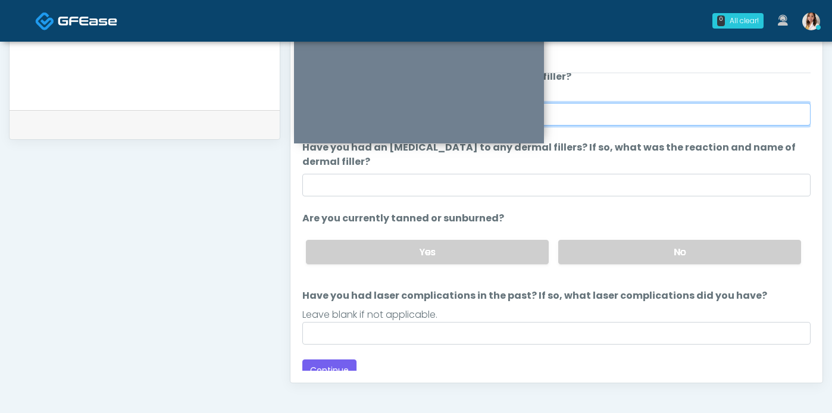
scroll to position [210, 0]
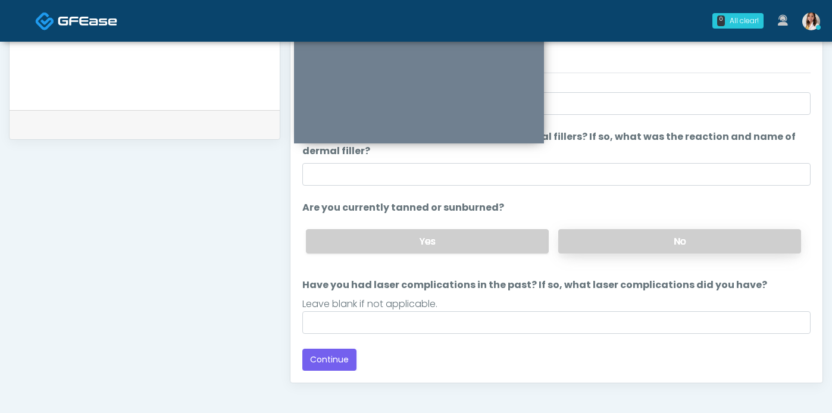
click at [619, 241] on label "No" at bounding box center [679, 241] width 243 height 24
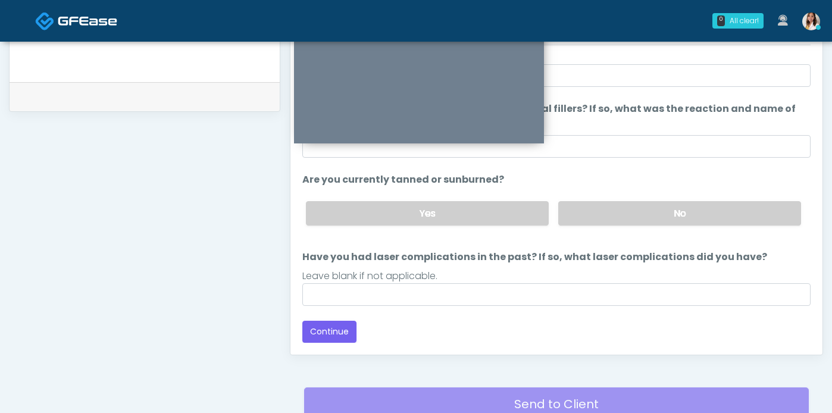
scroll to position [554, 0]
click at [338, 339] on button "Continue" at bounding box center [329, 331] width 54 height 22
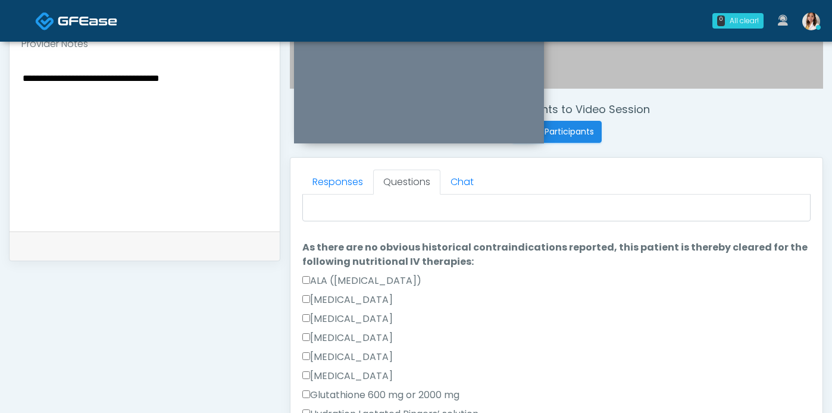
scroll to position [0, 0]
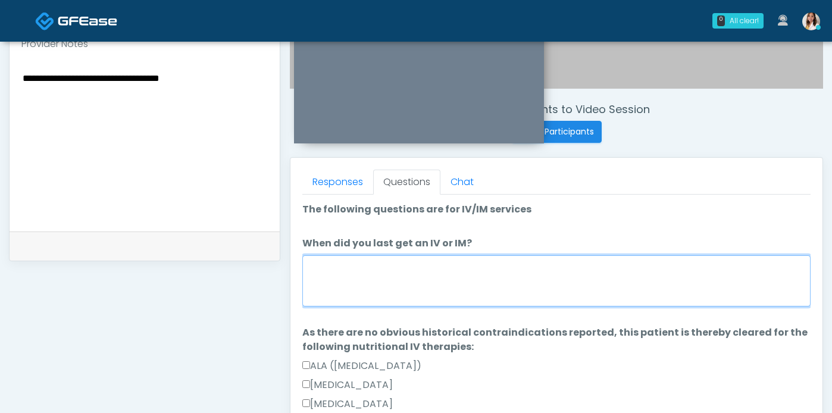
click at [547, 305] on textarea "When did you last get an IV or IM?" at bounding box center [556, 280] width 508 height 51
click at [542, 295] on textarea "When did you last get an IV or IM?" at bounding box center [556, 280] width 508 height 51
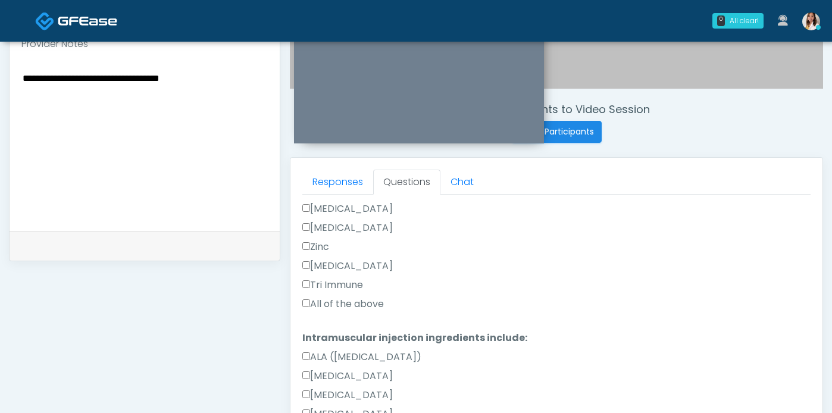
scroll to position [487, 0]
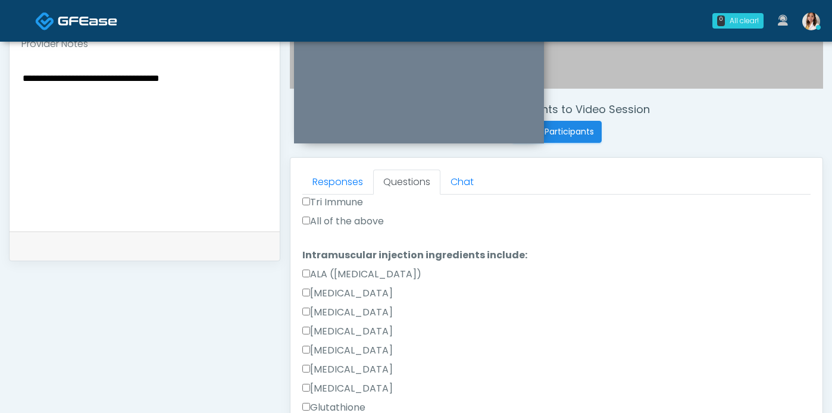
type textarea "**********"
click at [381, 229] on label "All of the above" at bounding box center [343, 221] width 82 height 14
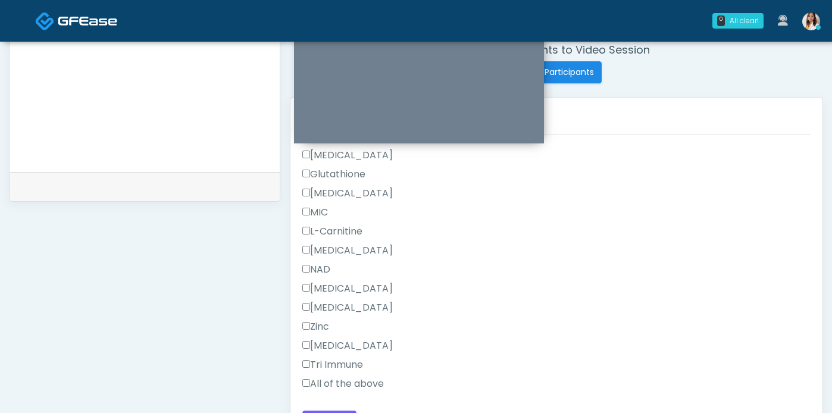
scroll to position [508, 0]
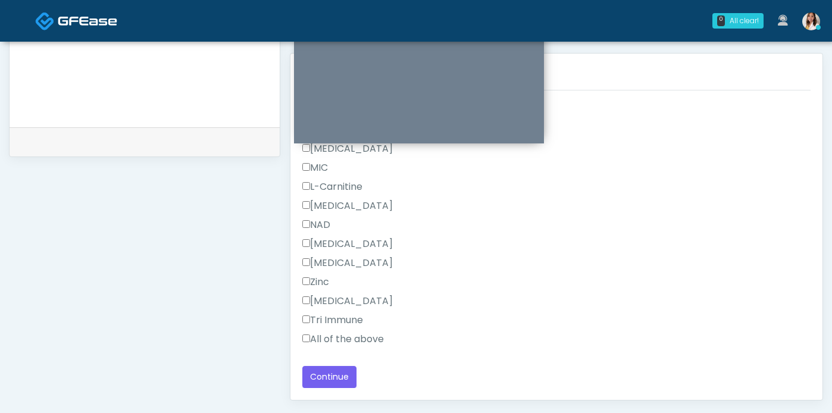
click at [346, 346] on label "All of the above" at bounding box center [343, 339] width 82 height 14
click at [343, 379] on button "Continue" at bounding box center [329, 377] width 54 height 22
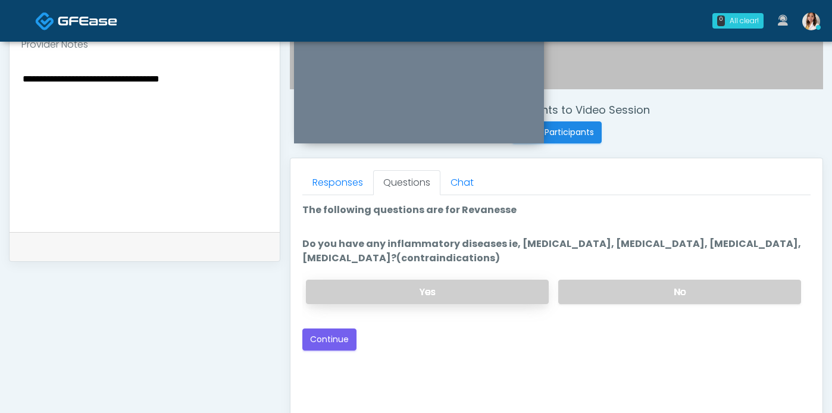
scroll to position [401, 0]
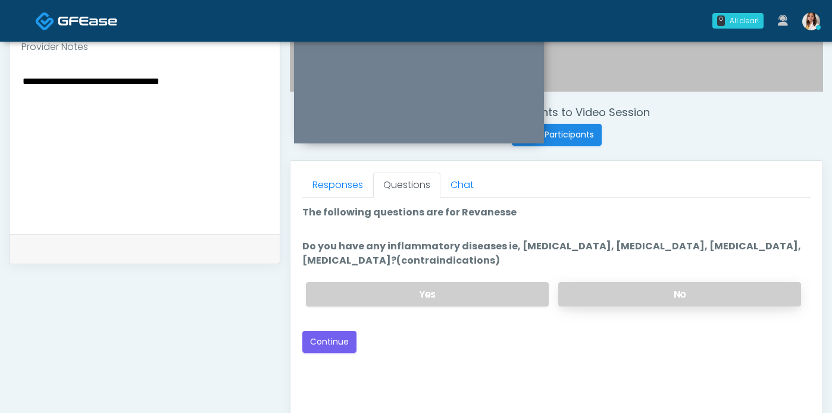
click at [624, 305] on label "No" at bounding box center [679, 294] width 243 height 24
click at [344, 349] on button "Continue" at bounding box center [329, 342] width 54 height 22
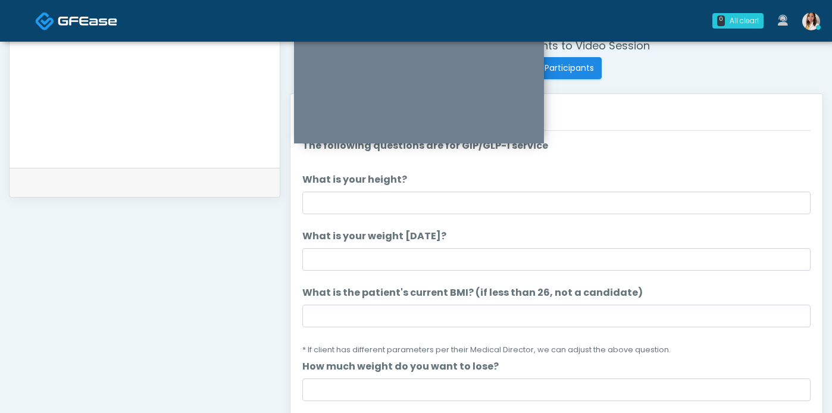
scroll to position [413, 0]
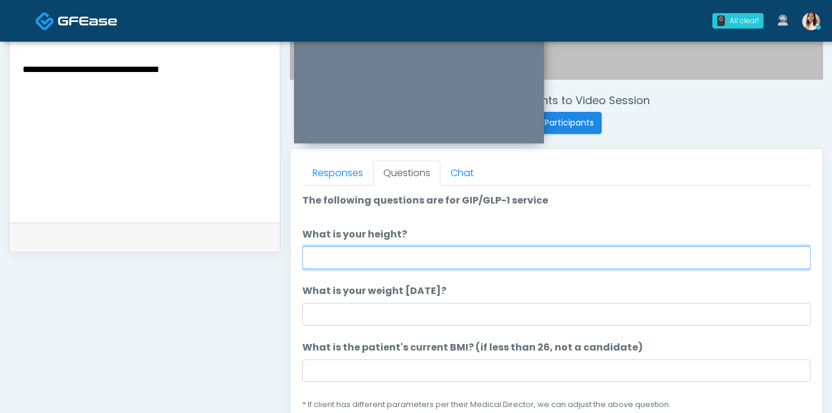
click at [449, 269] on input "What is your height?" at bounding box center [556, 257] width 508 height 23
click at [515, 269] on input "What is your height?" at bounding box center [556, 257] width 508 height 23
type input "***"
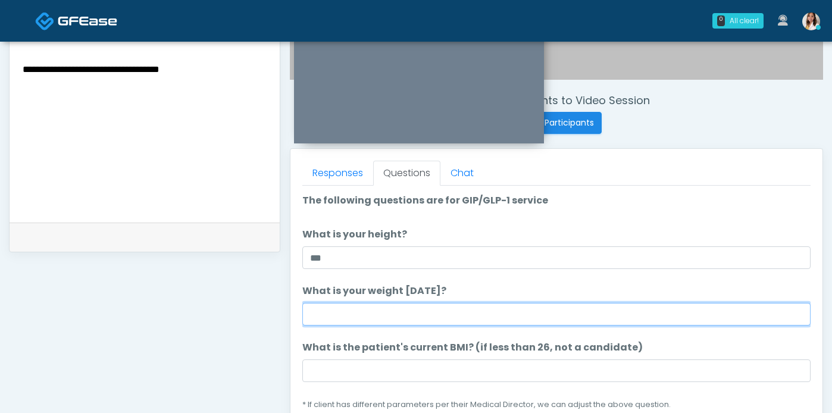
click at [499, 326] on input "What is your weight today?" at bounding box center [556, 314] width 508 height 23
type input "***"
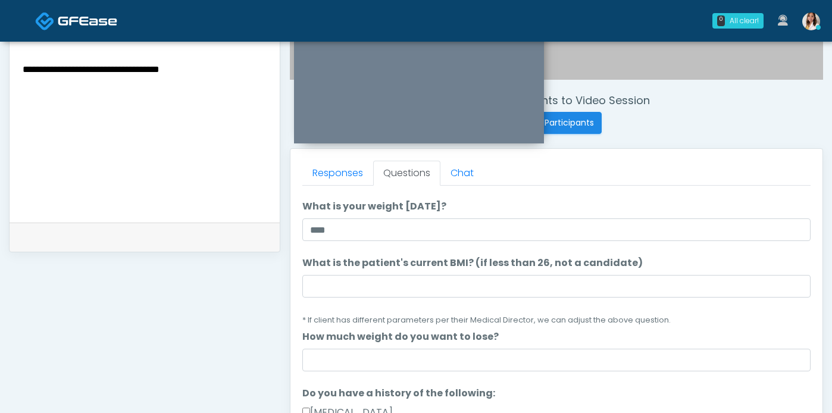
scroll to position [103, 0]
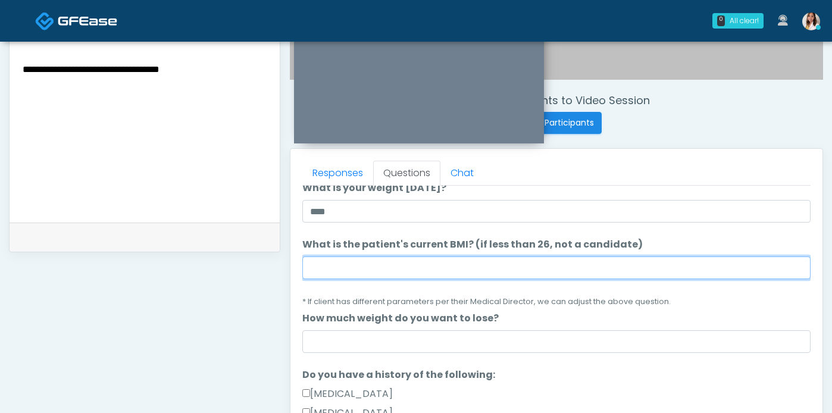
click at [359, 279] on input "What is the patient's current BMI? (if less than 26, not a candidate)" at bounding box center [556, 268] width 508 height 23
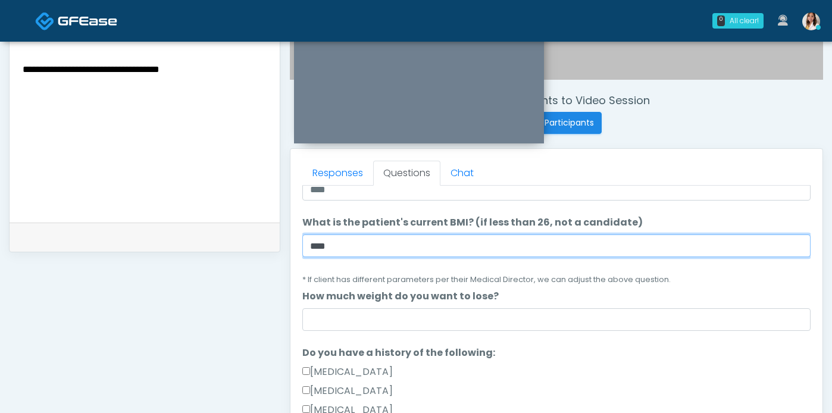
type input "****"
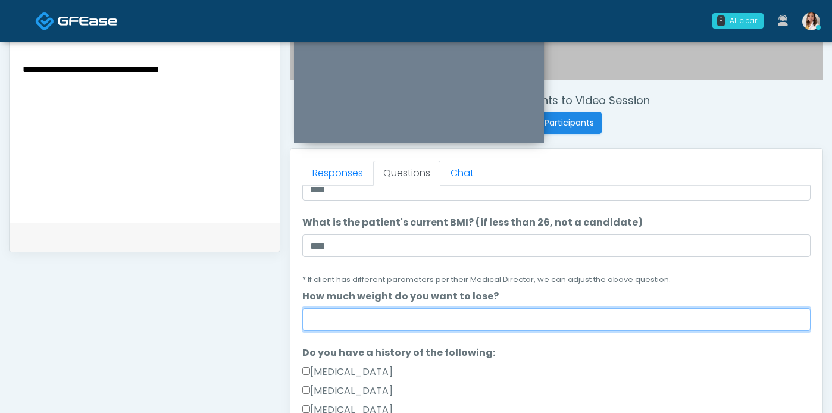
click at [360, 331] on input "How much weight do you want to lose?" at bounding box center [556, 319] width 508 height 23
click at [361, 331] on input "How much weight do you want to lose?" at bounding box center [556, 319] width 508 height 23
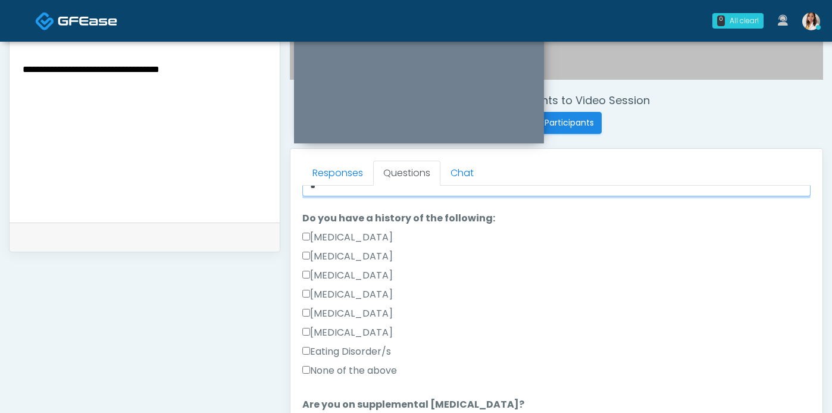
scroll to position [280, 0]
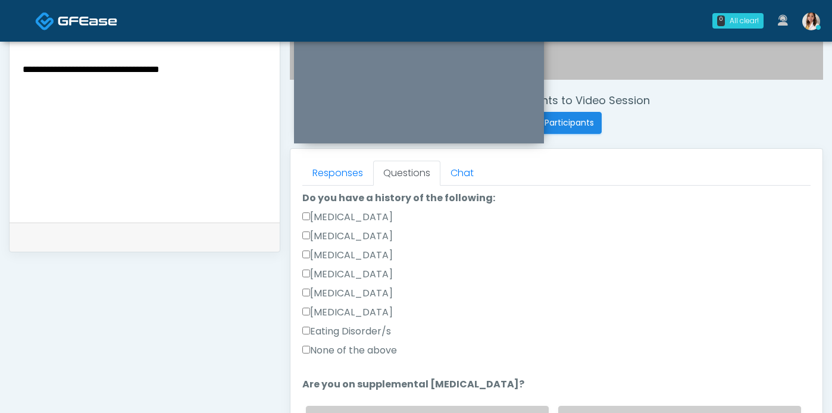
type input "*"
click at [312, 358] on label "None of the above" at bounding box center [349, 350] width 95 height 14
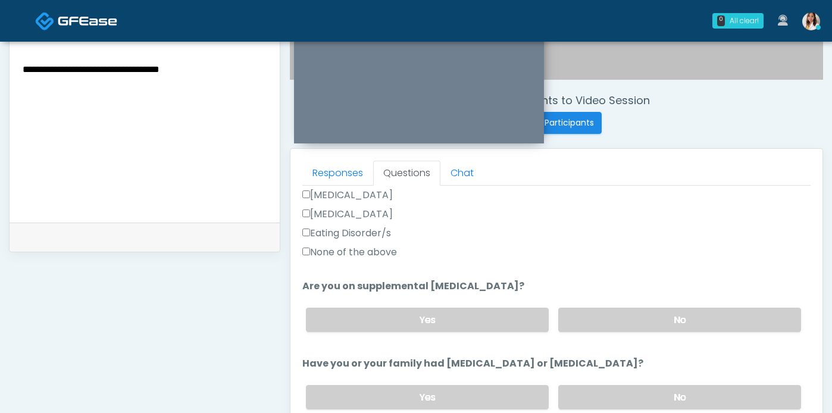
scroll to position [493, 0]
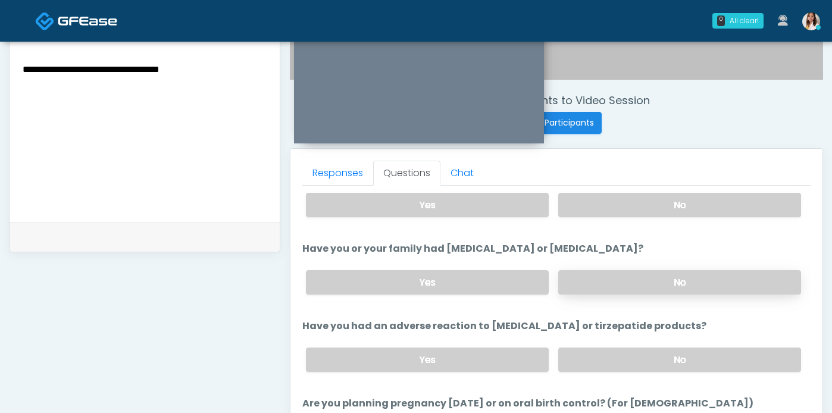
click at [677, 295] on label "No" at bounding box center [679, 282] width 243 height 24
click at [646, 217] on label "No" at bounding box center [679, 205] width 243 height 24
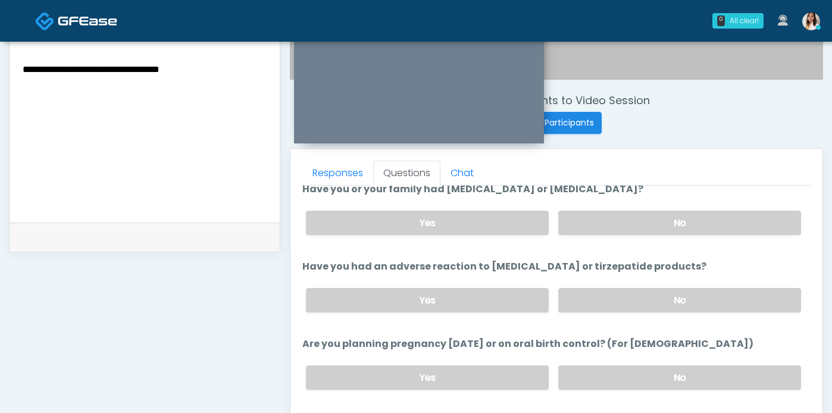
scroll to position [595, 0]
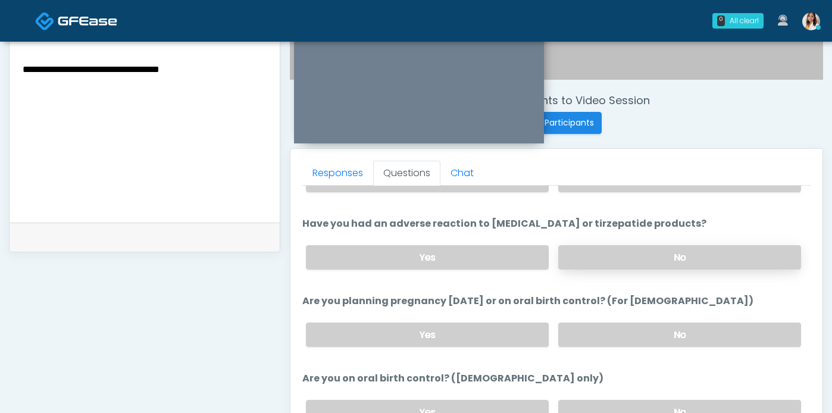
click at [639, 270] on label "No" at bounding box center [679, 257] width 243 height 24
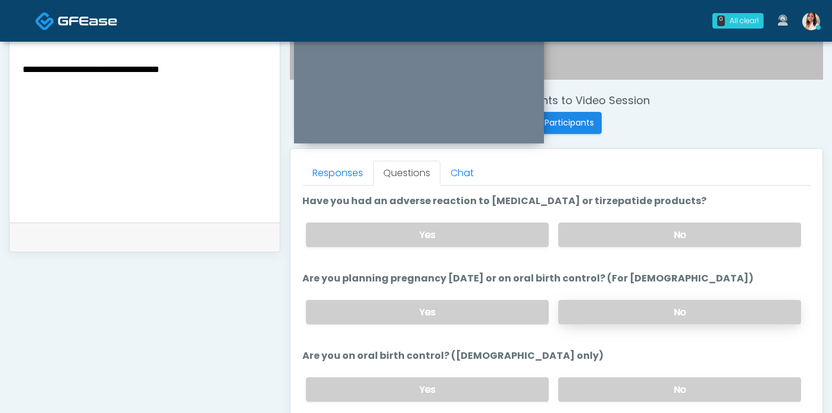
click at [657, 324] on label "No" at bounding box center [679, 312] width 243 height 24
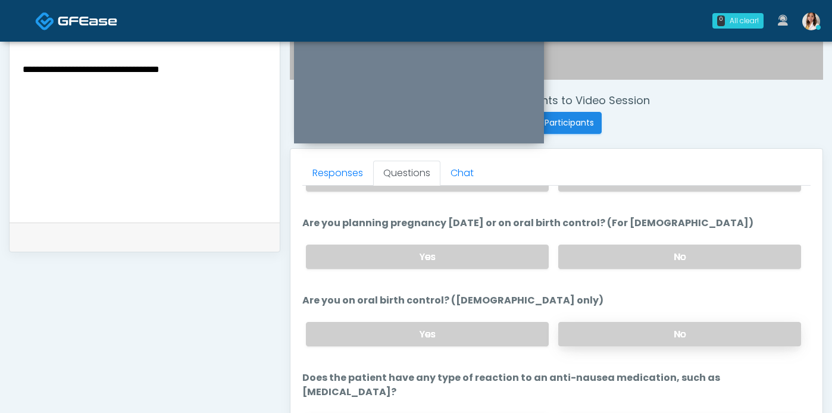
click at [638, 346] on label "No" at bounding box center [679, 334] width 243 height 24
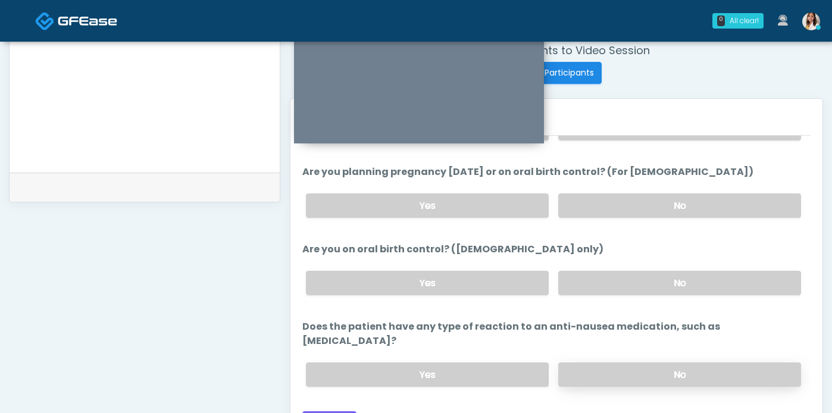
scroll to position [499, 0]
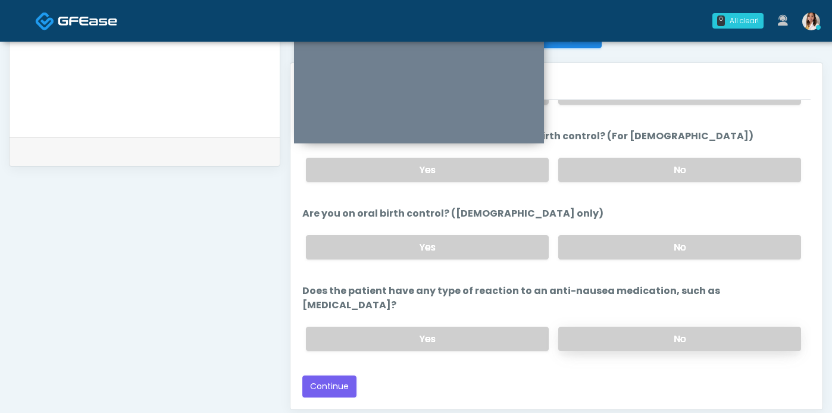
click at [638, 349] on label "No" at bounding box center [679, 339] width 243 height 24
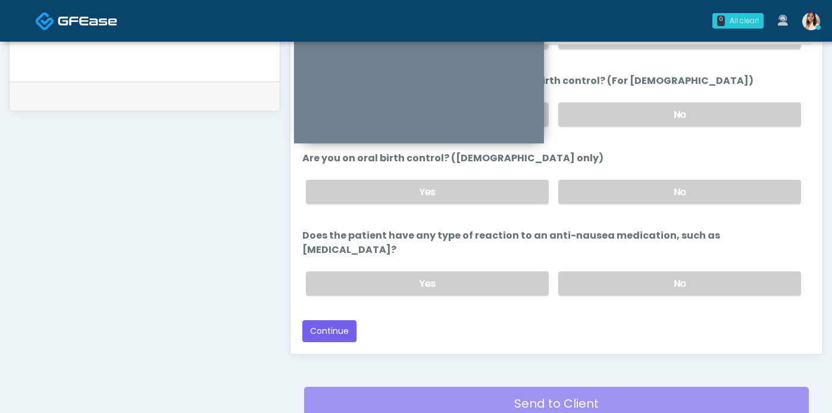
scroll to position [558, 0]
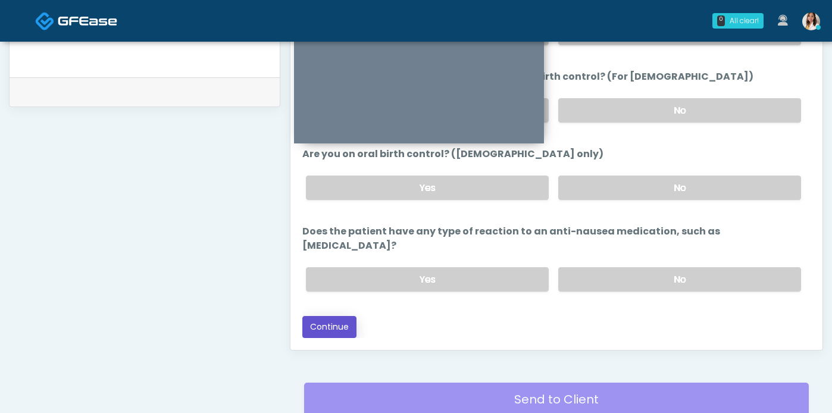
click at [323, 338] on button "Continue" at bounding box center [329, 327] width 54 height 22
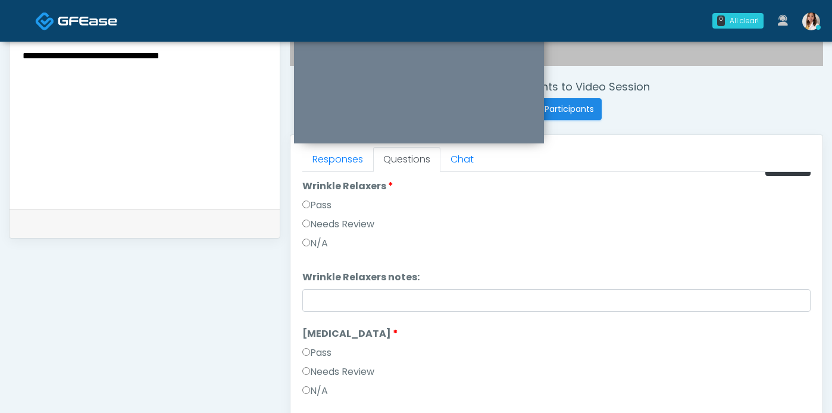
scroll to position [0, 0]
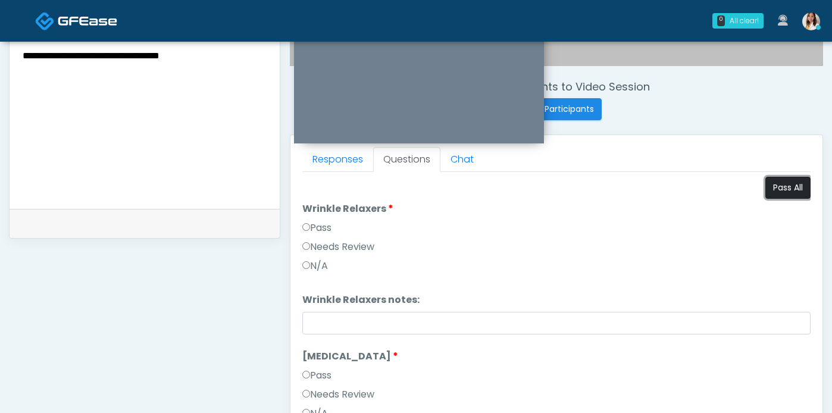
click at [767, 199] on button "Pass All" at bounding box center [787, 188] width 45 height 22
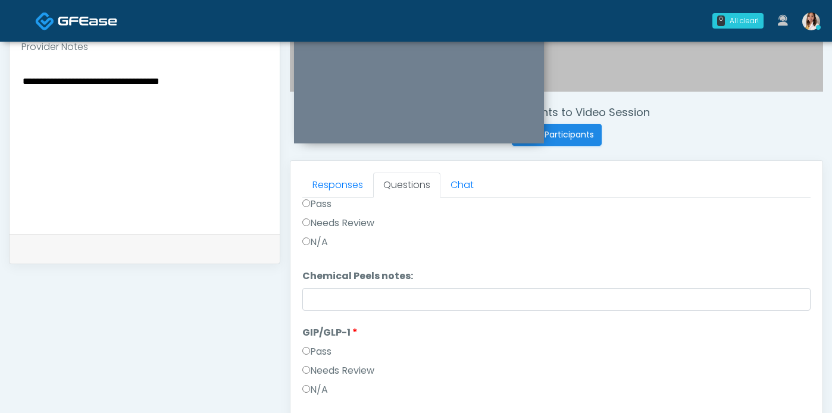
scroll to position [1458, 0]
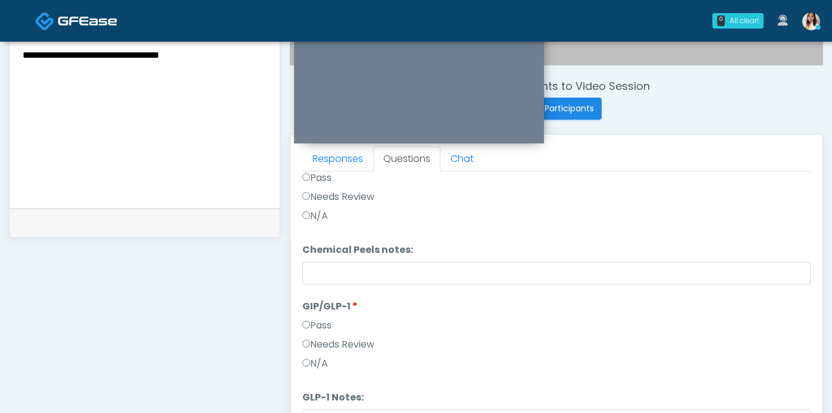
click at [369, 345] on label "Needs Review" at bounding box center [338, 344] width 72 height 14
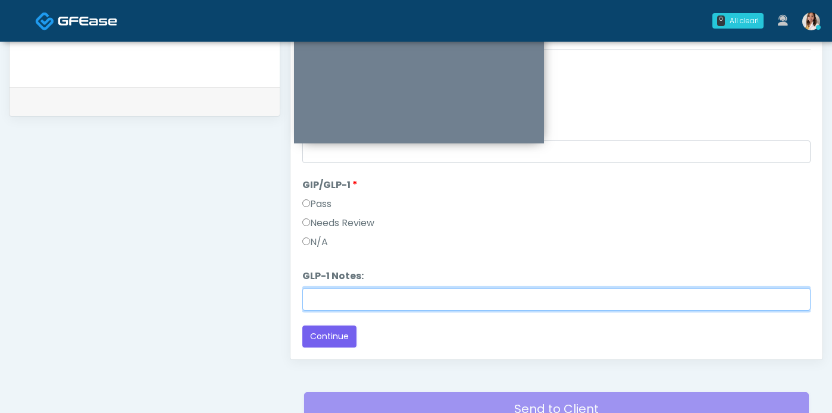
click at [406, 306] on input "GLP-1 Notes:" at bounding box center [556, 299] width 508 height 23
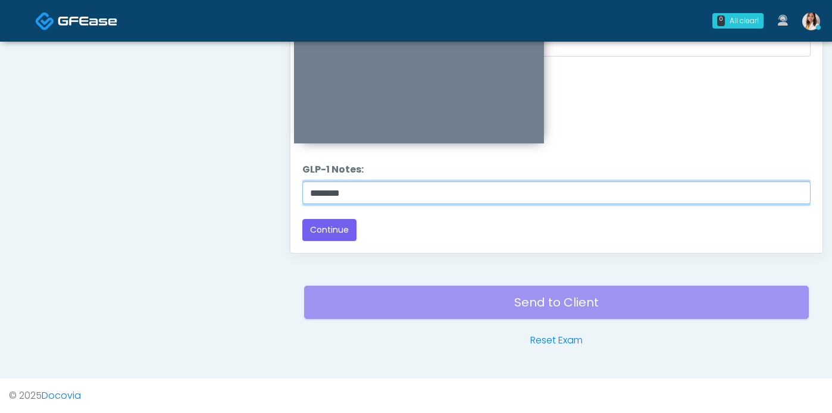
scroll to position [1458, 0]
type input "********"
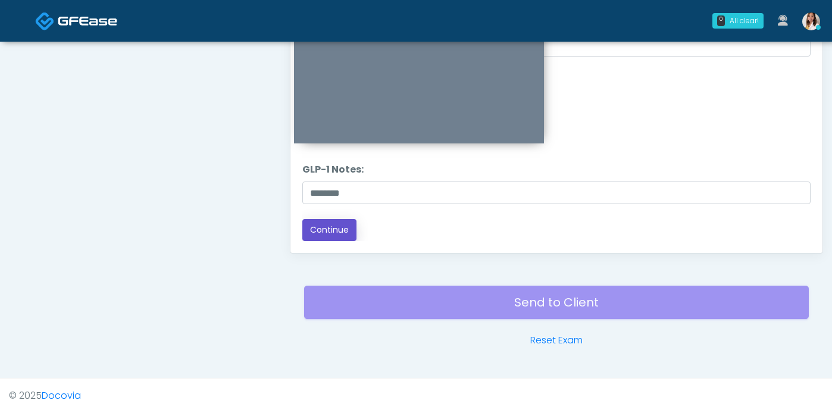
click at [346, 220] on button "Continue" at bounding box center [329, 230] width 54 height 22
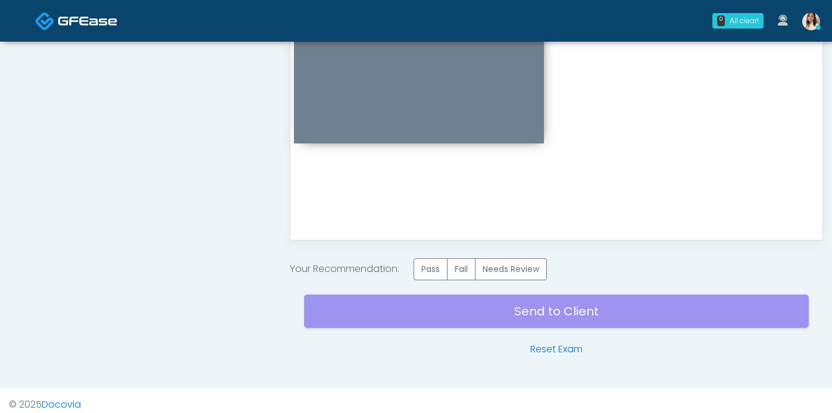
scroll to position [0, 0]
click at [433, 276] on label "Pass" at bounding box center [431, 269] width 34 height 22
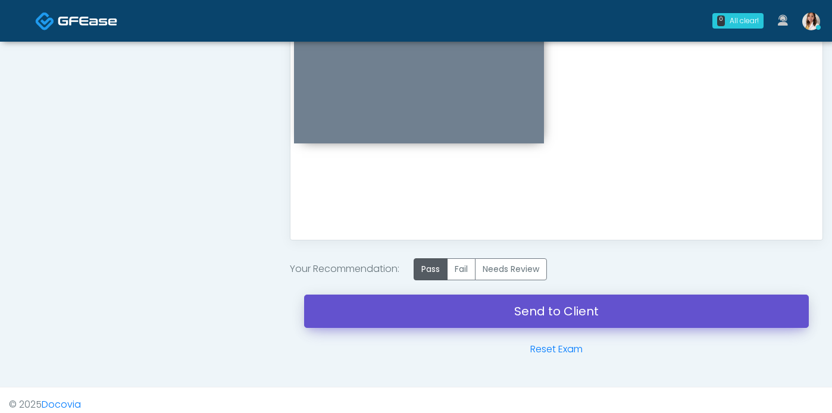
click at [476, 326] on link "Send to Client" at bounding box center [556, 311] width 505 height 33
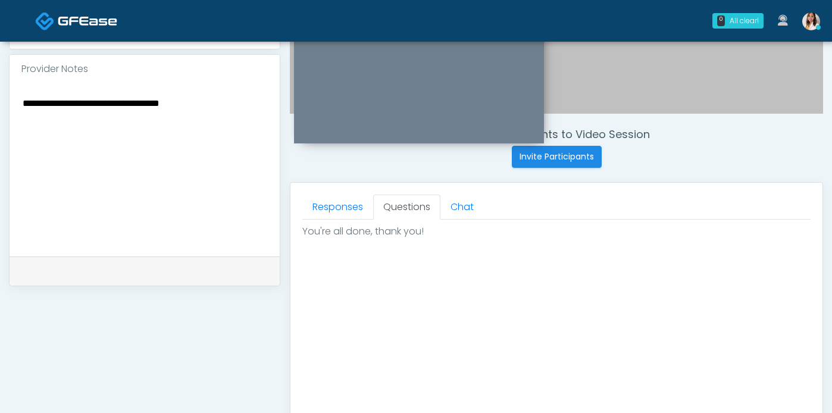
scroll to position [332, 0]
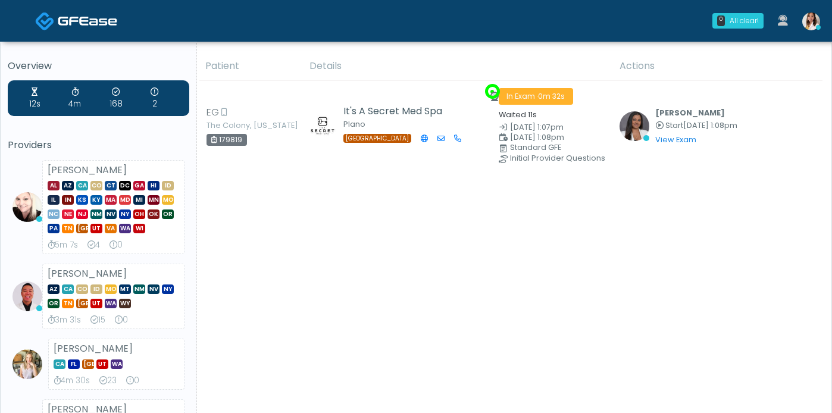
drag, startPoint x: 452, startPoint y: 251, endPoint x: 459, endPoint y: 250, distance: 7.8
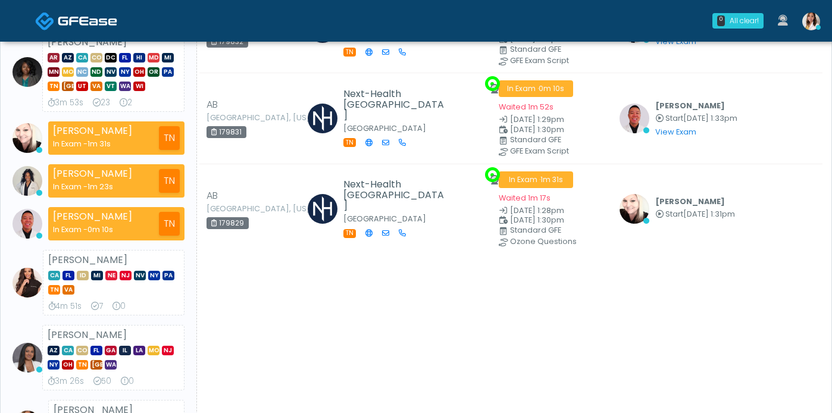
scroll to position [258, 0]
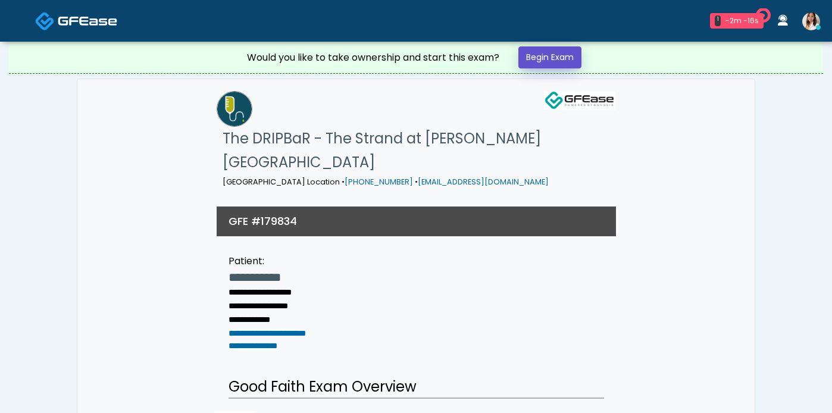
click at [565, 67] on link "Begin Exam" at bounding box center [549, 57] width 63 height 22
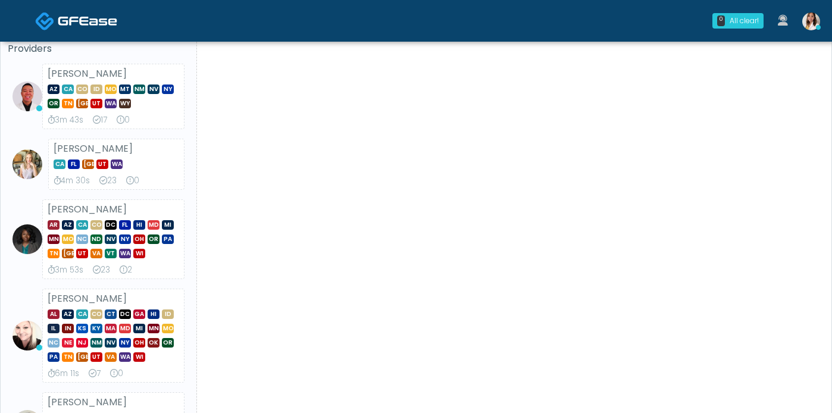
scroll to position [199, 0]
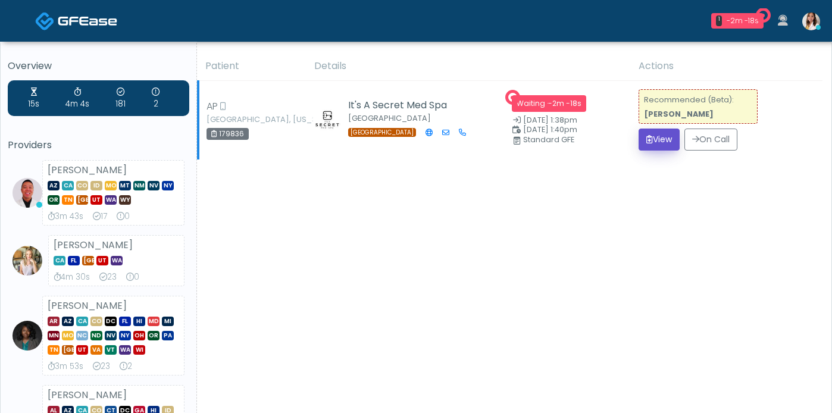
click at [647, 143] on icon "submit" at bounding box center [649, 139] width 7 height 8
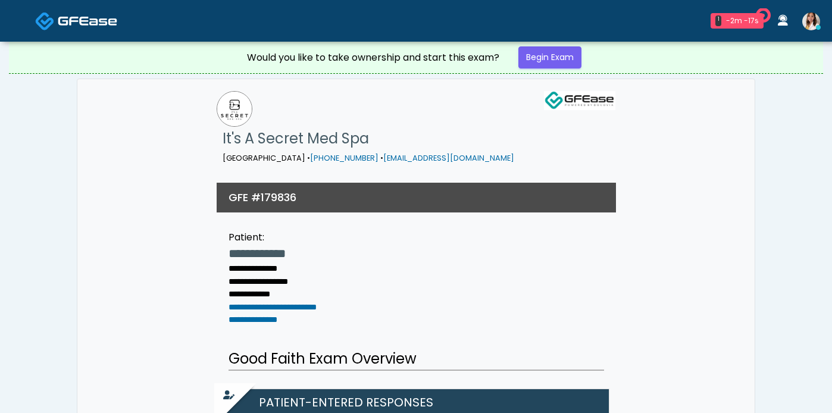
click at [563, 63] on link "Begin Exam" at bounding box center [549, 57] width 63 height 22
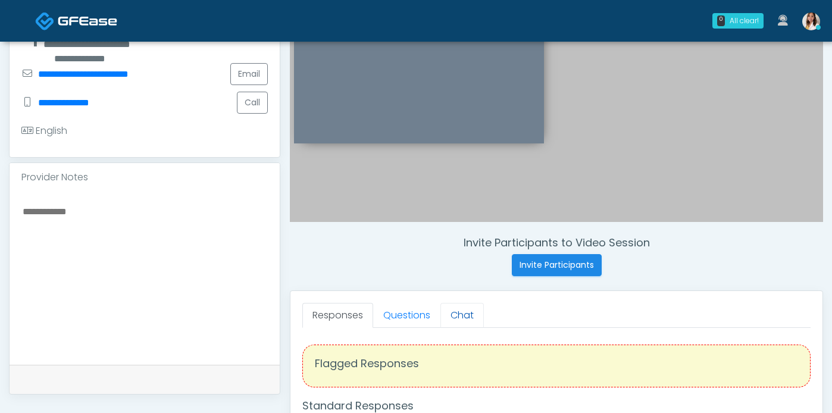
scroll to position [254, 0]
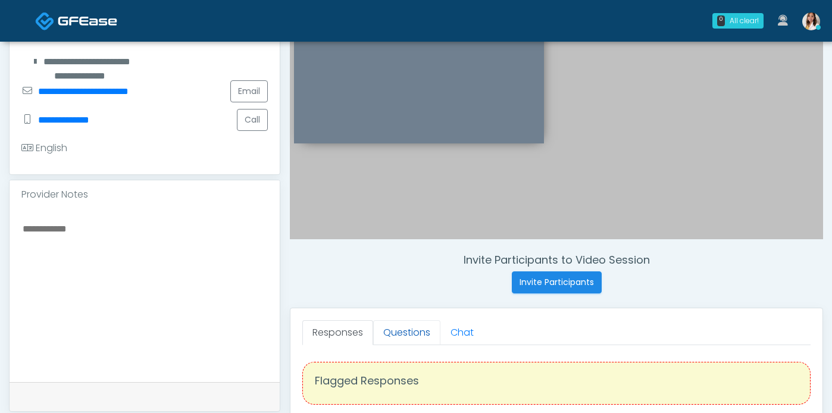
click at [427, 339] on link "Questions" at bounding box center [406, 332] width 67 height 25
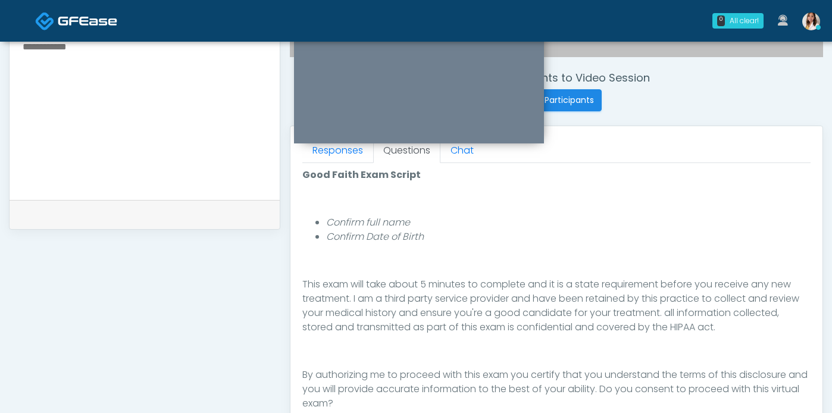
scroll to position [637, 0]
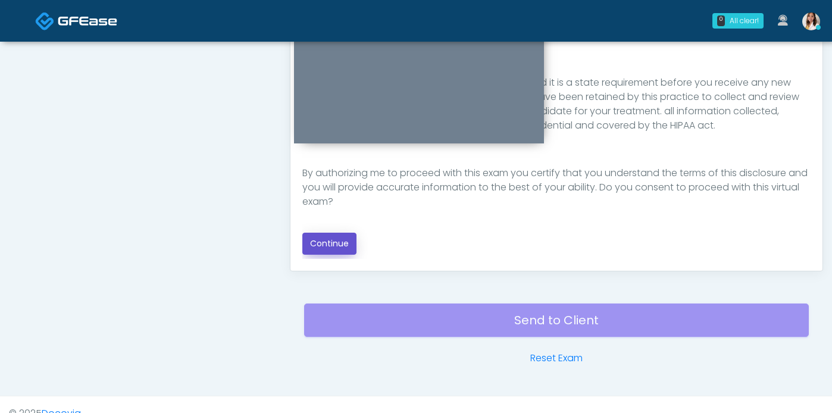
click at [346, 254] on button "Continue" at bounding box center [329, 244] width 54 height 22
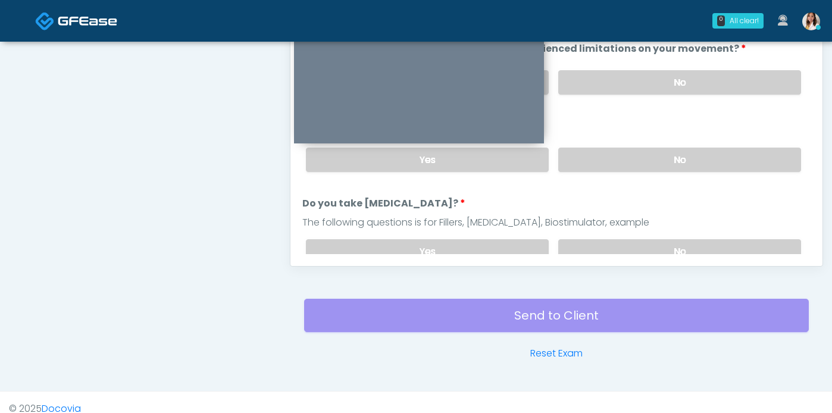
scroll to position [404, 0]
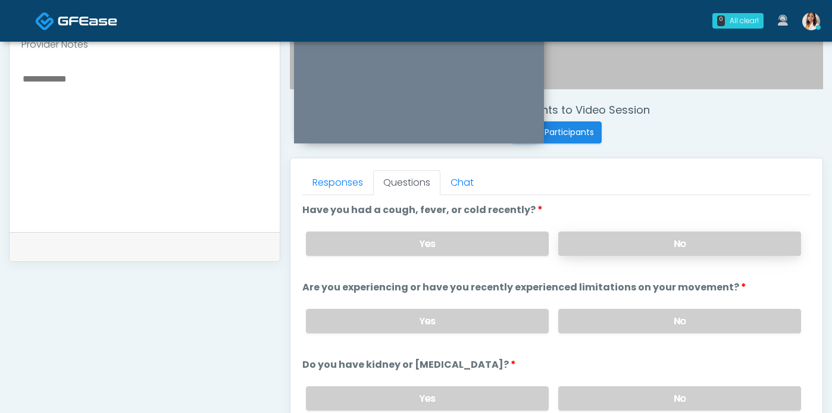
click at [626, 250] on label "No" at bounding box center [679, 244] width 243 height 24
click at [463, 250] on label "Yes" at bounding box center [427, 244] width 243 height 24
click at [99, 120] on textarea at bounding box center [144, 143] width 246 height 145
type textarea "*"
type textarea "**********"
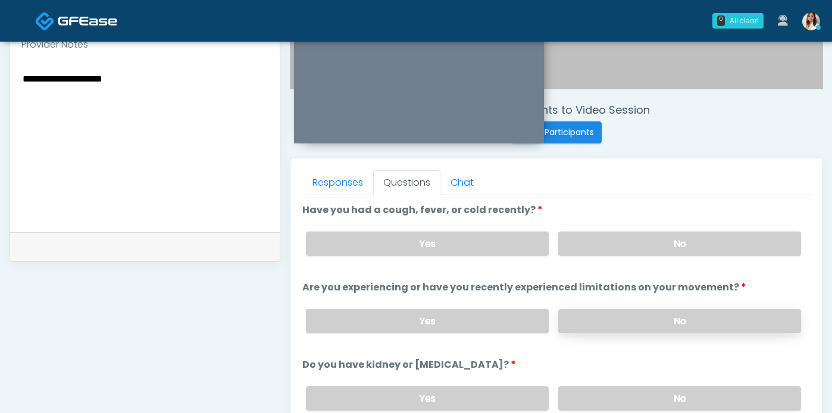
click at [715, 331] on label "No" at bounding box center [679, 321] width 243 height 24
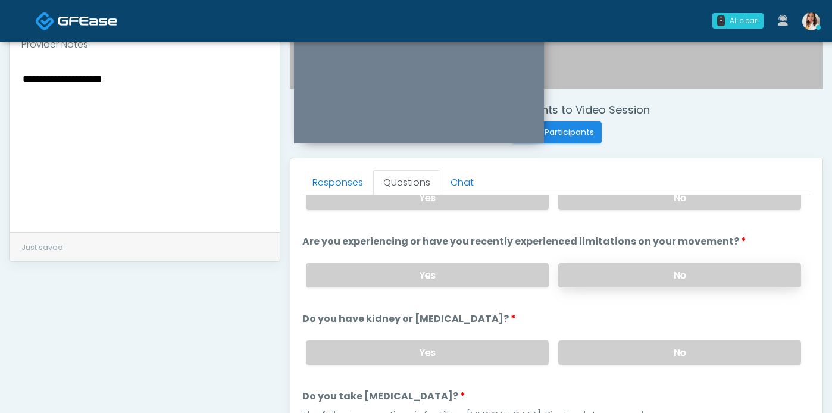
scroll to position [46, 0]
click at [671, 364] on label "No" at bounding box center [679, 352] width 243 height 24
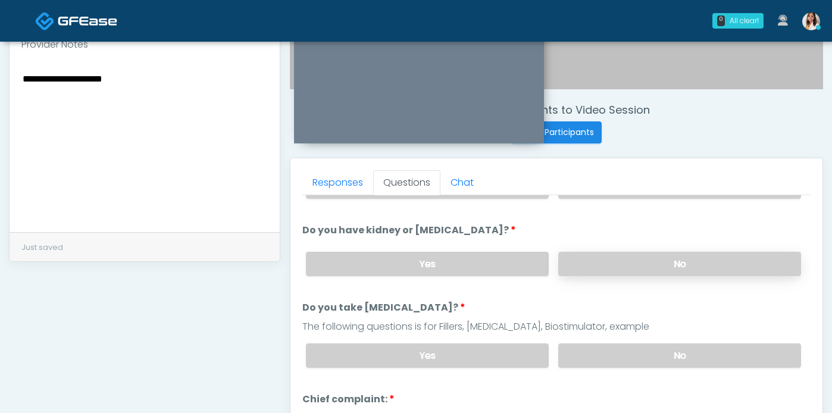
scroll to position [137, 0]
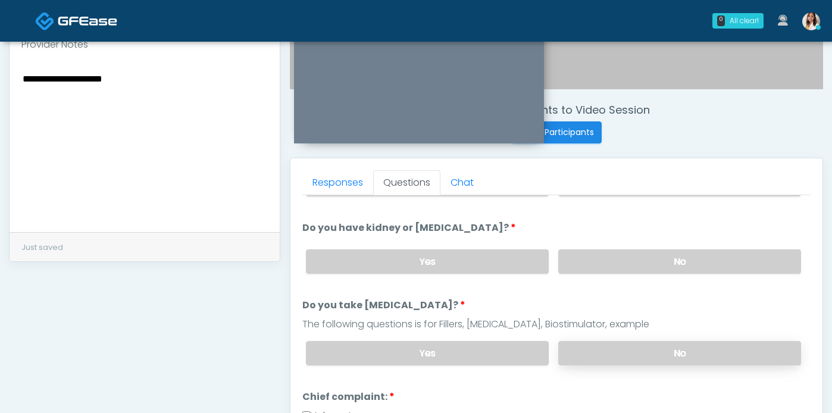
click at [664, 365] on label "No" at bounding box center [679, 353] width 243 height 24
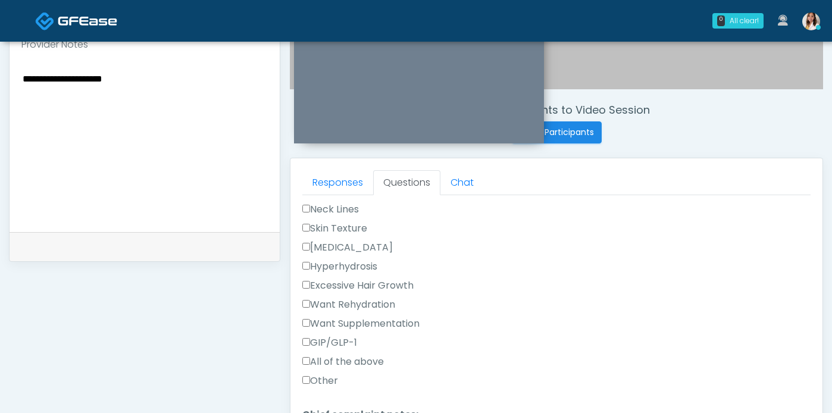
scroll to position [382, 0]
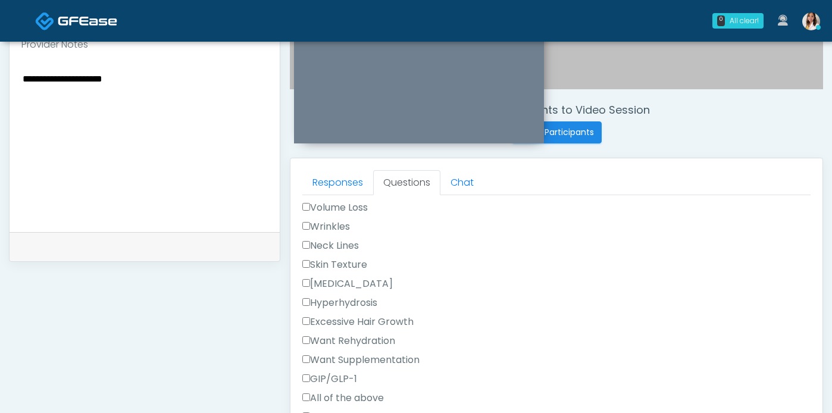
click at [305, 215] on label "Volume Loss" at bounding box center [334, 208] width 65 height 14
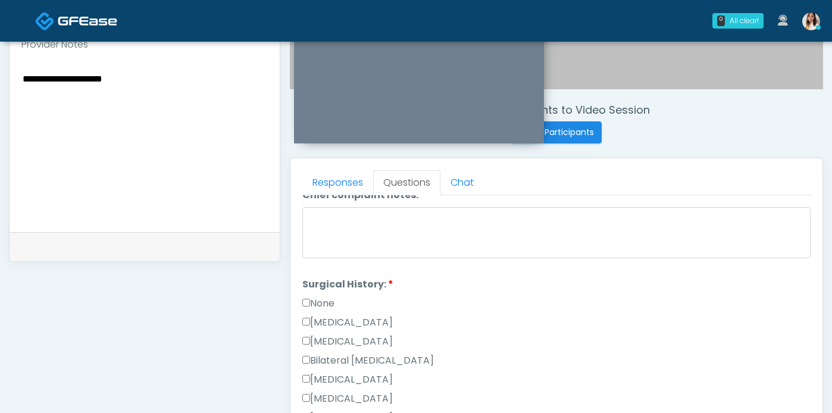
scroll to position [661, 0]
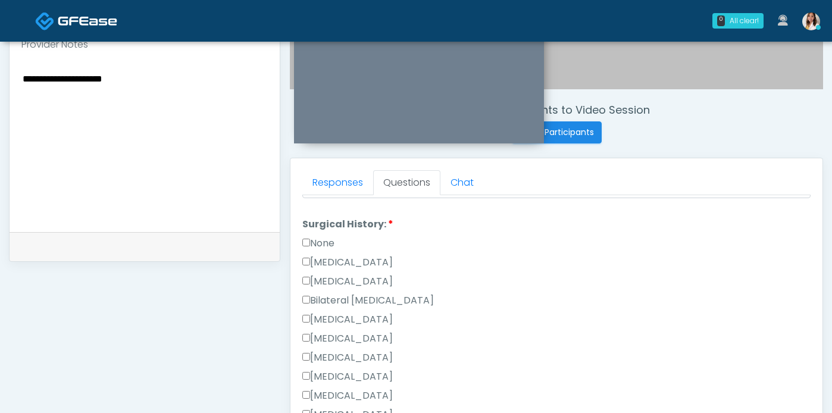
click at [313, 251] on label "None" at bounding box center [318, 243] width 32 height 14
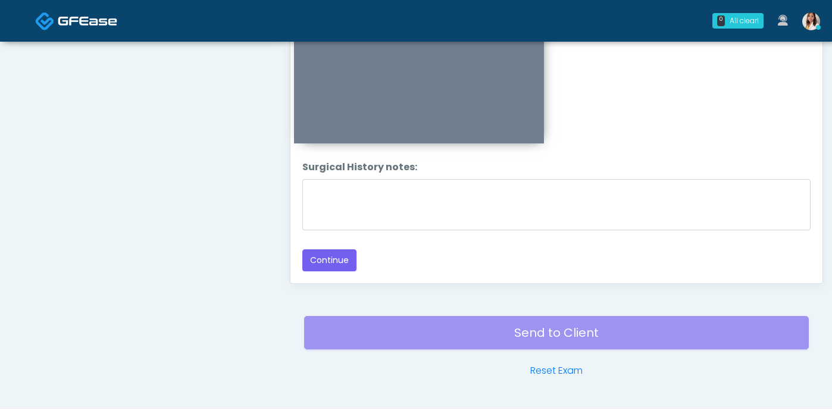
scroll to position [630, 0]
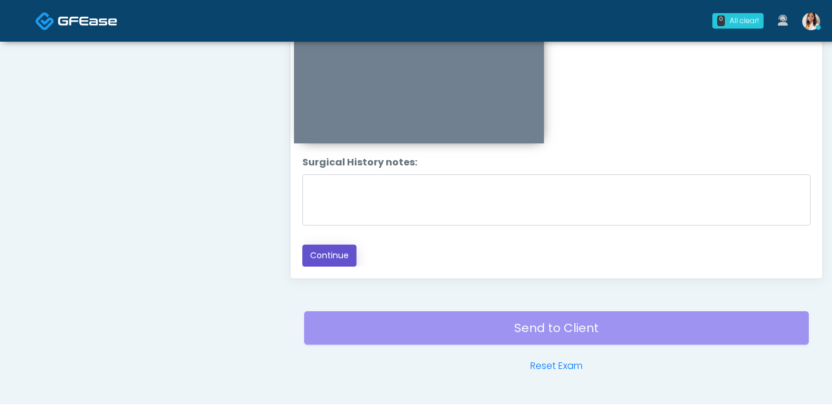
click at [335, 267] on button "Continue" at bounding box center [329, 256] width 54 height 22
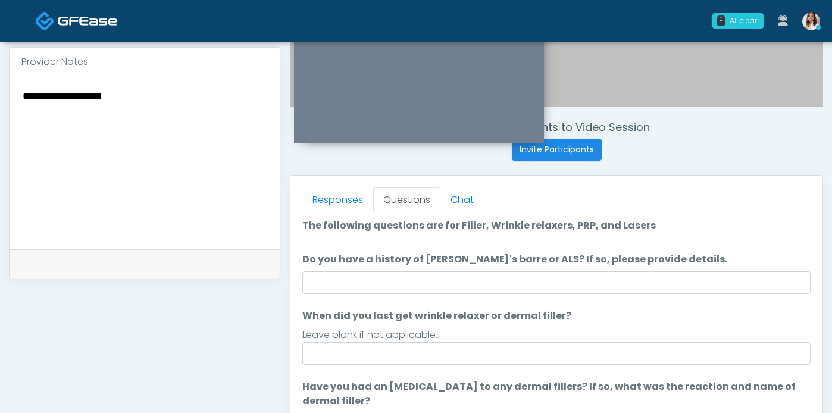
scroll to position [0, 0]
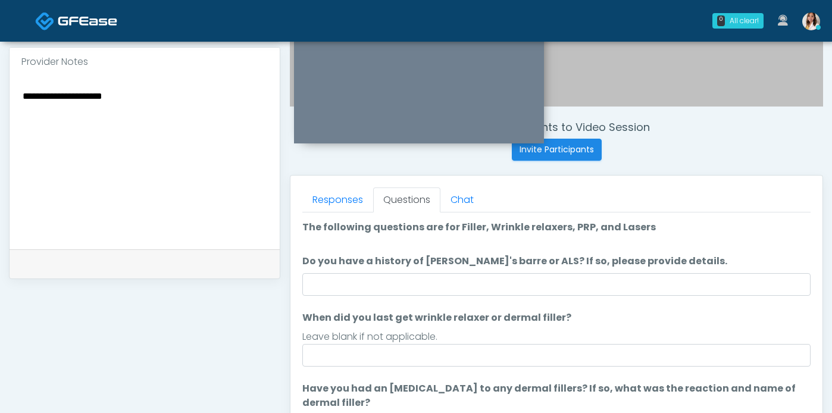
click at [446, 344] on div "Leave blank if not applicable." at bounding box center [556, 337] width 508 height 14
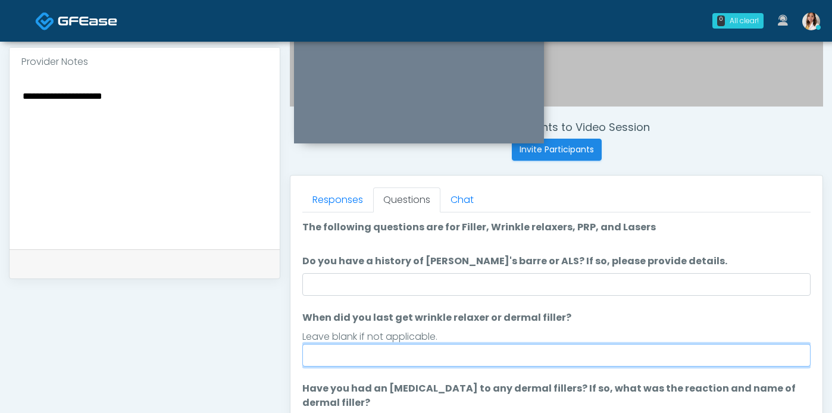
click at [445, 367] on input "When did you last get wrinkle relaxer or dermal filler?" at bounding box center [556, 355] width 508 height 23
click at [442, 367] on input "When did you last get wrinkle relaxer or dermal filler?" at bounding box center [556, 355] width 508 height 23
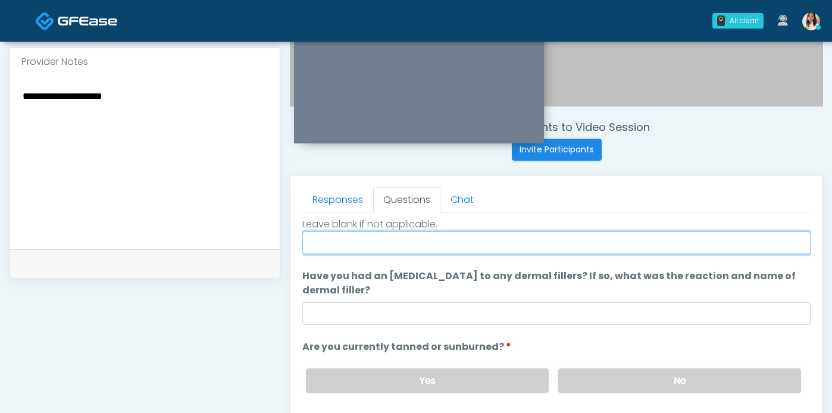
scroll to position [129, 0]
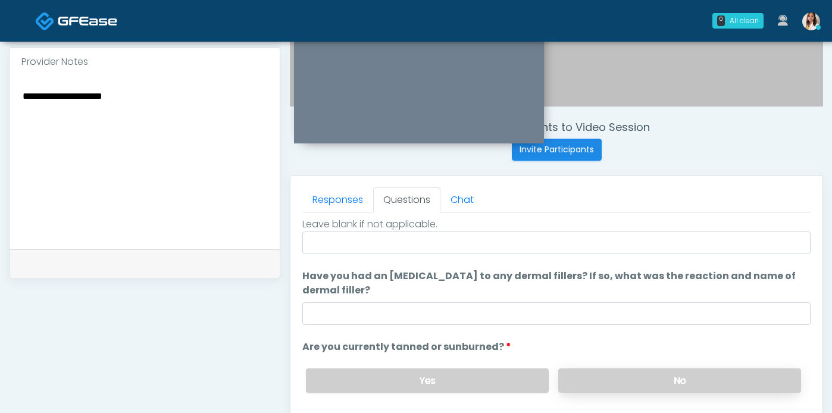
click at [649, 378] on label "No" at bounding box center [679, 380] width 243 height 24
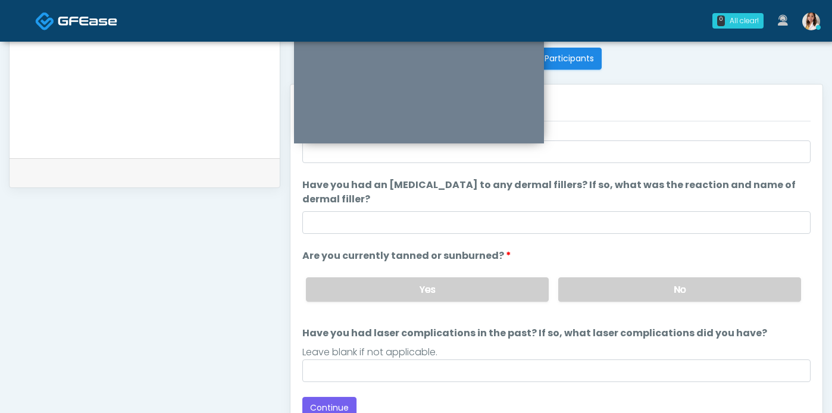
scroll to position [668, 0]
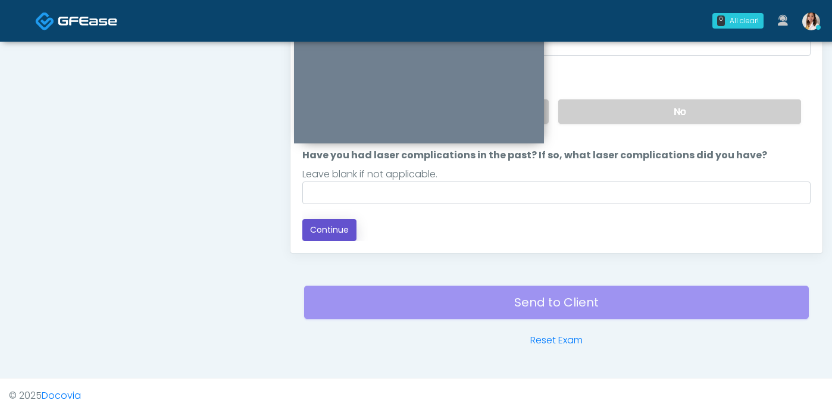
click at [335, 225] on button "Continue" at bounding box center [329, 230] width 54 height 22
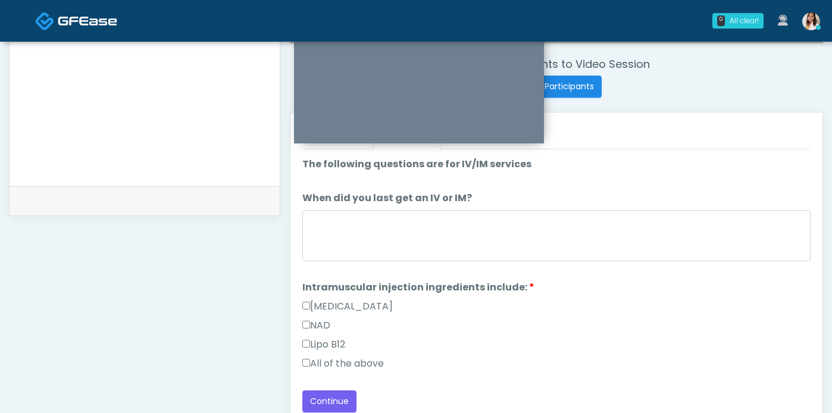
scroll to position [348, 0]
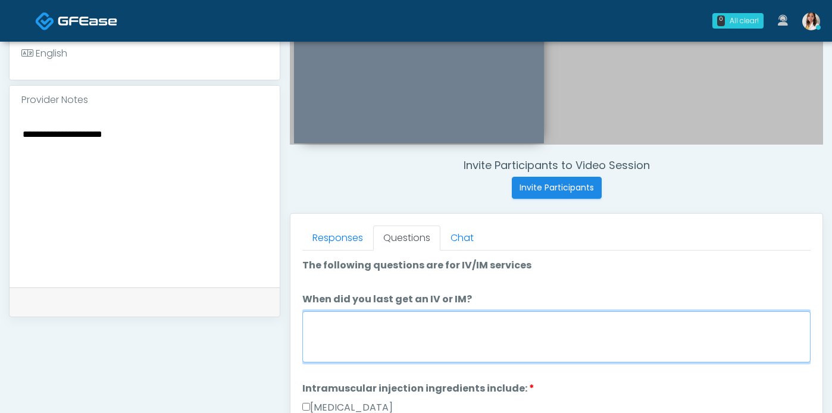
click at [517, 347] on textarea "When did you last get an IV or IM?" at bounding box center [556, 336] width 508 height 51
click at [518, 340] on textarea "When did you last get an IV or IM?" at bounding box center [556, 336] width 508 height 51
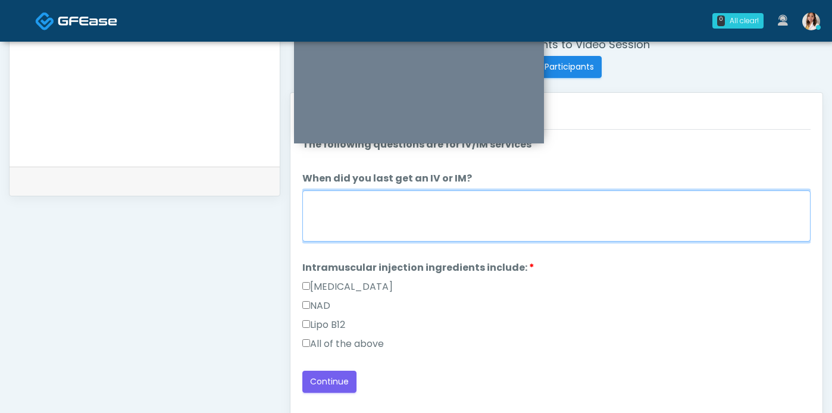
scroll to position [479, 0]
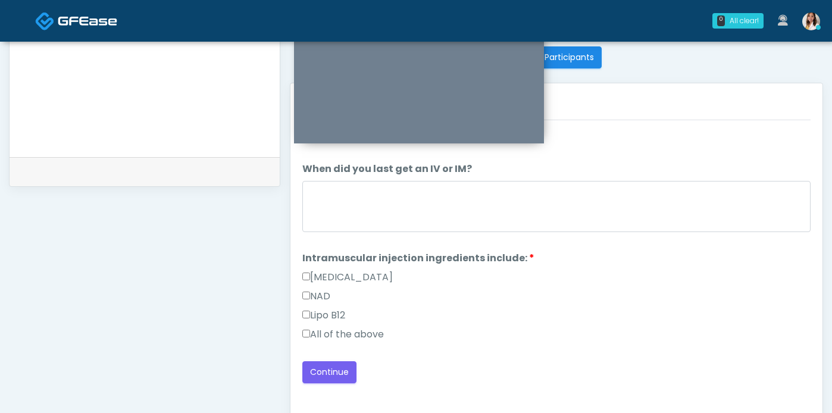
click at [383, 342] on label "All of the above" at bounding box center [343, 334] width 82 height 14
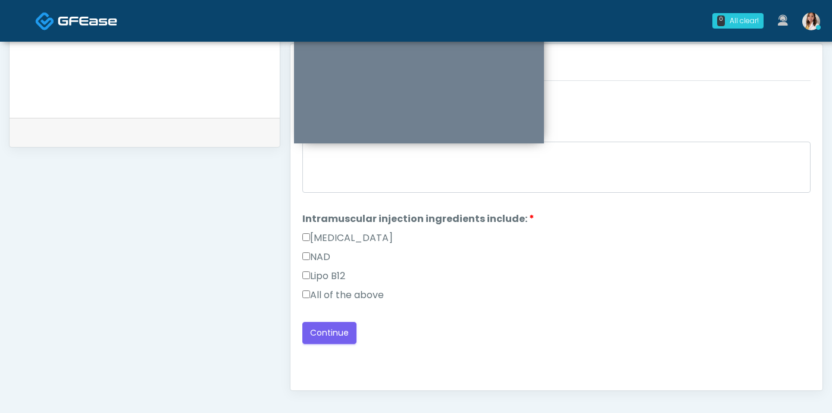
scroll to position [633, 0]
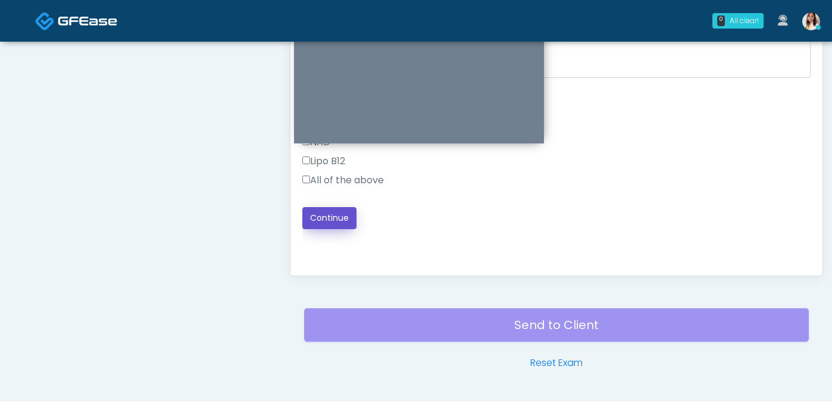
click at [347, 229] on button "Continue" at bounding box center [329, 218] width 54 height 22
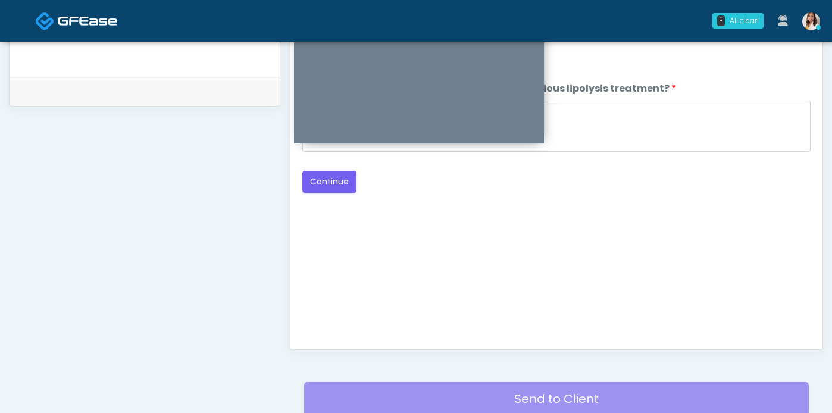
scroll to position [446, 0]
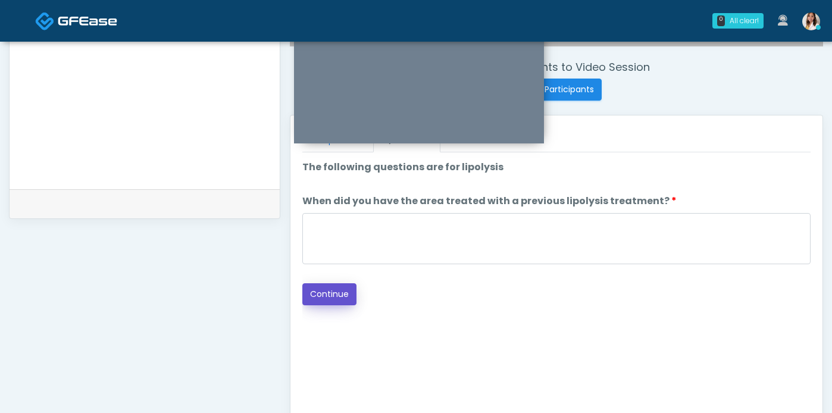
click at [334, 305] on button "Continue" at bounding box center [329, 294] width 54 height 22
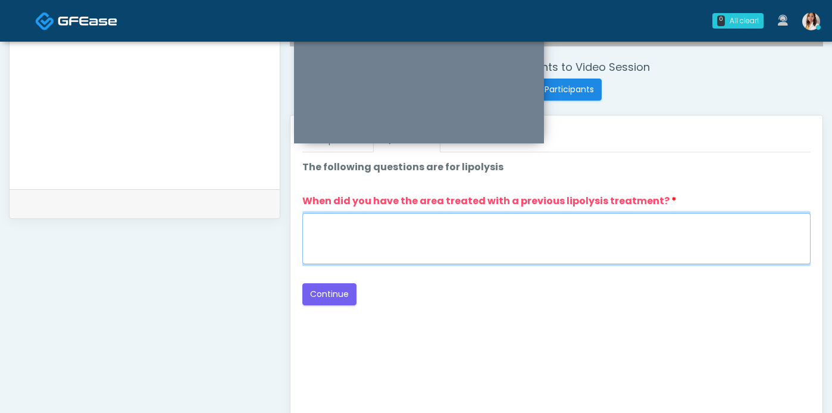
click at [444, 260] on textarea "When did you have the area treated with a previous lipolysis treatment?" at bounding box center [556, 238] width 508 height 51
type textarea "***"
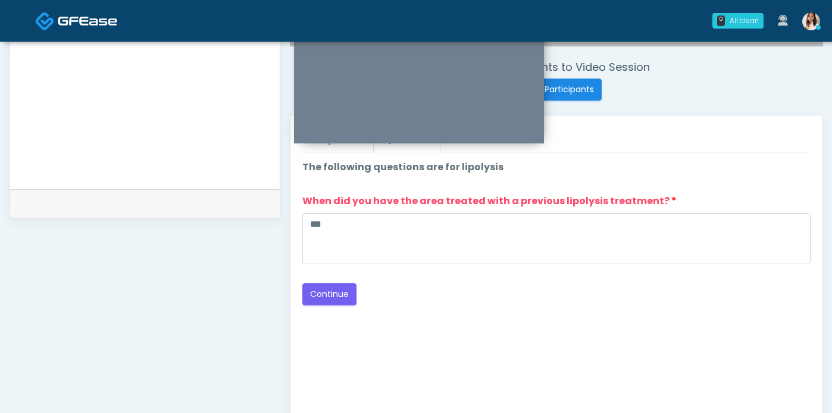
click at [489, 358] on div "Good Faith Exam Script Good Faith Exam Script INTRODUCTION Hello, my name is un…" at bounding box center [556, 301] width 508 height 298
click at [357, 305] on div "Back Continue" at bounding box center [556, 294] width 508 height 22
click at [317, 305] on button "Continue" at bounding box center [329, 294] width 54 height 22
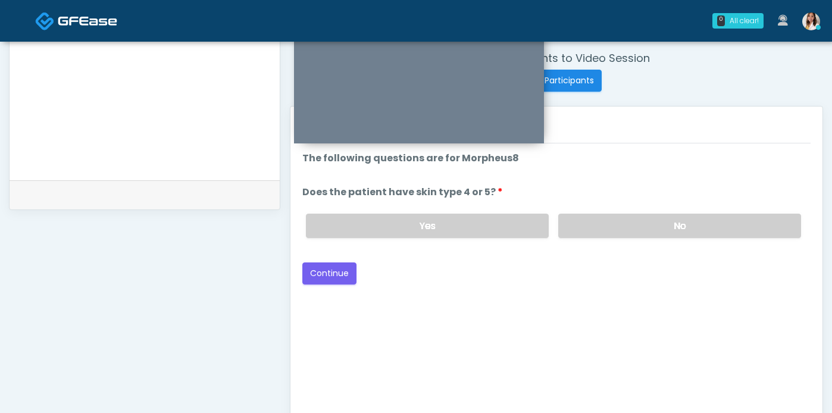
scroll to position [392, 0]
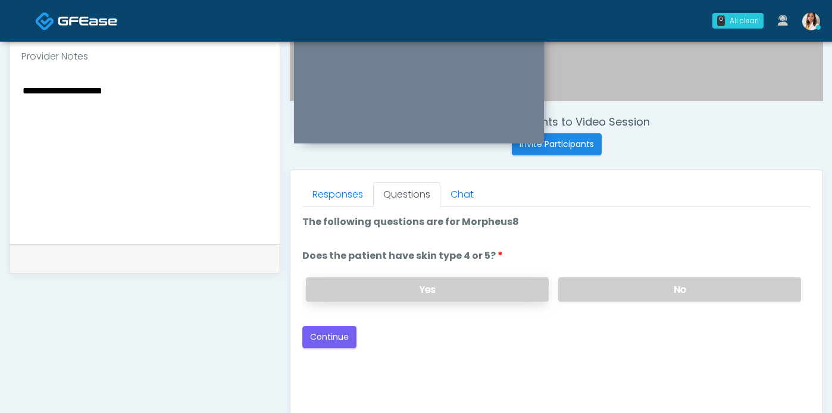
click at [493, 297] on label "Yes" at bounding box center [427, 289] width 243 height 24
click at [330, 348] on button "Continue" at bounding box center [329, 337] width 54 height 22
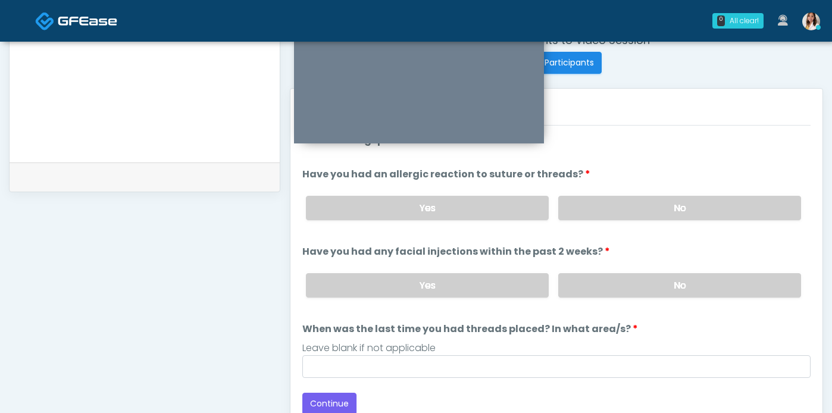
scroll to position [425, 0]
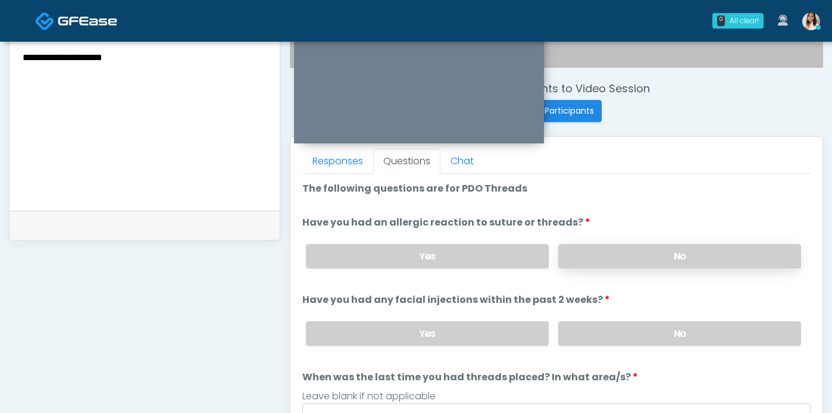
click at [639, 268] on label "No" at bounding box center [679, 256] width 243 height 24
click at [643, 342] on label "No" at bounding box center [679, 333] width 243 height 24
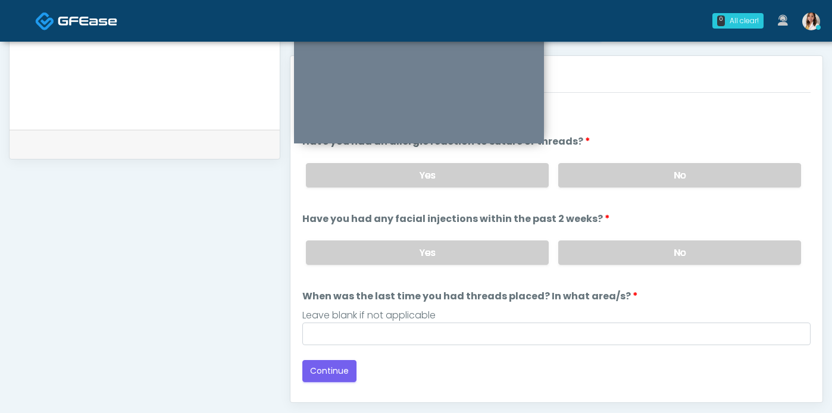
scroll to position [507, 0]
click at [318, 378] on button "Continue" at bounding box center [329, 370] width 54 height 22
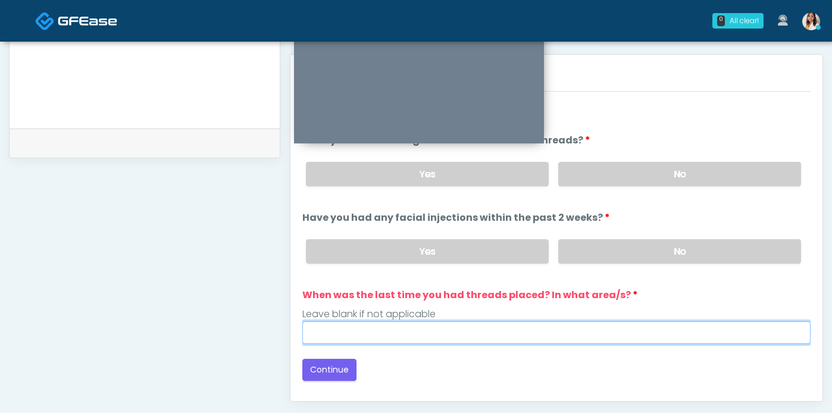
click at [454, 344] on input "When was the last time you had threads placed? In what area/s?" at bounding box center [556, 332] width 508 height 23
type input "***"
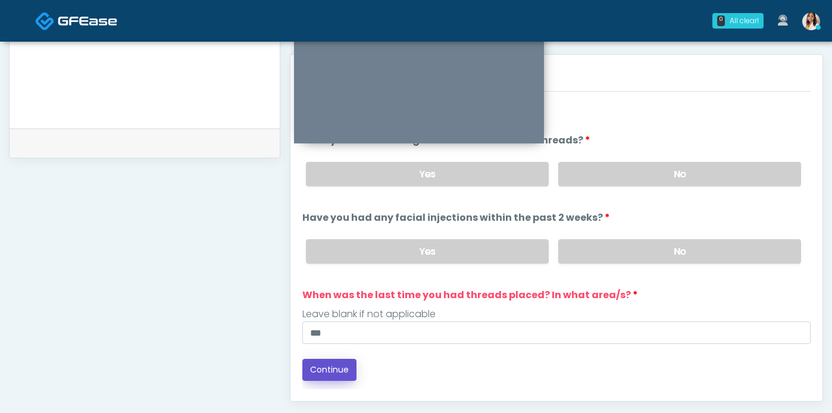
click at [339, 381] on button "Continue" at bounding box center [329, 370] width 54 height 22
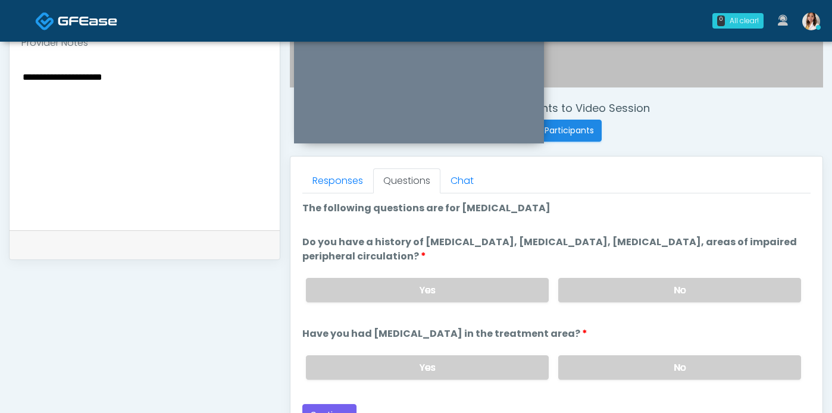
scroll to position [381, 0]
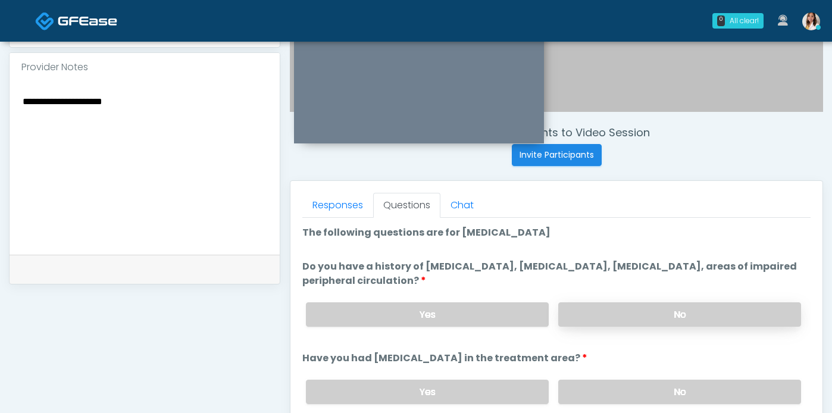
click at [621, 324] on label "No" at bounding box center [679, 314] width 243 height 24
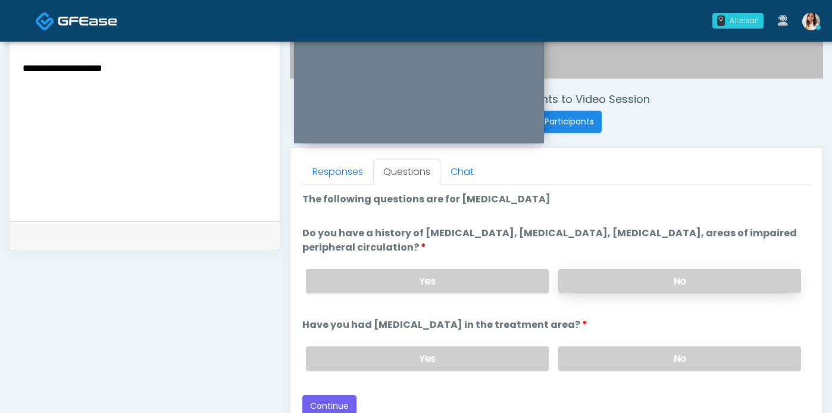
scroll to position [476, 0]
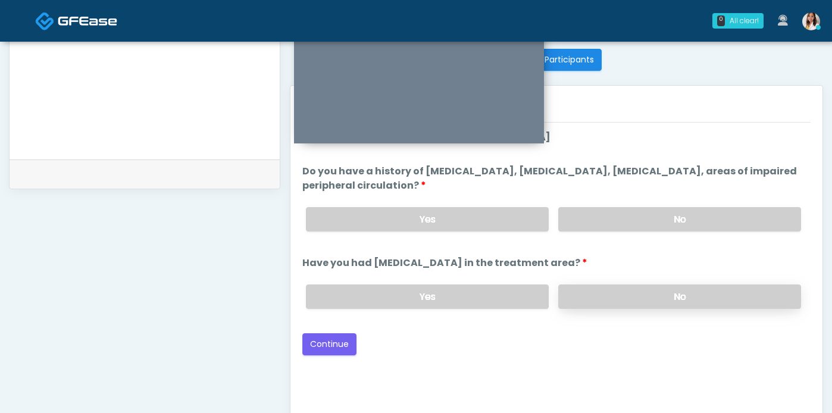
click at [629, 309] on label "No" at bounding box center [679, 296] width 243 height 24
click at [504, 352] on div "Back Continue" at bounding box center [556, 344] width 508 height 22
click at [332, 355] on button "Continue" at bounding box center [329, 344] width 54 height 22
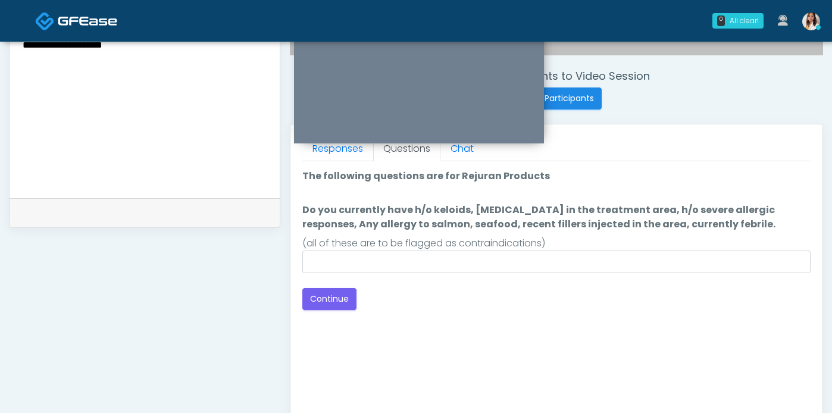
scroll to position [404, 0]
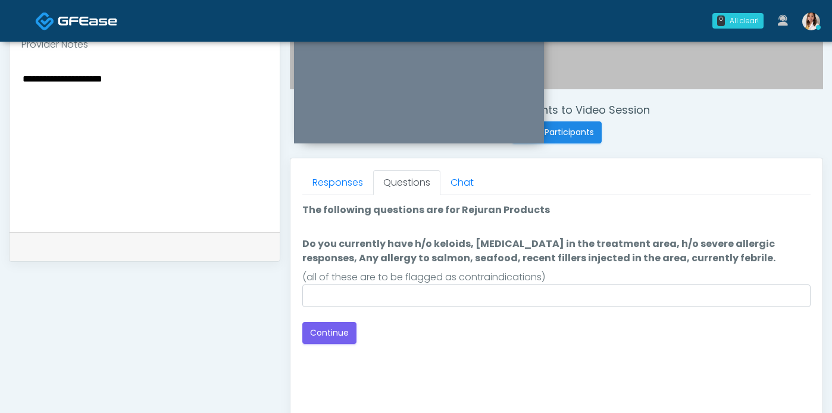
click at [490, 342] on div "Back Continue" at bounding box center [556, 333] width 508 height 22
click at [447, 342] on div "Back Continue" at bounding box center [556, 333] width 508 height 22
click at [345, 344] on button "Continue" at bounding box center [329, 333] width 54 height 22
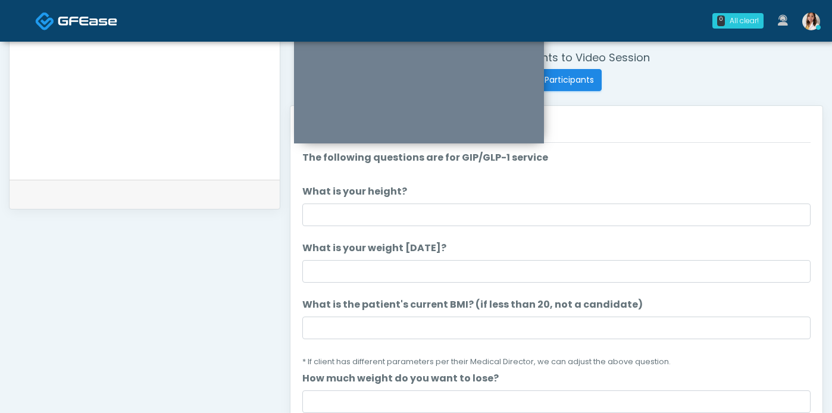
scroll to position [408, 0]
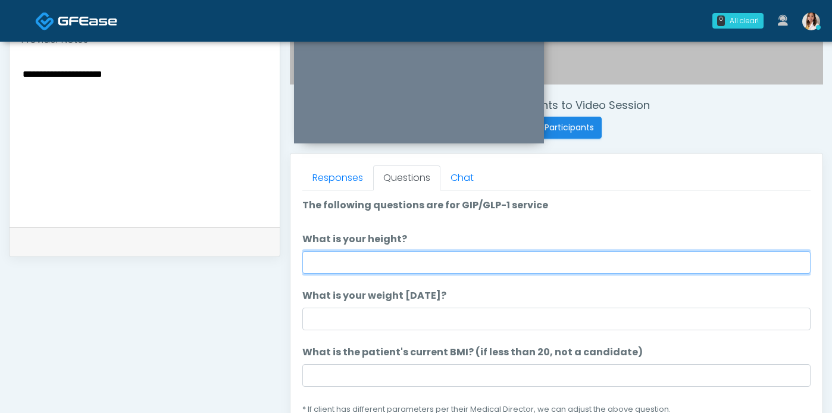
click at [451, 274] on input "What is your height?" at bounding box center [556, 262] width 508 height 23
type input "****"
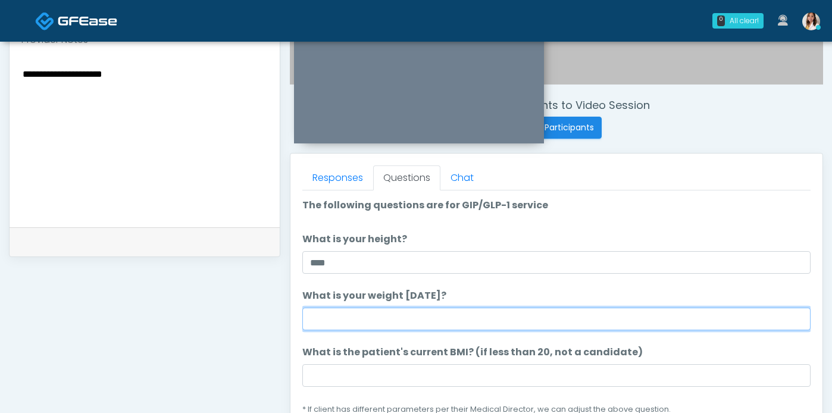
click at [342, 330] on input "What is your weight today?" at bounding box center [556, 319] width 508 height 23
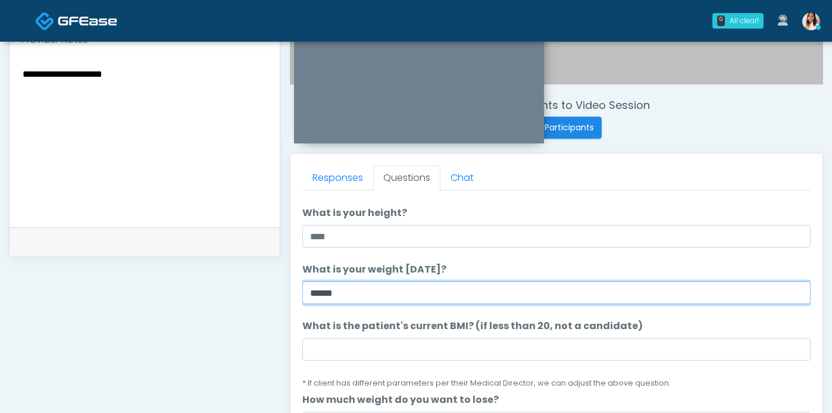
scroll to position [27, 0]
type input "*****"
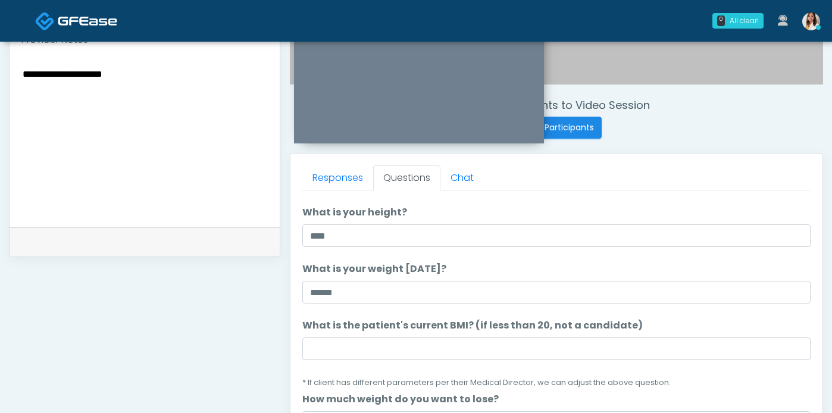
click at [355, 352] on li "What is the patient's current BMI? (if less than 20, not a candidate) What is t…" at bounding box center [556, 353] width 508 height 71
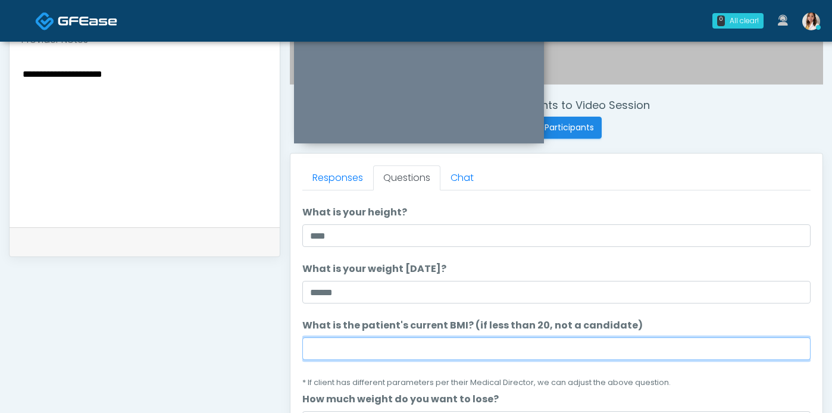
click at [357, 354] on input "What is the patient's current BMI? (if less than 20, not a candidate)" at bounding box center [556, 348] width 508 height 23
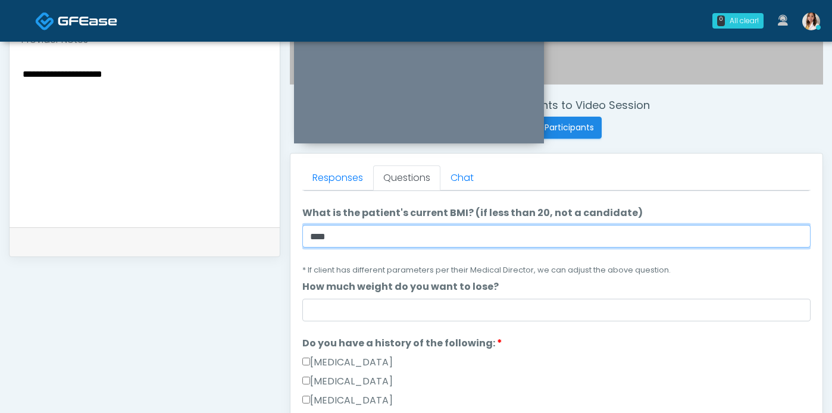
scroll to position [167, 0]
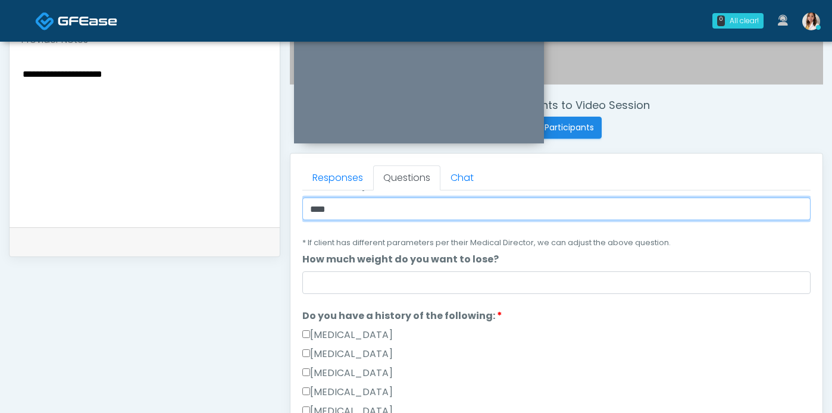
type input "****"
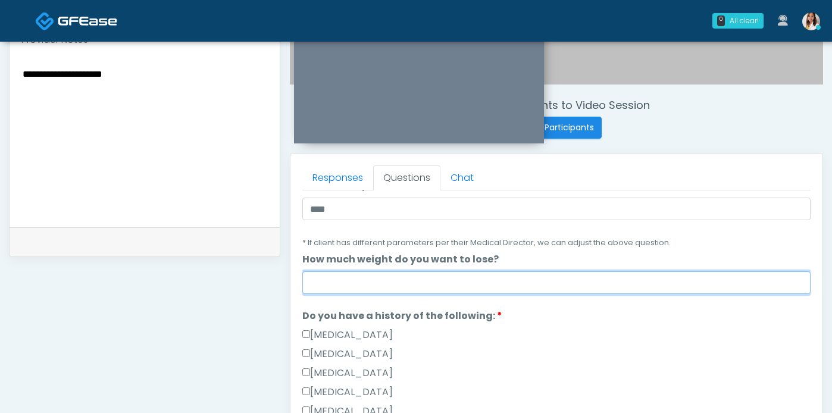
click at [372, 294] on input "How much weight do you want to lose?" at bounding box center [556, 282] width 508 height 23
type input "*"
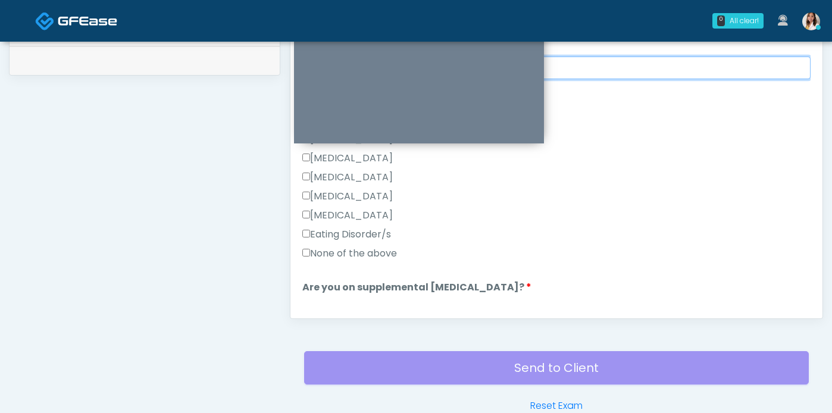
scroll to position [213, 0]
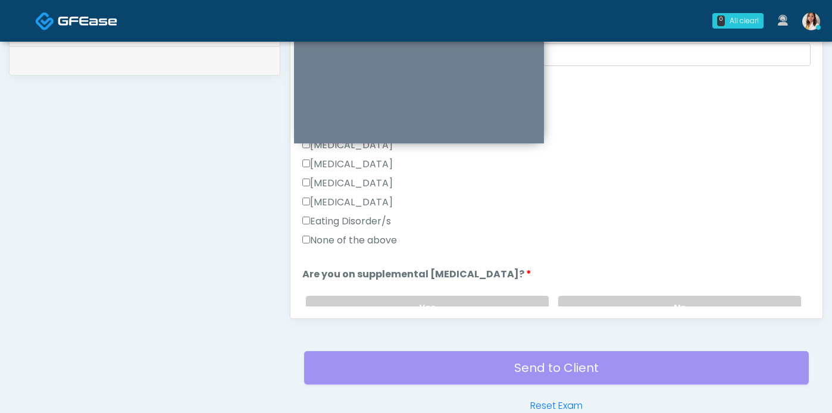
click at [355, 248] on label "None of the above" at bounding box center [349, 240] width 95 height 14
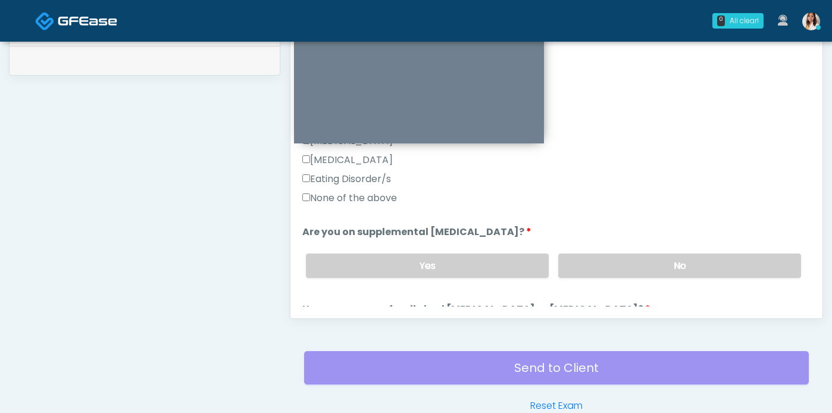
scroll to position [301, 0]
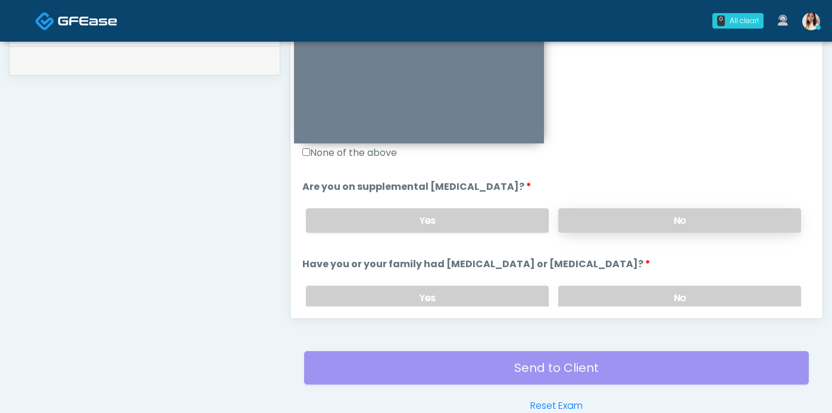
click at [605, 233] on label "No" at bounding box center [679, 220] width 243 height 24
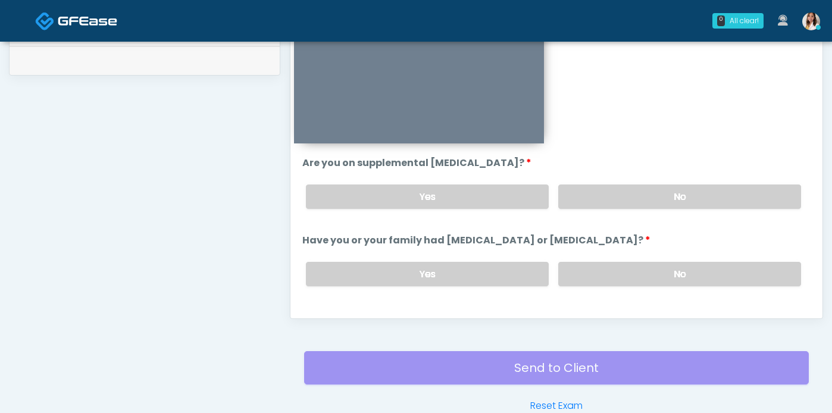
scroll to position [325, 0]
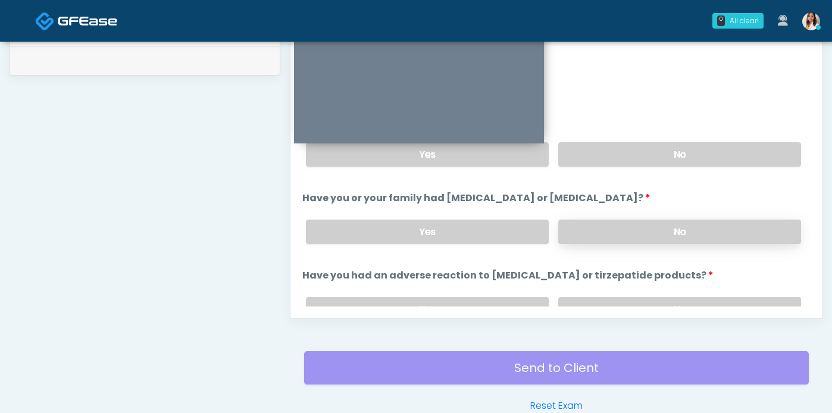
click at [637, 244] on label "No" at bounding box center [679, 232] width 243 height 24
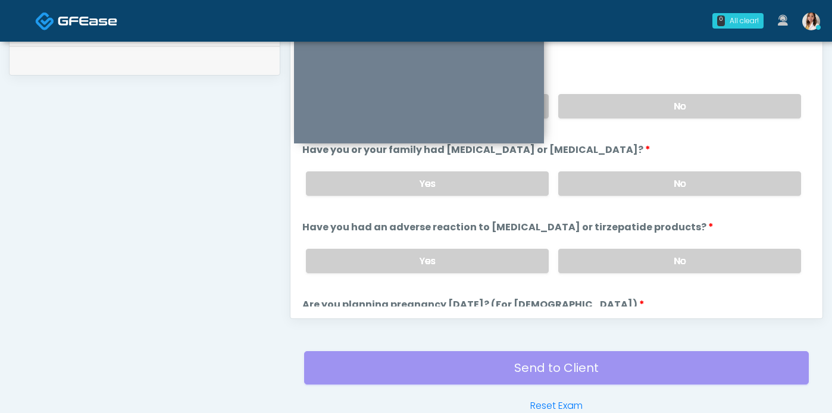
scroll to position [460, 0]
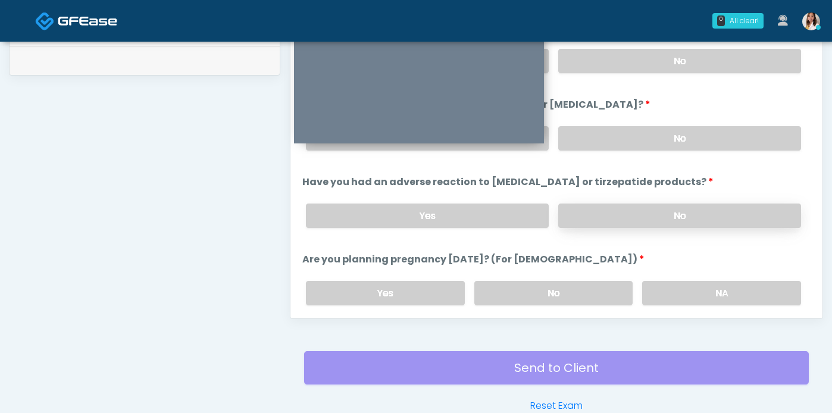
click at [633, 228] on label "No" at bounding box center [679, 216] width 243 height 24
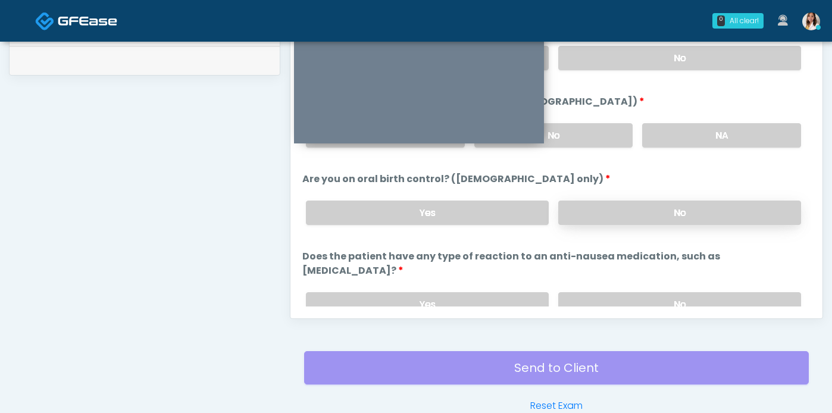
scroll to position [620, 0]
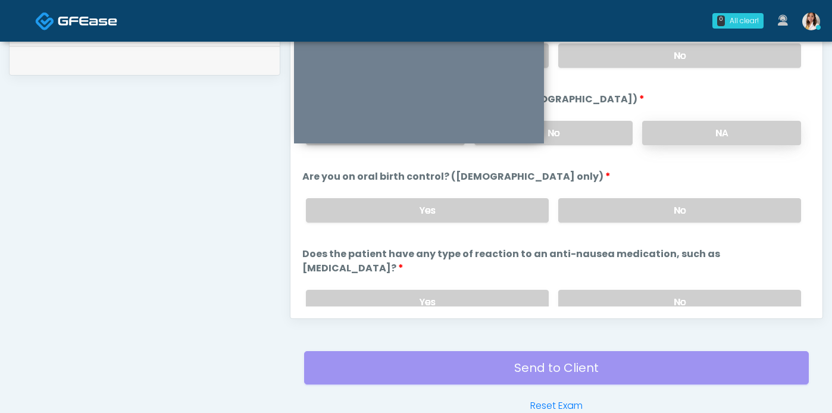
click at [695, 145] on label "NA" at bounding box center [721, 133] width 159 height 24
click at [585, 145] on label "No" at bounding box center [553, 133] width 159 height 24
click at [610, 223] on label "No" at bounding box center [679, 210] width 243 height 24
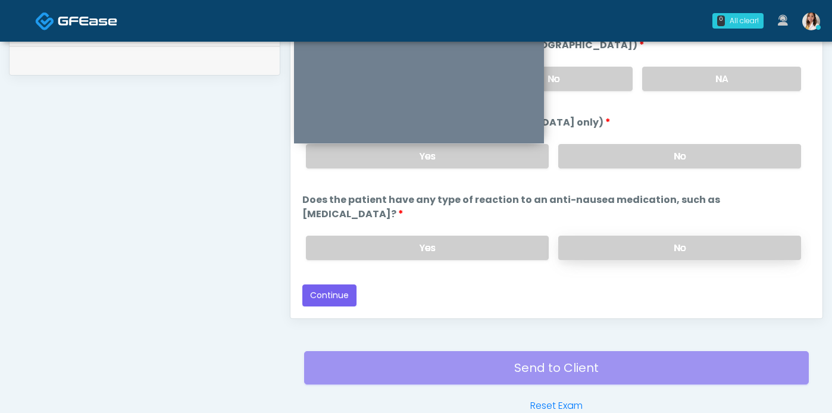
click at [608, 259] on label "No" at bounding box center [679, 248] width 243 height 24
click at [343, 304] on button "Continue" at bounding box center [329, 295] width 54 height 22
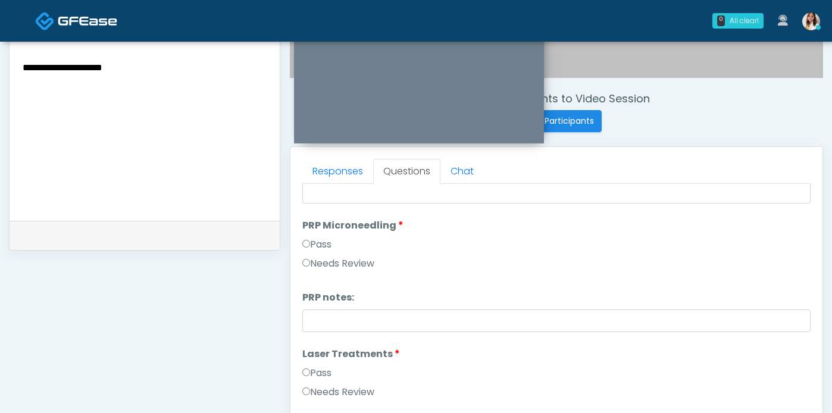
scroll to position [0, 0]
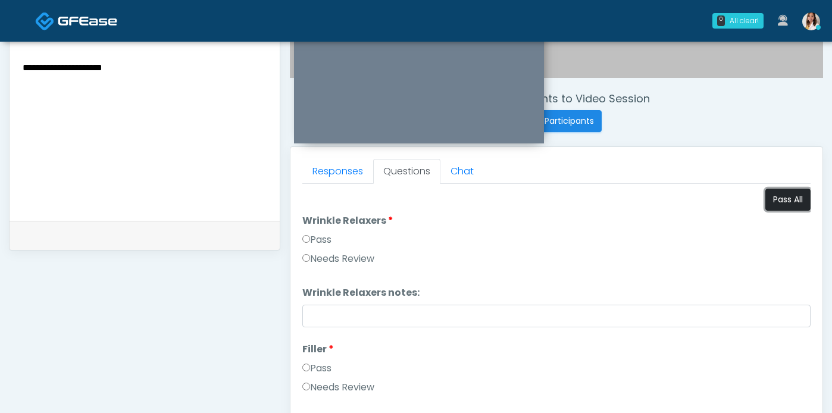
click at [771, 211] on button "Pass All" at bounding box center [787, 200] width 45 height 22
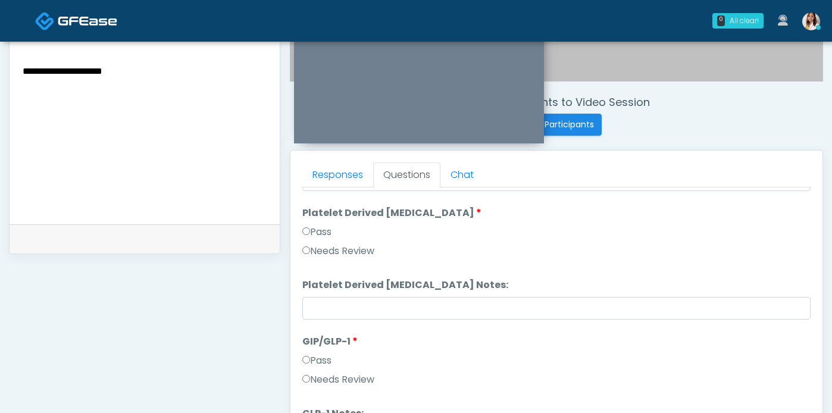
scroll to position [2468, 0]
click at [318, 387] on label "Needs Review" at bounding box center [338, 380] width 72 height 14
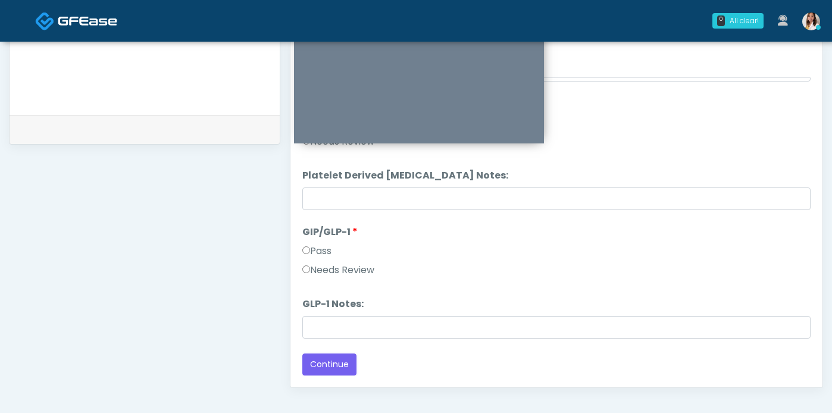
scroll to position [549, 0]
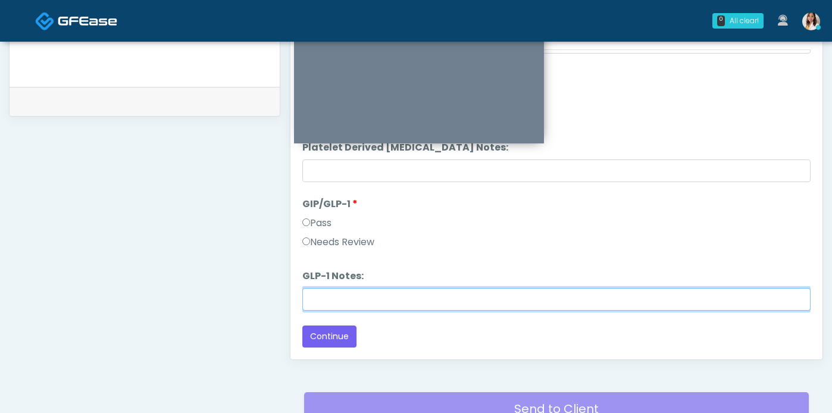
click at [346, 311] on input "GLP-1 Notes:" at bounding box center [556, 299] width 508 height 23
type input "********"
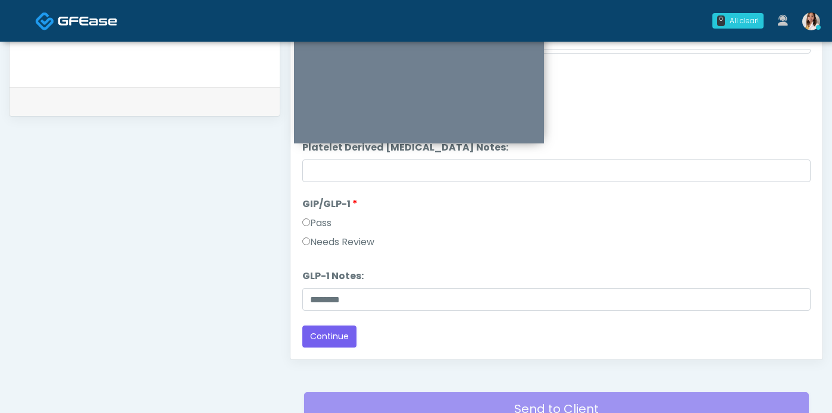
click at [441, 345] on div "Back Continue" at bounding box center [556, 337] width 508 height 22
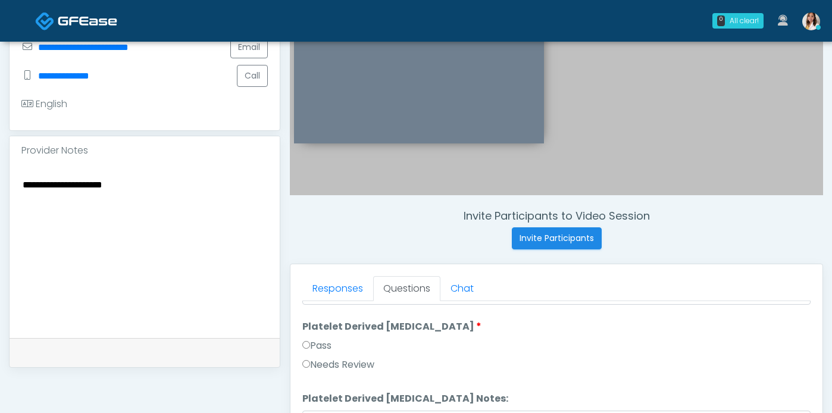
scroll to position [284, 0]
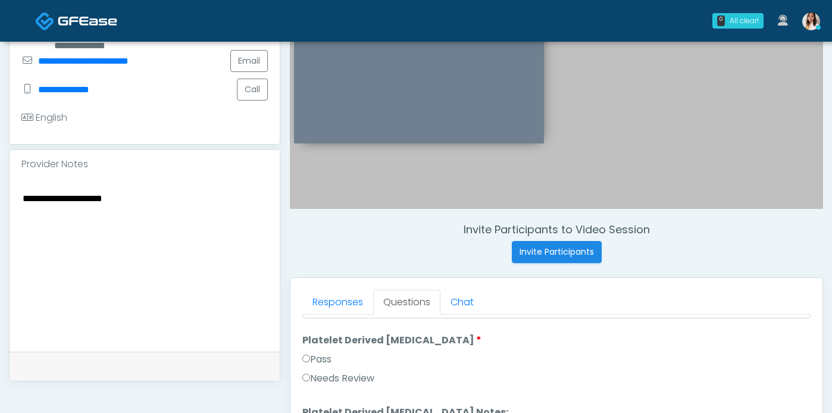
click at [129, 293] on textarea "**********" at bounding box center [144, 262] width 246 height 145
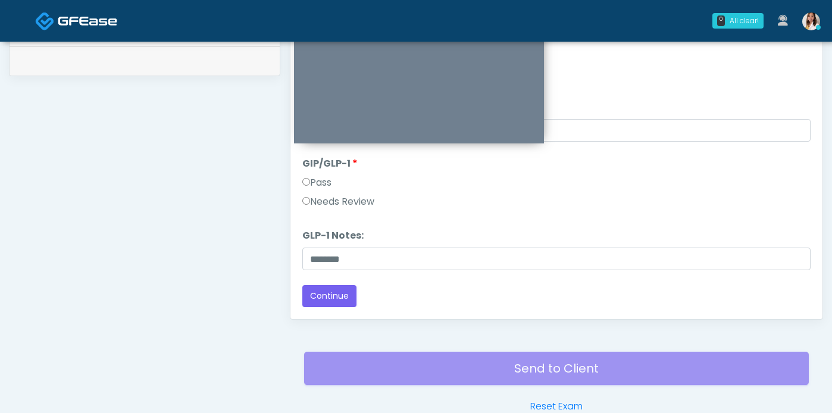
scroll to position [154, 0]
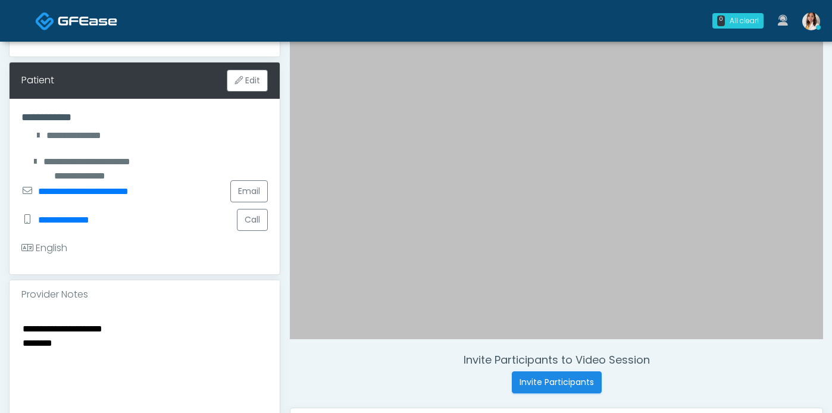
click at [130, 341] on textarea "**********" at bounding box center [144, 393] width 246 height 145
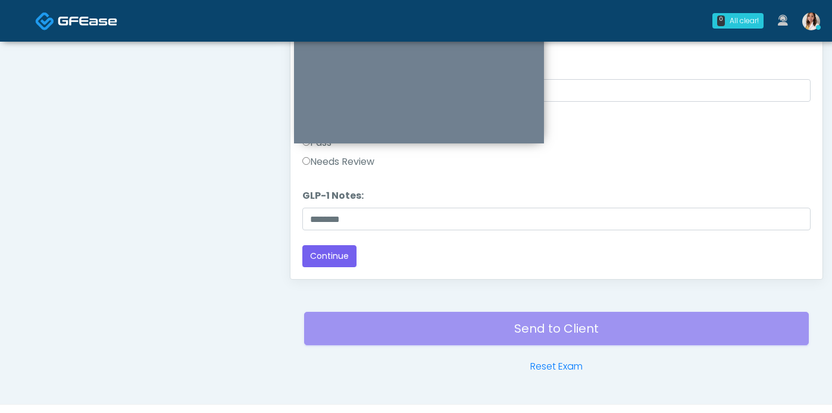
scroll to position [668, 0]
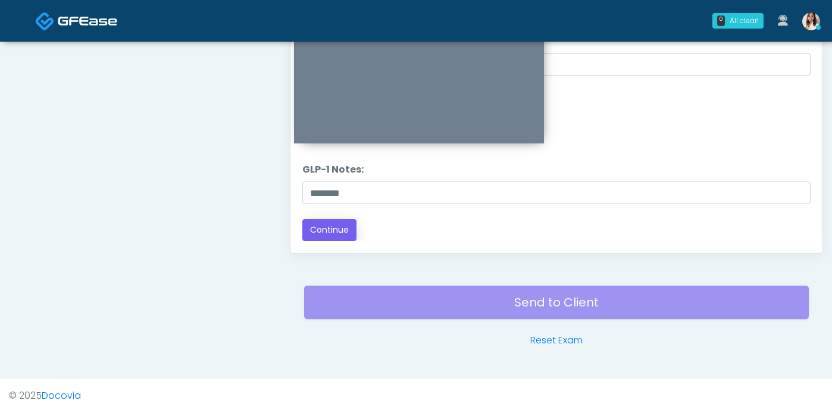
type textarea "**********"
click at [342, 223] on button "Continue" at bounding box center [329, 230] width 54 height 22
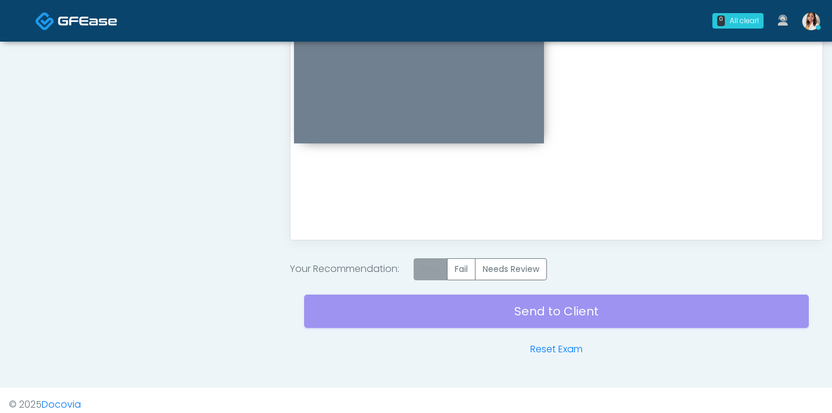
click at [442, 277] on label "Pass" at bounding box center [431, 269] width 34 height 22
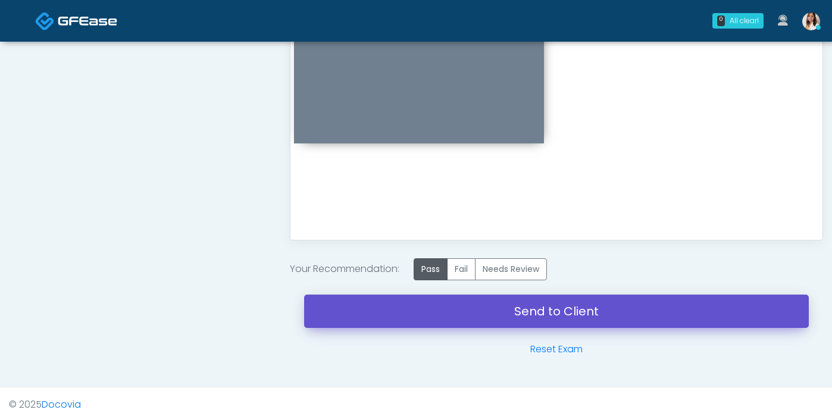
click at [482, 328] on link "Send to Client" at bounding box center [556, 311] width 505 height 33
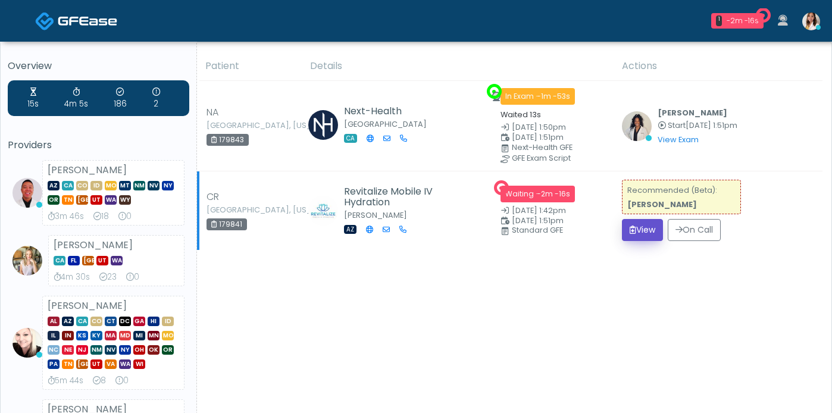
click at [633, 234] on button "View" at bounding box center [642, 230] width 41 height 22
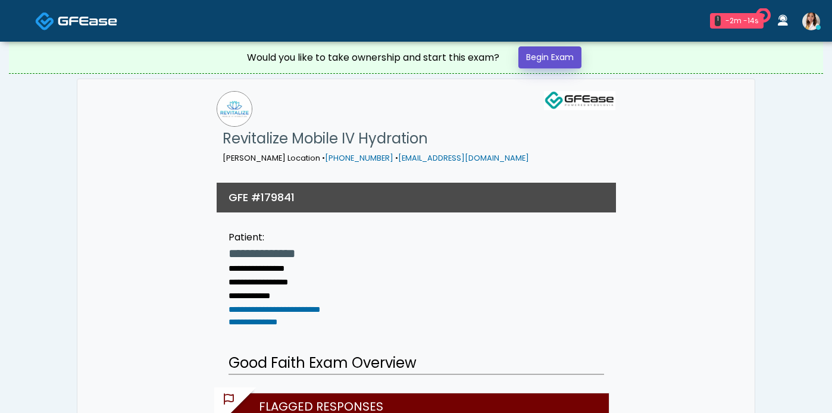
click at [538, 64] on link "Begin Exam" at bounding box center [549, 57] width 63 height 22
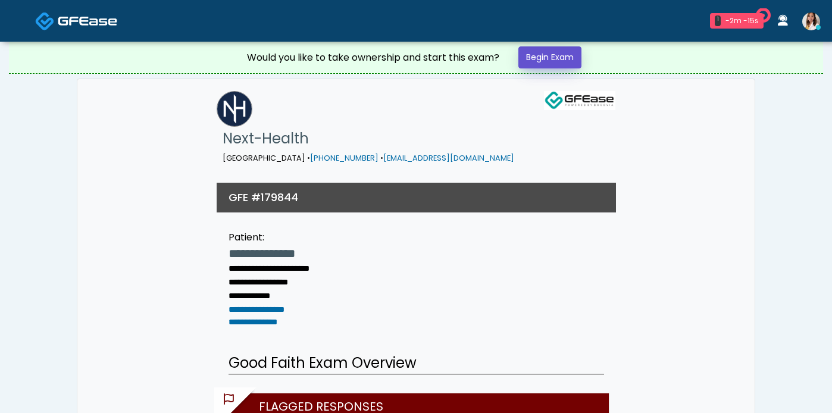
click at [545, 54] on link "Begin Exam" at bounding box center [549, 57] width 63 height 22
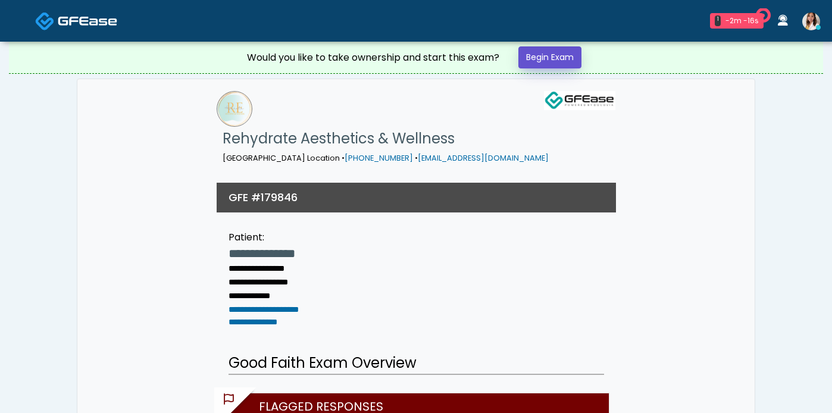
click at [562, 63] on link "Begin Exam" at bounding box center [549, 57] width 63 height 22
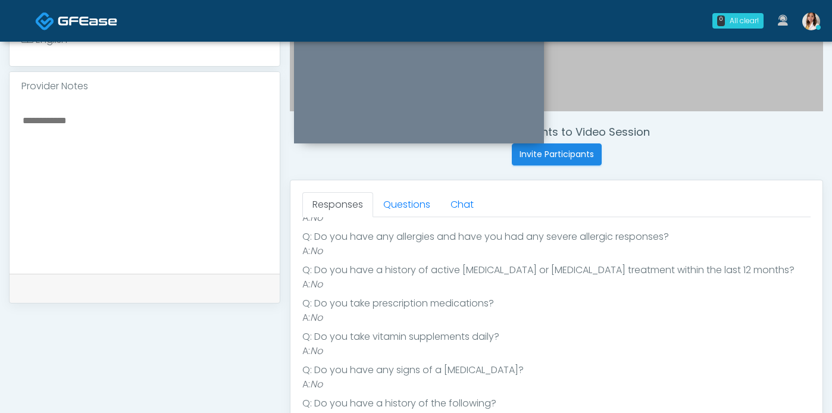
scroll to position [323, 0]
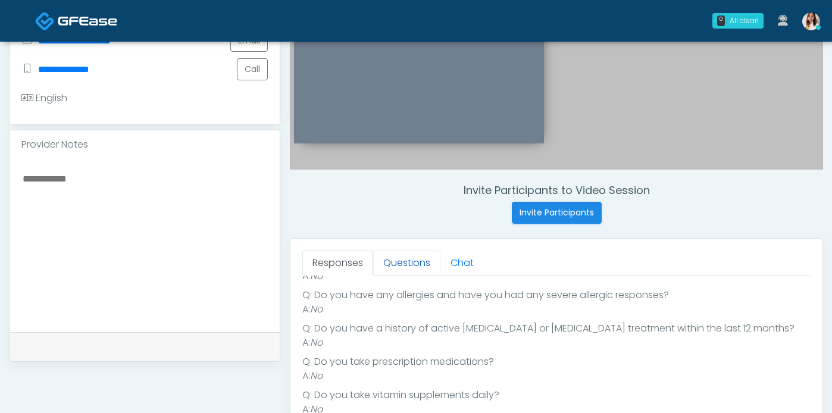
click at [412, 267] on link "Questions" at bounding box center [406, 263] width 67 height 25
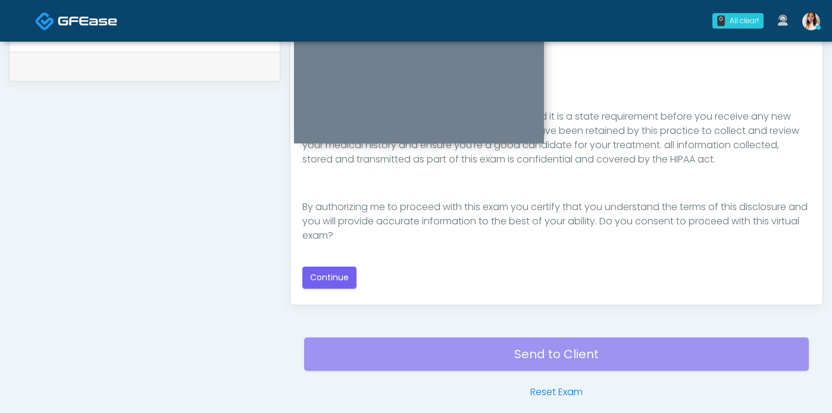
scroll to position [161, 0]
click at [346, 282] on button "Continue" at bounding box center [329, 278] width 54 height 22
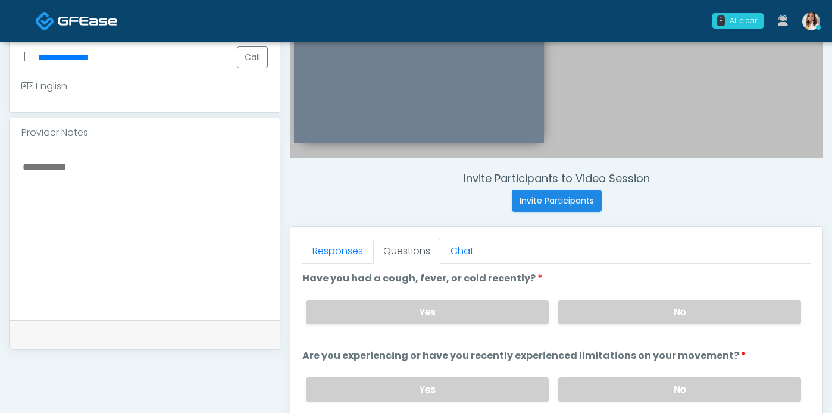
scroll to position [337, 0]
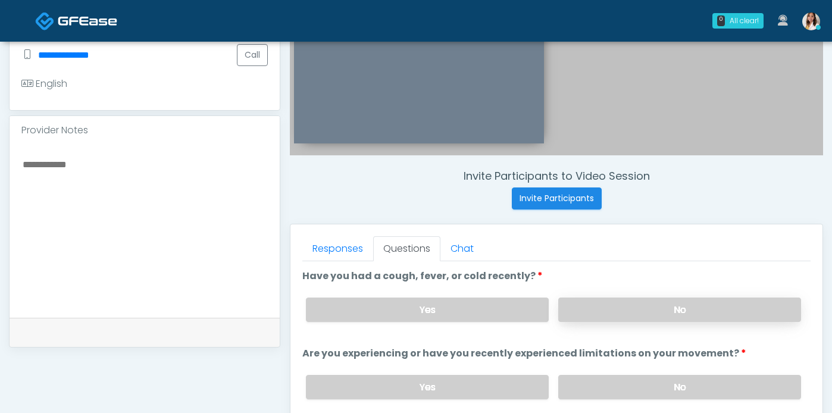
click at [664, 322] on label "No" at bounding box center [679, 310] width 243 height 24
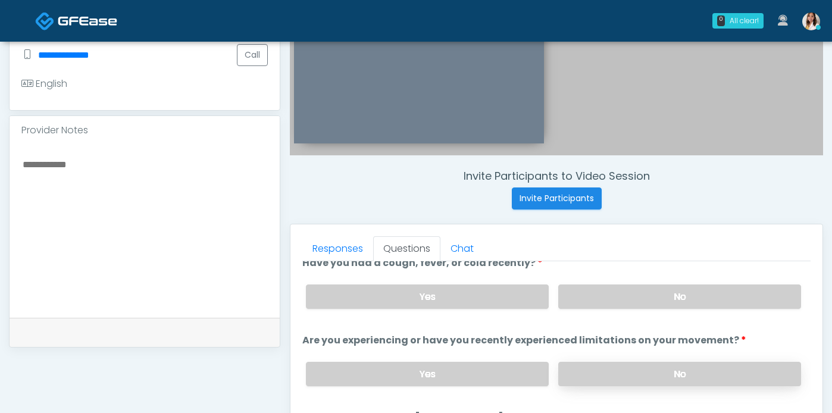
click at [670, 377] on label "No" at bounding box center [679, 374] width 243 height 24
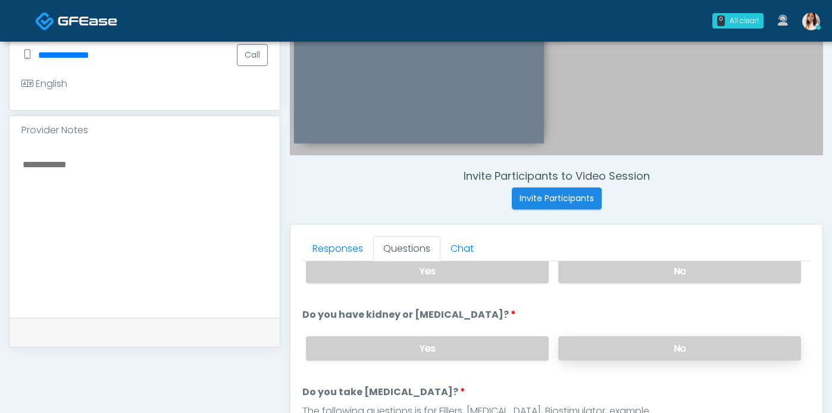
scroll to position [116, 0]
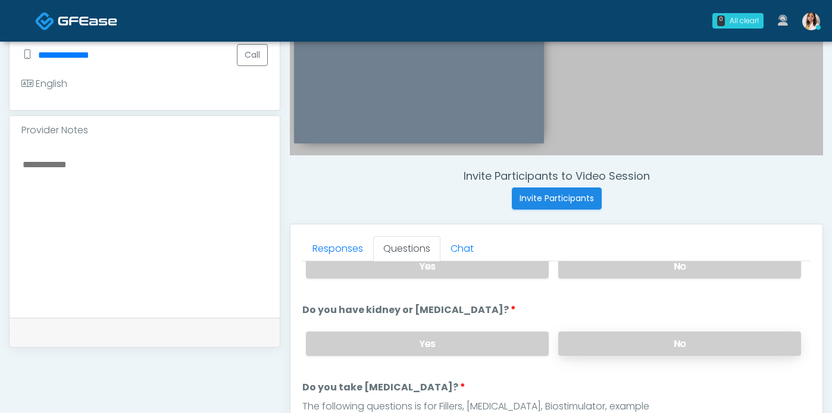
click at [668, 356] on label "No" at bounding box center [679, 344] width 243 height 24
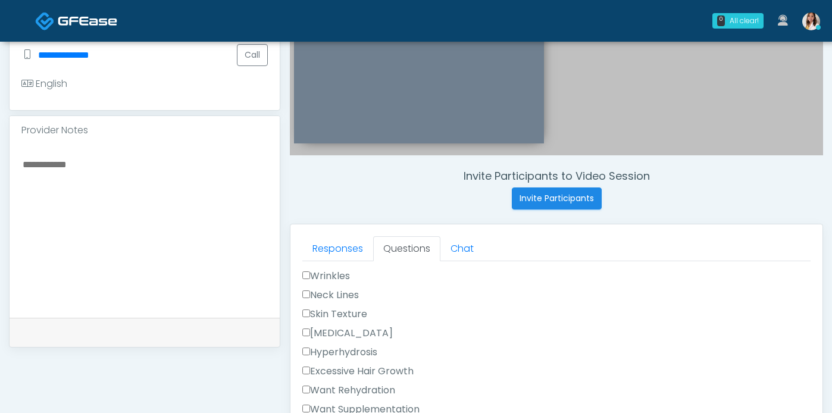
scroll to position [236, 0]
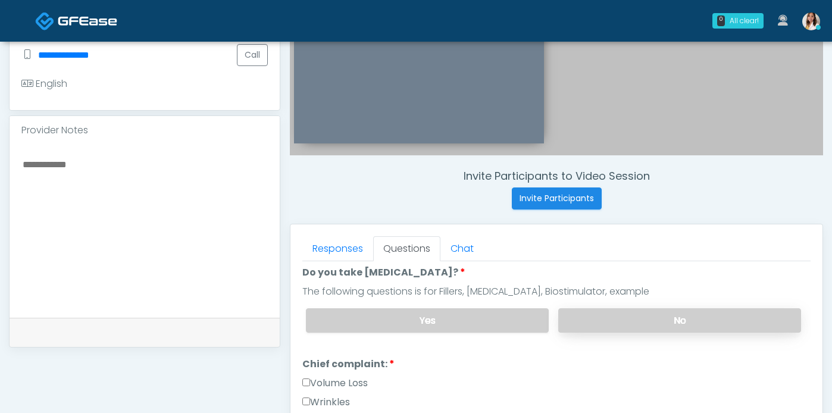
click at [659, 333] on label "No" at bounding box center [679, 320] width 243 height 24
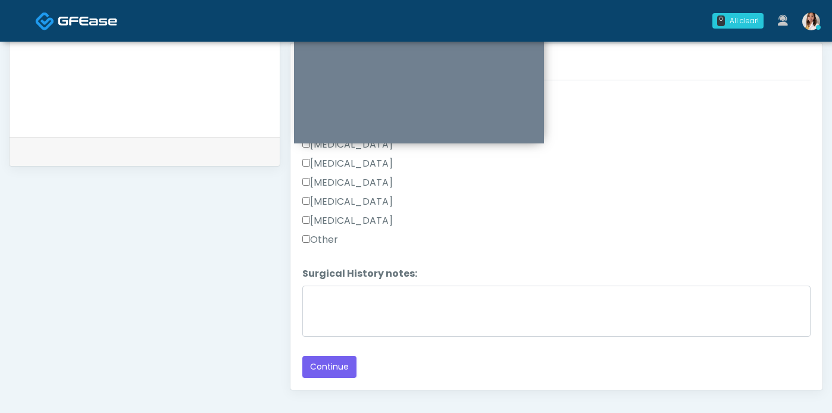
scroll to position [574, 0]
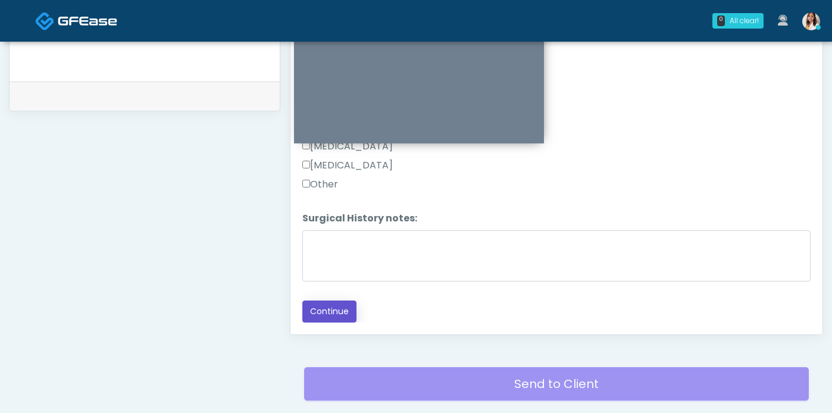
click at [323, 323] on button "Continue" at bounding box center [329, 312] width 54 height 22
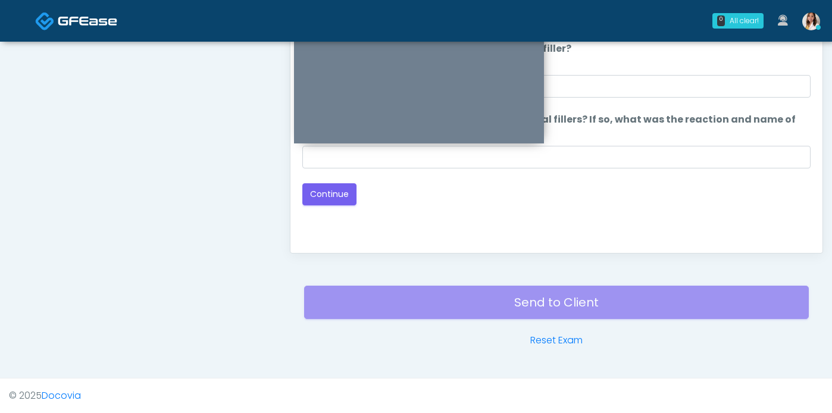
scroll to position [404, 0]
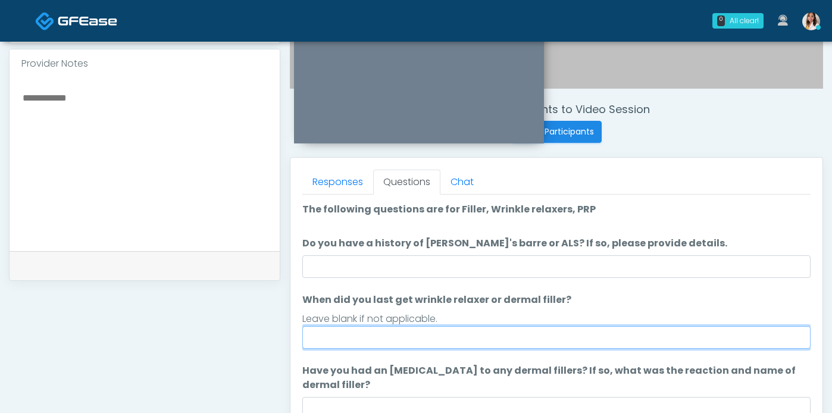
click at [456, 349] on input "When did you last get wrinkle relaxer or dermal filler?" at bounding box center [556, 337] width 508 height 23
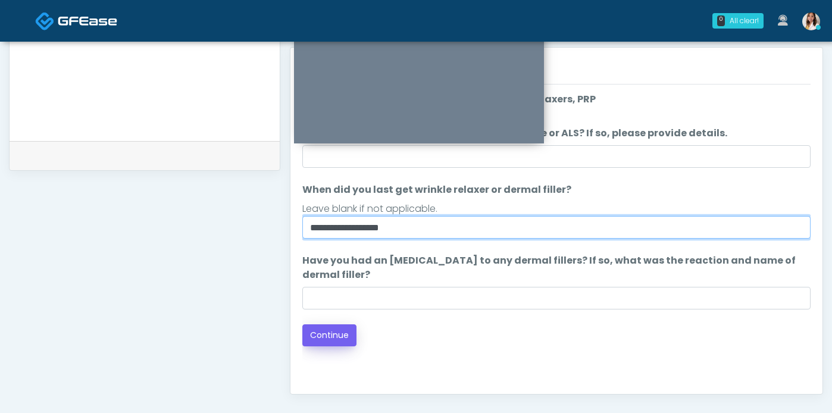
scroll to position [514, 0]
type input "**********"
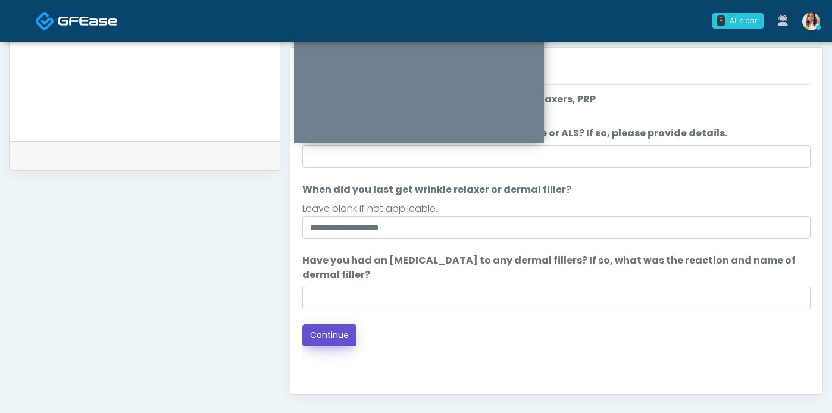
click at [344, 346] on button "Continue" at bounding box center [329, 335] width 54 height 22
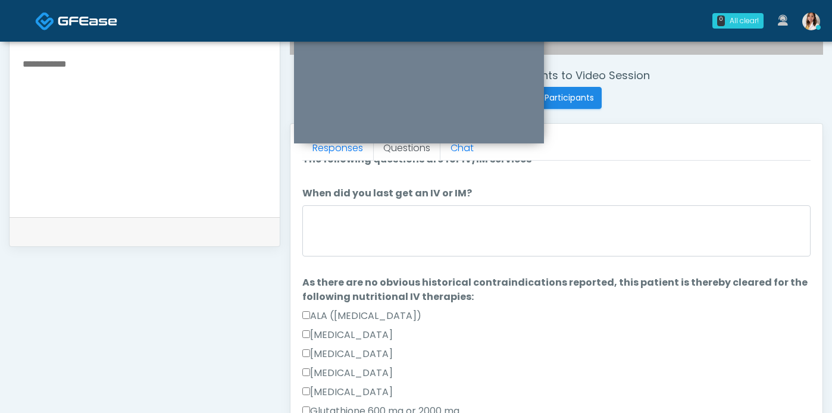
scroll to position [17, 0]
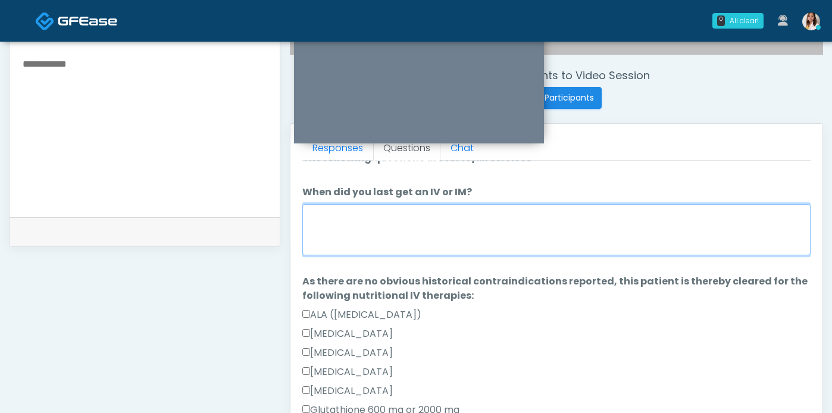
click at [488, 255] on textarea "When did you last get an IV or IM?" at bounding box center [556, 229] width 508 height 51
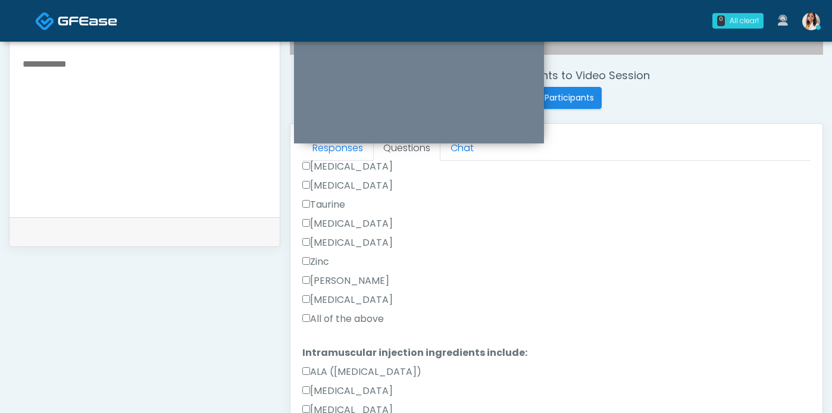
scroll to position [507, 0]
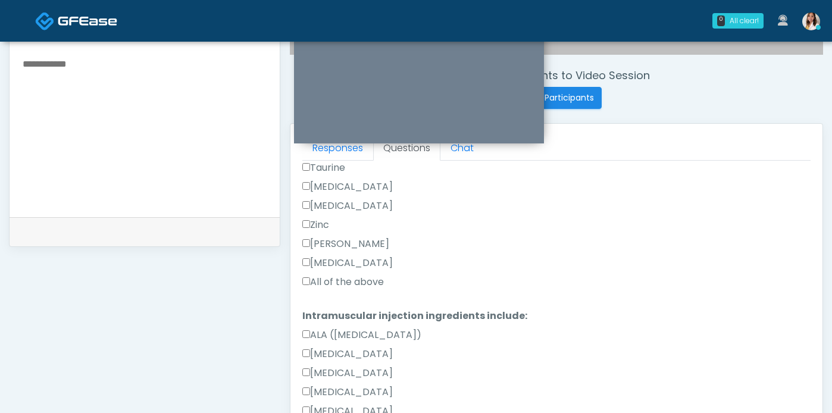
type textarea "**********"
click at [354, 289] on label "All of the above" at bounding box center [343, 282] width 82 height 14
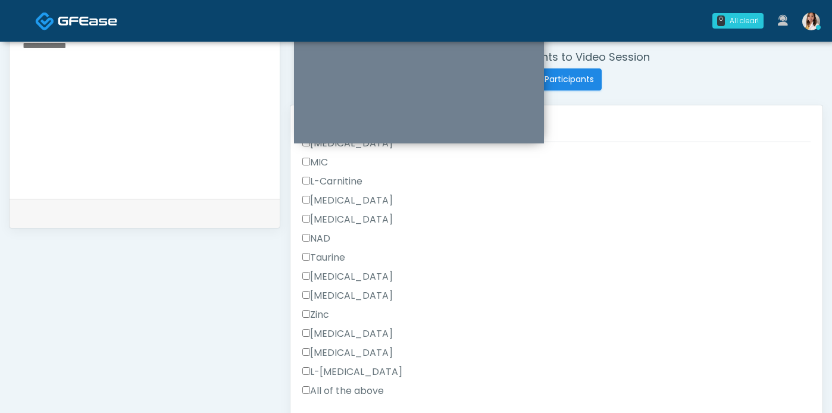
scroll to position [557, 0]
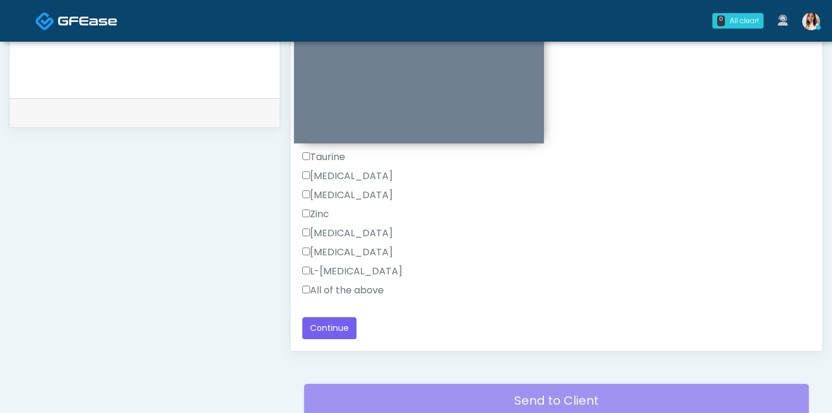
click at [357, 294] on label "All of the above" at bounding box center [343, 290] width 82 height 14
click at [349, 337] on button "Continue" at bounding box center [329, 328] width 54 height 22
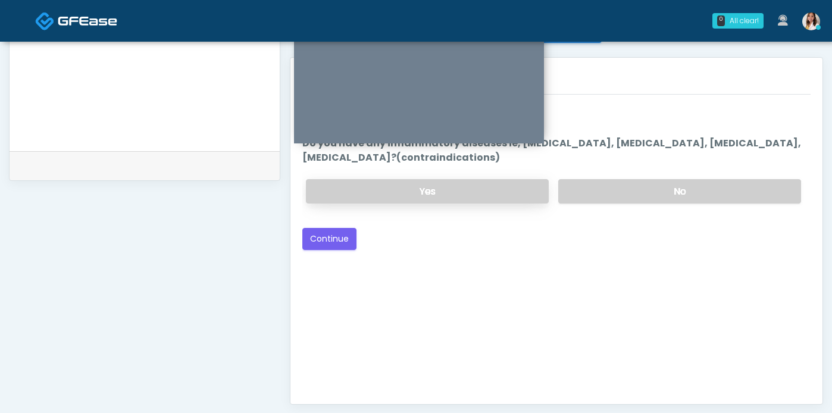
scroll to position [394, 0]
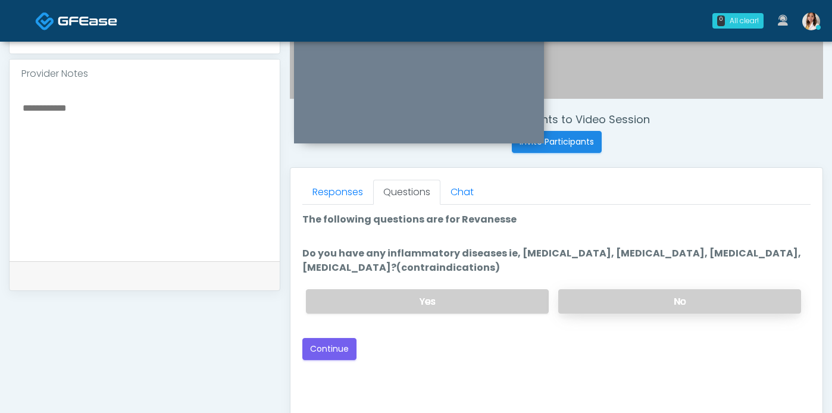
click at [612, 308] on label "No" at bounding box center [679, 301] width 243 height 24
click at [329, 360] on button "Continue" at bounding box center [329, 349] width 54 height 22
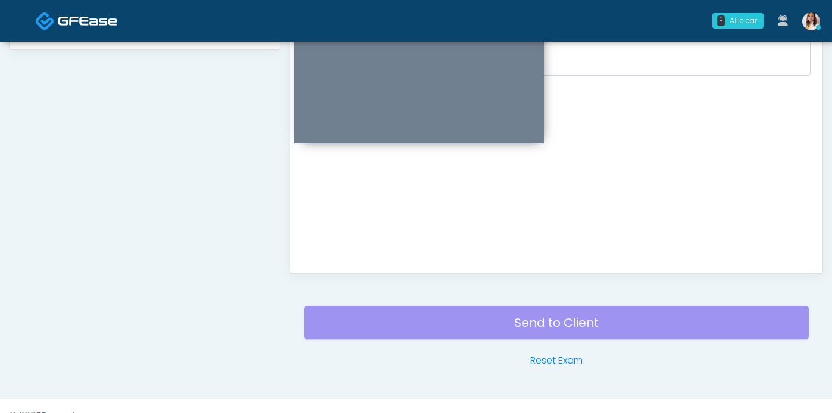
scroll to position [370, 0]
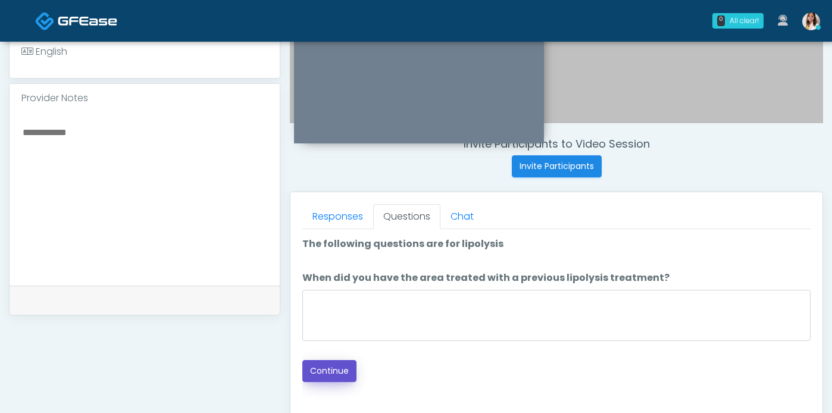
click at [343, 382] on button "Continue" at bounding box center [329, 371] width 54 height 22
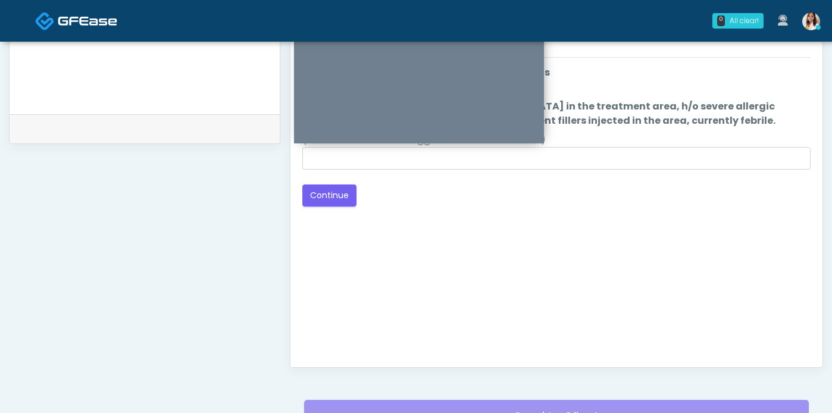
scroll to position [405, 0]
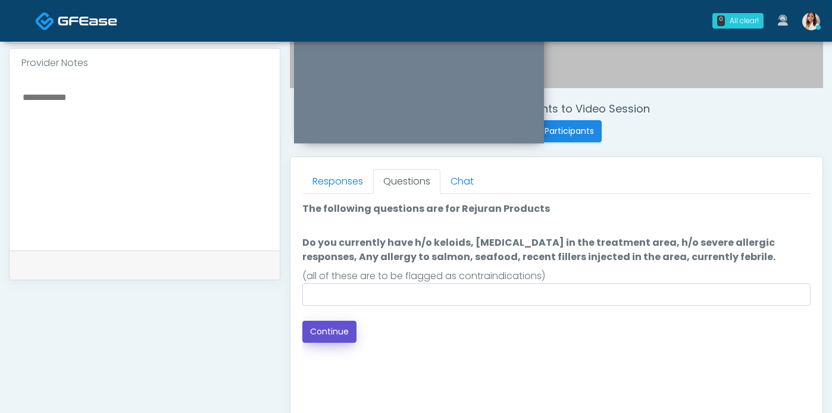
click at [343, 343] on button "Continue" at bounding box center [329, 332] width 54 height 22
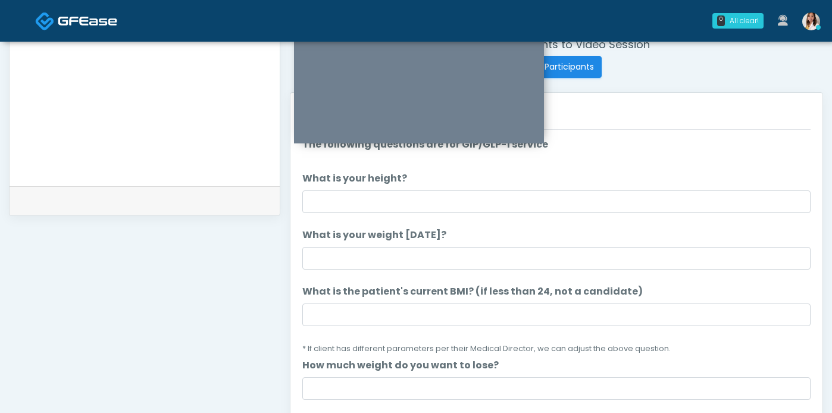
scroll to position [411, 0]
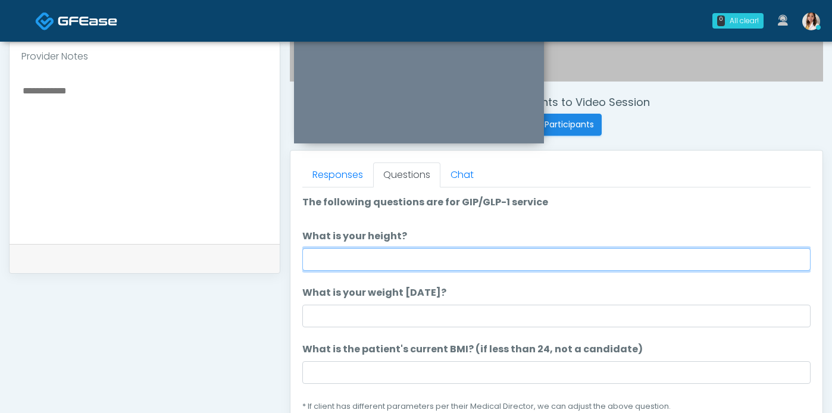
click at [473, 271] on input "What is your height?" at bounding box center [556, 259] width 508 height 23
type input "***"
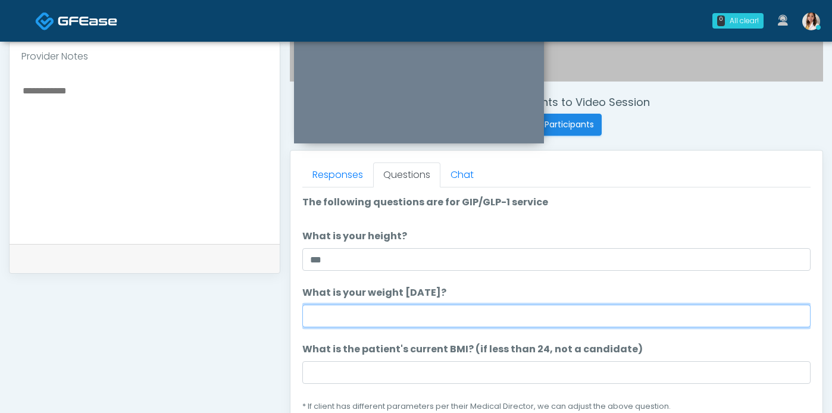
click at [412, 327] on input "What is your weight today?" at bounding box center [556, 316] width 508 height 23
click at [424, 324] on input "What is your weight today?" at bounding box center [556, 316] width 508 height 23
click at [370, 327] on input "What is your weight today?" at bounding box center [556, 316] width 508 height 23
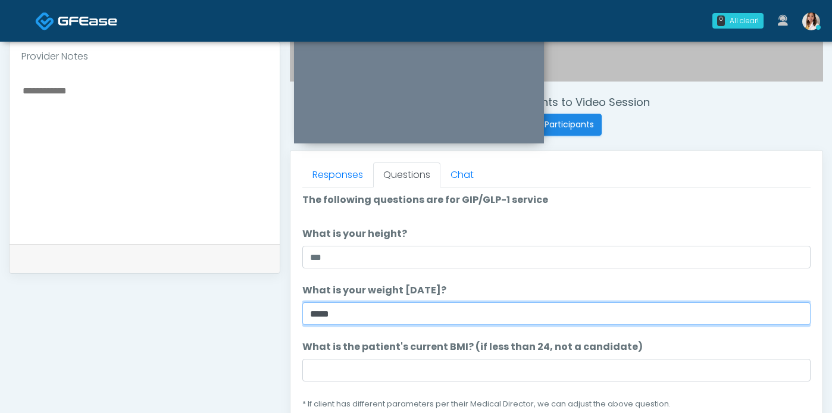
type input "*****"
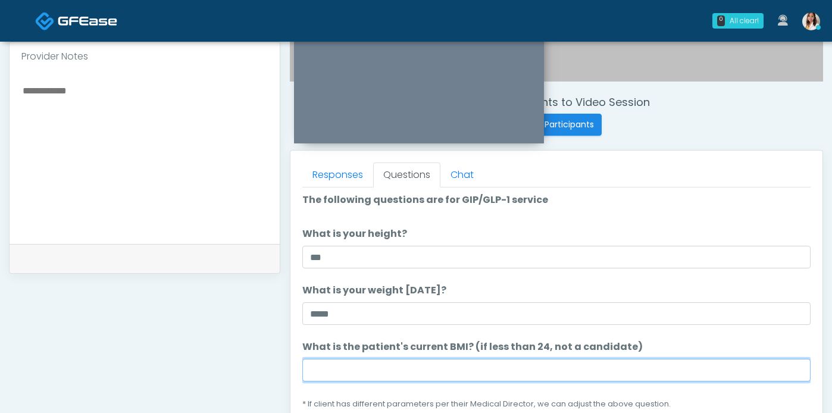
click at [340, 376] on input "What is the patient's current BMI? (if less than 24, not a candidate)" at bounding box center [556, 370] width 508 height 23
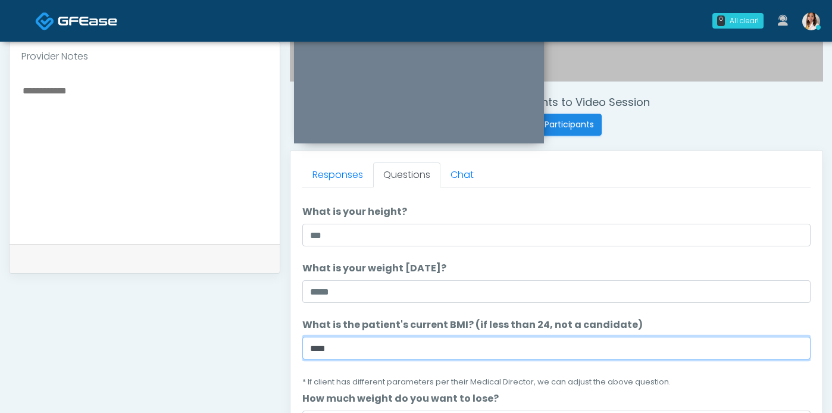
scroll to position [139, 0]
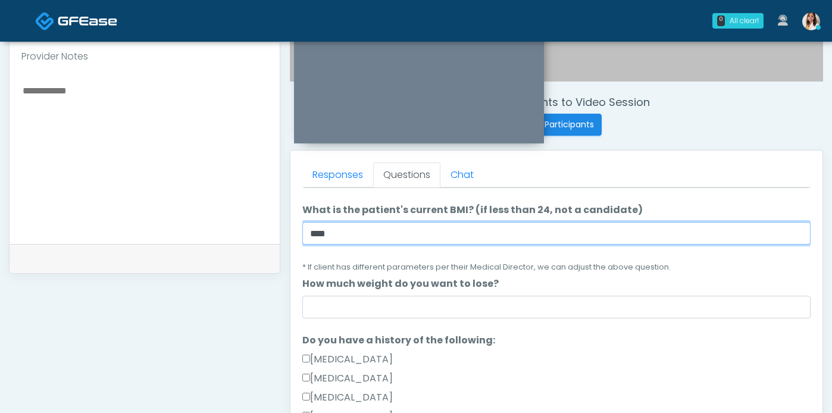
type input "****"
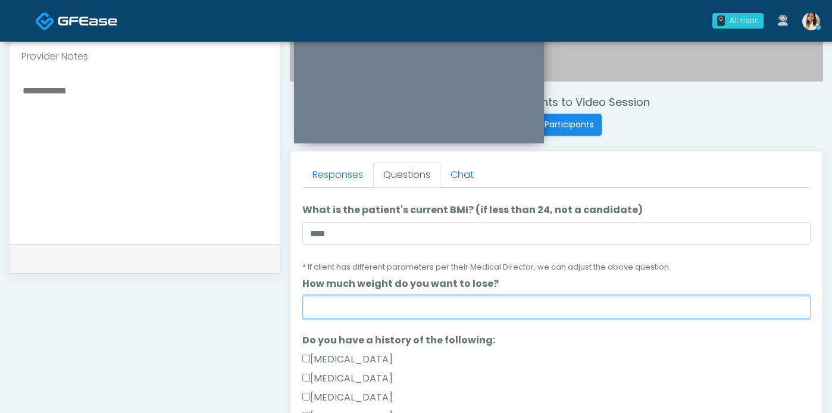
click at [333, 318] on input "How much weight do you want to lose?" at bounding box center [556, 307] width 508 height 23
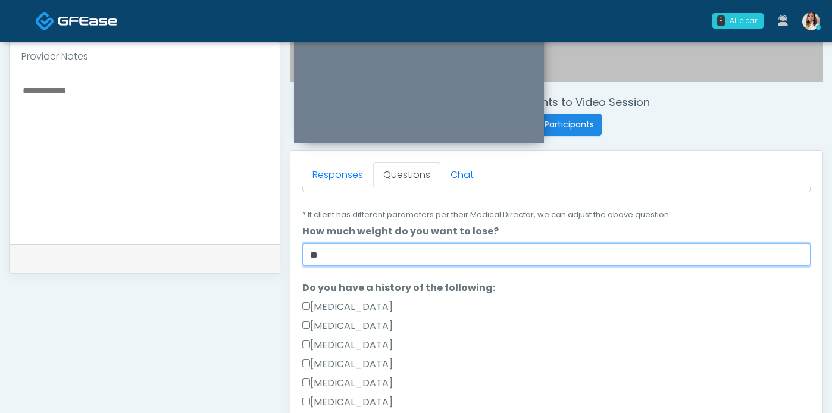
scroll to position [192, 0]
type input "**"
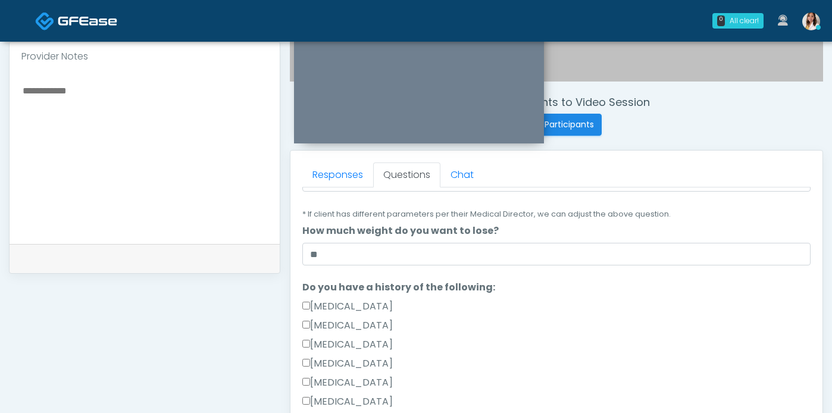
click at [317, 314] on label "Gallbladder Disease" at bounding box center [347, 306] width 90 height 14
click at [303, 324] on div "Responses Questions Chat Good Faith Exam Script Good Faith Exam Script INTRODUC…" at bounding box center [556, 324] width 532 height 346
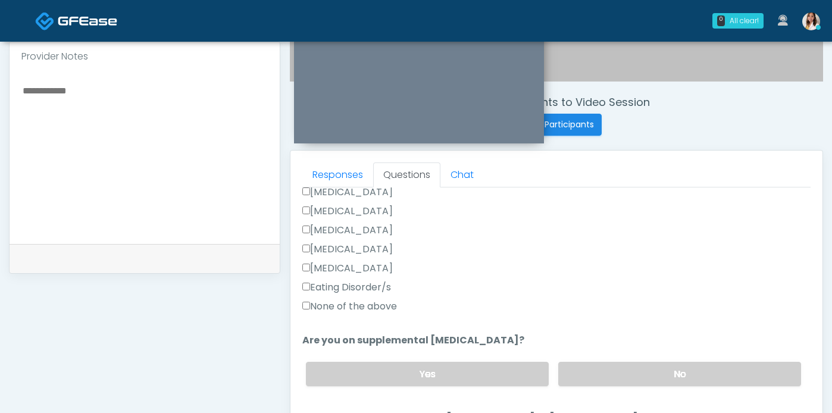
scroll to position [339, 0]
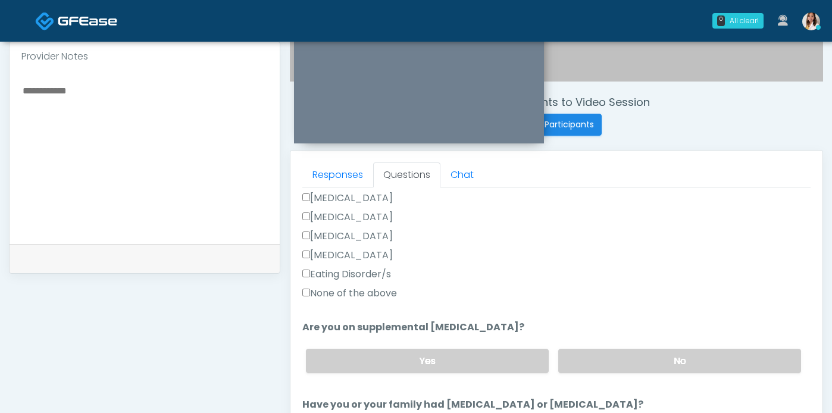
click at [379, 301] on label "None of the above" at bounding box center [349, 293] width 95 height 14
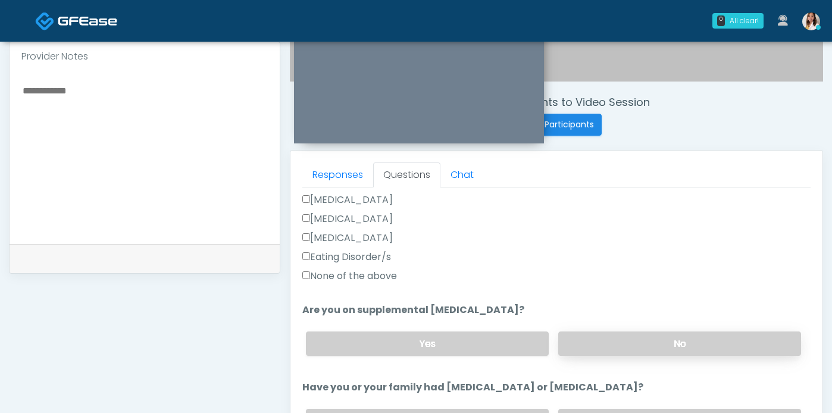
click at [635, 356] on label "No" at bounding box center [679, 344] width 243 height 24
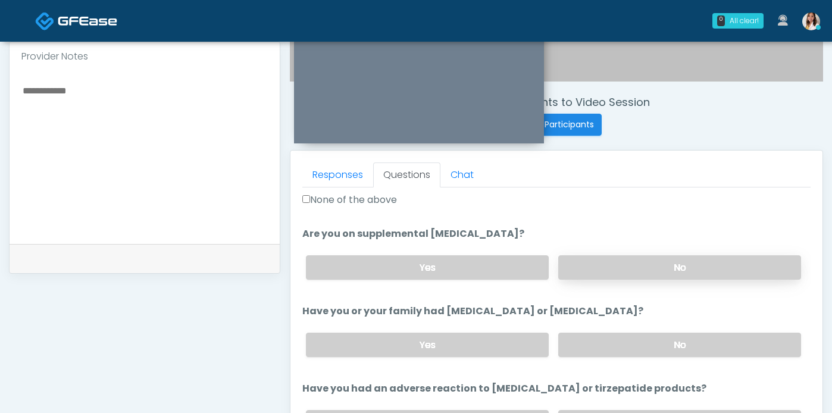
scroll to position [483, 0]
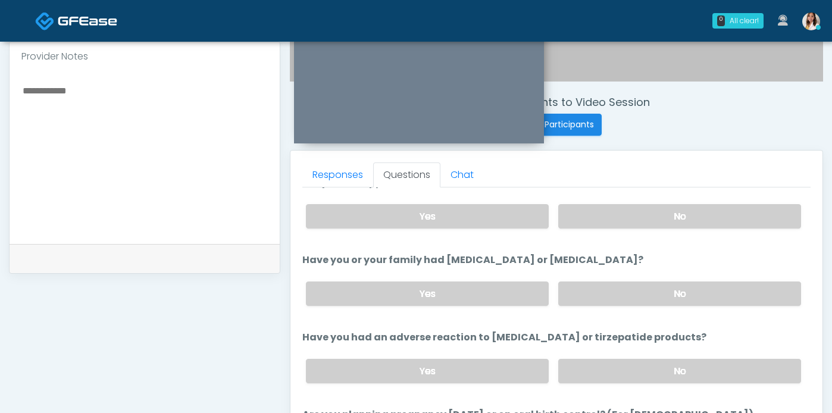
click at [627, 315] on div "Yes No" at bounding box center [553, 293] width 514 height 43
click at [625, 306] on label "No" at bounding box center [679, 294] width 243 height 24
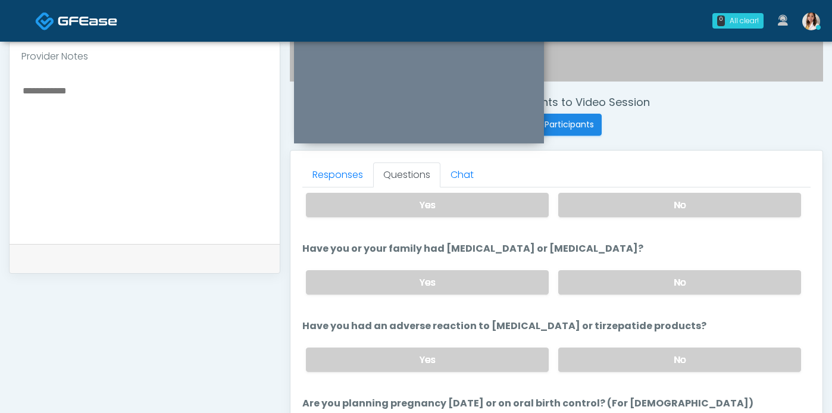
scroll to position [508, 0]
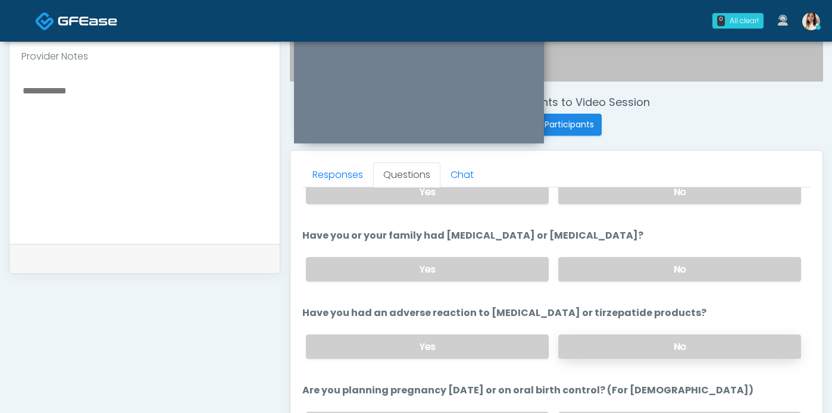
click at [634, 359] on label "No" at bounding box center [679, 346] width 243 height 24
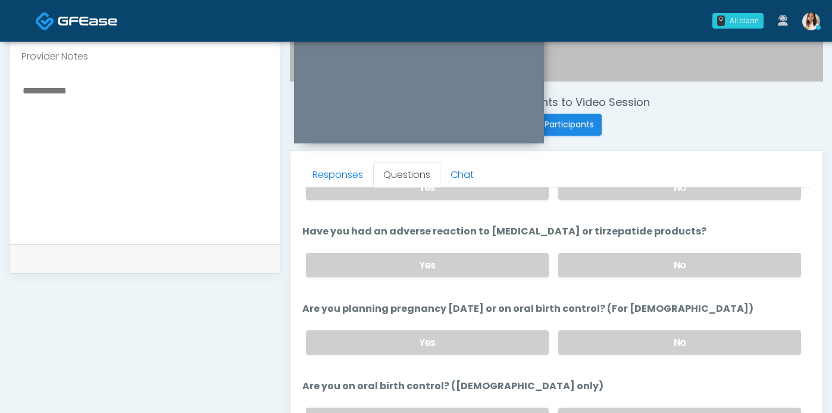
scroll to position [601, 0]
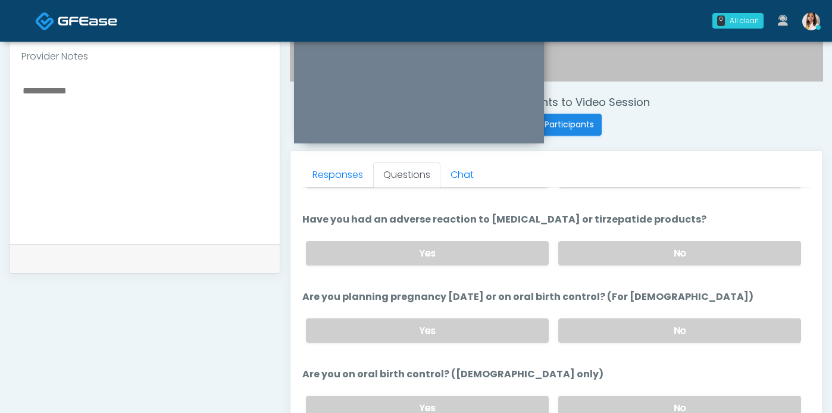
click at [624, 343] on label "No" at bounding box center [679, 330] width 243 height 24
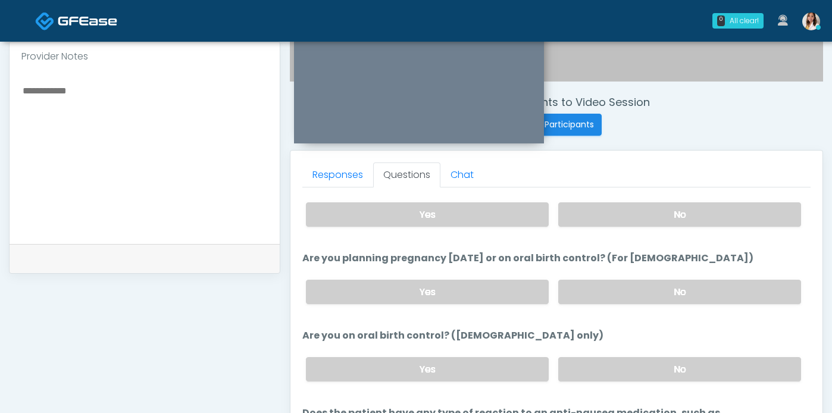
scroll to position [699, 0]
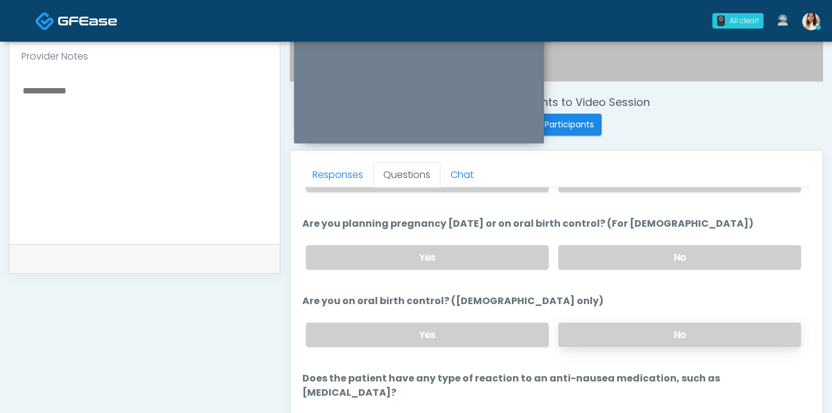
click at [633, 347] on label "No" at bounding box center [679, 335] width 243 height 24
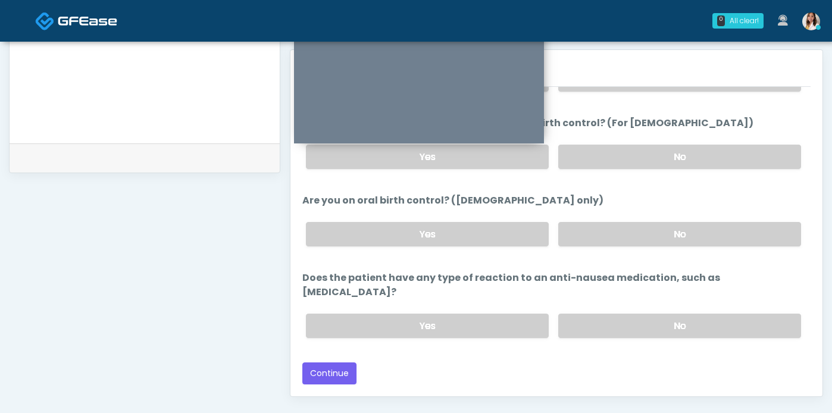
scroll to position [534, 0]
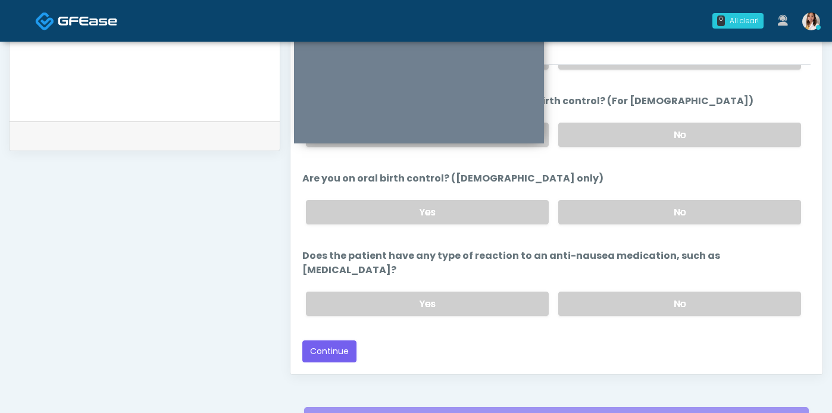
click at [632, 316] on label "No" at bounding box center [679, 304] width 243 height 24
click at [349, 359] on button "Continue" at bounding box center [329, 351] width 54 height 22
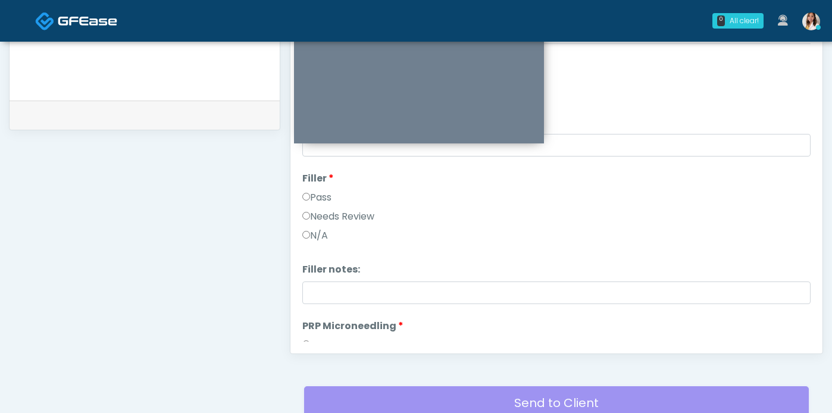
scroll to position [0, 0]
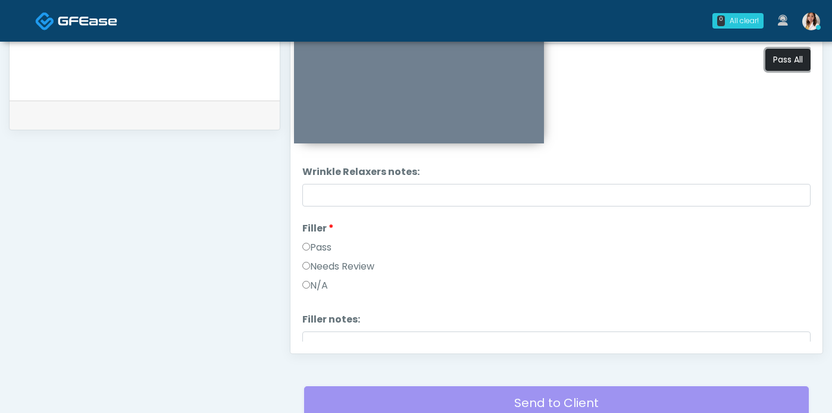
click at [783, 71] on button "Pass All" at bounding box center [787, 60] width 45 height 22
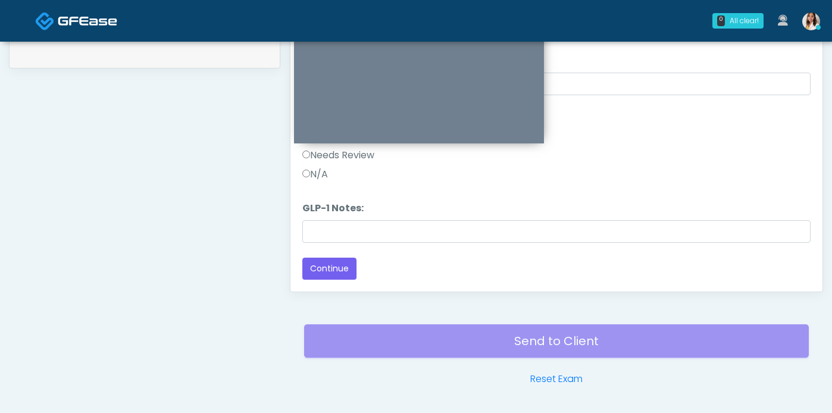
scroll to position [627, 0]
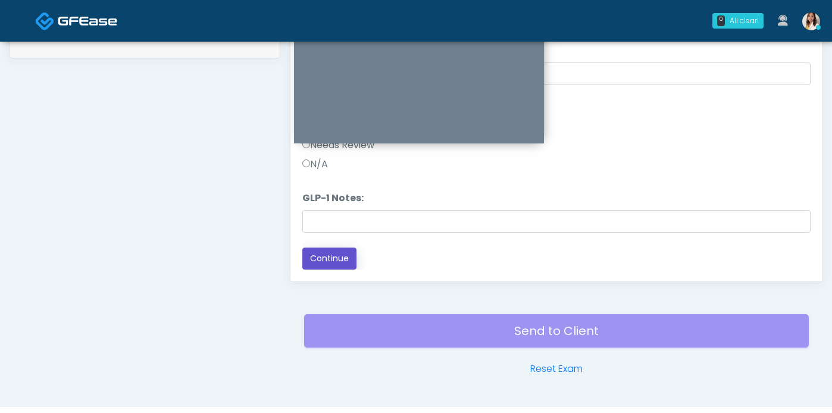
click at [339, 268] on button "Continue" at bounding box center [329, 259] width 54 height 22
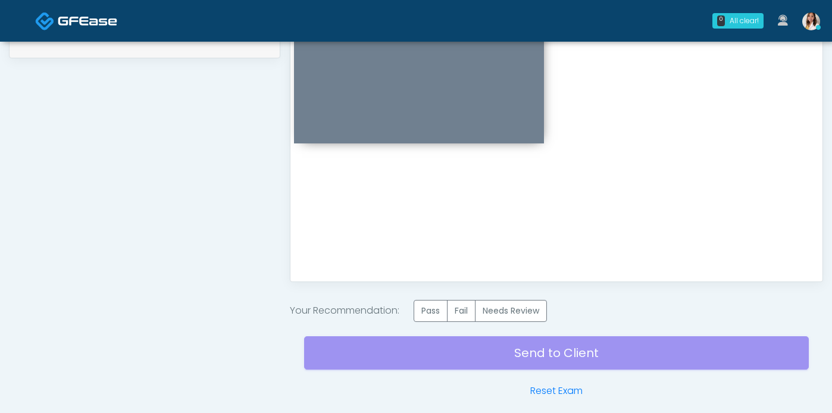
scroll to position [0, 0]
click at [432, 316] on label "Pass" at bounding box center [431, 311] width 34 height 22
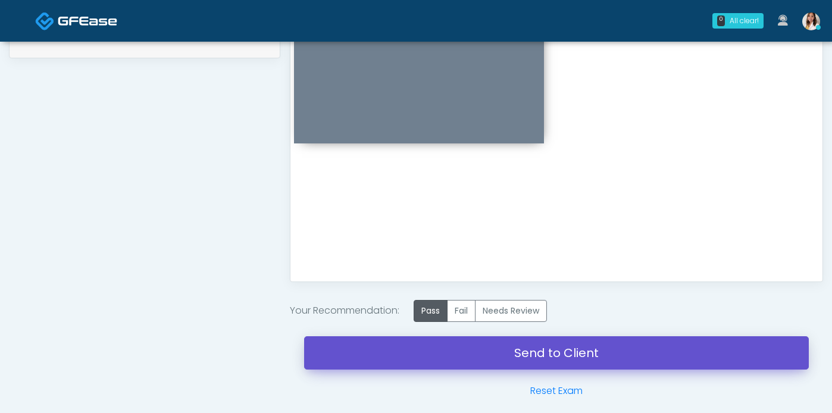
click at [473, 364] on link "Send to Client" at bounding box center [556, 352] width 505 height 33
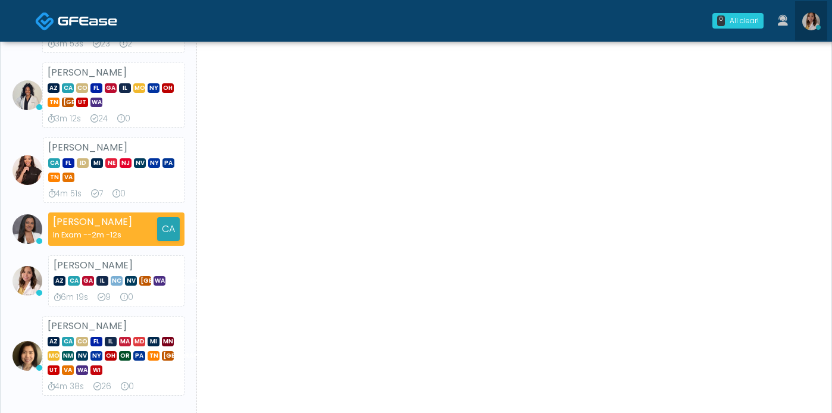
click at [809, 23] on img at bounding box center [811, 21] width 18 height 18
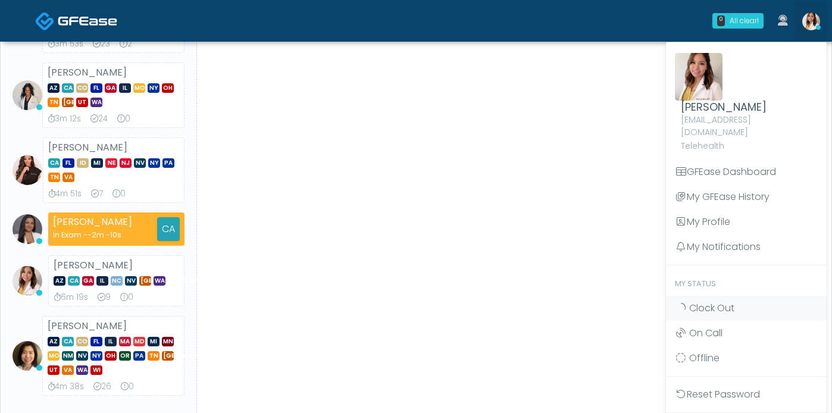
click at [732, 303] on span "Clock Out" at bounding box center [711, 308] width 45 height 14
